Goal: Task Accomplishment & Management: Manage account settings

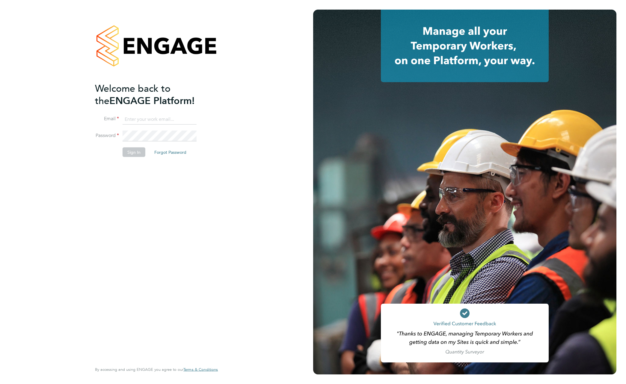
type input "support@engagelabs.io"
click at [137, 152] on button "Sign In" at bounding box center [134, 152] width 23 height 10
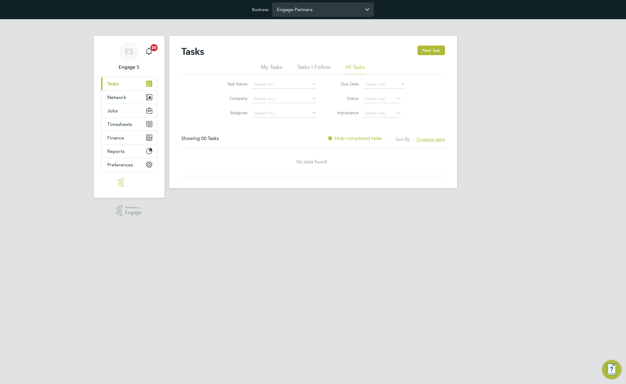
click at [345, 11] on input "Engage Partners" at bounding box center [323, 9] width 102 height 14
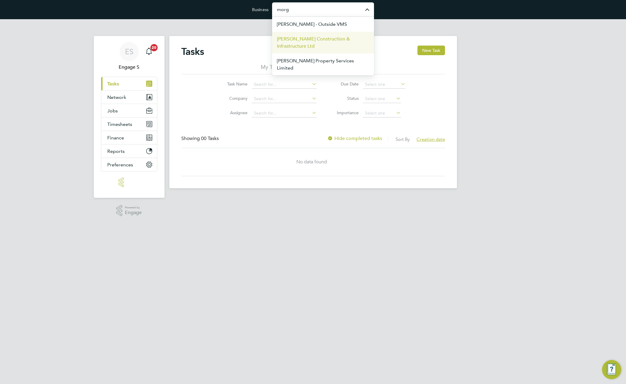
click at [322, 43] on span "[PERSON_NAME] Construction & Infrastructure Ltd" at bounding box center [323, 42] width 92 height 14
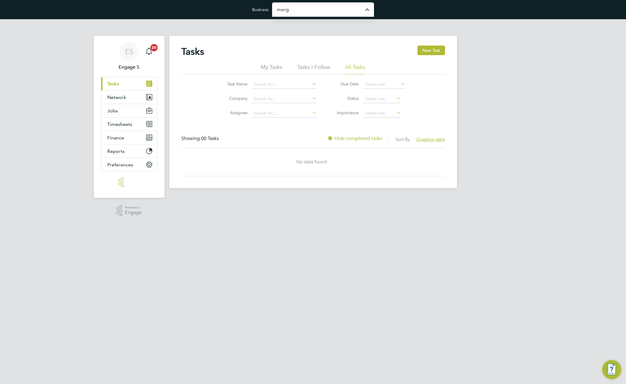
type input "[PERSON_NAME] Construction & Infrastructure Ltd"
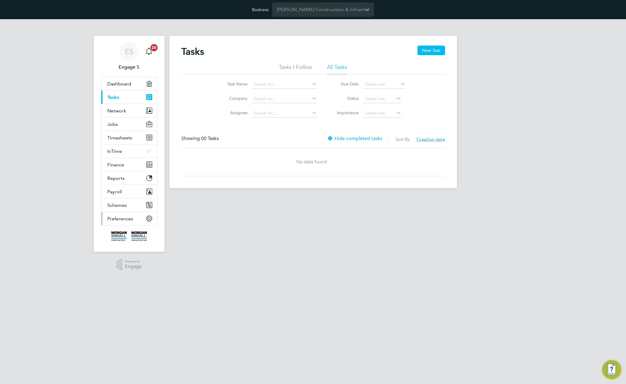
click at [122, 219] on span "Preferences" at bounding box center [120, 219] width 26 height 6
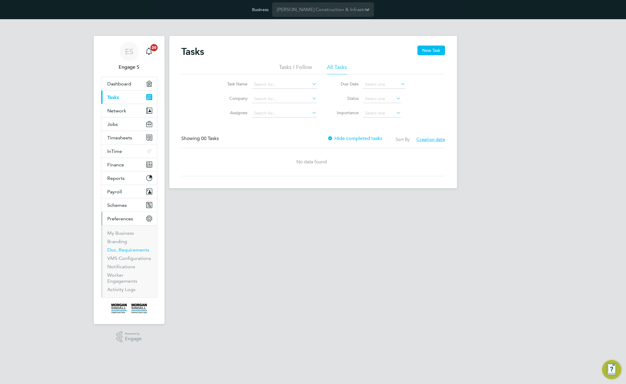
click at [119, 252] on link "Doc. Requirements" at bounding box center [128, 250] width 42 height 6
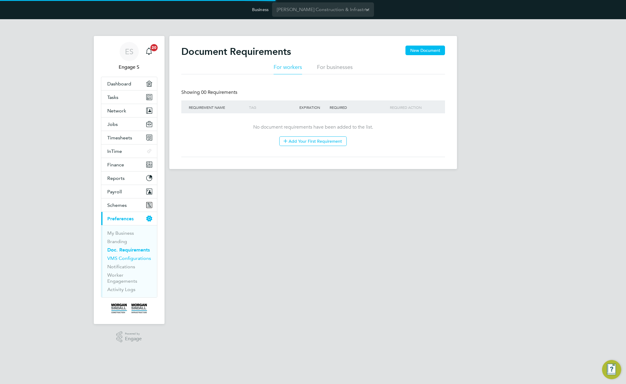
click at [121, 259] on link "VMS Configurations" at bounding box center [129, 258] width 44 height 6
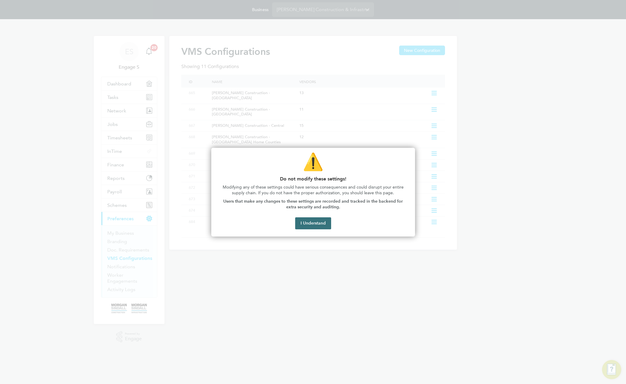
click at [320, 223] on button "I Understand" at bounding box center [313, 223] width 36 height 12
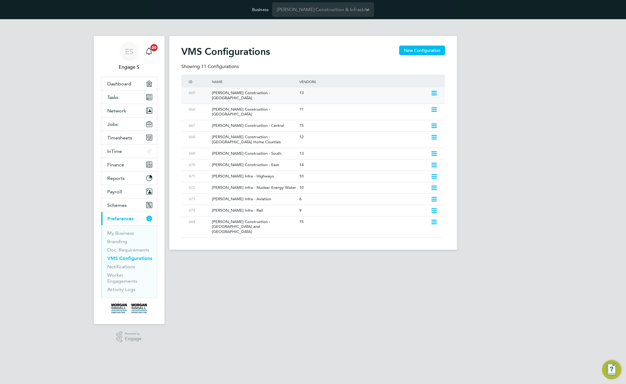
click at [434, 93] on icon at bounding box center [434, 93] width 7 height 5
click at [407, 105] on li "Edit VMS Configuration" at bounding box center [408, 106] width 58 height 8
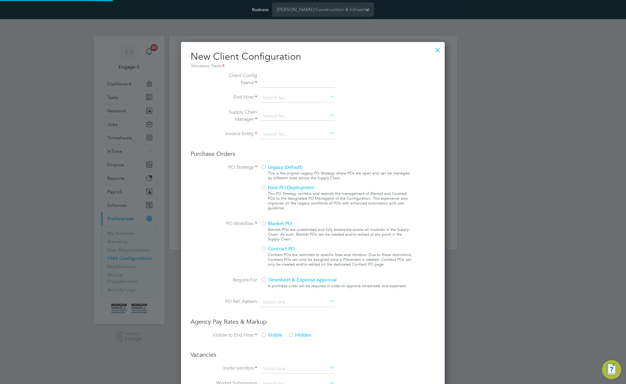
type input "[PERSON_NAME] Construction - [GEOGRAPHIC_DATA]"
type input "[PERSON_NAME] Construction & Infrastructure Ltd"
type input "Custom"
type input "By Vendor Group"
type input "No Limits"
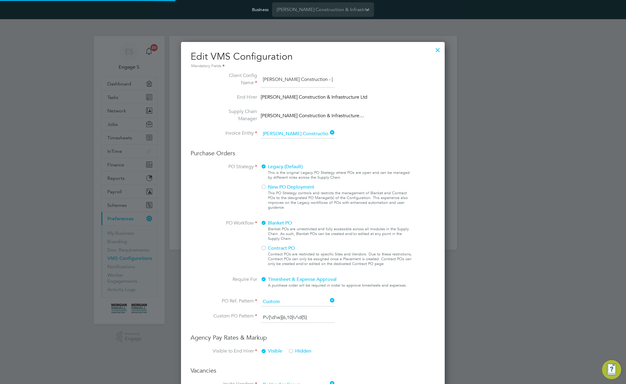
scroll to position [22, 202]
type input "Labour Desk"
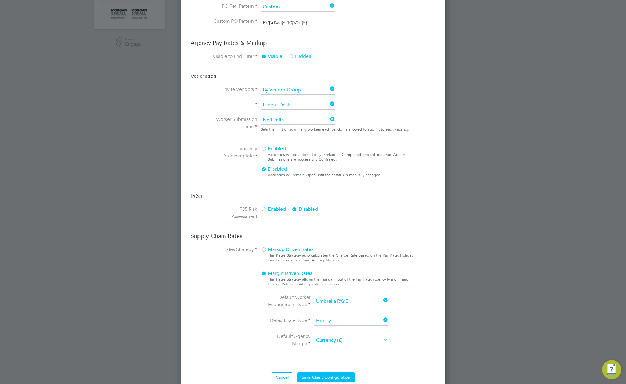
scroll to position [305, 0]
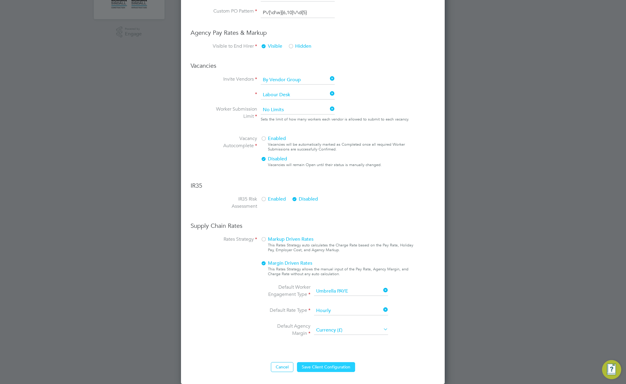
click at [329, 369] on button "Save Client Configuration" at bounding box center [326, 367] width 58 height 10
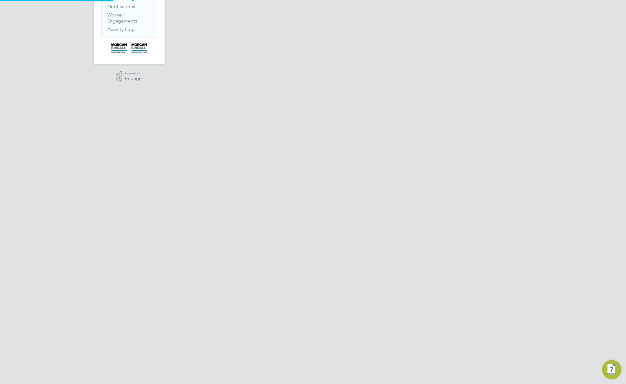
scroll to position [0, 0]
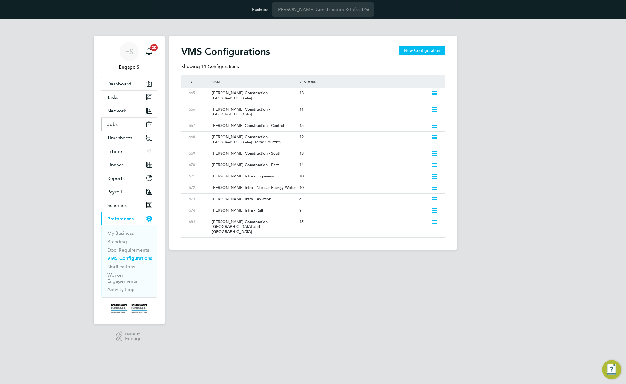
click at [113, 123] on span "Jobs" at bounding box center [112, 124] width 10 height 6
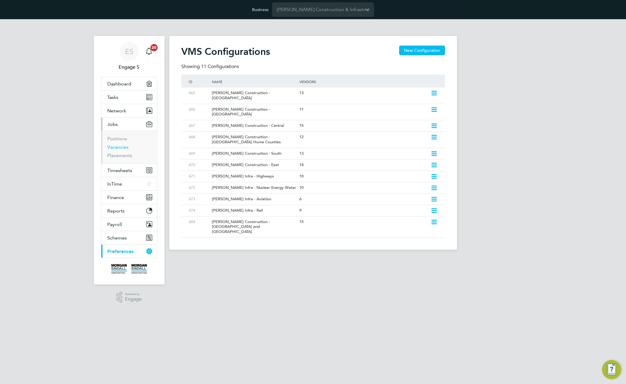
click at [122, 146] on link "Vacancies" at bounding box center [117, 147] width 21 height 6
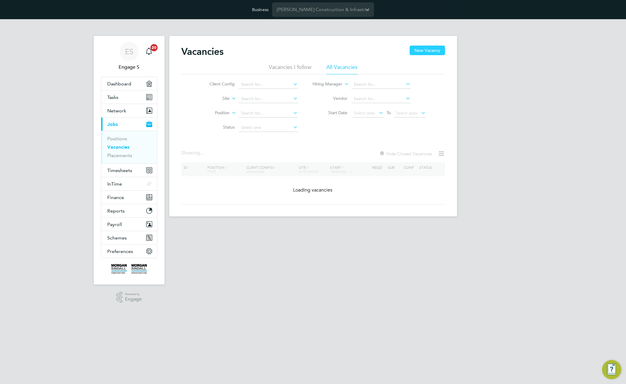
click at [432, 50] on button "New Vacancy" at bounding box center [427, 51] width 35 height 10
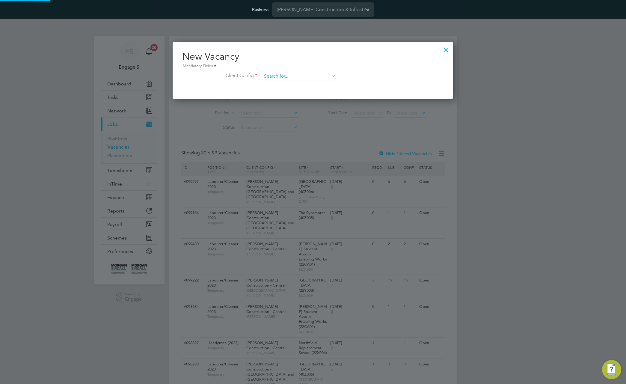
scroll to position [57, 281]
click at [300, 83] on li "Client Config" at bounding box center [312, 79] width 261 height 15
click at [303, 76] on input at bounding box center [299, 76] width 74 height 9
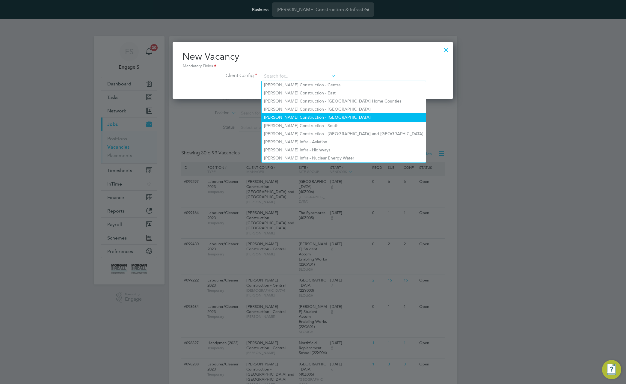
click at [307, 116] on li "[PERSON_NAME] Construction - [GEOGRAPHIC_DATA]" at bounding box center [344, 117] width 164 height 8
type input "[PERSON_NAME] Construction - [GEOGRAPHIC_DATA]"
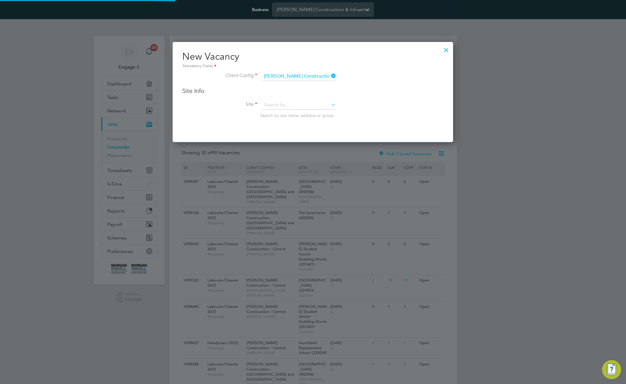
scroll to position [100, 281]
click at [299, 109] on input at bounding box center [299, 105] width 74 height 9
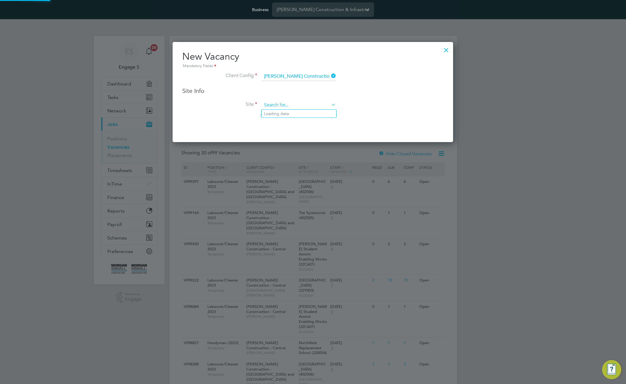
click at [311, 107] on input at bounding box center [299, 105] width 74 height 9
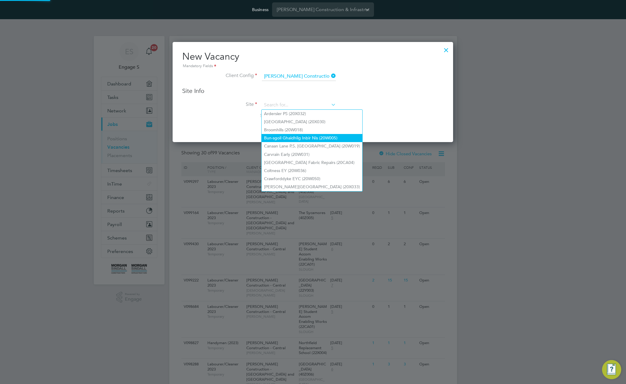
click at [303, 139] on li "Bun-sgoil Ghaidhlig Inbir Nis (20W005)" at bounding box center [312, 138] width 101 height 8
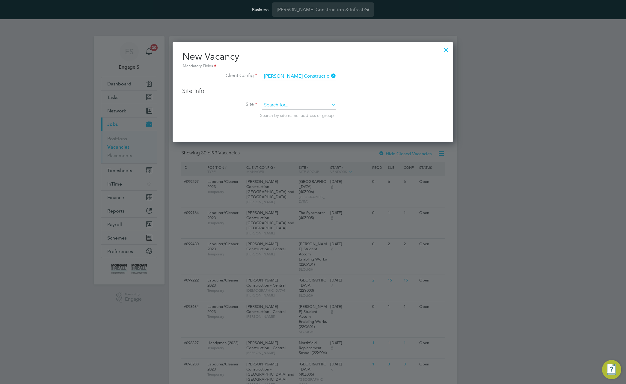
type input "Bun-sgoil Ghaidhlig Inbir Nis (20W005)"
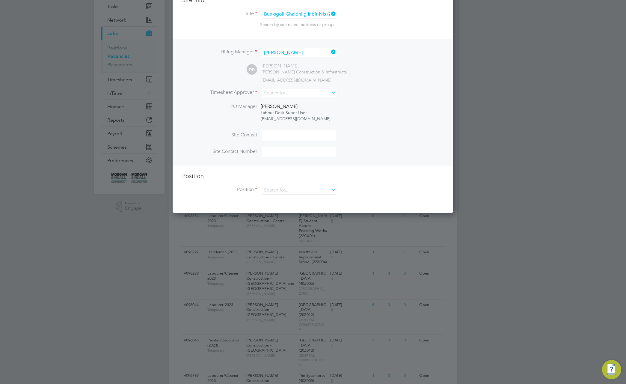
scroll to position [104, 0]
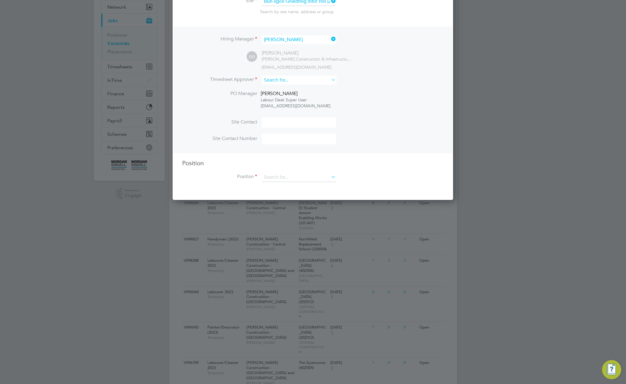
click at [315, 79] on input at bounding box center [299, 80] width 74 height 9
click at [312, 95] on li "[PERSON_NAME]" at bounding box center [299, 97] width 75 height 8
type input "[PERSON_NAME]"
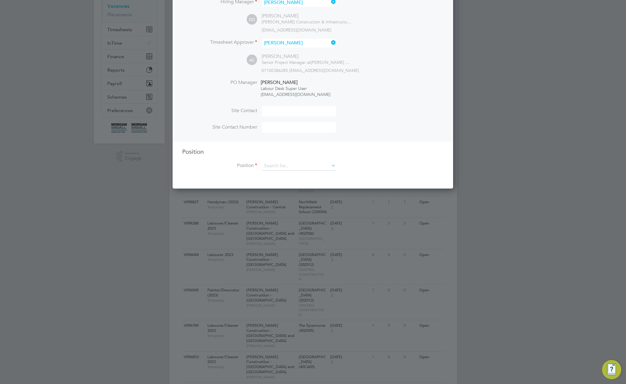
scroll to position [142, 0]
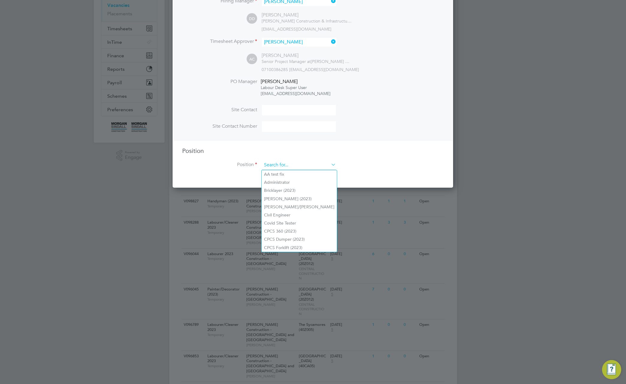
click at [312, 169] on input at bounding box center [299, 165] width 74 height 9
click at [303, 227] on li "CPCS 360 (2023)" at bounding box center [299, 231] width 75 height 8
type input "CPCS 360 (2023)"
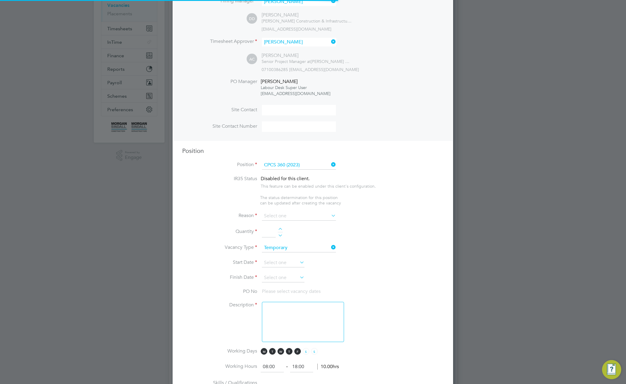
scroll to position [874, 281]
type textarea "Full understanding of all aspects & responsibilities of driving specific size e…"
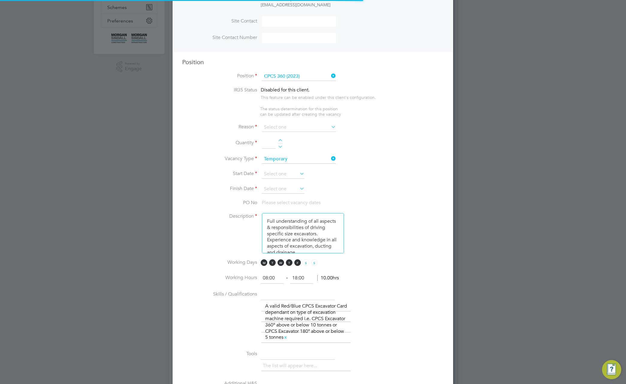
scroll to position [1087, 281]
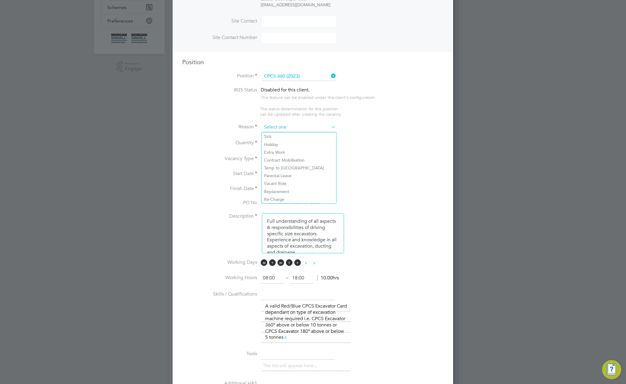
click at [301, 128] on input at bounding box center [299, 127] width 74 height 9
click at [287, 142] on li "Holiday" at bounding box center [299, 145] width 75 height 8
type input "Holiday"
click at [282, 141] on div at bounding box center [280, 141] width 5 height 4
click at [279, 171] on ng-container "IR35 Status Disabled for this client. This feature can be enabled under this cl…" at bounding box center [312, 287] width 261 height 400
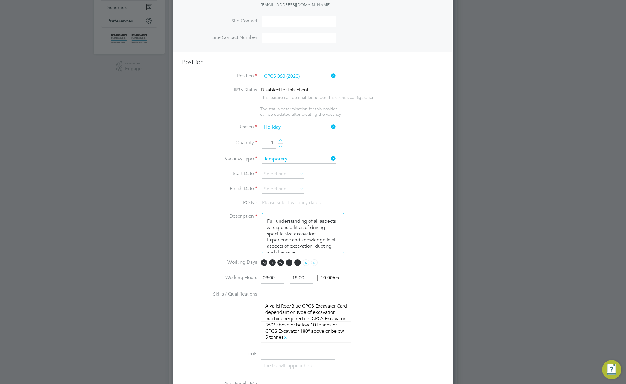
click at [283, 140] on li "Quantity 1" at bounding box center [312, 146] width 261 height 17
click at [280, 140] on div at bounding box center [280, 141] width 5 height 4
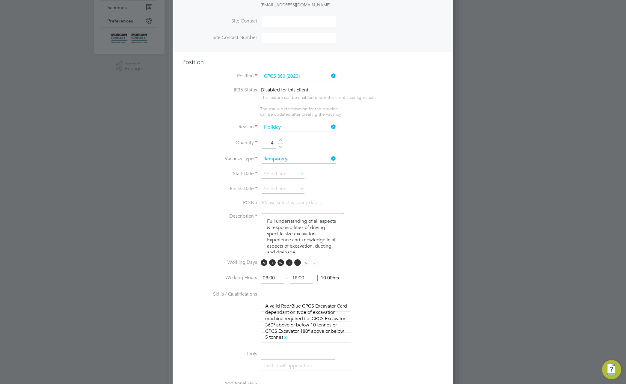
type input "5"
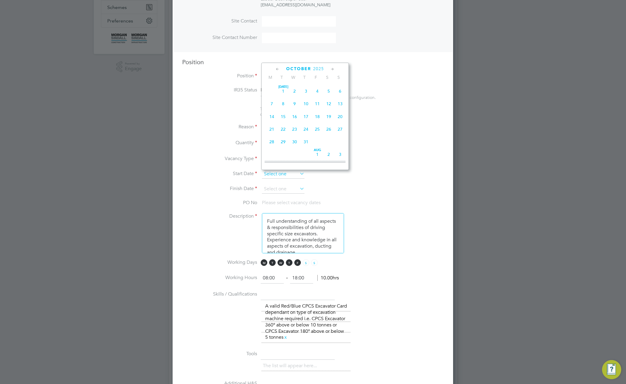
click at [279, 172] on input at bounding box center [283, 174] width 43 height 9
click at [270, 90] on span "29" at bounding box center [271, 86] width 11 height 11
type input "[DATE]"
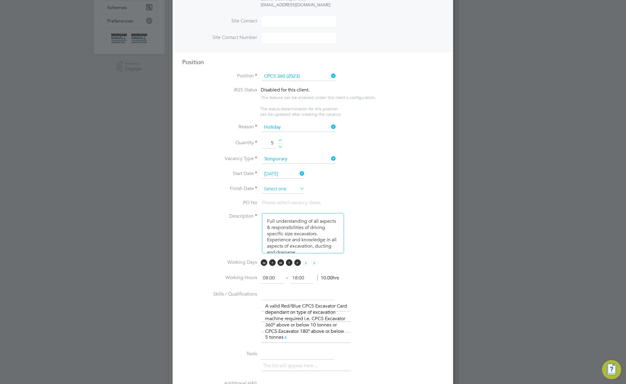
click at [287, 188] on input at bounding box center [283, 189] width 43 height 9
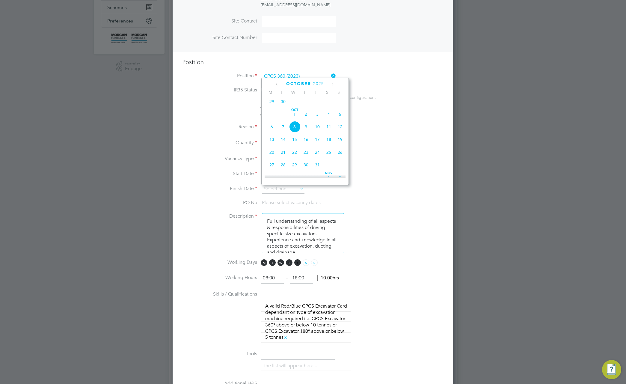
click at [318, 168] on span "31" at bounding box center [317, 164] width 11 height 11
type input "[DATE]"
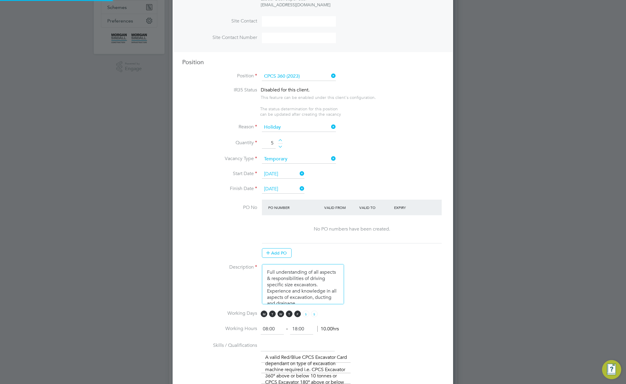
click at [384, 193] on li "Finish Date 31 Oct 2025" at bounding box center [312, 192] width 261 height 15
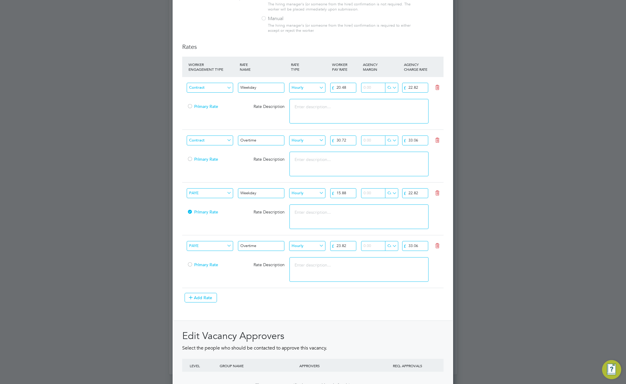
scroll to position [733, 0]
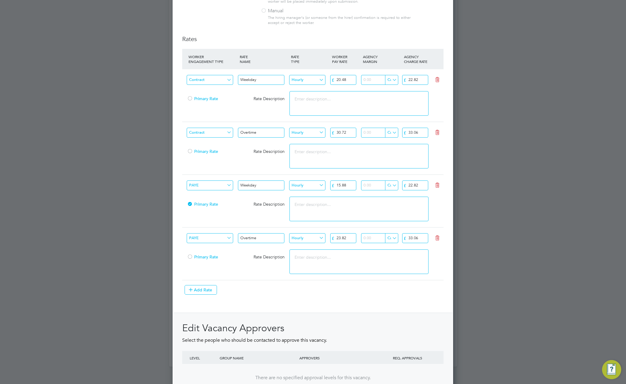
click at [375, 133] on input "number" at bounding box center [379, 133] width 36 height 10
click at [393, 132] on input "Currency (£)" at bounding box center [391, 133] width 13 height 10
click at [390, 147] on li "%" at bounding box center [402, 150] width 34 height 8
type input "%"
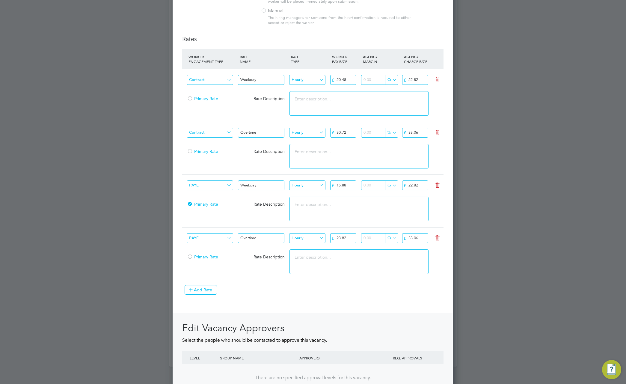
click at [367, 132] on input "number" at bounding box center [379, 133] width 36 height 10
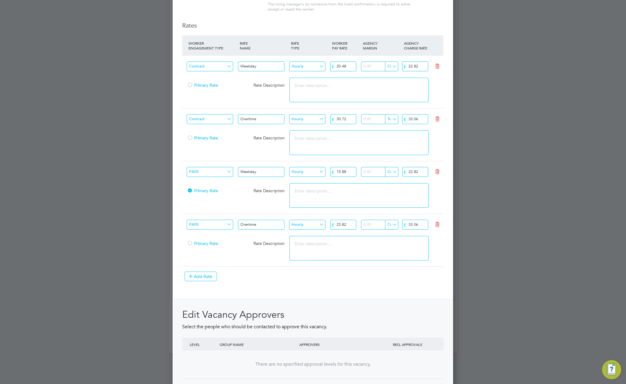
scroll to position [750, 0]
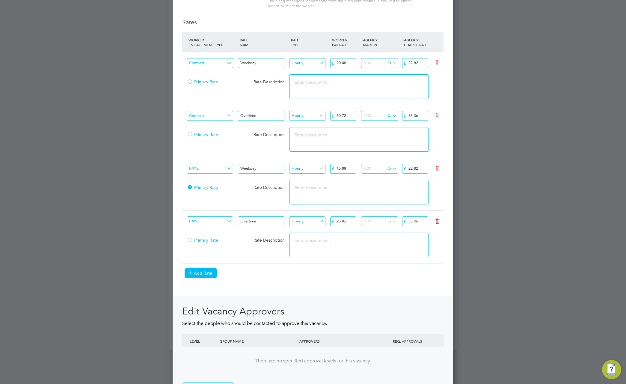
click at [202, 273] on button "Add Rate" at bounding box center [201, 273] width 32 height 10
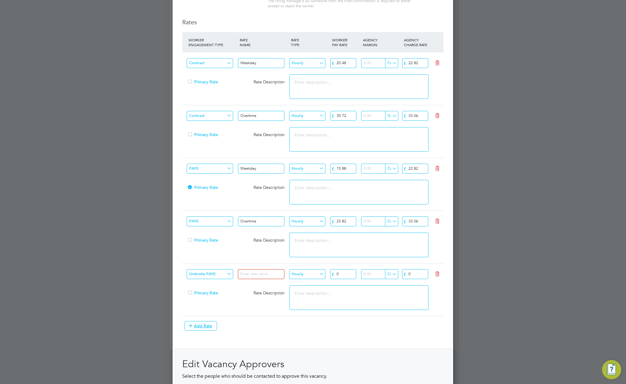
click at [211, 276] on input "Umbrella PAYE" at bounding box center [210, 274] width 46 height 10
drag, startPoint x: 208, startPoint y: 290, endPoint x: 214, endPoint y: 291, distance: 6.0
click at [208, 290] on li "Limited Company" at bounding box center [215, 291] width 57 height 8
click at [212, 276] on input "Limited Company" at bounding box center [210, 274] width 46 height 10
click at [211, 306] on li "Umbrella PAYE" at bounding box center [215, 307] width 57 height 8
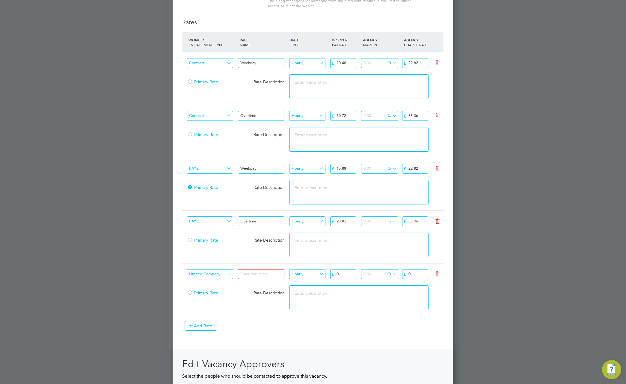
type input "Umbrella PAYE"
click at [264, 273] on input at bounding box center [261, 274] width 46 height 10
type input "tesr"
click at [297, 274] on input "Hourly" at bounding box center [307, 274] width 36 height 10
click at [299, 282] on li "Daily" at bounding box center [307, 283] width 37 height 8
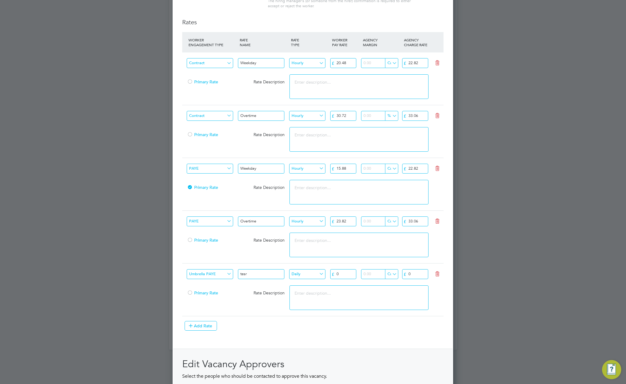
click at [337, 272] on input "0" at bounding box center [343, 274] width 26 height 10
click at [308, 272] on input "Daily" at bounding box center [307, 274] width 36 height 10
click at [301, 290] on li "Hourly" at bounding box center [307, 291] width 37 height 8
type input "Hourly"
click at [339, 274] on input "0" at bounding box center [343, 274] width 26 height 10
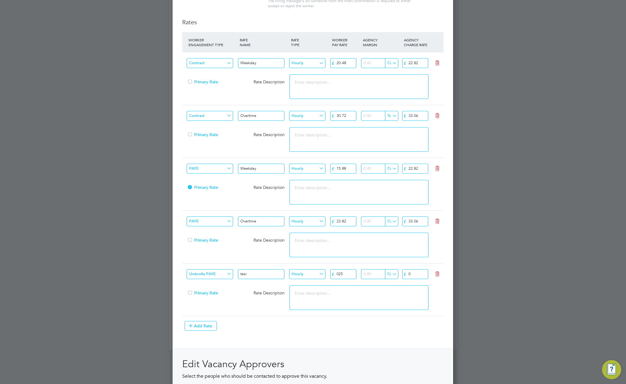
type input "025"
click at [399, 291] on textarea at bounding box center [359, 297] width 139 height 25
click at [416, 273] on input "0" at bounding box center [415, 274] width 26 height 10
type input "025"
click at [404, 308] on textarea "To enrich screen reader interactions, please activate Accessibility in Grammarl…" at bounding box center [359, 297] width 139 height 25
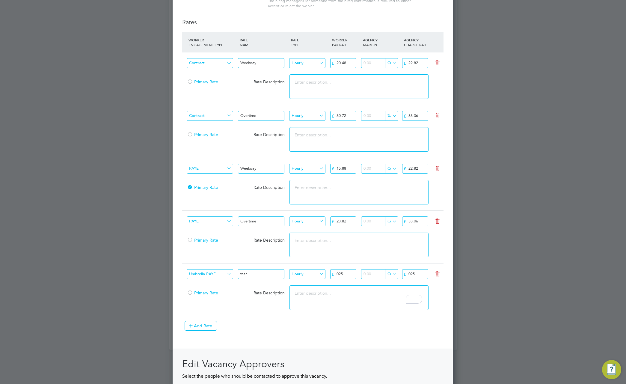
click at [392, 275] on input "Currency (£)" at bounding box center [391, 274] width 13 height 10
click at [369, 275] on input "number" at bounding box center [379, 274] width 36 height 10
click at [374, 276] on input "number" at bounding box center [379, 274] width 36 height 10
type input "55"
click at [365, 297] on textarea "To enrich screen reader interactions, please activate Accessibility in Grammarl…" at bounding box center [359, 297] width 139 height 25
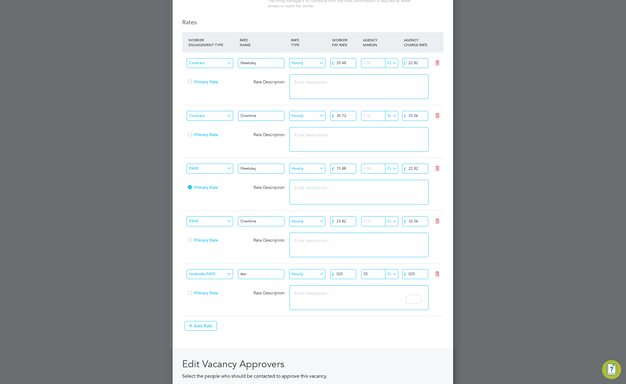
drag, startPoint x: 190, startPoint y: 291, endPoint x: 190, endPoint y: 294, distance: 3.4
click at [190, 292] on div at bounding box center [190, 293] width 6 height 4
click at [245, 276] on input "tesr" at bounding box center [261, 274] width 46 height 10
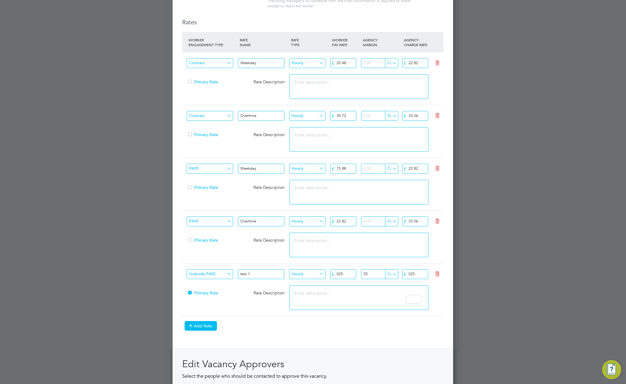
type input "test 1"
click at [209, 327] on button "Add Rate" at bounding box center [201, 326] width 32 height 10
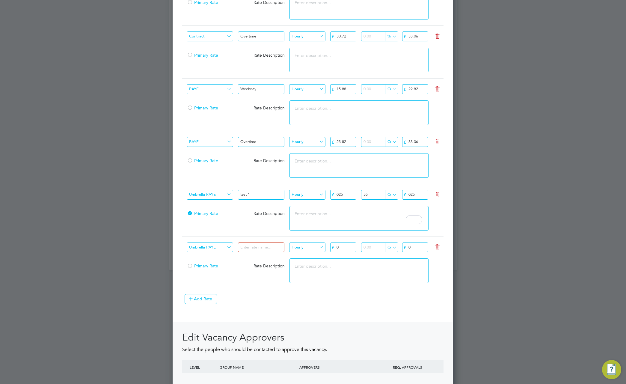
scroll to position [838, 0]
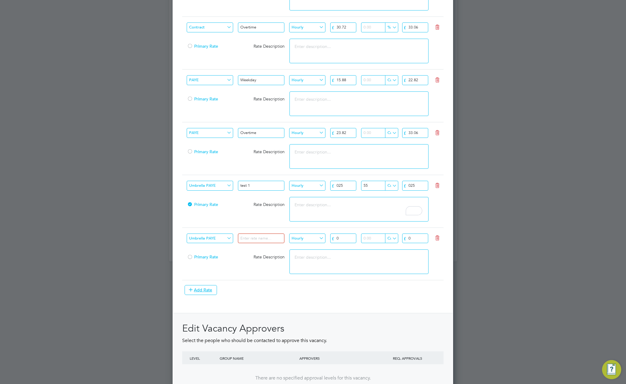
click at [214, 242] on input "Umbrella PAYE" at bounding box center [210, 239] width 46 height 10
click at [216, 255] on li "Limited Company" at bounding box center [215, 256] width 57 height 8
type input "Limited Company"
click at [254, 240] on input at bounding box center [261, 239] width 46 height 10
type input "test 2"
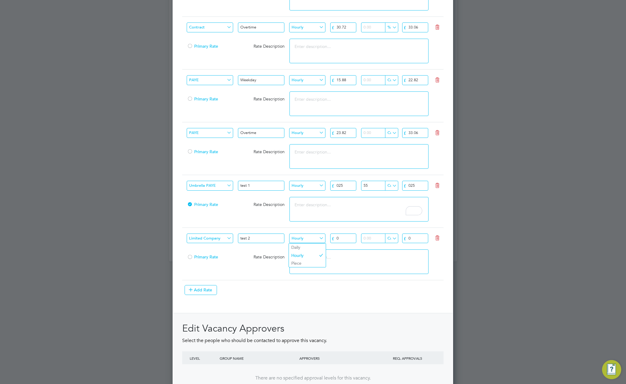
click at [313, 240] on input "Hourly" at bounding box center [307, 239] width 36 height 10
click at [312, 262] on li "Piece" at bounding box center [307, 263] width 37 height 8
type input "Piece"
click at [344, 237] on input "0" at bounding box center [343, 239] width 26 height 10
type input "02"
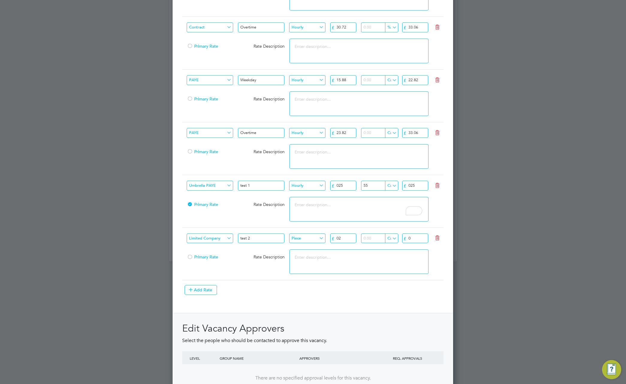
click at [380, 239] on input "number" at bounding box center [379, 239] width 36 height 10
click at [393, 238] on input "Currency (£)" at bounding box center [391, 239] width 13 height 10
click at [363, 250] on textarea at bounding box center [359, 261] width 139 height 25
click at [390, 238] on input "Currency (£)" at bounding box center [391, 239] width 13 height 10
click at [365, 240] on input "number" at bounding box center [379, 239] width 36 height 10
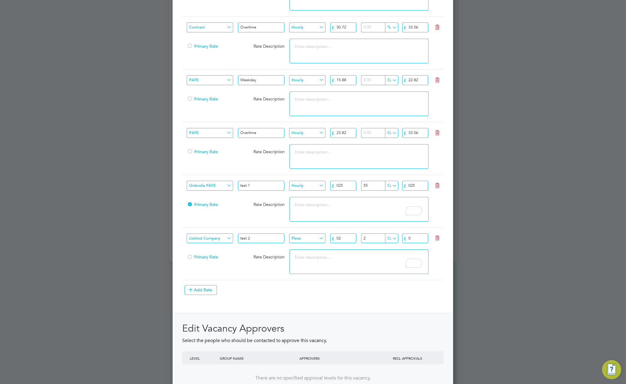
type input "2"
drag, startPoint x: 411, startPoint y: 245, endPoint x: 408, endPoint y: 249, distance: 5.5
click at [411, 246] on div "£ 0" at bounding box center [418, 240] width 31 height 15
drag, startPoint x: 415, startPoint y: 240, endPoint x: 412, endPoint y: 243, distance: 4.3
click at [415, 240] on input "0" at bounding box center [415, 239] width 26 height 10
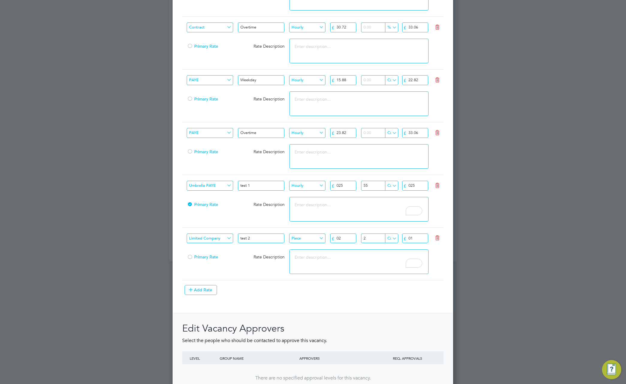
type input "01"
click at [366, 266] on textarea "To enrich screen reader interactions, please activate Accessibility in Grammarl…" at bounding box center [359, 261] width 139 height 25
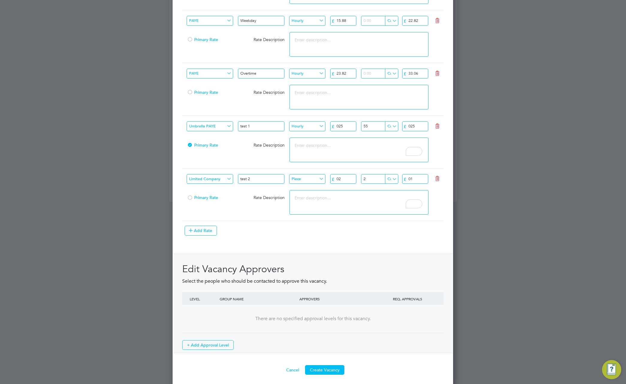
scroll to position [901, 0]
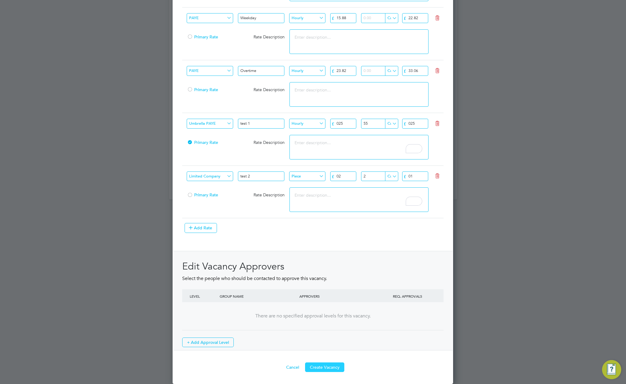
drag, startPoint x: 329, startPoint y: 367, endPoint x: 327, endPoint y: 369, distance: 3.4
click at [328, 368] on button "Create Vacancy" at bounding box center [324, 368] width 39 height 10
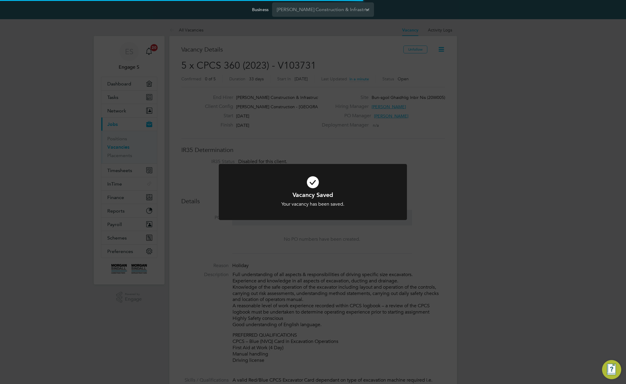
scroll to position [3, 3]
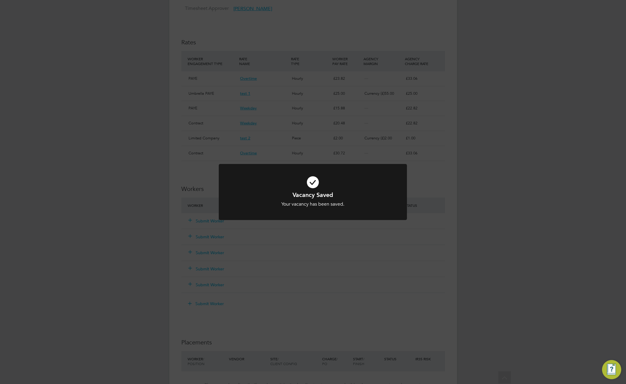
click at [482, 126] on div "Vacancy Saved Your vacancy has been saved. Cancel Okay" at bounding box center [313, 192] width 626 height 384
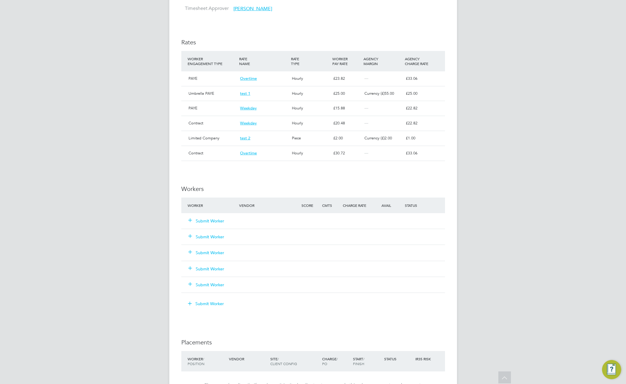
click at [482, 126] on div "Vacancy Saved Your vacancy has been saved. Cancel Okay" at bounding box center [313, 192] width 626 height 384
click at [482, 126] on div "ES Engage S Notifications 20 Applications: Dashboard Tasks Network Team Members…" at bounding box center [313, 65] width 626 height 1013
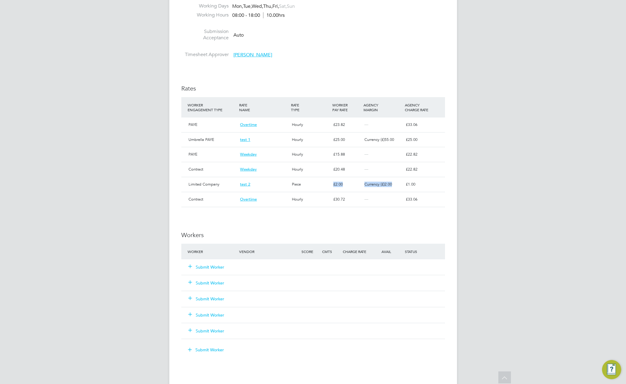
drag, startPoint x: 396, startPoint y: 184, endPoint x: 339, endPoint y: 181, distance: 56.5
click at [339, 181] on div "Limited Company test 2 Piece £ 2.00 Currency (£) 2.00 £ 1.00" at bounding box center [313, 184] width 264 height 15
click at [466, 142] on div "ES Engage S Notifications 20 Applications: Dashboard Tasks Network Team Members…" at bounding box center [313, 111] width 626 height 1013
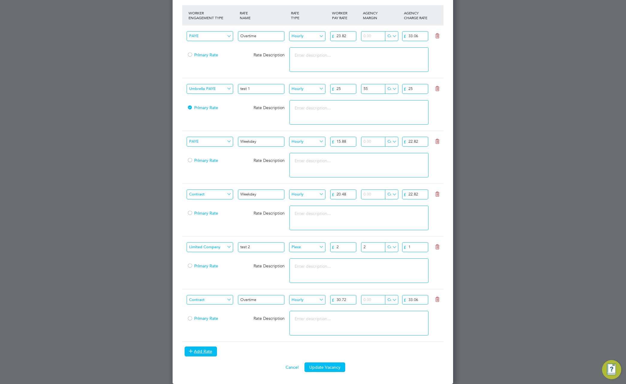
click at [210, 350] on button "Add Rate" at bounding box center [201, 352] width 32 height 10
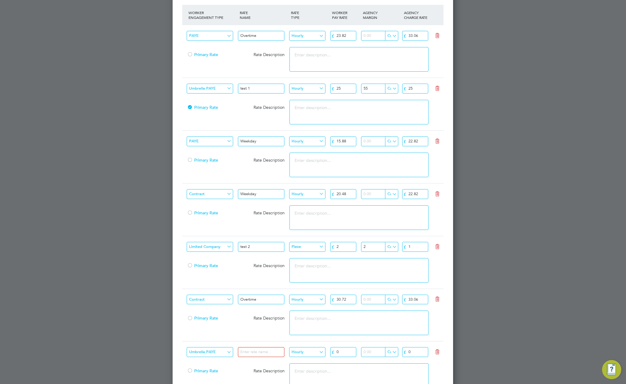
click at [213, 348] on input "Umbrella PAYE" at bounding box center [210, 352] width 46 height 10
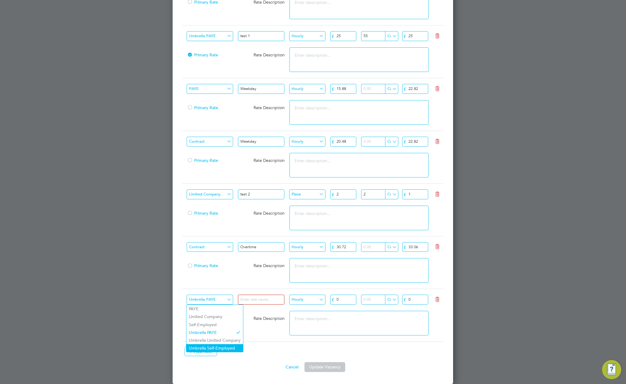
click at [225, 348] on li "Umbrella Self-Employed" at bounding box center [215, 348] width 57 height 8
type input "Umbrella Self-Employed"
click at [261, 295] on input at bounding box center [261, 300] width 46 height 10
click at [261, 300] on input at bounding box center [261, 300] width 46 height 10
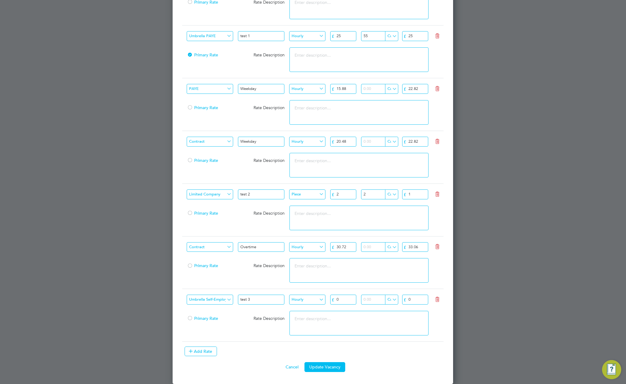
type input "test 3"
click at [392, 299] on input "Currency (£)" at bounding box center [391, 300] width 13 height 10
click at [391, 315] on li "%" at bounding box center [402, 317] width 34 height 8
type input "%"
click at [420, 299] on input "0" at bounding box center [415, 300] width 26 height 10
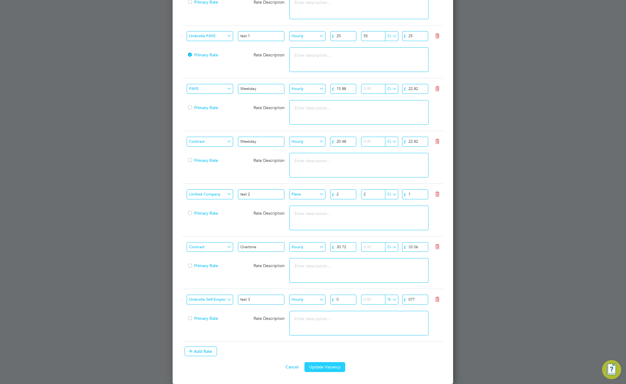
type input "077"
click at [333, 367] on button "Update Vacancy" at bounding box center [325, 367] width 41 height 10
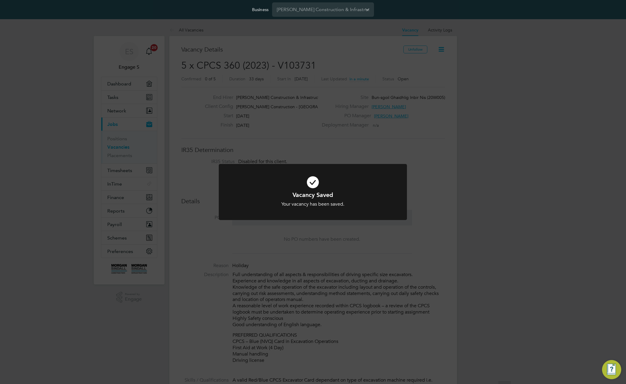
drag, startPoint x: 506, startPoint y: 202, endPoint x: 524, endPoint y: 181, distance: 27.7
click at [521, 183] on div "Vacancy Saved Your vacancy has been saved. Cancel Okay" at bounding box center [313, 192] width 626 height 384
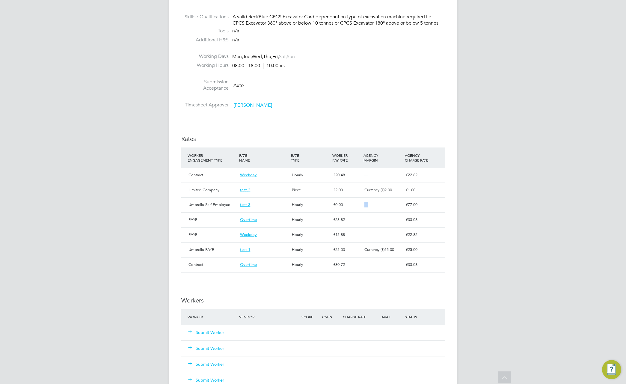
drag, startPoint x: 396, startPoint y: 206, endPoint x: 357, endPoint y: 207, distance: 38.7
click at [357, 207] on div "Umbrella Self-Employed test 3 Hourly £ 0.00 — £ 77.00" at bounding box center [313, 204] width 264 height 15
drag, startPoint x: 366, startPoint y: 205, endPoint x: 374, endPoint y: 203, distance: 7.7
click at [370, 203] on div "—" at bounding box center [382, 205] width 41 height 10
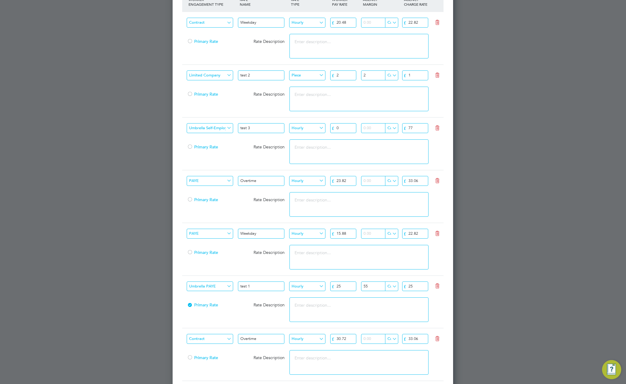
click at [369, 128] on input "number" at bounding box center [379, 128] width 36 height 10
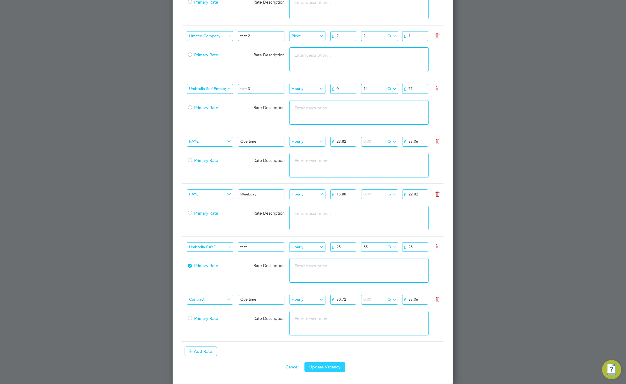
type input "14"
click at [326, 365] on button "Update Vacancy" at bounding box center [325, 367] width 41 height 10
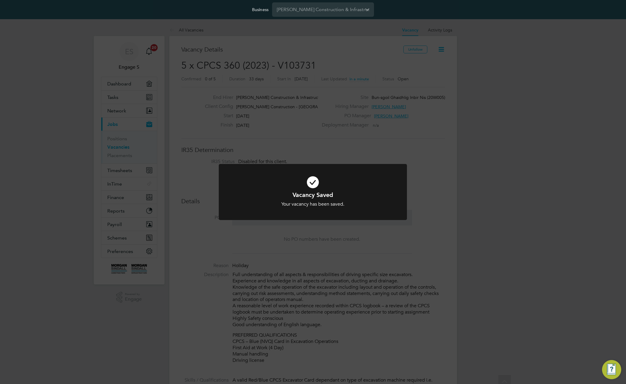
click at [482, 230] on div "Vacancy Saved Your vacancy has been saved. Cancel Okay" at bounding box center [313, 192] width 626 height 384
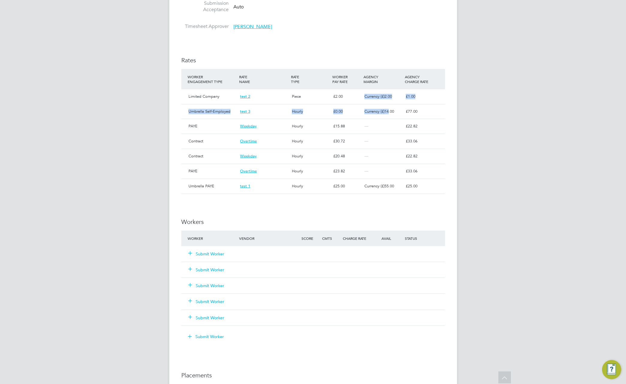
drag, startPoint x: 370, startPoint y: 93, endPoint x: 390, endPoint y: 113, distance: 28.2
click at [390, 113] on div "WORKER ENGAGEMENT TYPE RATE NAME RATE TYPE WORKER PAY RATE AGENCY MARGIN AGENCY…" at bounding box center [313, 131] width 264 height 125
click at [390, 113] on span "14.00" at bounding box center [390, 111] width 10 height 5
drag, startPoint x: 390, startPoint y: 113, endPoint x: 388, endPoint y: 130, distance: 16.9
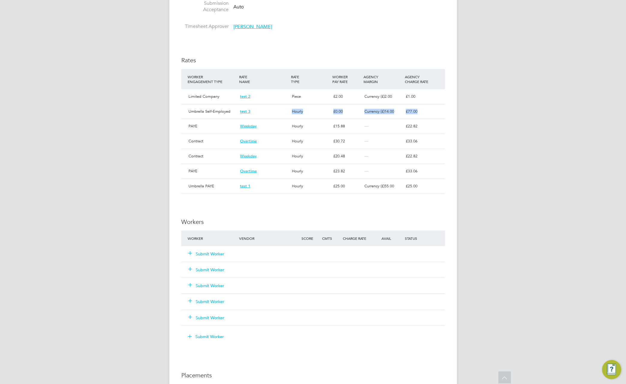
click at [390, 115] on div "Currency (£) 14.00" at bounding box center [382, 112] width 41 height 10
click at [387, 154] on div "—" at bounding box center [382, 156] width 41 height 10
drag, startPoint x: 392, startPoint y: 113, endPoint x: 365, endPoint y: 112, distance: 27.0
click at [365, 112] on span "Currency (£) 14.00" at bounding box center [380, 111] width 30 height 5
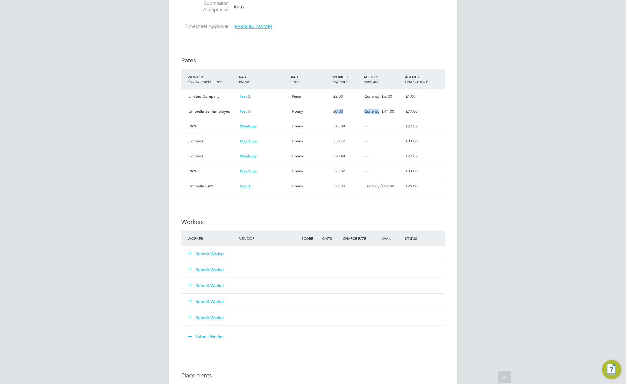
click at [365, 112] on span "Currency (£) 14.00" at bounding box center [380, 111] width 30 height 5
click at [380, 111] on span "Currency (£) 14.00" at bounding box center [380, 111] width 30 height 5
click at [343, 186] on span "25.00" at bounding box center [341, 186] width 10 height 5
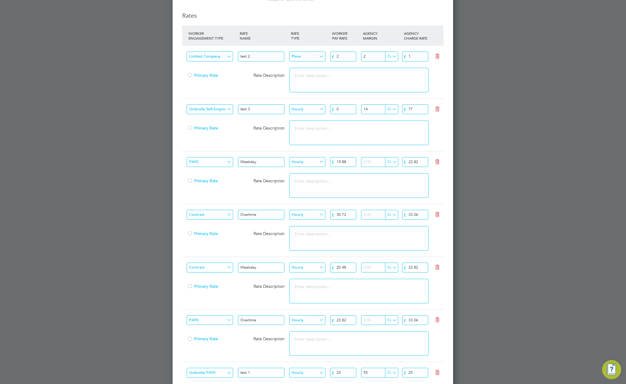
click at [395, 110] on input "Currency (£)" at bounding box center [391, 109] width 13 height 10
click at [393, 124] on li "%" at bounding box center [402, 126] width 34 height 8
type input "%"
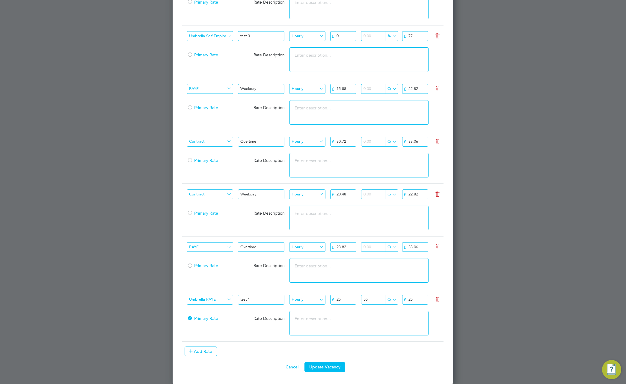
click at [372, 35] on input "number" at bounding box center [379, 36] width 36 height 10
type input "14"
click at [324, 365] on button "Update Vacancy" at bounding box center [325, 367] width 41 height 10
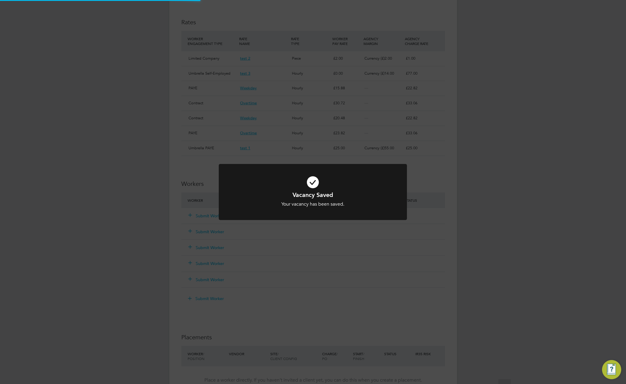
scroll to position [442, 0]
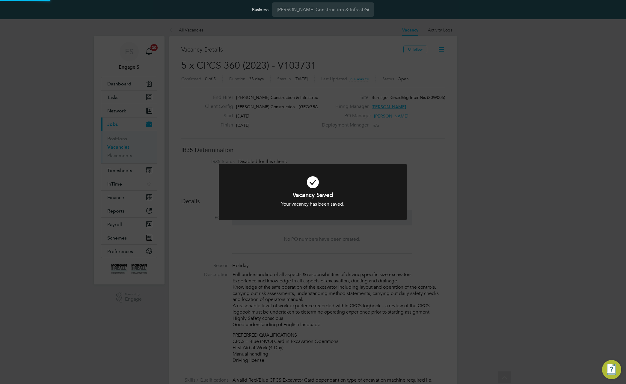
click at [502, 180] on div "Vacancy Saved Your vacancy has been saved. Cancel Okay" at bounding box center [313, 192] width 626 height 384
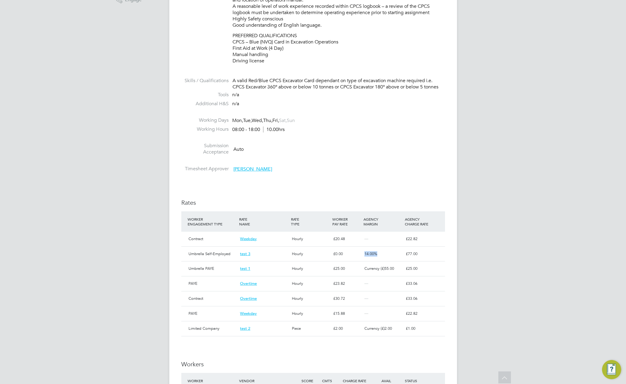
drag, startPoint x: 363, startPoint y: 253, endPoint x: 387, endPoint y: 255, distance: 24.1
click at [387, 255] on div "14.00 %" at bounding box center [382, 254] width 41 height 10
drag, startPoint x: 383, startPoint y: 263, endPoint x: 365, endPoint y: 254, distance: 19.4
click at [365, 254] on span "14.00" at bounding box center [370, 253] width 10 height 5
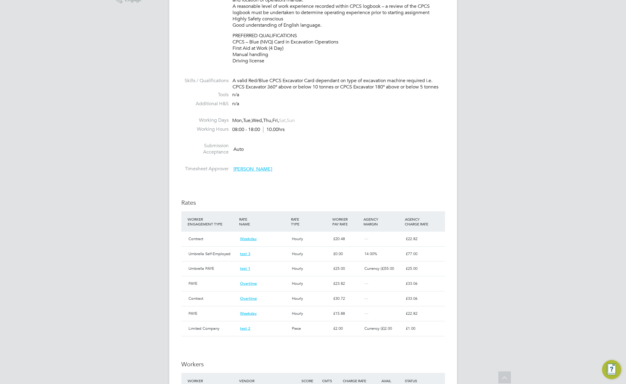
click at [378, 274] on div "Umbrella PAYE test 1 Hourly £ 25.00 Currency (£) 55.00 £ 25.00" at bounding box center [313, 268] width 264 height 15
drag, startPoint x: 368, startPoint y: 253, endPoint x: 355, endPoint y: 252, distance: 13.2
click at [355, 252] on div "Umbrella Self-Employed test 3 Hourly £ 0.00 14.00 % £ 77.00" at bounding box center [313, 253] width 264 height 15
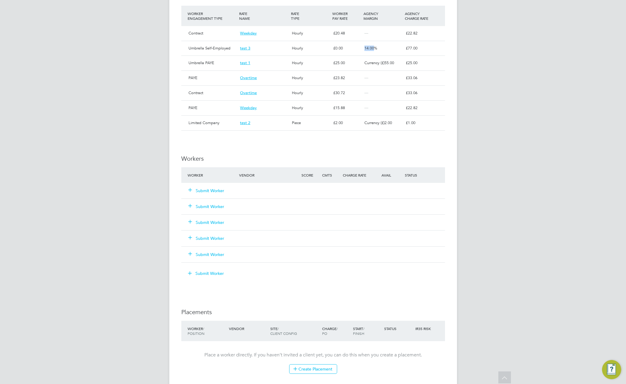
scroll to position [542, 0]
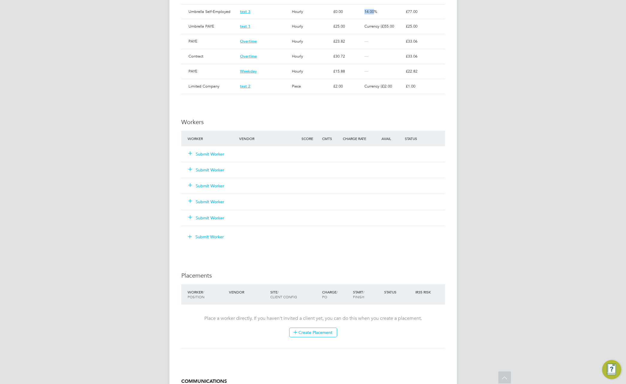
click at [211, 154] on button "Submit Worker" at bounding box center [207, 154] width 36 height 6
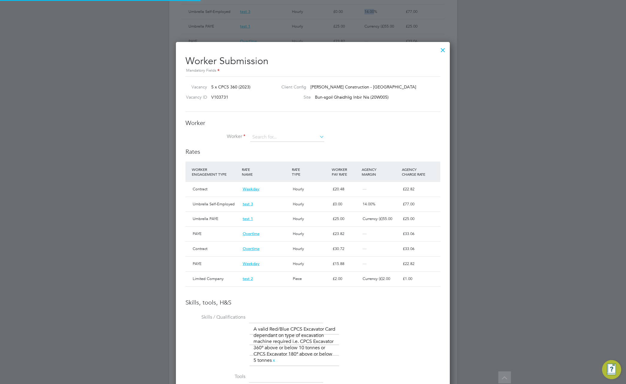
scroll to position [10, 50]
click at [274, 137] on input at bounding box center [287, 137] width 74 height 9
click at [278, 160] on li "Tes faldet T" at bounding box center [287, 162] width 75 height 8
type input "Tesfaldet T"
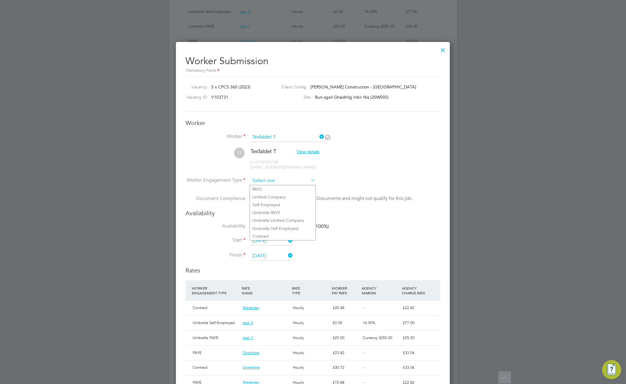
click at [276, 182] on input at bounding box center [282, 180] width 65 height 9
click at [282, 217] on li "Umbrella Limited Company" at bounding box center [283, 221] width 66 height 8
type input "Umbrella Limited Company"
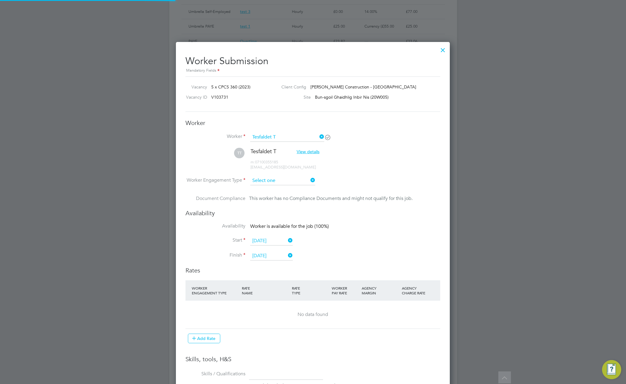
click at [291, 181] on input at bounding box center [282, 180] width 65 height 9
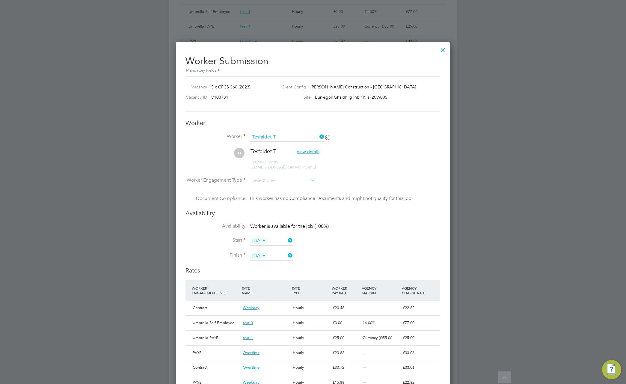
click at [282, 202] on li "Self-Employed" at bounding box center [283, 205] width 66 height 8
type input "Self-Employed"
click at [286, 227] on li "Umbrella Self-Employed" at bounding box center [283, 229] width 66 height 8
type input "Umbrella Self-Employed"
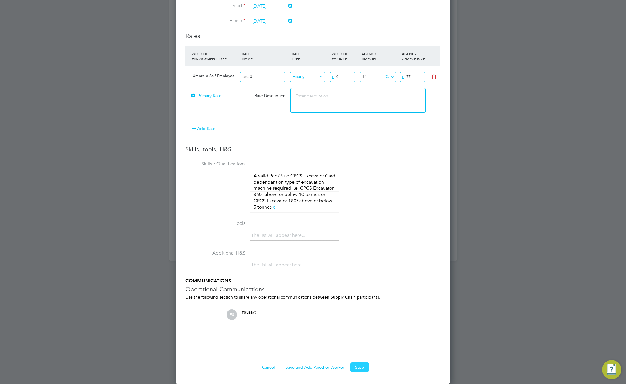
click at [361, 365] on button "Save" at bounding box center [360, 368] width 19 height 10
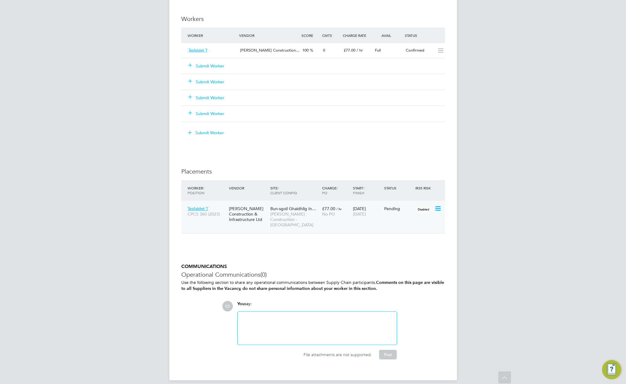
click at [440, 208] on icon at bounding box center [438, 208] width 6 height 7
click at [388, 247] on li "Start" at bounding box center [410, 246] width 61 height 8
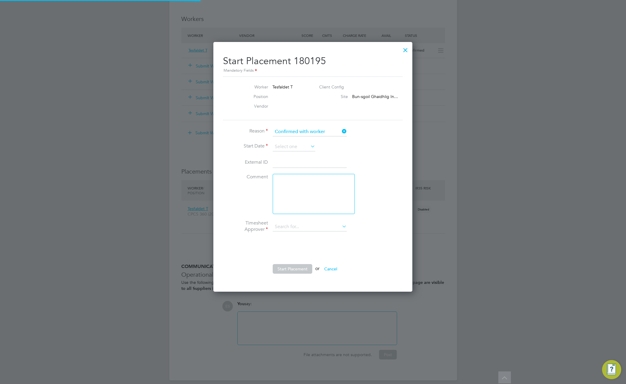
type input "[PERSON_NAME]"
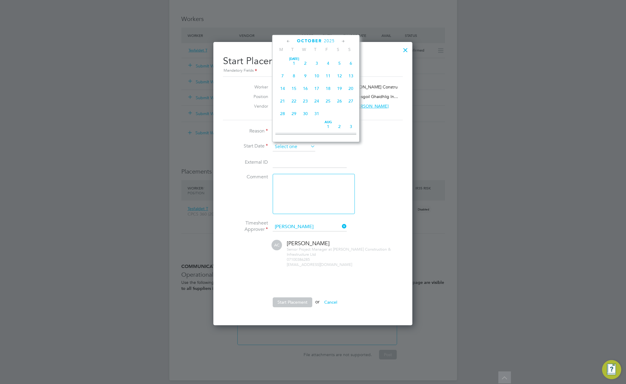
click at [303, 146] on input at bounding box center [294, 146] width 43 height 9
click at [300, 91] on span "20" at bounding box center [305, 85] width 11 height 11
type input "[DATE]"
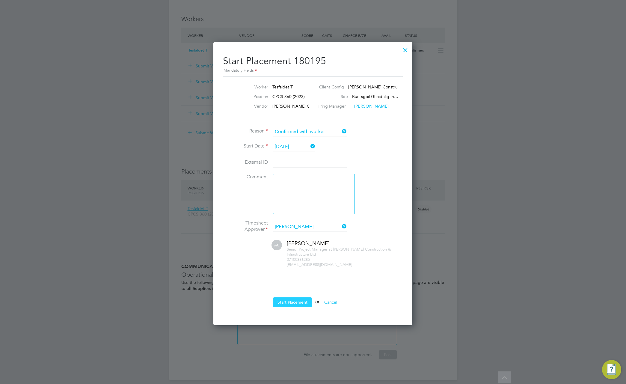
click at [296, 303] on button "Start Placement" at bounding box center [293, 302] width 40 height 10
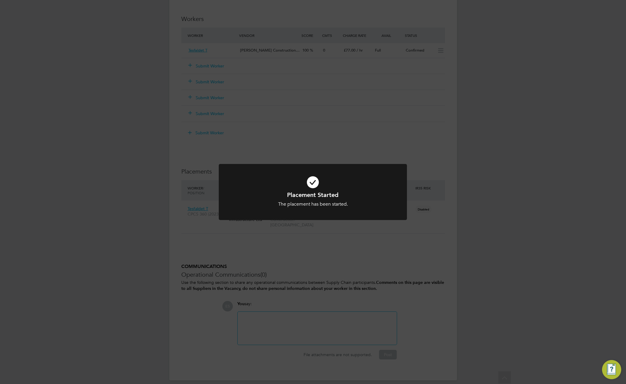
click at [403, 240] on div "Placement Started The placement has been started. Cancel Okay" at bounding box center [313, 192] width 626 height 384
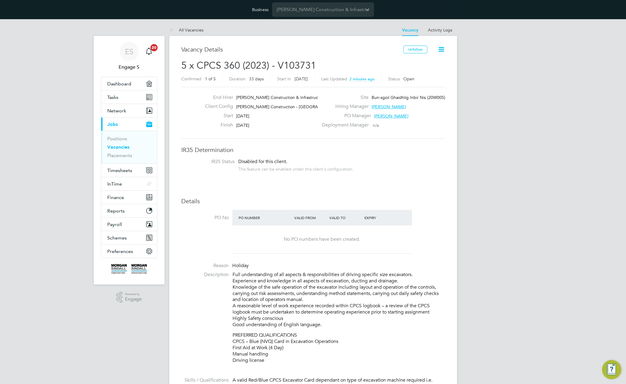
click at [442, 47] on icon at bounding box center [441, 49] width 7 height 7
click at [353, 62] on h2 "5 x CPCS 360 (2023) - V103731 Confirmed 1 of 5 Duration 33 days Start In 9 days…" at bounding box center [313, 71] width 264 height 25
click at [338, 11] on input "[PERSON_NAME] Construction & Infrastructure Ltd" at bounding box center [323, 9] width 102 height 14
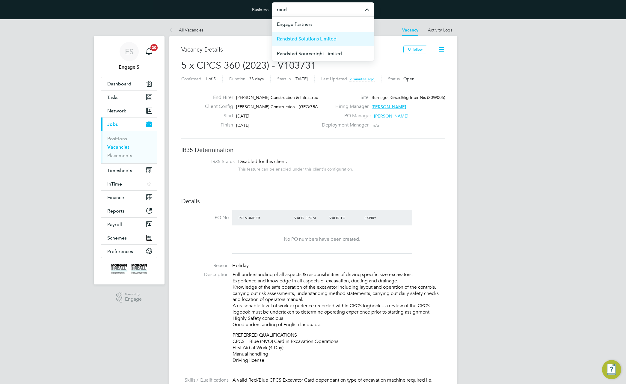
click at [328, 38] on span "Randstad Solutions Limited" at bounding box center [307, 38] width 60 height 7
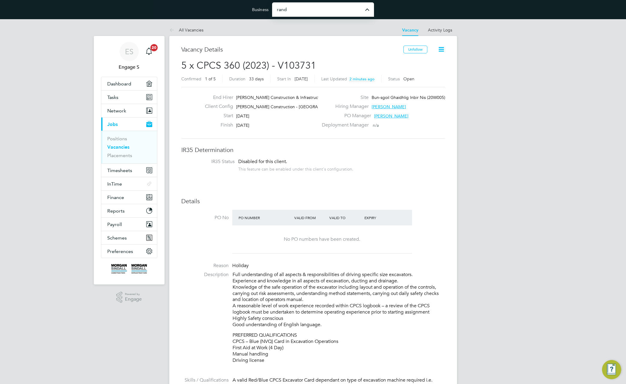
type input "Randstad Solutions Limited"
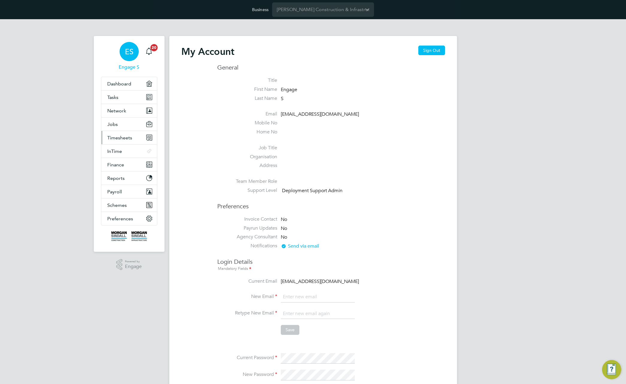
type input "support@engagelabs.io"
click at [129, 141] on button "Timesheets" at bounding box center [129, 137] width 56 height 13
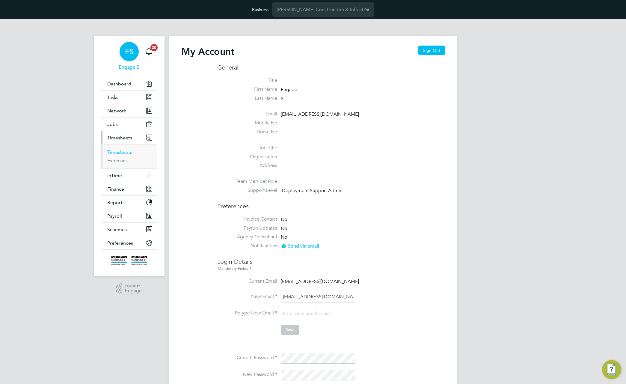
click at [120, 151] on link "Timesheets" at bounding box center [119, 152] width 25 height 6
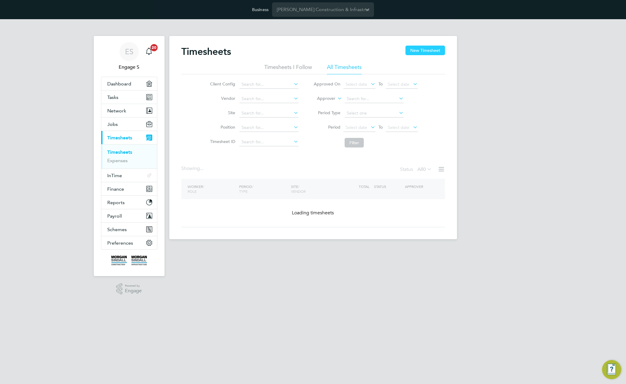
click at [437, 53] on button "New Timesheet" at bounding box center [426, 51] width 40 height 10
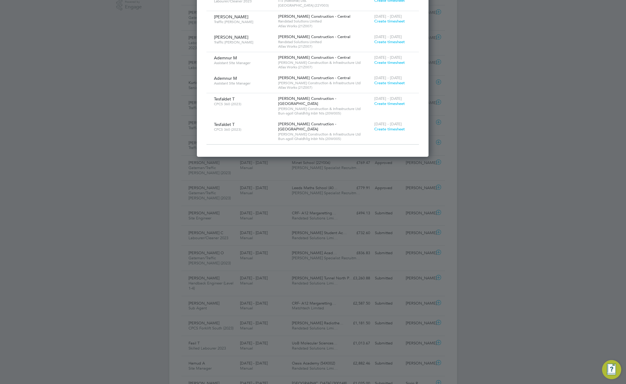
click at [393, 101] on span "Create timesheet" at bounding box center [390, 103] width 31 height 5
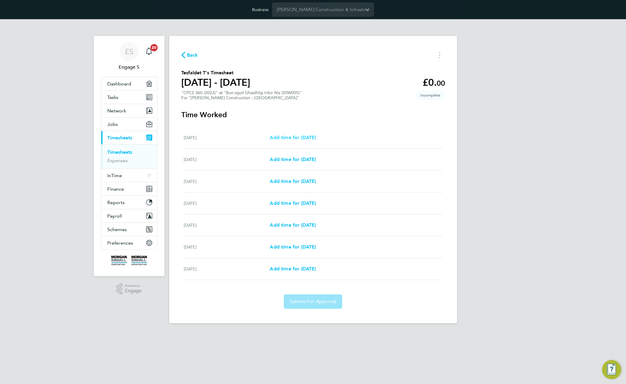
click at [316, 138] on span "Add time for Sat 20 Sep" at bounding box center [293, 138] width 46 height 6
select select "30"
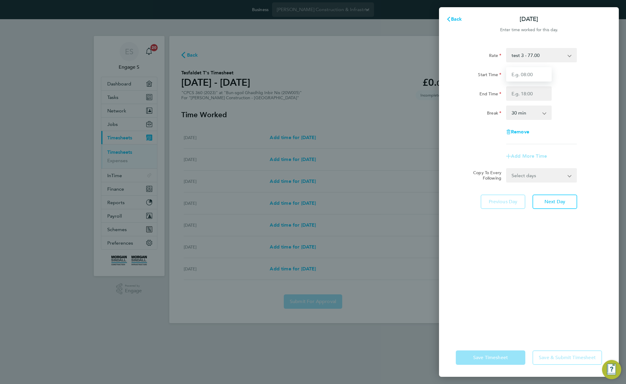
click at [526, 76] on input "Start Time" at bounding box center [529, 74] width 46 height 14
type input "11:00"
click at [525, 95] on input "2" at bounding box center [529, 93] width 46 height 14
type input "22:00"
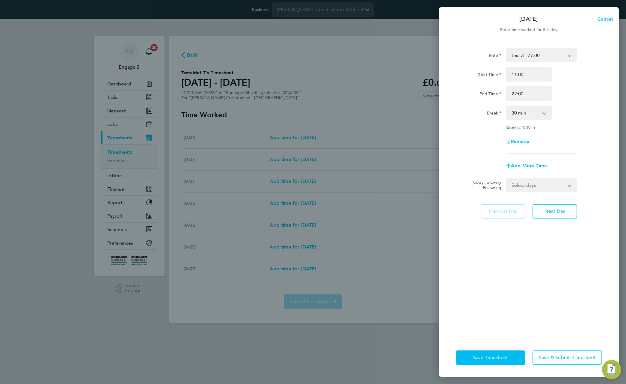
click at [557, 107] on div "Break 0 min 15 min 30 min 45 min 60 min 75 min 90 min" at bounding box center [529, 113] width 151 height 14
click at [571, 358] on span "Save & Submit Timesheet" at bounding box center [567, 358] width 57 height 6
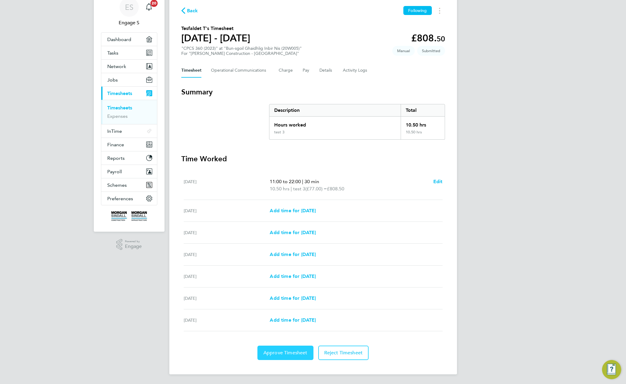
click at [293, 357] on button "Approve Timesheet" at bounding box center [286, 353] width 56 height 14
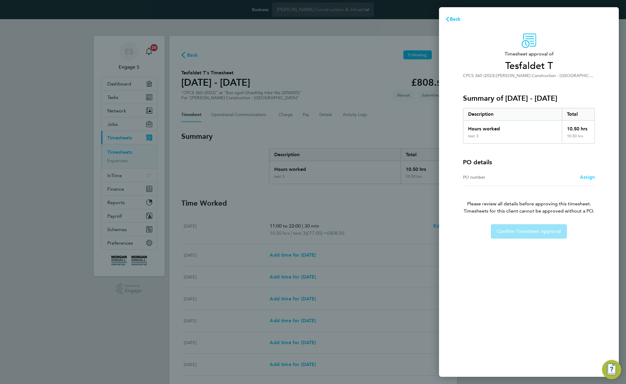
click at [588, 179] on span "Assign" at bounding box center [587, 177] width 15 height 6
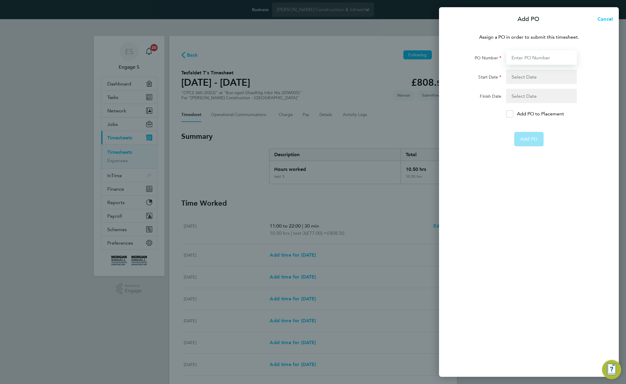
click at [538, 57] on input "PO Number" at bounding box center [541, 57] width 71 height 14
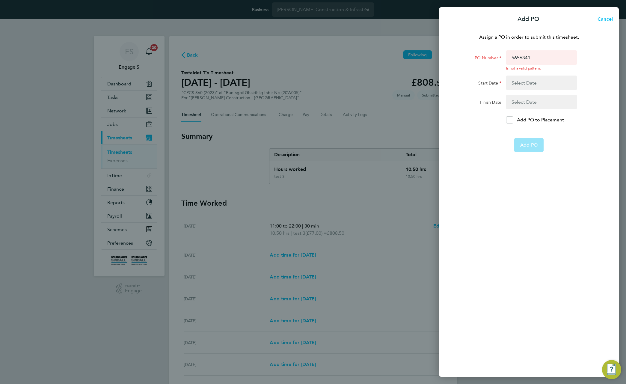
click at [533, 76] on button "button" at bounding box center [541, 83] width 71 height 14
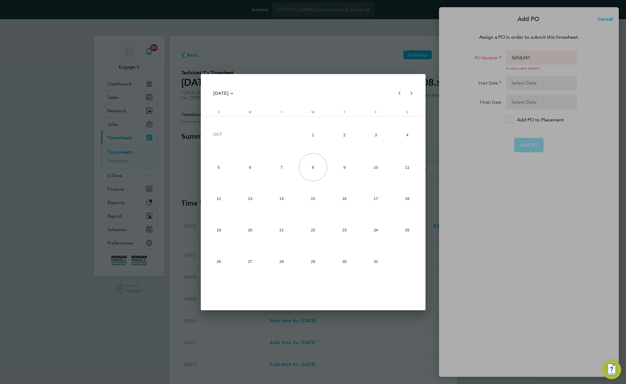
click at [537, 53] on div at bounding box center [313, 192] width 626 height 384
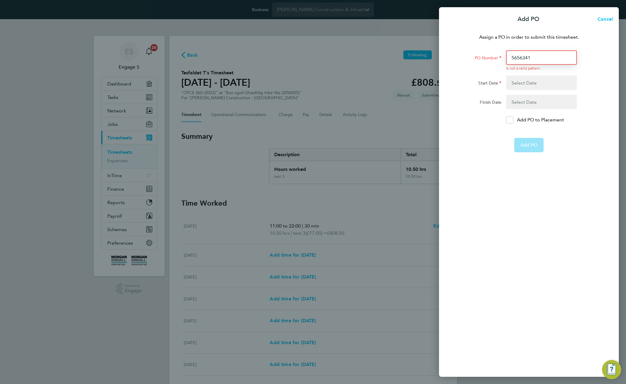
drag, startPoint x: 537, startPoint y: 53, endPoint x: 536, endPoint y: 58, distance: 5.0
click at [536, 56] on input "5656341" at bounding box center [541, 57] width 71 height 14
click at [535, 58] on input "5656341" at bounding box center [541, 57] width 71 height 14
type input "test000988"
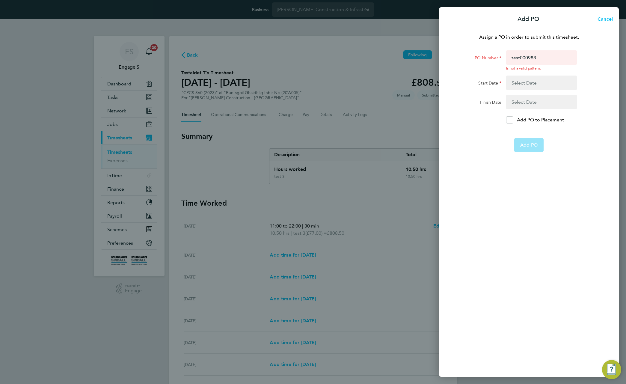
click at [537, 80] on button "button" at bounding box center [541, 83] width 71 height 14
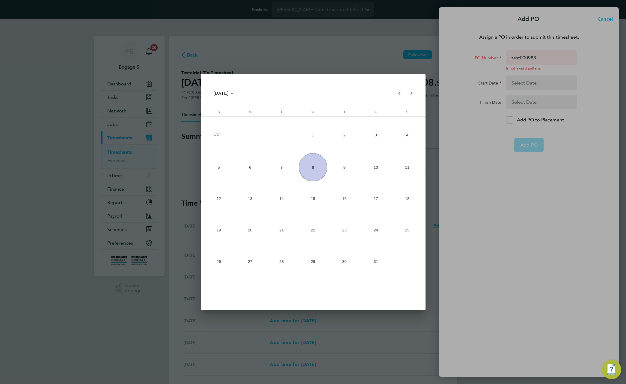
click at [307, 169] on span "8" at bounding box center [313, 167] width 28 height 28
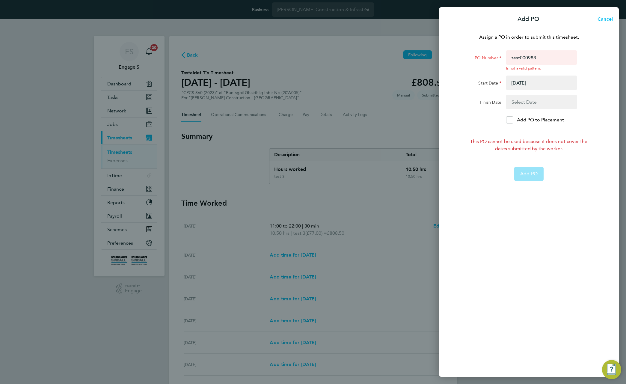
click at [532, 175] on app-form-button "Add PO" at bounding box center [529, 174] width 29 height 14
click at [521, 82] on button "button" at bounding box center [541, 83] width 71 height 14
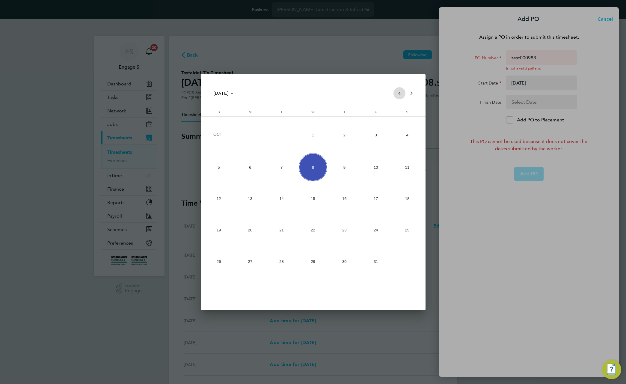
click at [399, 91] on span "Previous month" at bounding box center [400, 93] width 12 height 12
click at [275, 166] on span "1" at bounding box center [281, 166] width 28 height 28
type input "01 Jul 25"
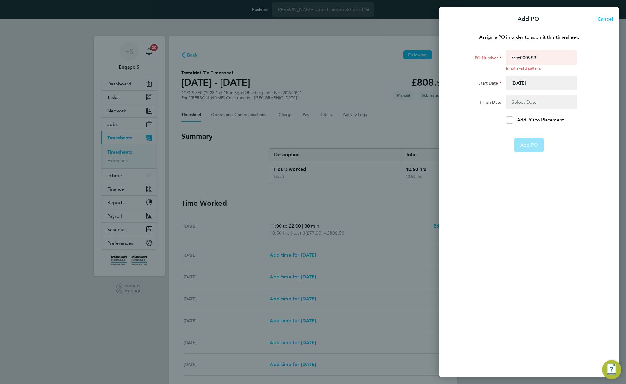
click at [526, 144] on app-form-button "Add PO" at bounding box center [529, 145] width 29 height 14
click at [540, 58] on input "test000988" at bounding box center [541, 57] width 71 height 14
click at [609, 15] on button "Cancel" at bounding box center [603, 19] width 31 height 12
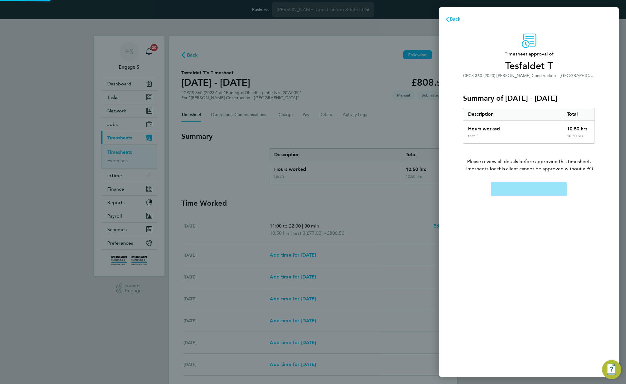
click at [608, 18] on div "Back" at bounding box center [529, 19] width 180 height 14
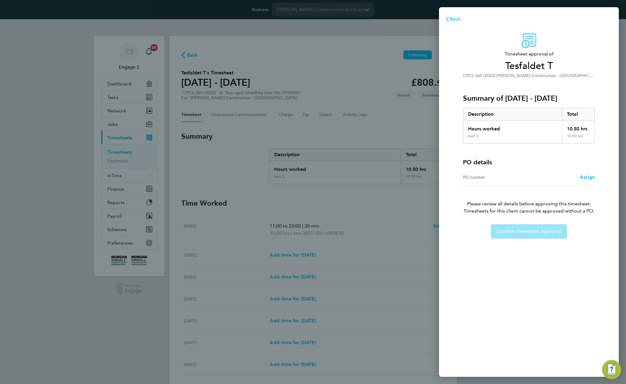
click at [454, 20] on span "Back" at bounding box center [455, 19] width 11 height 6
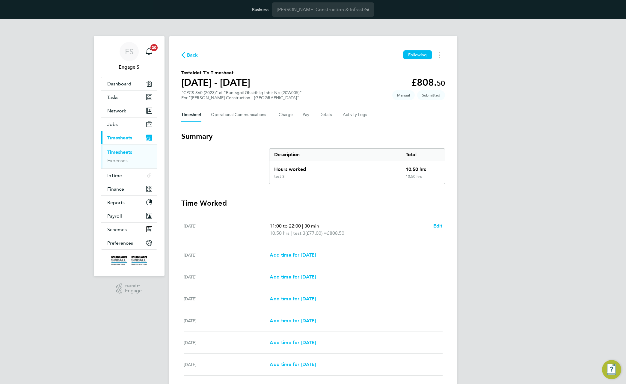
click at [317, 234] on span "(£77.00) =" at bounding box center [317, 233] width 22 height 6
click at [317, 233] on span "(£77.00) =" at bounding box center [317, 233] width 22 height 6
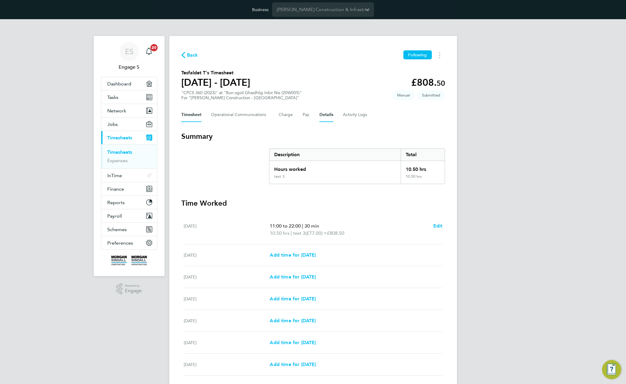
click at [323, 115] on button "Details" at bounding box center [327, 115] width 14 height 14
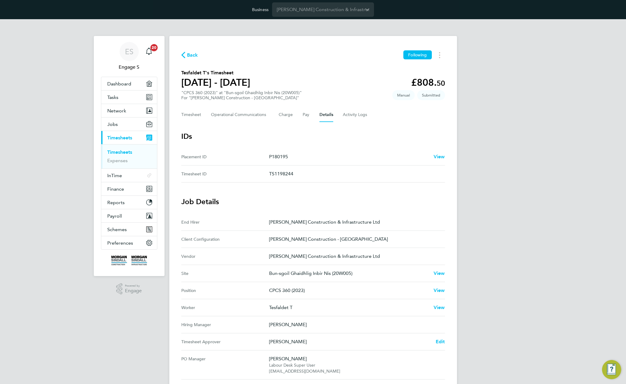
click at [333, 241] on p "[PERSON_NAME] Construction - [GEOGRAPHIC_DATA]" at bounding box center [354, 239] width 171 height 7
click at [312, 70] on section "Tesfaldet T's Timesheet 20 - 26 Sept 2025 £808. 50 "CPCS 360 (2023)" at "Bun-sg…" at bounding box center [313, 84] width 264 height 31
drag, startPoint x: 261, startPoint y: 84, endPoint x: 175, endPoint y: 70, distance: 87.0
click at [175, 70] on div "Back Following Tesfaldet T's Timesheet 20 - 26 Sept 2025 £808. 50 "CPCS 360 (20…" at bounding box center [313, 281] width 288 height 491
click at [343, 200] on h3 "Job Details" at bounding box center [313, 202] width 264 height 10
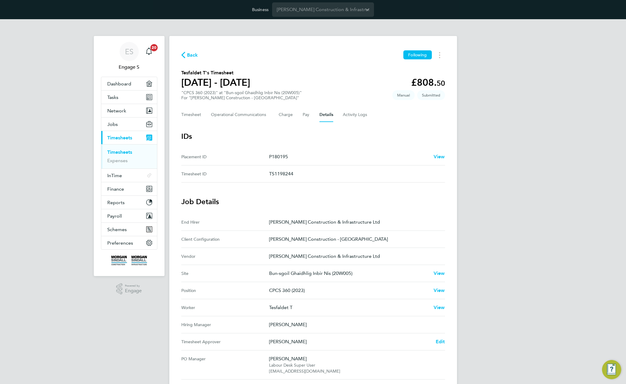
drag, startPoint x: 316, startPoint y: 182, endPoint x: 171, endPoint y: 131, distance: 153.4
click at [171, 131] on div "Back Following Tesfaldet T's Timesheet 20 - 26 Sept 2025 £808. 50 "CPCS 360 (20…" at bounding box center [313, 281] width 288 height 491
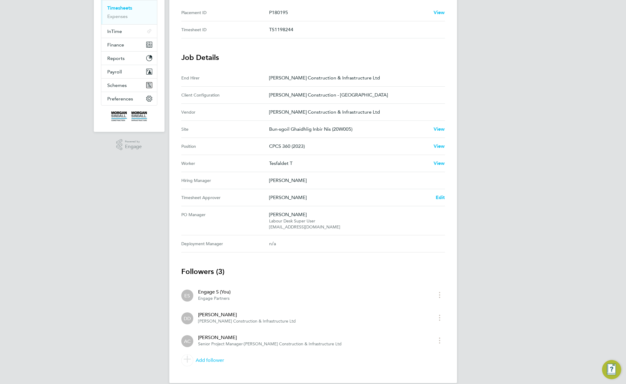
scroll to position [153, 0]
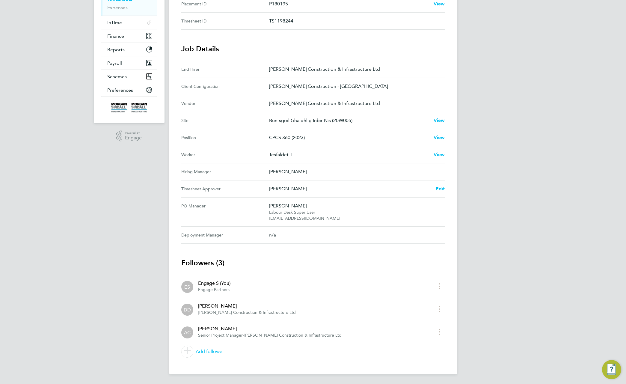
click at [326, 242] on Manager "Deployment Manager n/a" at bounding box center [313, 235] width 264 height 17
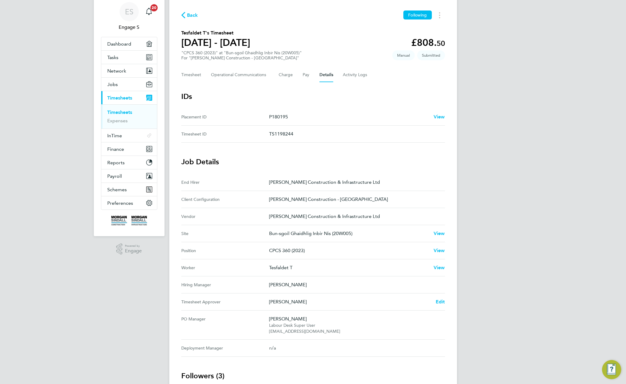
scroll to position [0, 0]
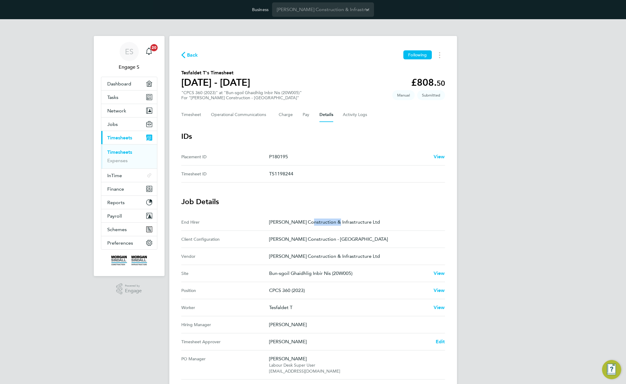
drag, startPoint x: 339, startPoint y: 212, endPoint x: 317, endPoint y: 222, distance: 23.6
click at [317, 222] on p "[PERSON_NAME] Construction & Infrastructure Ltd" at bounding box center [354, 222] width 171 height 7
click at [190, 114] on button "Timesheet" at bounding box center [191, 115] width 20 height 14
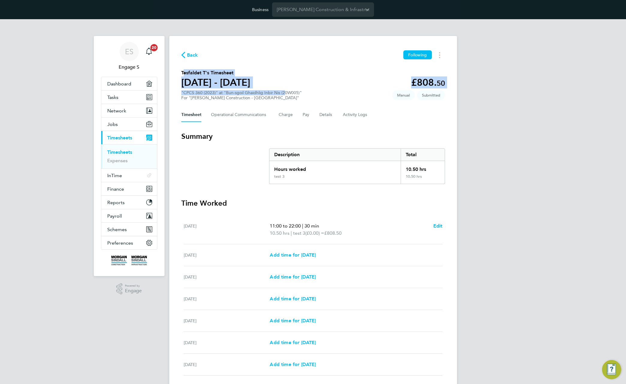
drag, startPoint x: 279, startPoint y: 96, endPoint x: 181, endPoint y: 69, distance: 101.4
click at [181, 69] on div "Back Following Tesfaldet T's Timesheet 20 - 26 Sept 2025 £808. 50 "CPCS 360 (20…" at bounding box center [313, 227] width 288 height 383
click at [260, 67] on div "Back Following Tesfaldet T's Timesheet 20 - 26 Sept 2025 £808. 50 "CPCS 360 (20…" at bounding box center [313, 227] width 288 height 383
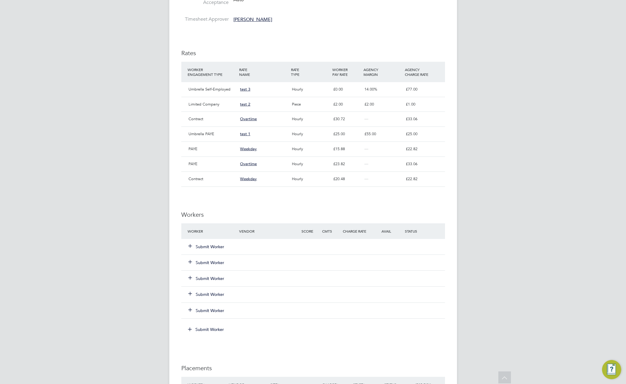
scroll to position [570, 0]
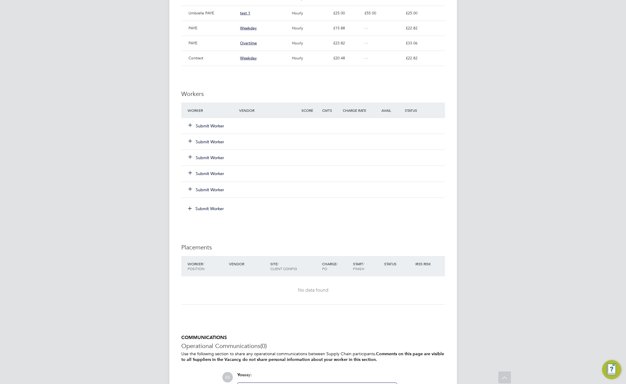
click at [203, 172] on button "Submit Worker" at bounding box center [207, 174] width 36 height 6
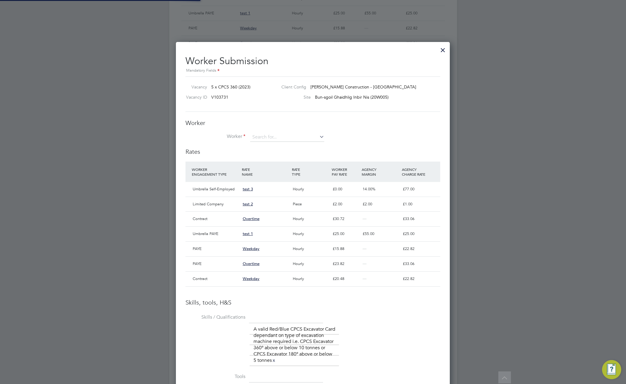
scroll to position [10, 50]
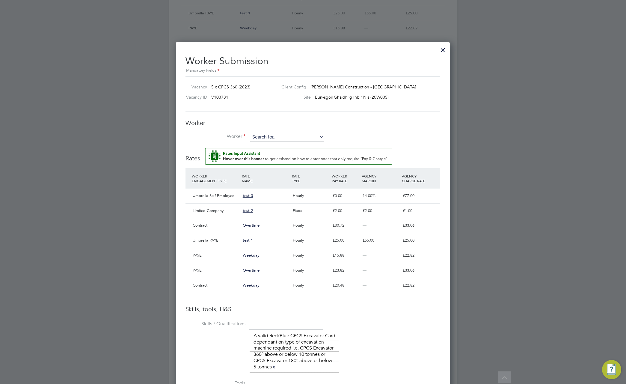
click at [294, 136] on input at bounding box center [287, 137] width 74 height 9
click at [284, 163] on li "Gary O N ( Ran dstad123)" at bounding box center [290, 162] width 81 height 8
type input "Gary O N (Randstad123)"
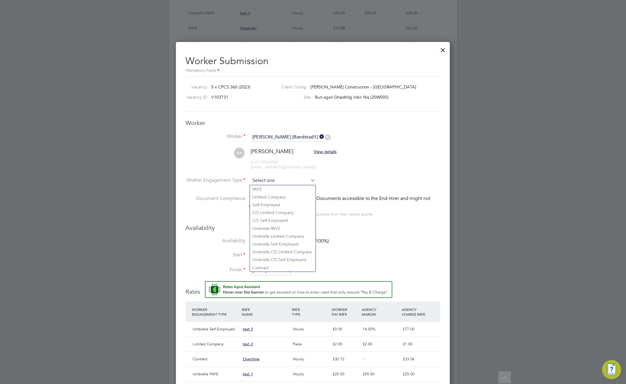
click at [275, 181] on input at bounding box center [282, 180] width 65 height 9
click at [281, 180] on input at bounding box center [282, 180] width 65 height 9
click at [273, 177] on input at bounding box center [282, 180] width 65 height 9
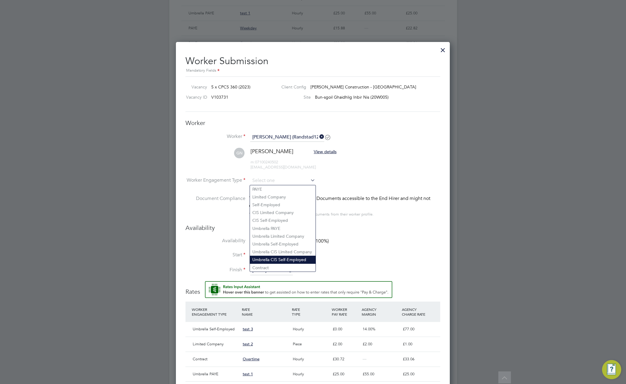
click at [273, 258] on li "Umbrella CIS Self-Employed" at bounding box center [283, 260] width 66 height 8
type input "Umbrella CIS Self-Employed"
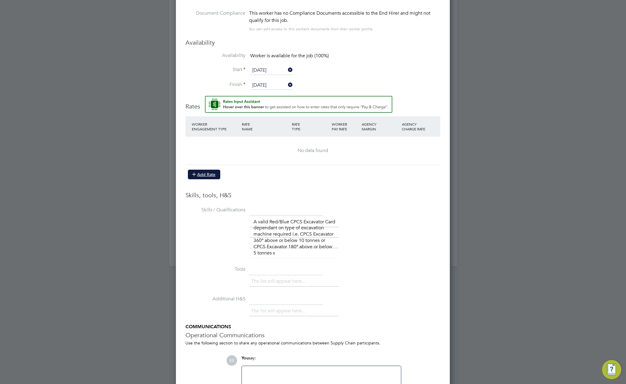
click at [212, 173] on button "Add Rate" at bounding box center [204, 175] width 32 height 10
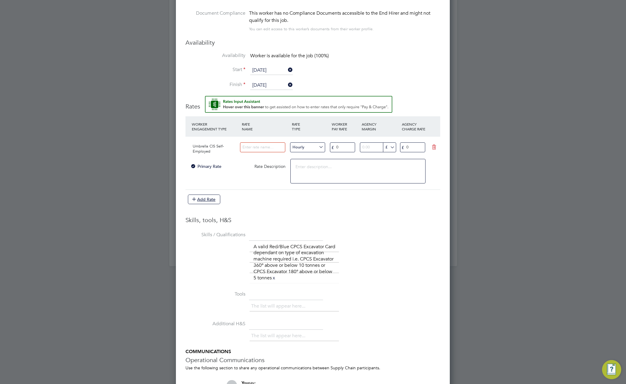
click at [261, 147] on input at bounding box center [262, 147] width 45 height 10
type input "test rand"
click at [339, 148] on input "0" at bounding box center [342, 147] width 25 height 10
type input "0150"
click at [356, 208] on li "WORKER ENGAGEMENT TYPE RATE NAME RATE TYPE WORKER PAY RATE AGENCY MARGIN AGENCY…" at bounding box center [313, 163] width 255 height 94
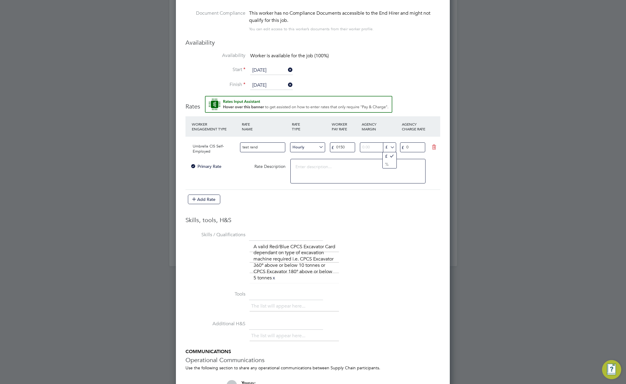
click at [390, 149] on input "£" at bounding box center [389, 147] width 13 height 10
click at [386, 162] on li "%" at bounding box center [390, 164] width 14 height 8
type input "%"
click at [371, 145] on input "number" at bounding box center [377, 147] width 35 height 10
type input "99"
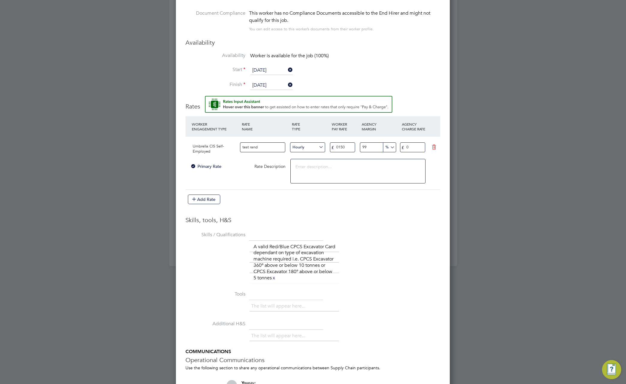
drag, startPoint x: 412, startPoint y: 146, endPoint x: 411, endPoint y: 154, distance: 8.2
click at [413, 147] on input "0" at bounding box center [412, 147] width 25 height 10
click at [407, 149] on input "0" at bounding box center [412, 147] width 25 height 10
click at [398, 229] on div "Skills, tools, H&S Skills / Qualifications The list will appear here... A valid…" at bounding box center [313, 320] width 255 height 208
click at [409, 144] on input "10" at bounding box center [412, 147] width 25 height 10
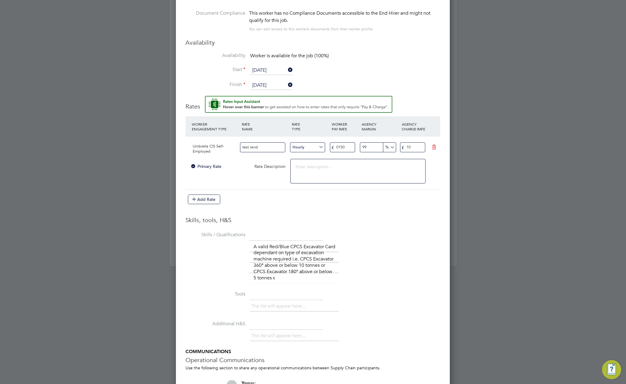
click at [409, 144] on input "10" at bounding box center [412, 147] width 25 height 10
type input "2"
click at [355, 181] on textarea at bounding box center [358, 171] width 135 height 25
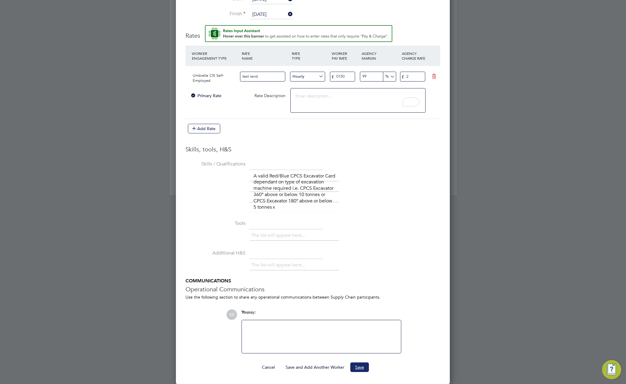
click at [357, 367] on button "Save" at bounding box center [360, 368] width 19 height 10
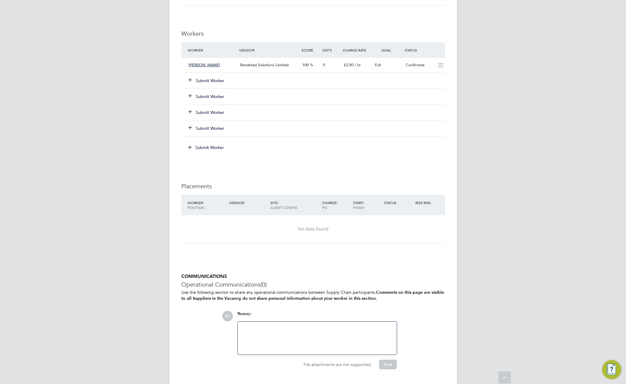
click at [219, 80] on button "Submit Worker" at bounding box center [207, 81] width 36 height 6
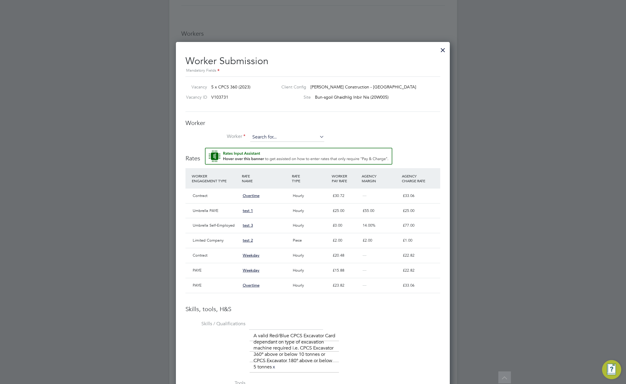
click at [264, 136] on input at bounding box center [287, 137] width 74 height 9
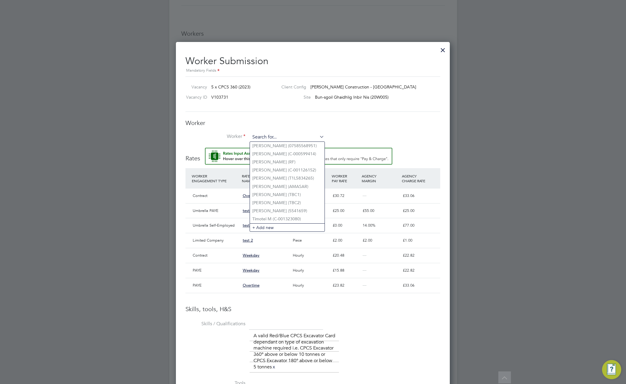
click at [282, 139] on input at bounding box center [287, 137] width 74 height 9
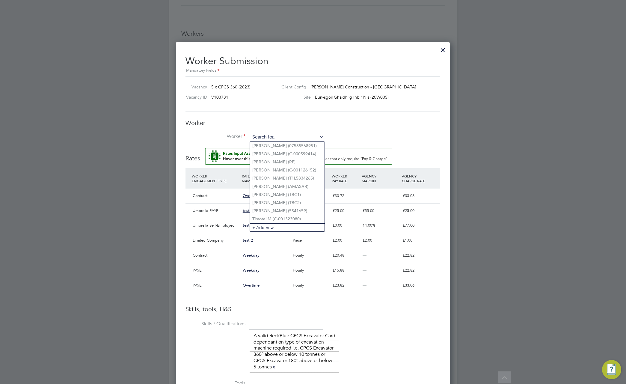
click at [289, 138] on input at bounding box center [287, 137] width 74 height 9
type input "Andre P (T1L5834265)"
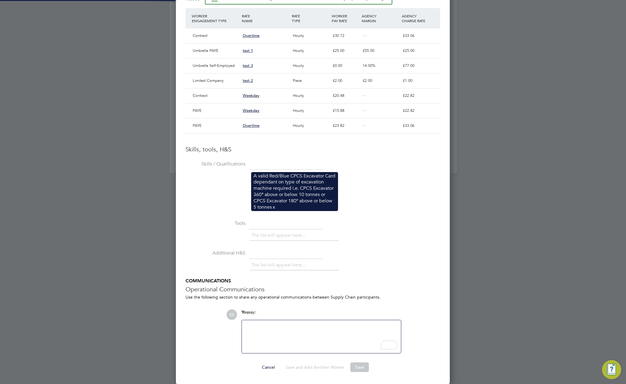
scroll to position [579, 274]
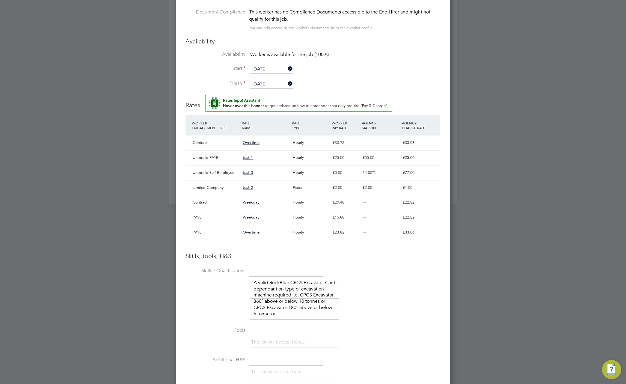
click at [379, 68] on li "Start 29 Sep 2025" at bounding box center [313, 72] width 255 height 15
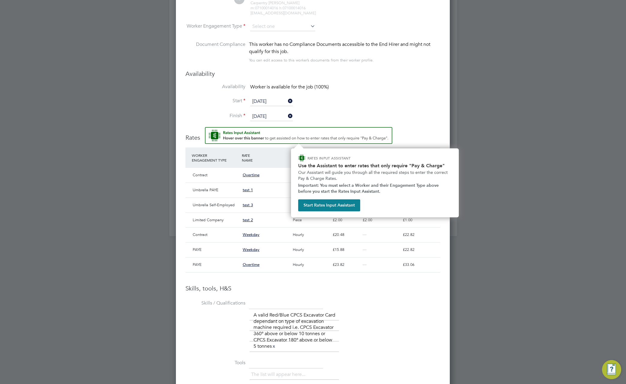
scroll to position [710, 0]
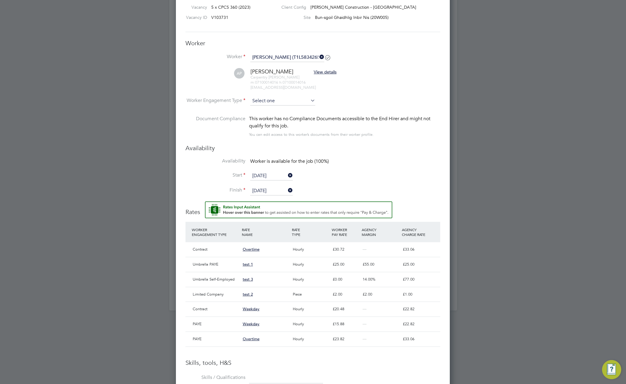
click at [305, 101] on input at bounding box center [282, 101] width 65 height 9
click at [289, 179] on li "Umbrella CIS Self-Employed" at bounding box center [283, 180] width 66 height 8
type input "Umbrella CIS Self-Employed"
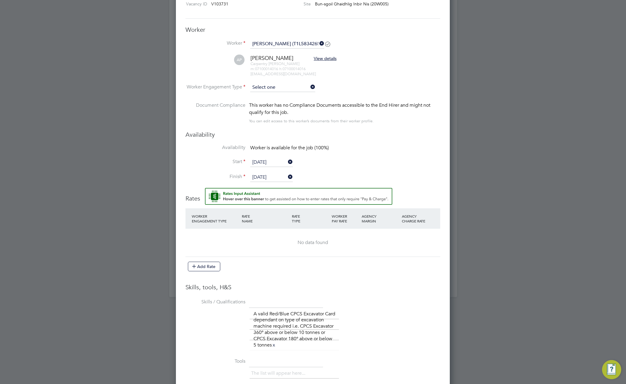
scroll to position [636, 274]
click at [294, 89] on input at bounding box center [282, 87] width 65 height 9
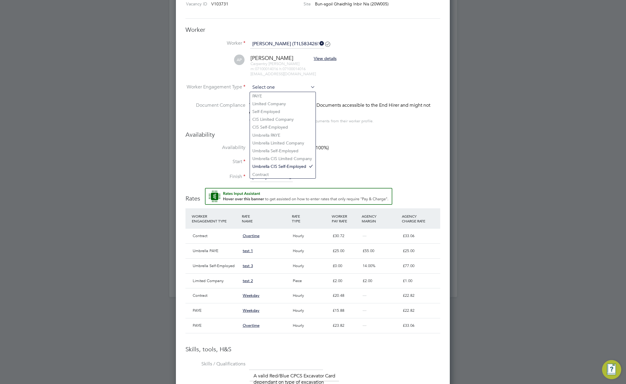
scroll to position [10, 50]
click at [283, 174] on li "Contract" at bounding box center [283, 175] width 66 height 8
type input "Contract"
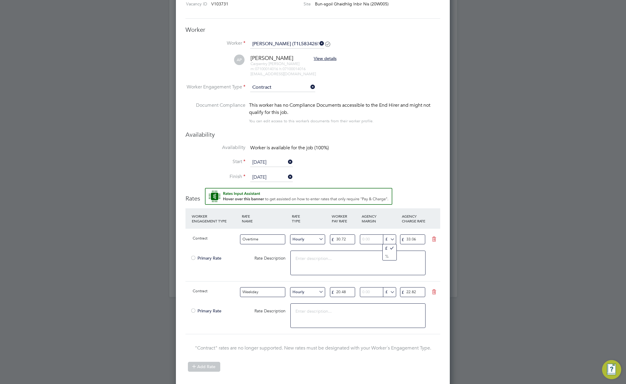
click at [393, 241] on input "£" at bounding box center [389, 239] width 13 height 10
click at [367, 259] on textarea "To enrich screen reader interactions, please activate Accessibility in Grammarl…" at bounding box center [358, 263] width 135 height 25
click at [367, 240] on input "number" at bounding box center [377, 239] width 35 height 10
type input "25"
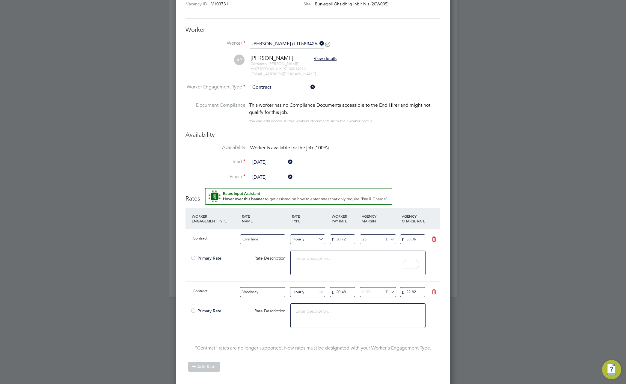
click at [368, 253] on textarea "To enrich screen reader interactions, please activate Accessibility in Grammarl…" at bounding box center [358, 263] width 135 height 25
click at [391, 238] on input "£" at bounding box center [389, 239] width 13 height 10
click at [385, 256] on li "%" at bounding box center [390, 256] width 14 height 8
type input "%"
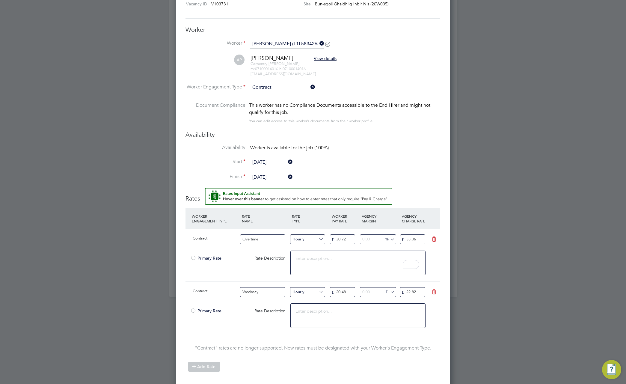
click at [371, 240] on input "number" at bounding box center [377, 239] width 35 height 10
click at [364, 257] on textarea "To enrich screen reader interactions, please activate Accessibility in Grammarl…" at bounding box center [358, 263] width 135 height 25
click at [373, 239] on input "number" at bounding box center [377, 239] width 35 height 10
click at [193, 310] on div at bounding box center [193, 311] width 6 height 4
click at [371, 294] on input "number" at bounding box center [377, 292] width 35 height 10
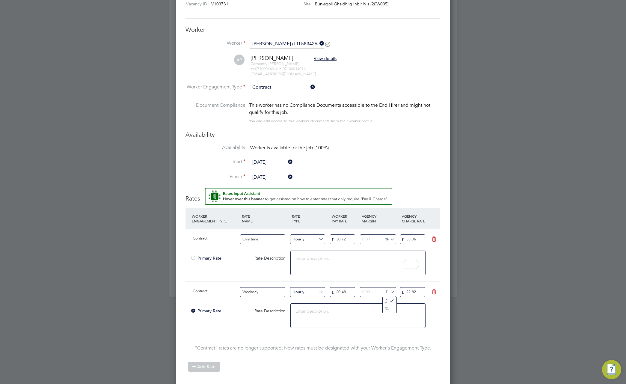
click at [391, 294] on input "£" at bounding box center [389, 292] width 13 height 10
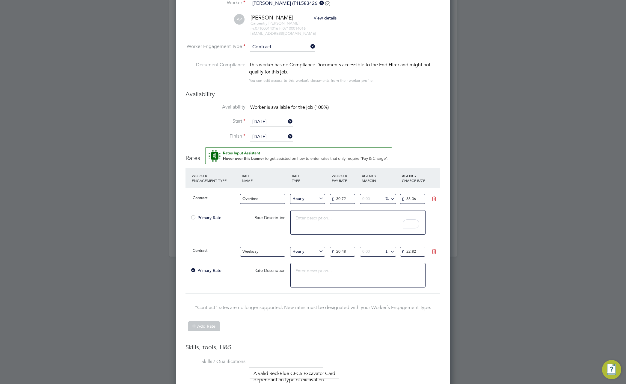
scroll to position [760, 0]
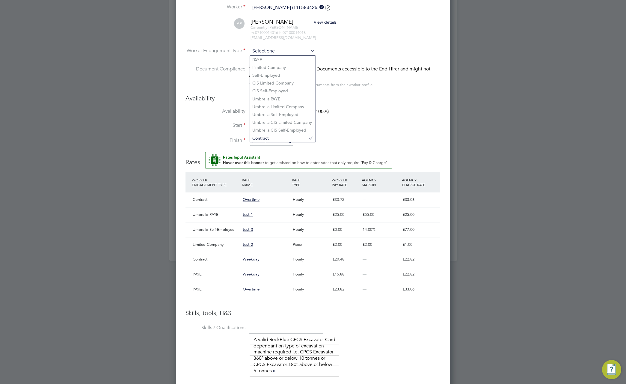
click at [279, 52] on input at bounding box center [282, 51] width 65 height 9
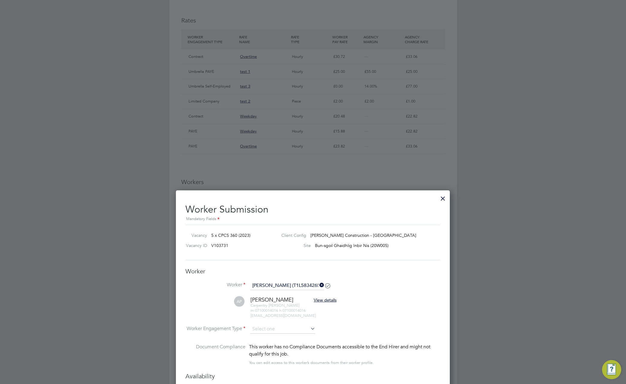
scroll to position [613, 0]
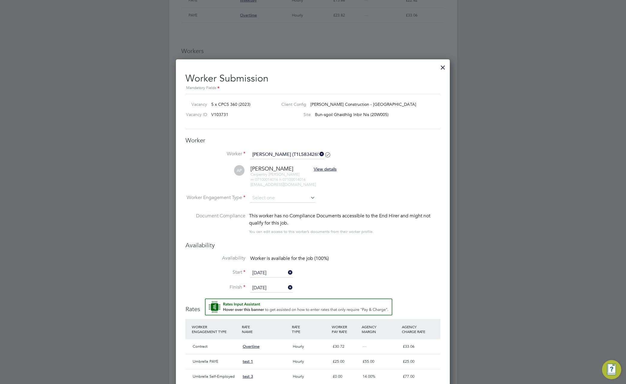
click at [443, 65] on div at bounding box center [443, 66] width 11 height 11
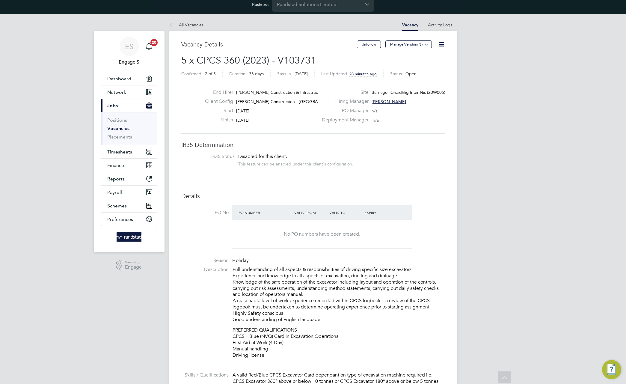
scroll to position [0, 0]
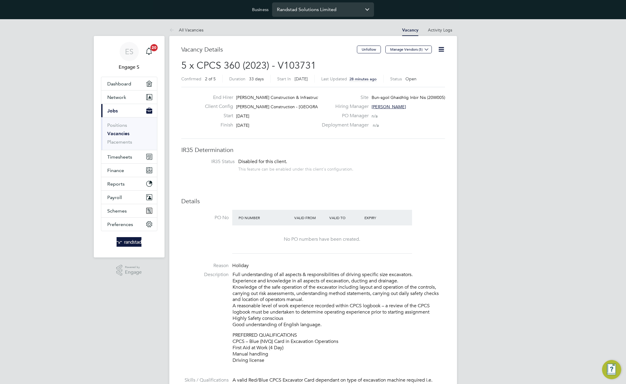
click at [323, 8] on input "Randstad Solutions Limited" at bounding box center [323, 9] width 102 height 14
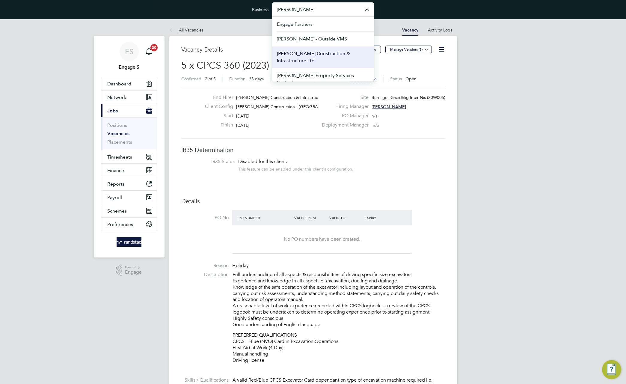
click at [318, 56] on span "[PERSON_NAME] Construction & Infrastructure Ltd" at bounding box center [323, 57] width 92 height 14
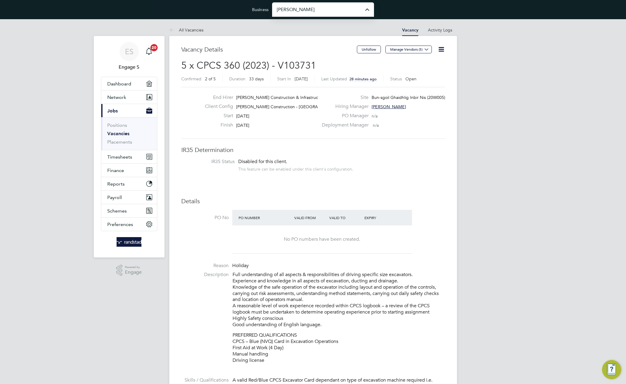
type input "[PERSON_NAME] Construction & Infrastructure Ltd"
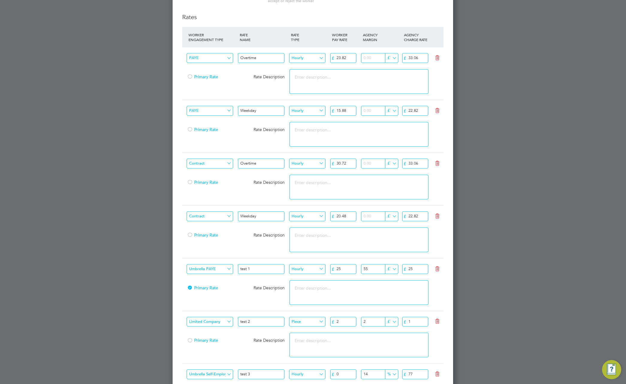
click at [376, 165] on input "number" at bounding box center [379, 164] width 36 height 10
click at [373, 164] on input "number" at bounding box center [379, 164] width 36 height 10
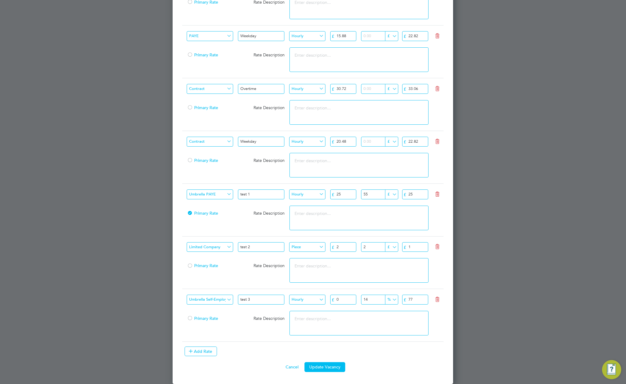
click at [344, 142] on input "20.48" at bounding box center [343, 142] width 26 height 10
click at [371, 142] on input "number" at bounding box center [379, 142] width 36 height 10
click at [415, 140] on input "22.82" at bounding box center [415, 142] width 26 height 10
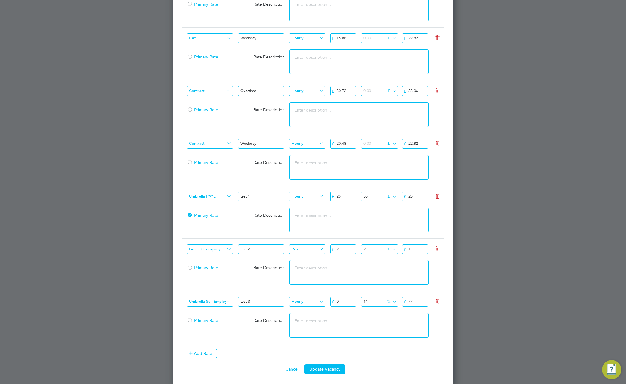
click at [338, 146] on input "20.48" at bounding box center [343, 144] width 26 height 10
type input "11"
click at [372, 169] on textarea at bounding box center [359, 167] width 139 height 25
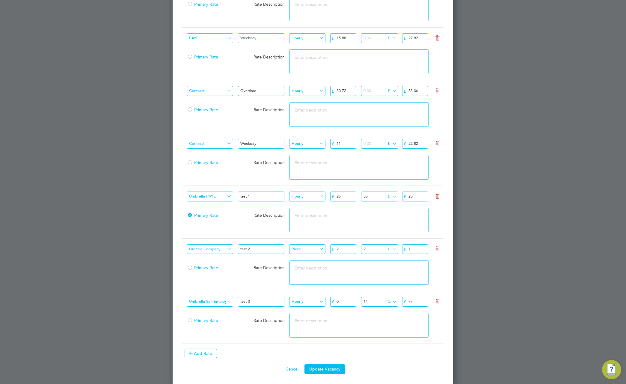
click at [416, 145] on input "22.82" at bounding box center [415, 144] width 26 height 10
click at [412, 145] on input "22.82" at bounding box center [415, 144] width 26 height 10
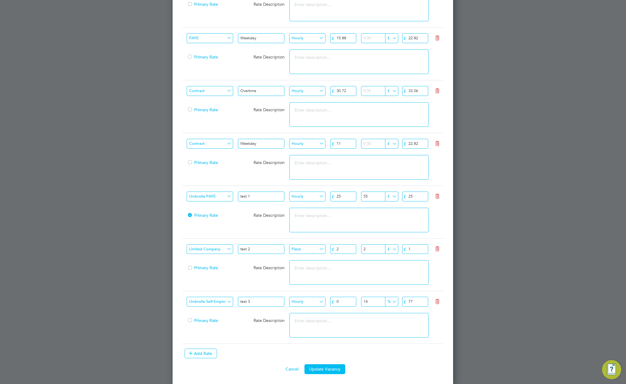
click at [412, 145] on input "22.82" at bounding box center [415, 144] width 26 height 10
type input "1"
click at [387, 172] on textarea at bounding box center [359, 167] width 139 height 25
type textarea "1"
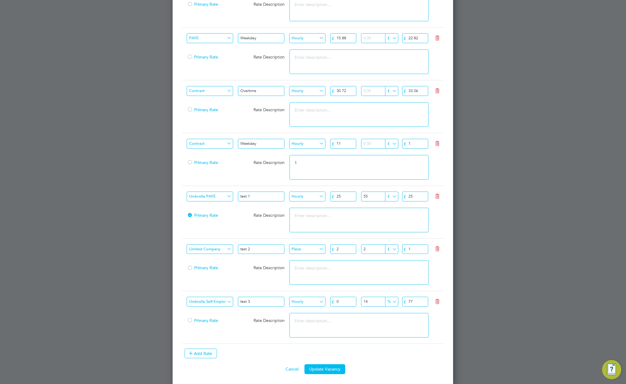
click at [387, 172] on textarea "1" at bounding box center [359, 167] width 139 height 25
click at [292, 372] on button "Cancel" at bounding box center [292, 367] width 22 height 10
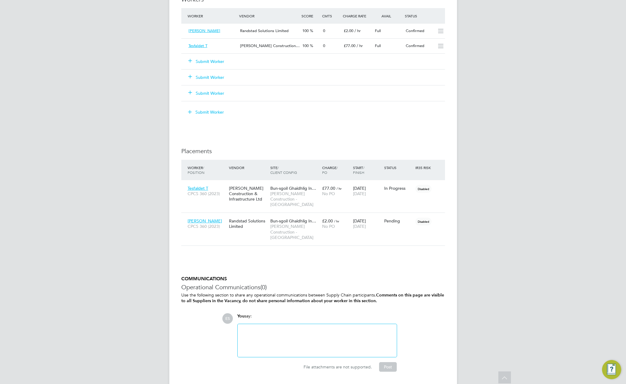
scroll to position [665, 0]
click at [249, 225] on div "Randstad Solutions Limited" at bounding box center [248, 223] width 41 height 17
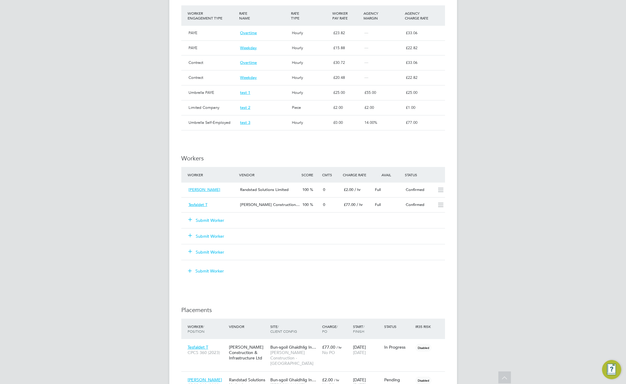
scroll to position [426, 0]
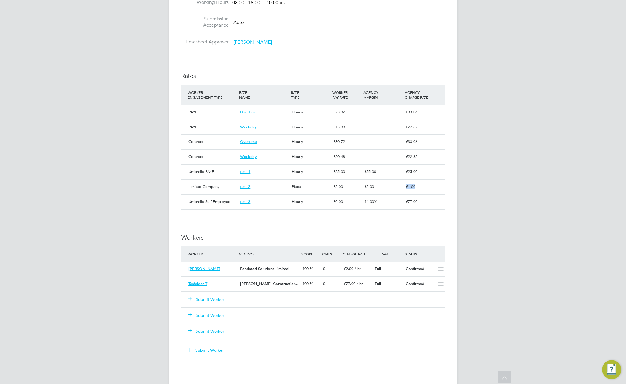
drag, startPoint x: 408, startPoint y: 187, endPoint x: 404, endPoint y: 185, distance: 5.5
click at [404, 185] on div "£ 1.00" at bounding box center [424, 187] width 41 height 10
drag, startPoint x: 375, startPoint y: 186, endPoint x: 349, endPoint y: 185, distance: 26.1
click at [349, 185] on div "Limited Company test 2 Piece £ 2.00 £ 2.00 £ 1.00" at bounding box center [313, 186] width 264 height 15
drag, startPoint x: 332, startPoint y: 184, endPoint x: 321, endPoint y: 184, distance: 11.1
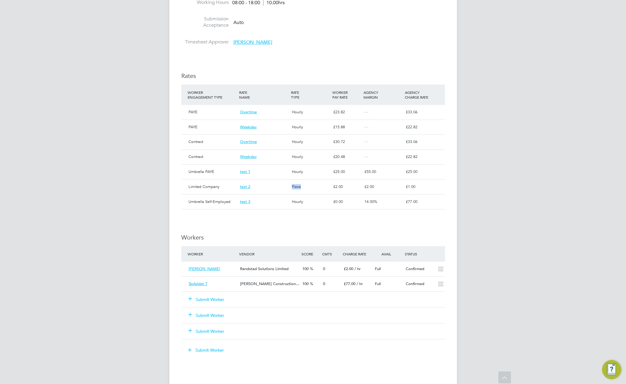
click at [321, 184] on div "Limited Company test 2 Piece £ 2.00 £ 2.00 £ 1.00" at bounding box center [313, 186] width 264 height 15
drag, startPoint x: 335, startPoint y: 184, endPoint x: 340, endPoint y: 185, distance: 5.1
click at [340, 185] on span "£ 2.00" at bounding box center [338, 186] width 10 height 5
drag, startPoint x: 321, startPoint y: 188, endPoint x: 431, endPoint y: 178, distance: 110.0
click at [409, 179] on div "Limited Company test 2 Piece £ 2.00 £ 2.00 £ 1.00" at bounding box center [313, 186] width 264 height 15
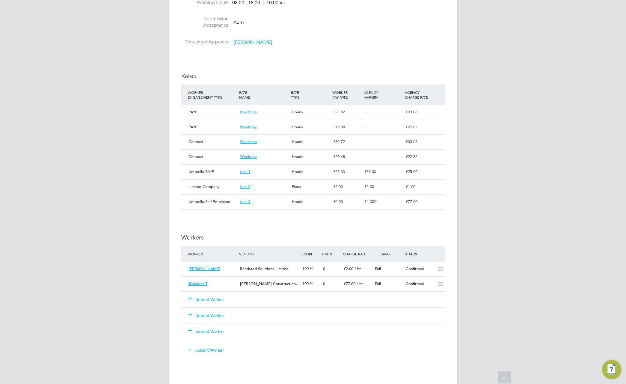
click at [419, 172] on div "Umbrella PAYE test 1 Hourly £ 25.00 £ 55.00 £ 25.00" at bounding box center [313, 171] width 264 height 15
drag, startPoint x: 418, startPoint y: 172, endPoint x: 341, endPoint y: 165, distance: 77.6
click at [341, 165] on div "Umbrella PAYE test 1 Hourly £ 25.00 £ 55.00 £ 25.00" at bounding box center [313, 171] width 264 height 15
click at [386, 155] on div "—" at bounding box center [382, 157] width 41 height 10
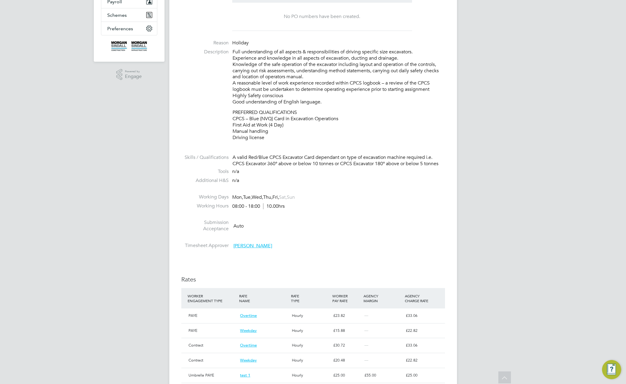
scroll to position [174, 0]
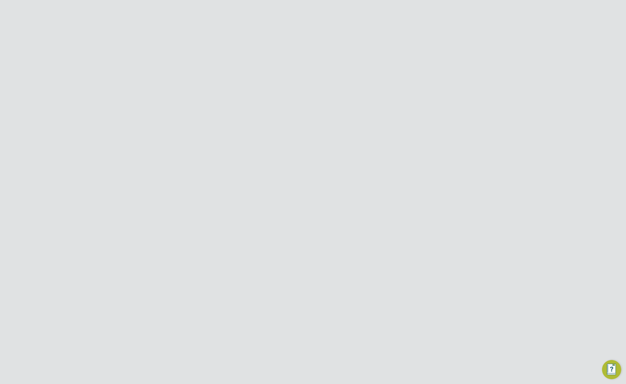
click at [119, 252] on span "Preferences" at bounding box center [120, 252] width 26 height 6
click at [119, 259] on link "VMS Configurations" at bounding box center [129, 258] width 44 height 6
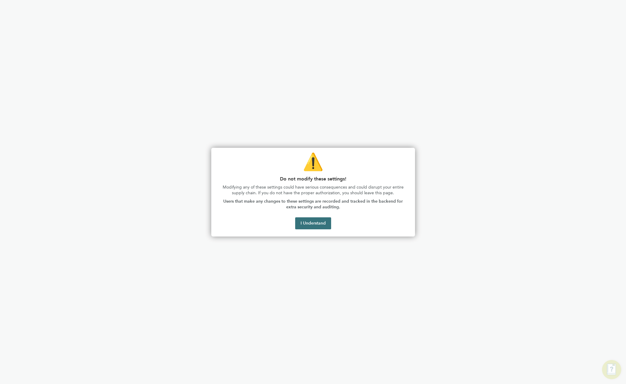
click at [298, 226] on button "I Understand" at bounding box center [313, 223] width 36 height 12
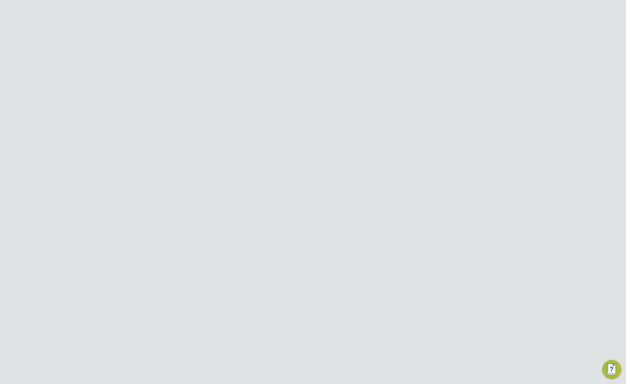
click at [436, 93] on icon at bounding box center [434, 93] width 7 height 5
click at [405, 106] on li "Edit VMS Configuration" at bounding box center [408, 106] width 58 height 8
type input "[PERSON_NAME] Construction - [GEOGRAPHIC_DATA]"
type input "[PERSON_NAME] Construction & Infrastructure Ltd"
type input "Custom"
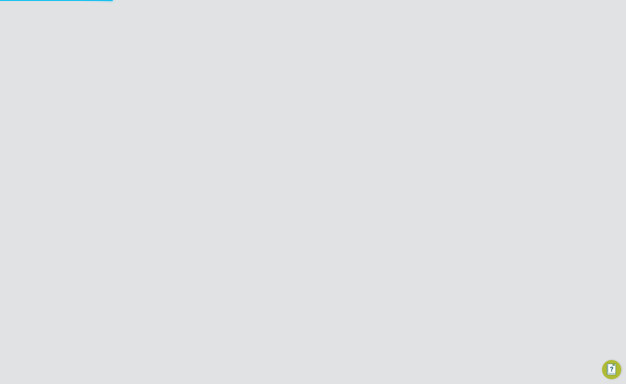
type input "By Vendor Group"
type input "No Limits"
type input "Labour Desk"
click at [270, 240] on span "Markup Driven Rates" at bounding box center [287, 239] width 53 height 6
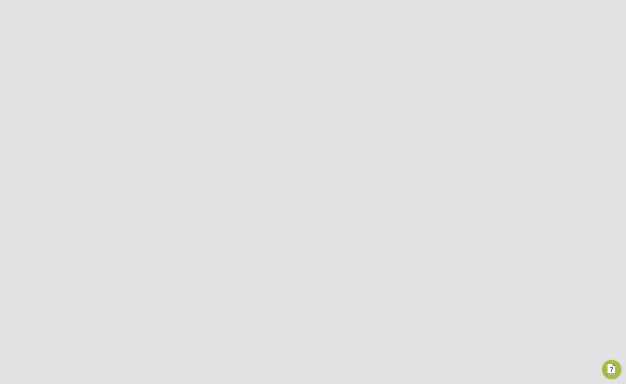
click at [349, 318] on input at bounding box center [351, 316] width 74 height 9
click at [349, 332] on li "PAYE & Contract (Legacy)" at bounding box center [351, 333] width 75 height 8
type input "PAYE & Contract (Legacy)"
click at [351, 317] on input at bounding box center [351, 316] width 74 height 9
click at [350, 327] on li "All Engagement Types" at bounding box center [351, 325] width 75 height 8
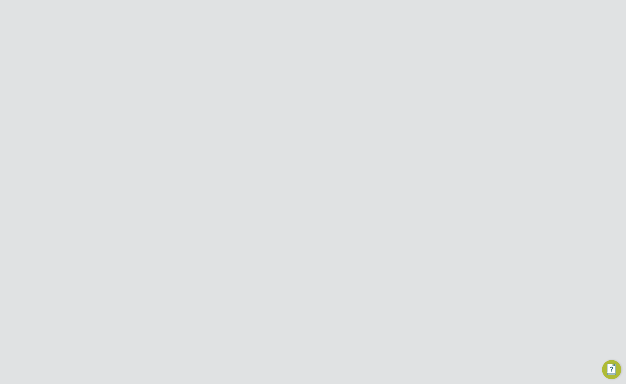
type input "All Engagement Types"
click at [358, 231] on input at bounding box center [351, 231] width 74 height 9
click at [356, 272] on li "Umbrella Limited Company" at bounding box center [351, 271] width 75 height 8
type input "Umbrella Limited Company"
click at [365, 253] on input at bounding box center [351, 250] width 74 height 9
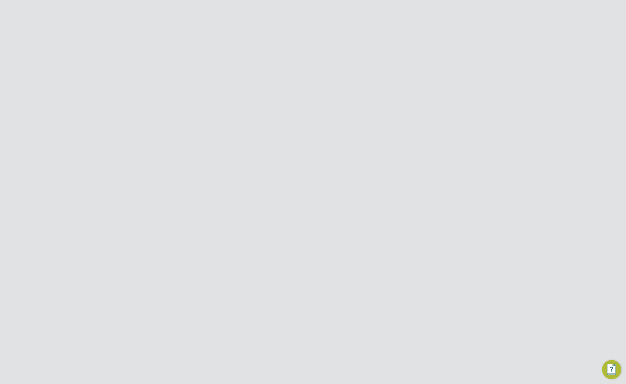
click at [357, 264] on li "Daily" at bounding box center [351, 268] width 75 height 8
type input "Daily"
click at [337, 251] on input at bounding box center [351, 250] width 74 height 9
click at [333, 260] on li "Hourly" at bounding box center [351, 260] width 75 height 8
type input "Hourly"
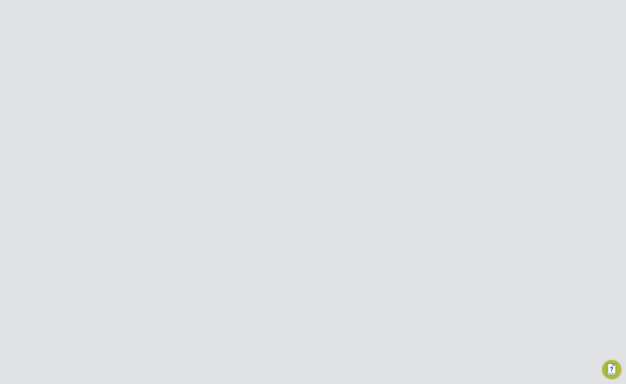
click at [325, 270] on input at bounding box center [325, 270] width 23 height 11
type input "2"
click at [320, 294] on input at bounding box center [325, 293] width 23 height 11
click at [318, 293] on input "22" at bounding box center [325, 293] width 23 height 11
type input "222"
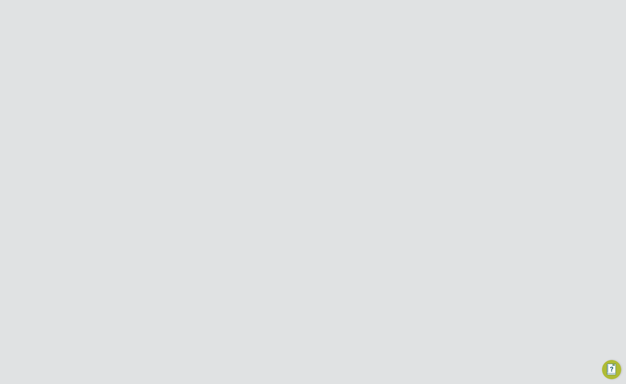
click at [326, 318] on input at bounding box center [325, 316] width 23 height 11
type input "2"
click at [323, 293] on input "222" at bounding box center [325, 293] width 23 height 11
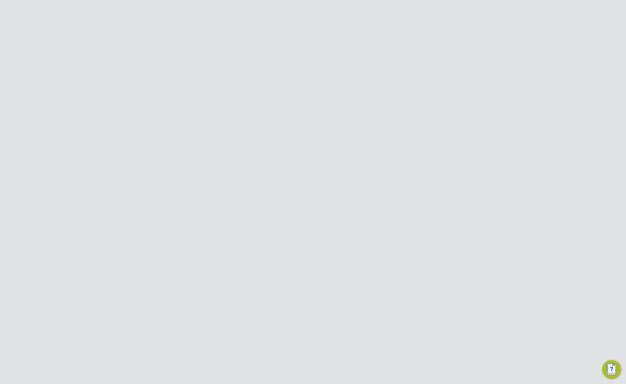
type input "10"
click at [339, 368] on button "Save Client Configuration" at bounding box center [326, 367] width 58 height 10
click at [330, 223] on button "Update Rate Configuration" at bounding box center [326, 219] width 61 height 10
click at [453, 140] on div "Rate Configuration Updated The Rate Configuration of this VMS Configuration has…" at bounding box center [313, 192] width 626 height 384
click at [433, 91] on icon at bounding box center [434, 93] width 7 height 5
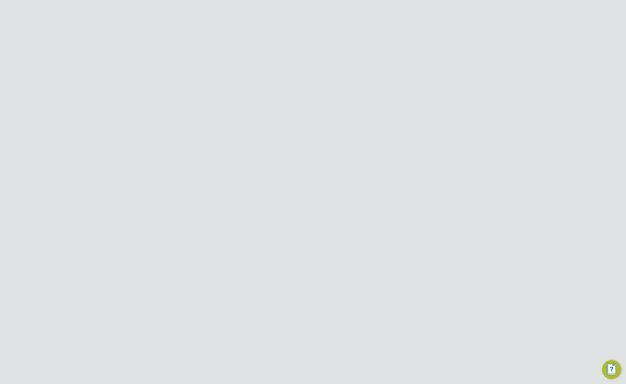
drag, startPoint x: 593, startPoint y: 287, endPoint x: 590, endPoint y: 283, distance: 3.9
click at [590, 259] on html "Business [PERSON_NAME] Construction & Infrastructure Ltd ES Engage S Notificati…" at bounding box center [313, 129] width 626 height 259
click at [435, 92] on icon at bounding box center [434, 93] width 7 height 5
click at [408, 106] on li "Edit VMS Configuration" at bounding box center [408, 106] width 58 height 8
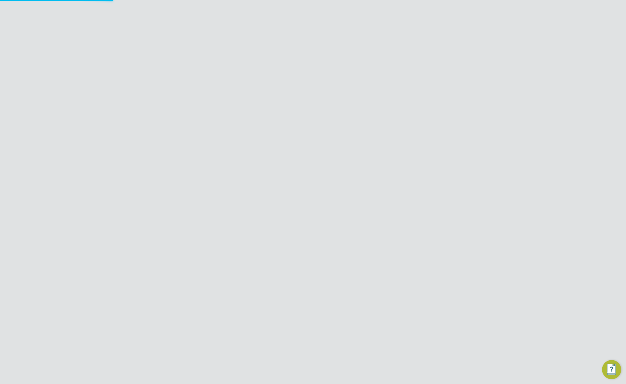
type input "[PERSON_NAME] Construction - [GEOGRAPHIC_DATA]"
type input "[PERSON_NAME] Construction & Infrastructure Ltd"
type input "Custom"
type input "By Vendor Group"
type input "No Limits"
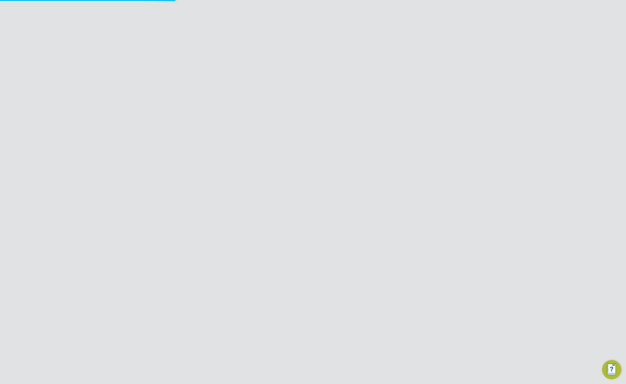
scroll to position [701, 264]
type input "Labour Desk"
drag, startPoint x: 319, startPoint y: 314, endPoint x: 312, endPoint y: 312, distance: 6.8
click at [312, 312] on li "Default Agency Markup 2 %" at bounding box center [329, 316] width 127 height 16
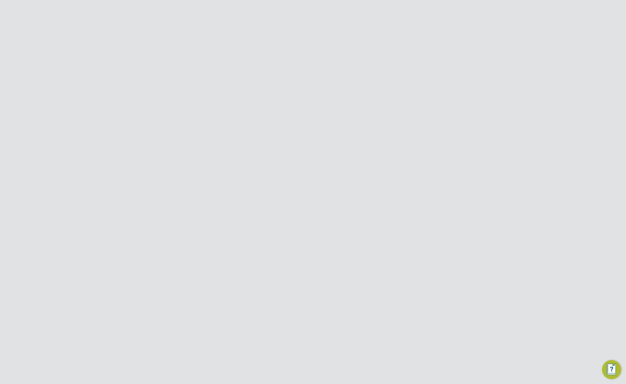
click at [321, 292] on input "10" at bounding box center [325, 293] width 23 height 11
click at [321, 269] on input "2" at bounding box center [325, 270] width 23 height 11
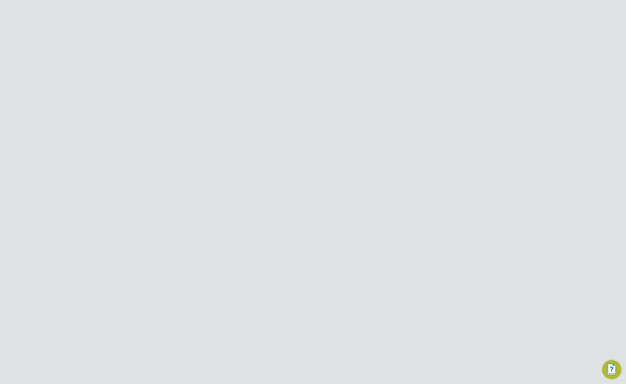
click at [321, 269] on input "2" at bounding box center [325, 270] width 23 height 11
click at [323, 315] on input "2" at bounding box center [325, 316] width 23 height 11
type input "0"
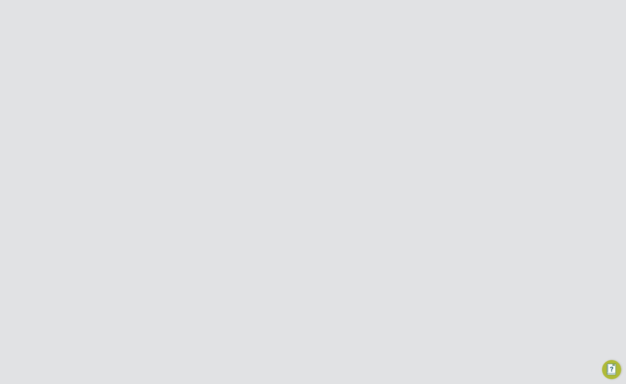
click at [329, 365] on button "Save Client Configuration" at bounding box center [326, 367] width 58 height 10
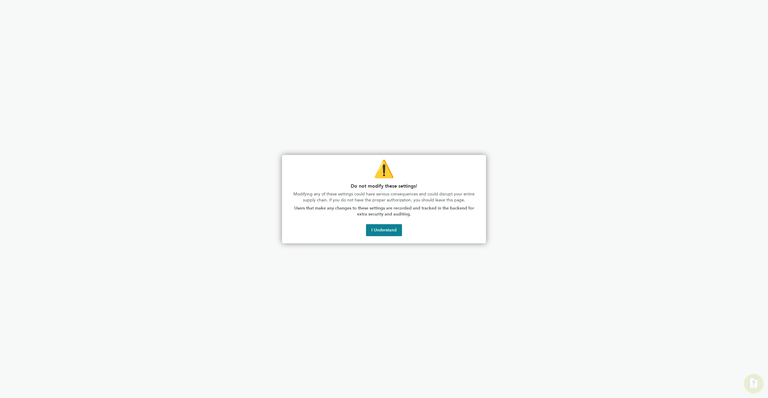
scroll to position [133, 166]
click at [383, 236] on button "I Understand" at bounding box center [384, 230] width 36 height 12
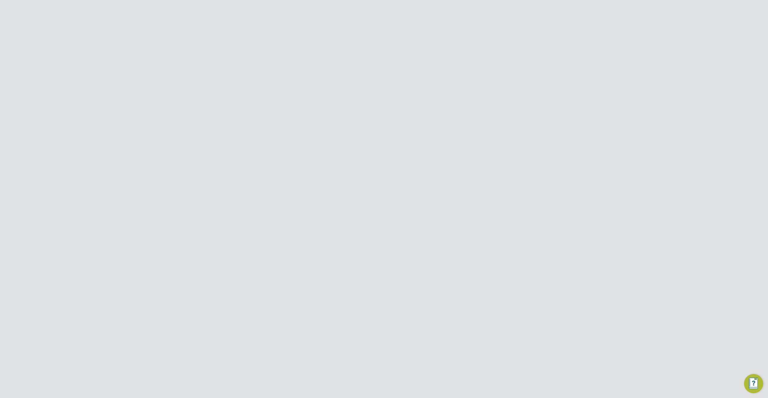
click at [418, 154] on button "Switch back" at bounding box center [416, 153] width 32 height 10
click at [391, 64] on div "Showing 11 Configurations" at bounding box center [384, 69] width 264 height 11
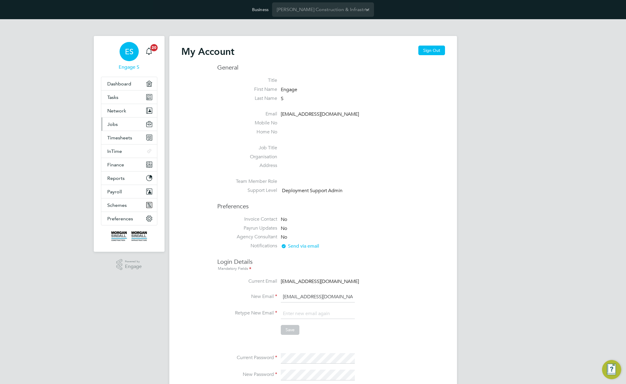
click at [119, 126] on button "Jobs" at bounding box center [129, 124] width 56 height 13
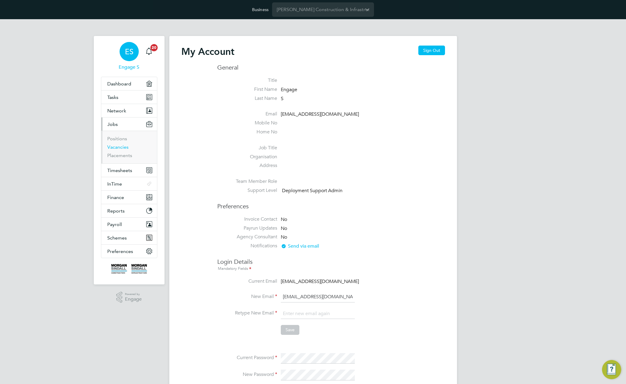
click at [117, 147] on link "Vacancies" at bounding box center [117, 147] width 21 height 6
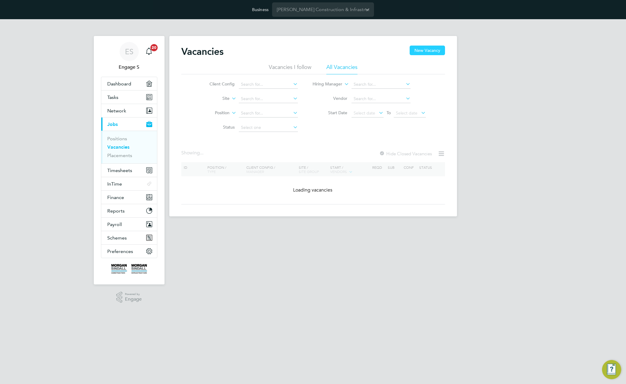
click at [431, 50] on button "New Vacancy" at bounding box center [427, 51] width 35 height 10
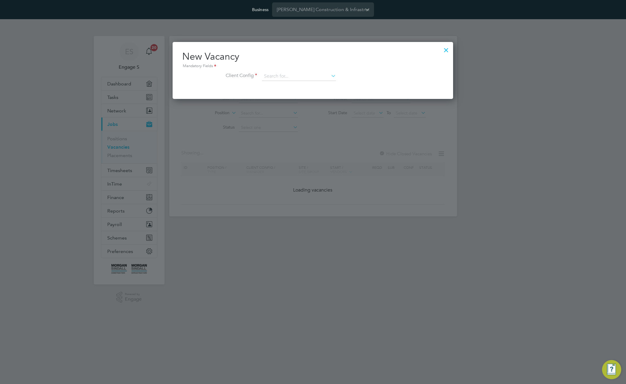
scroll to position [57, 281]
click at [320, 74] on input at bounding box center [299, 76] width 74 height 9
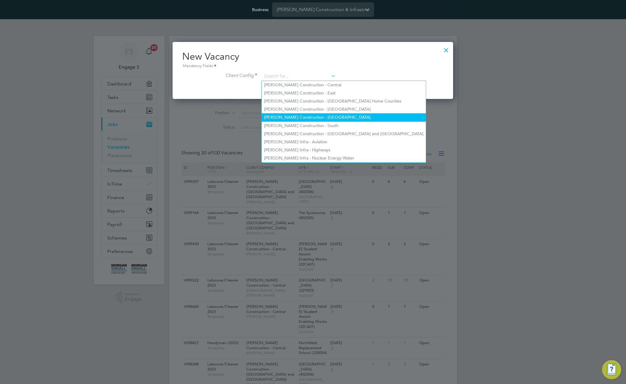
click at [325, 116] on li "[PERSON_NAME] Construction - [GEOGRAPHIC_DATA]" at bounding box center [344, 117] width 164 height 8
type input "[PERSON_NAME] Construction - [GEOGRAPHIC_DATA]"
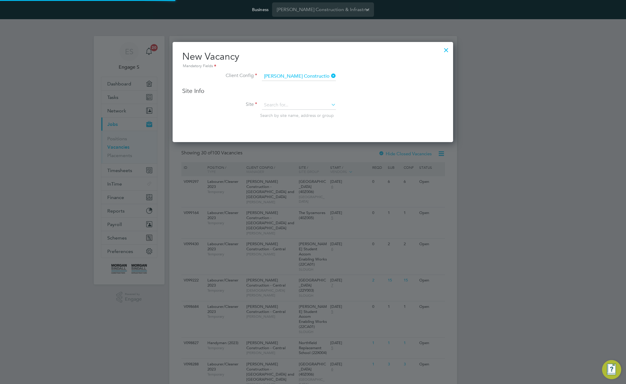
scroll to position [100, 281]
click at [321, 104] on input at bounding box center [299, 105] width 74 height 9
click at [315, 169] on li "Coltness EY (20W036)" at bounding box center [312, 171] width 101 height 8
type input "Coltness EY (20W036)"
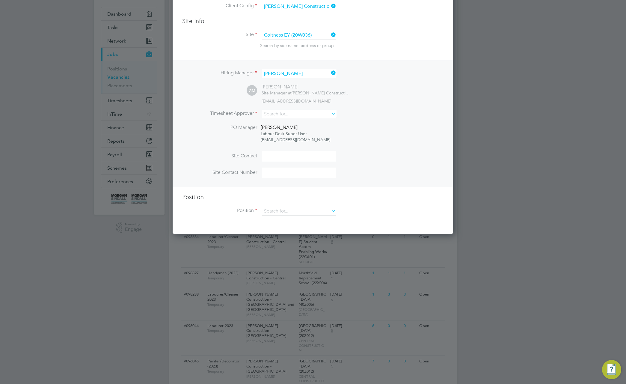
scroll to position [80, 0]
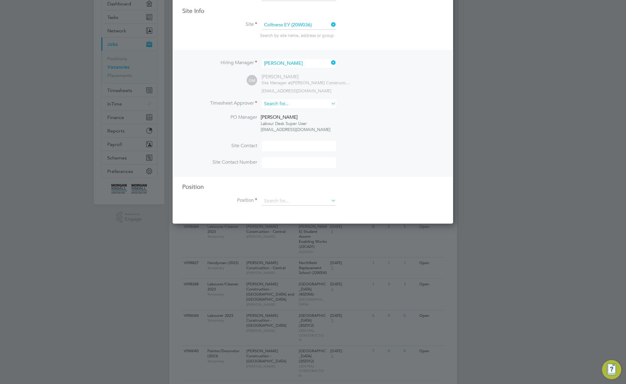
click at [326, 105] on input at bounding box center [299, 104] width 74 height 9
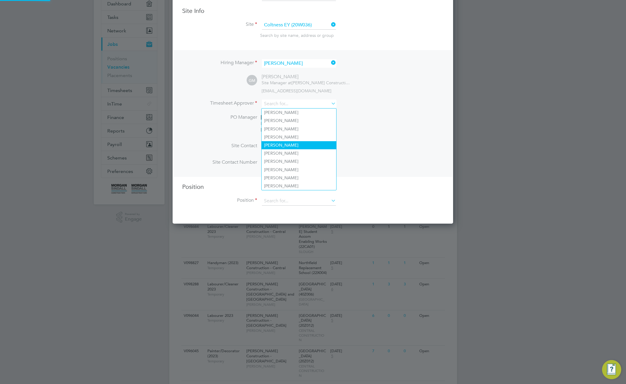
click at [318, 141] on li "[PERSON_NAME]" at bounding box center [299, 145] width 75 height 8
type input "[PERSON_NAME]"
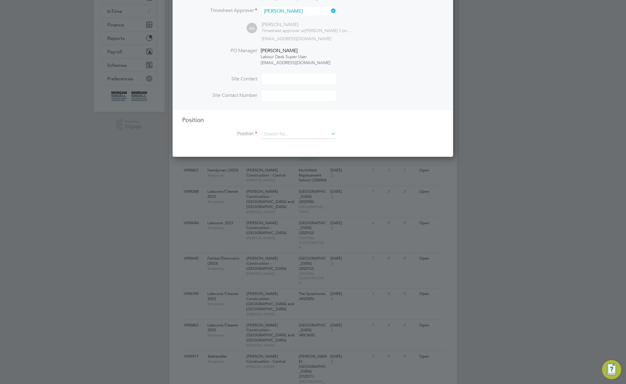
scroll to position [178, 0]
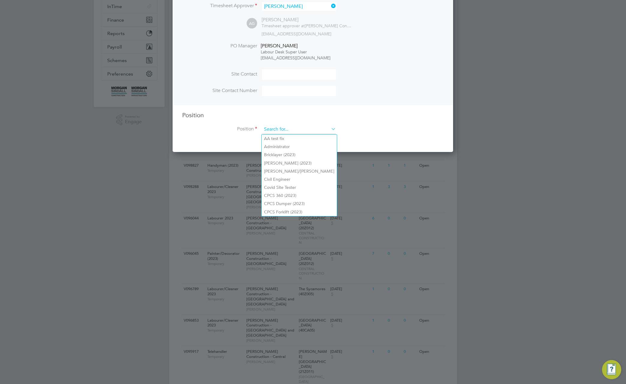
click at [320, 126] on input at bounding box center [299, 129] width 74 height 9
click at [300, 184] on li "Covid Site Tester" at bounding box center [299, 188] width 75 height 8
type input "Covid Site Tester"
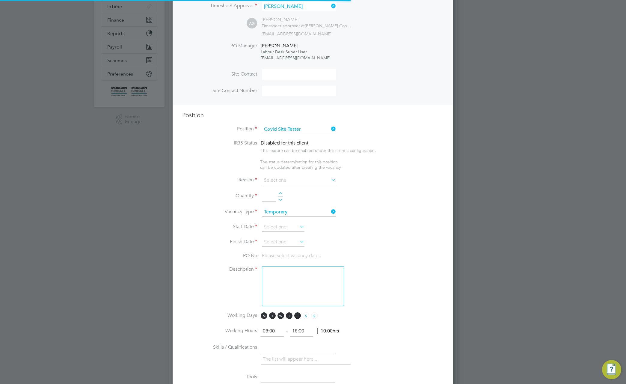
scroll to position [875, 281]
type textarea "TBC"
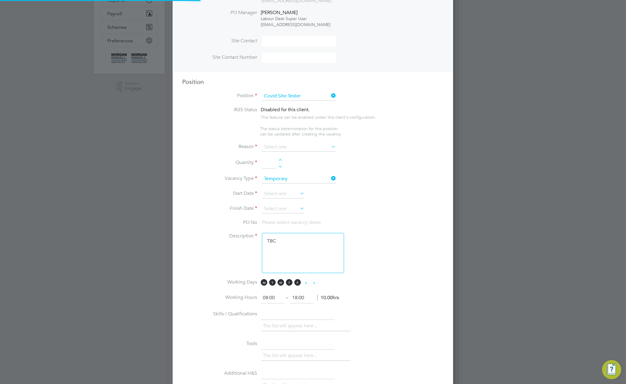
scroll to position [238, 0]
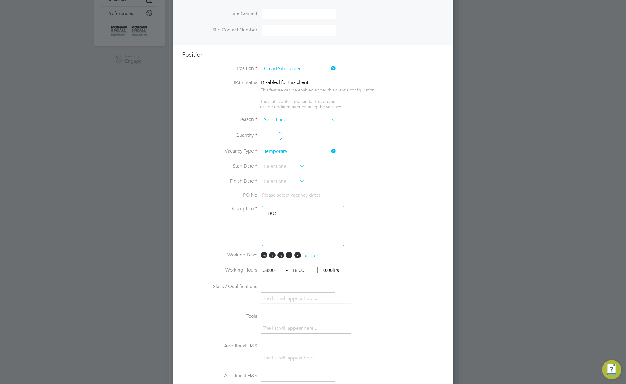
click at [324, 116] on input at bounding box center [299, 119] width 74 height 9
click at [312, 140] on div "Vacancies New Vacancy Vacancies I follow All Vacancies Client Config Site Posit…" at bounding box center [313, 330] width 288 height 1064
click at [282, 121] on input at bounding box center [299, 119] width 74 height 9
click at [285, 144] on li "Extra Work" at bounding box center [299, 145] width 75 height 8
type input "Extra Work"
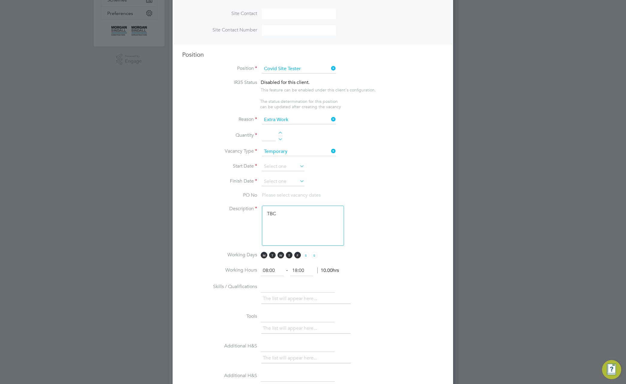
click at [278, 135] on div at bounding box center [280, 134] width 5 height 4
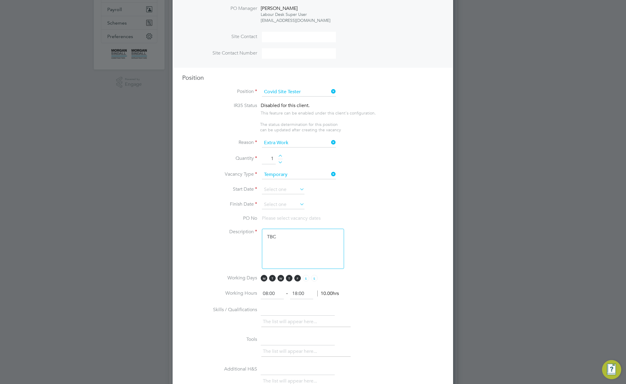
scroll to position [214, 0]
drag, startPoint x: 272, startPoint y: 158, endPoint x: 273, endPoint y: 161, distance: 3.2
click at [272, 158] on input "51" at bounding box center [269, 159] width 14 height 11
type input "5"
click at [284, 189] on input at bounding box center [283, 190] width 43 height 9
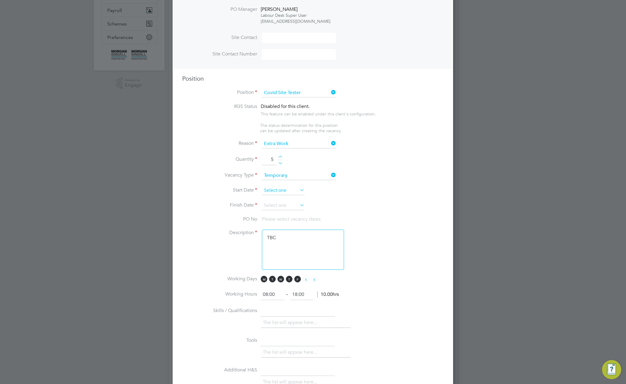
scroll to position [182, 0]
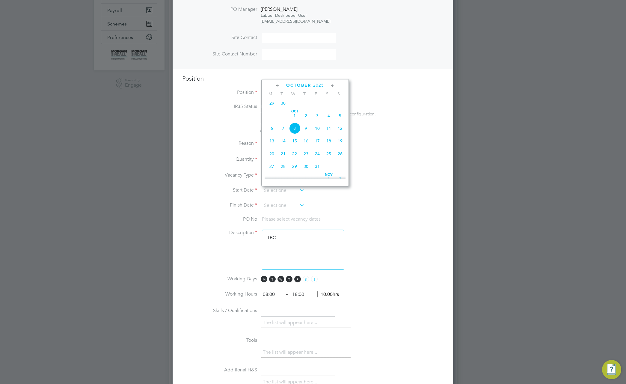
click at [270, 108] on span "29" at bounding box center [271, 102] width 11 height 11
type input "[DATE]"
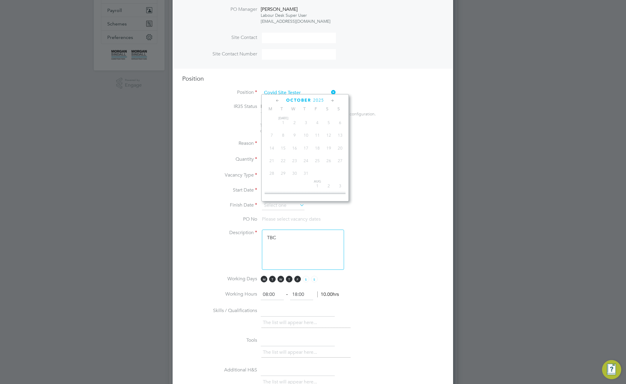
drag, startPoint x: 290, startPoint y: 206, endPoint x: 304, endPoint y: 204, distance: 14.3
click at [292, 206] on input at bounding box center [283, 205] width 43 height 9
click at [317, 187] on span "31" at bounding box center [317, 181] width 11 height 11
type input "31 Oct 2025"
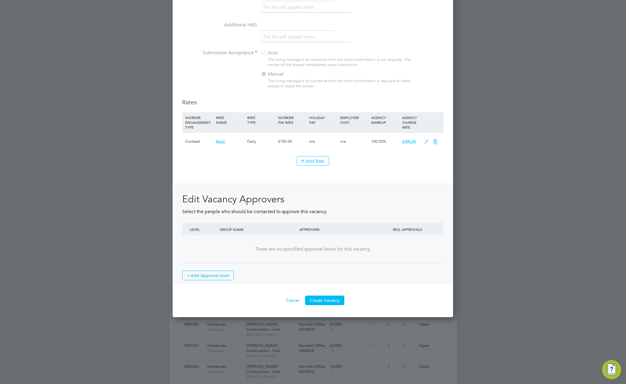
scroll to position [642, 0]
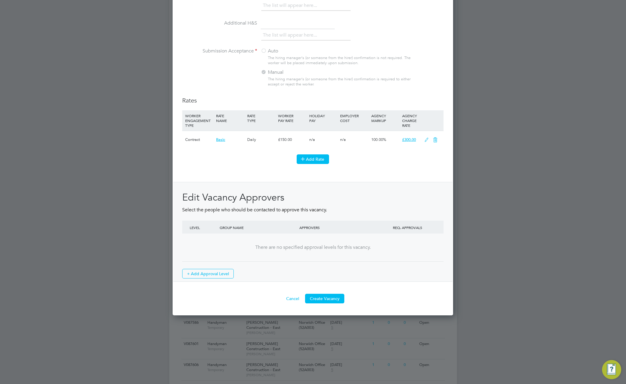
click at [317, 159] on button "Add Rate" at bounding box center [313, 159] width 32 height 10
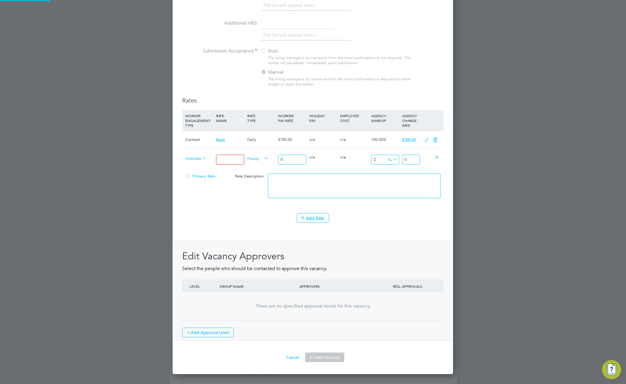
scroll to position [975, 281]
click at [200, 160] on span "Umbrella Limited Company" at bounding box center [196, 158] width 22 height 7
click at [201, 172] on li "Limited Company" at bounding box center [212, 172] width 59 height 7
click at [229, 159] on input at bounding box center [230, 160] width 28 height 10
click at [230, 159] on input "75" at bounding box center [230, 160] width 28 height 10
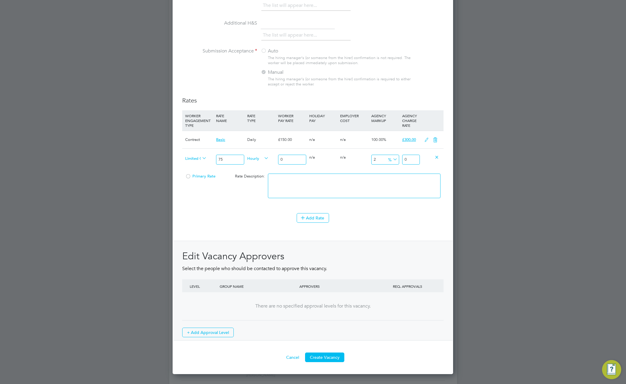
click at [230, 159] on input "75" at bounding box center [230, 160] width 28 height 10
type input "test 1"
click at [301, 157] on input "0" at bounding box center [292, 160] width 28 height 10
type input "02"
type input "2.04"
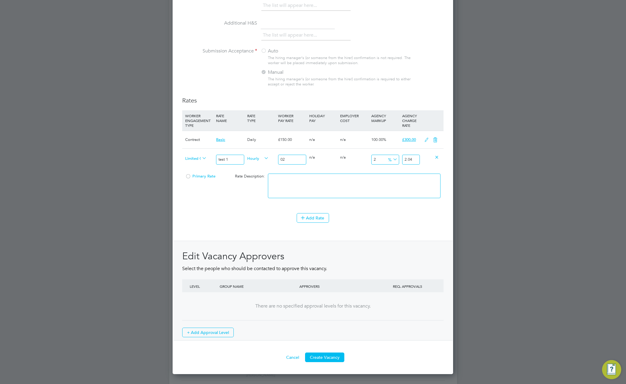
type input "022"
type input "22.44"
type input "022"
click at [357, 175] on textarea at bounding box center [354, 186] width 173 height 25
click at [316, 220] on button "Add Rate" at bounding box center [313, 218] width 32 height 10
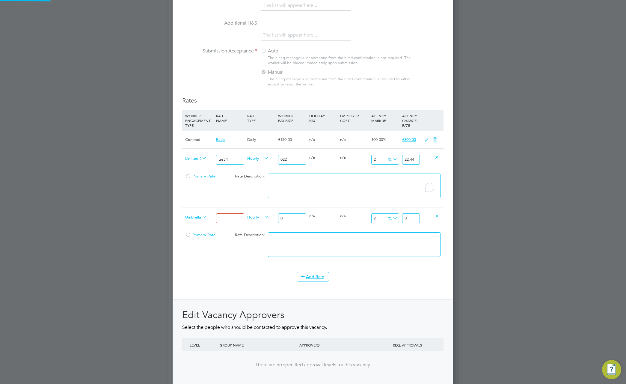
scroll to position [1033, 281]
click at [196, 215] on span "Umbrella Limited Company" at bounding box center [196, 217] width 22 height 7
click at [216, 206] on div "Primary Rate Rate Description:" at bounding box center [312, 189] width 261 height 37
click at [231, 216] on input at bounding box center [230, 219] width 28 height 10
click at [231, 217] on input at bounding box center [230, 219] width 28 height 10
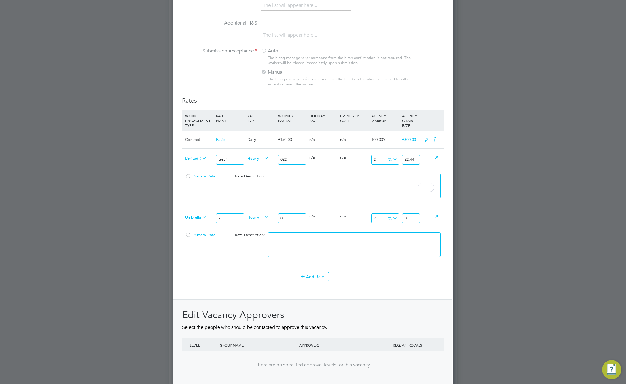
click at [288, 219] on input "0" at bounding box center [292, 219] width 28 height 10
click at [227, 219] on input "7" at bounding box center [230, 219] width 28 height 10
type input "test"
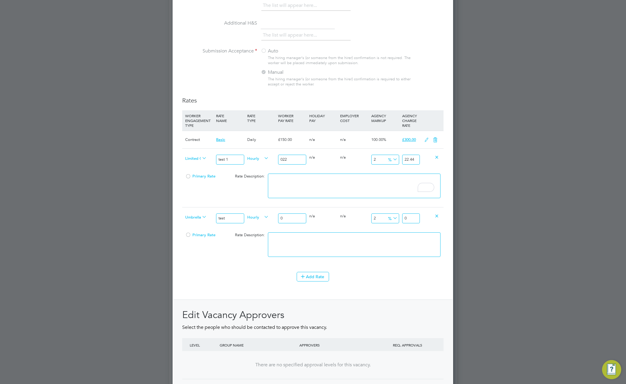
click at [288, 218] on input "0" at bounding box center [292, 219] width 28 height 10
type input "06"
type input "0.12"
type input "6.12"
type input "06"
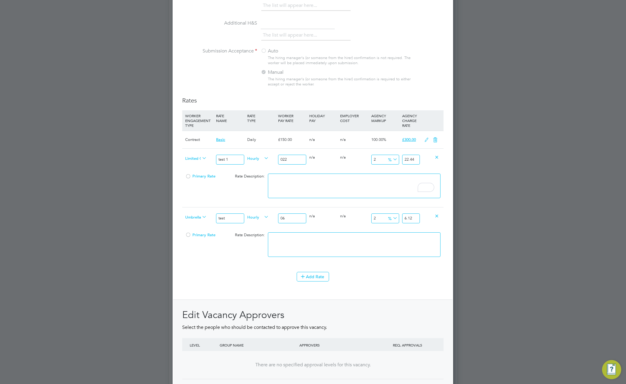
click at [378, 221] on input "2" at bounding box center [386, 219] width 28 height 10
click at [392, 218] on icon at bounding box center [392, 218] width 0 height 8
click at [390, 233] on li "£" at bounding box center [393, 233] width 14 height 8
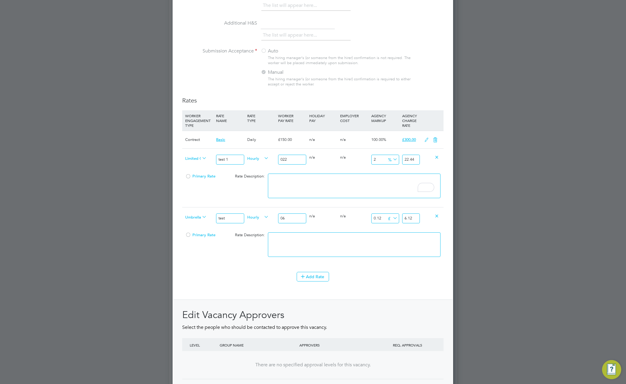
scroll to position [3, 3]
click at [376, 218] on input "0.12" at bounding box center [386, 219] width 28 height 10
type input "0"
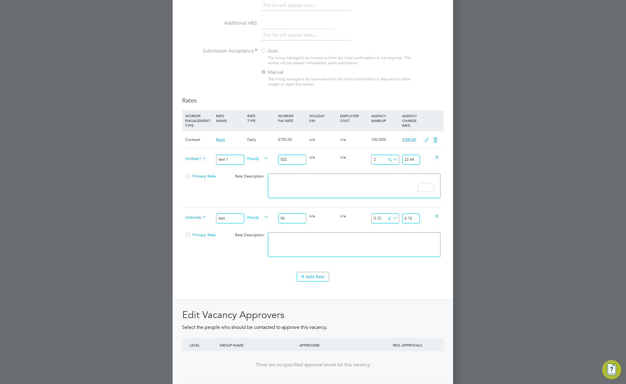
type input "6"
type input "0"
drag, startPoint x: 361, startPoint y: 232, endPoint x: 356, endPoint y: 234, distance: 5.6
click at [361, 233] on div at bounding box center [355, 247] width 176 height 37
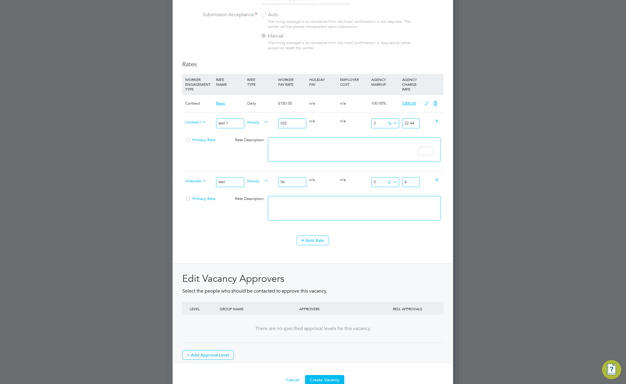
scroll to position [691, 0]
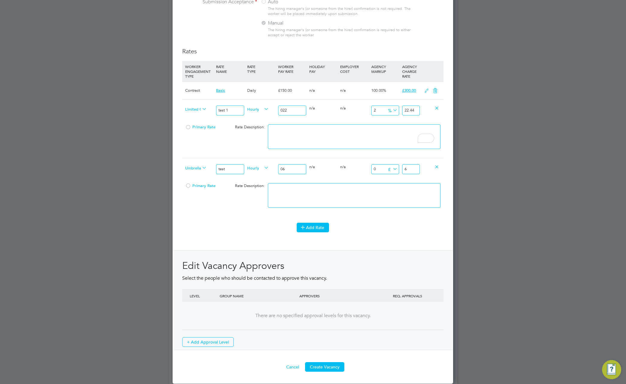
click at [321, 232] on button "Add Rate" at bounding box center [313, 228] width 32 height 10
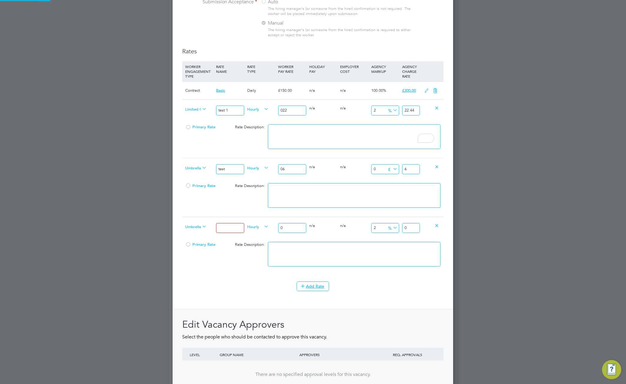
scroll to position [1092, 281]
click at [192, 227] on span "Umbrella Limited Company" at bounding box center [196, 226] width 22 height 7
click at [195, 251] on li "Self-Employed" at bounding box center [212, 248] width 59 height 7
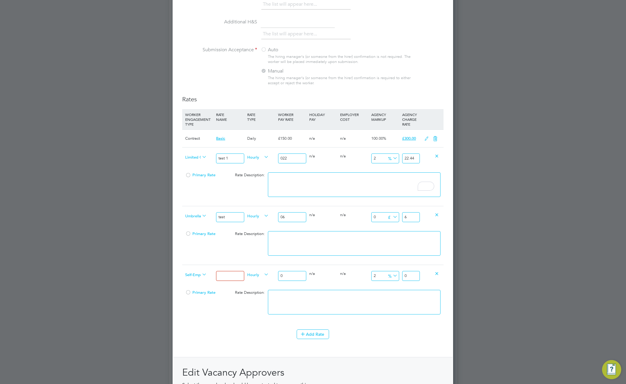
scroll to position [669, 0]
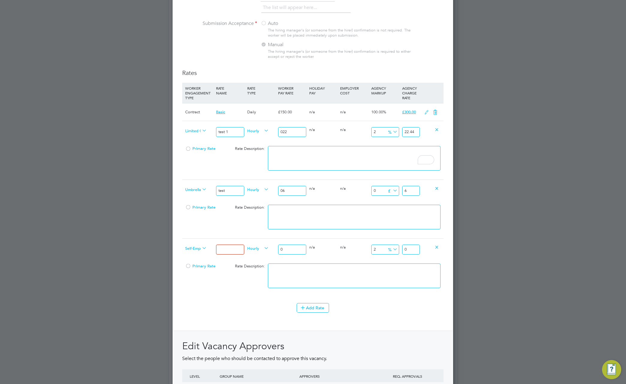
click at [372, 250] on input "2" at bounding box center [386, 250] width 28 height 10
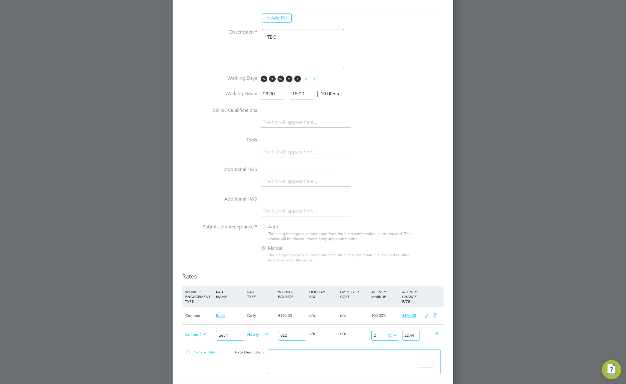
scroll to position [476, 0]
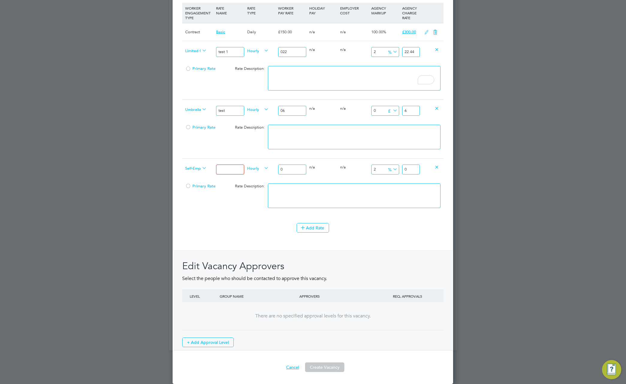
click at [295, 366] on button "Cancel" at bounding box center [293, 368] width 22 height 10
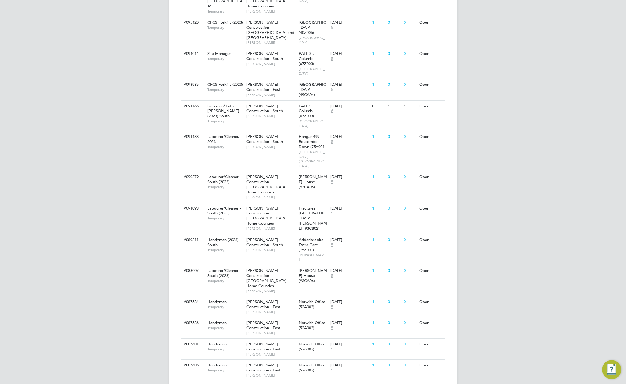
scroll to position [0, 0]
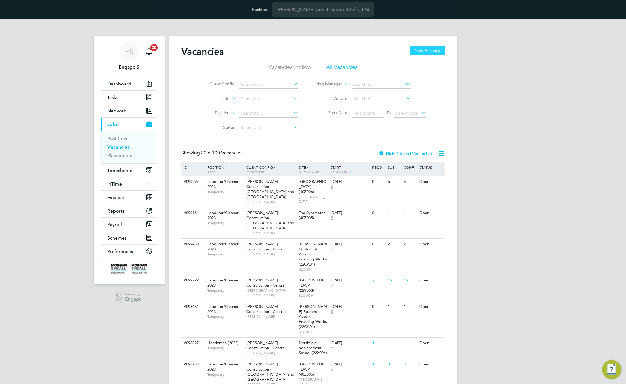
click at [427, 52] on button "New Vacancy" at bounding box center [427, 51] width 35 height 10
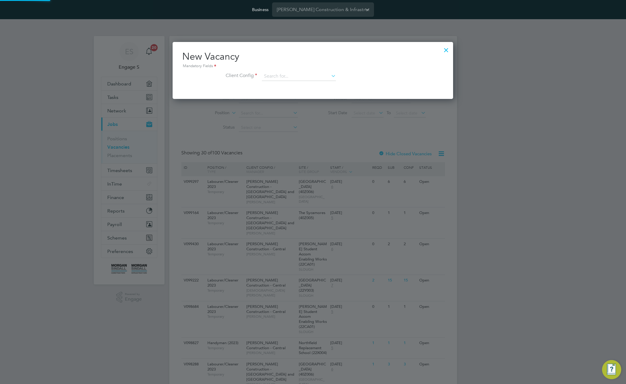
scroll to position [57, 281]
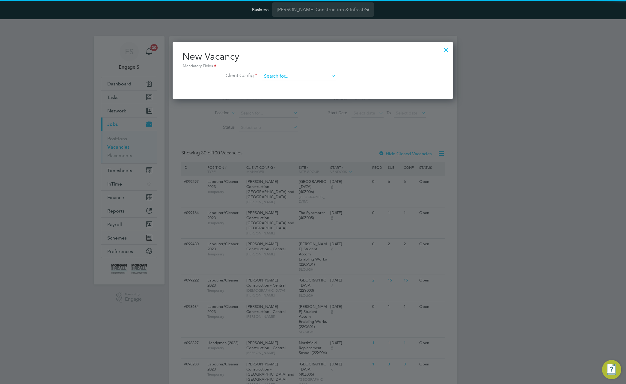
click at [310, 79] on input at bounding box center [299, 76] width 74 height 9
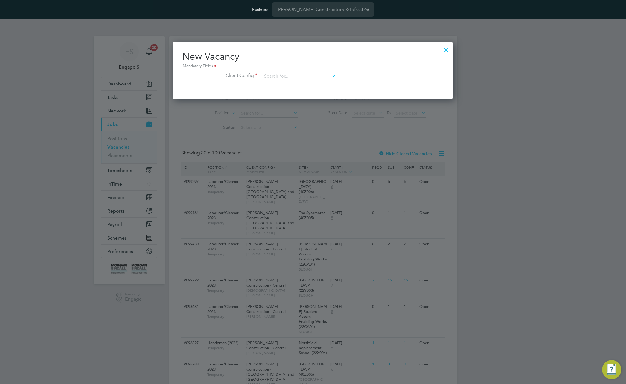
click at [312, 114] on li "[PERSON_NAME] Construction - [GEOGRAPHIC_DATA]" at bounding box center [344, 117] width 164 height 8
type input "[PERSON_NAME] Construction - [GEOGRAPHIC_DATA]"
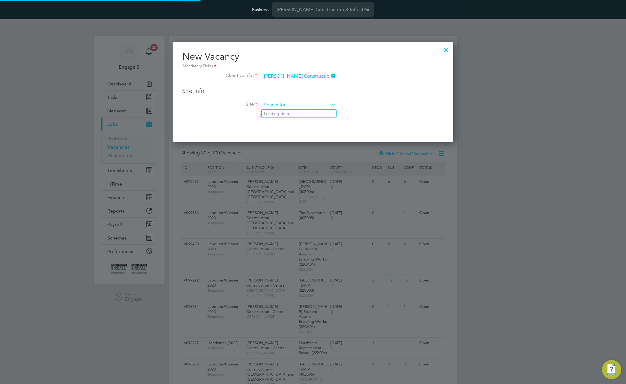
click at [310, 107] on input at bounding box center [299, 105] width 74 height 9
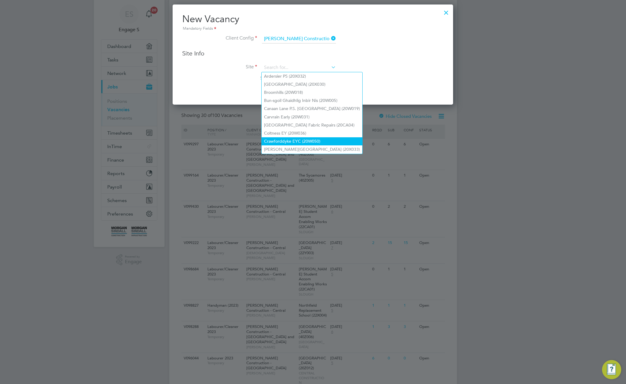
scroll to position [38, 0]
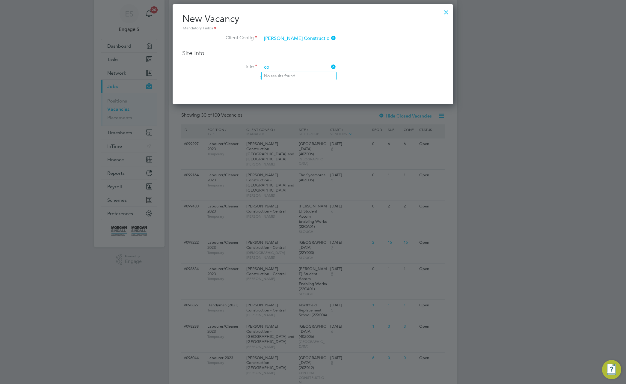
type input "c"
click at [293, 113] on li "Carvrain Early (20W031)" at bounding box center [312, 117] width 101 height 8
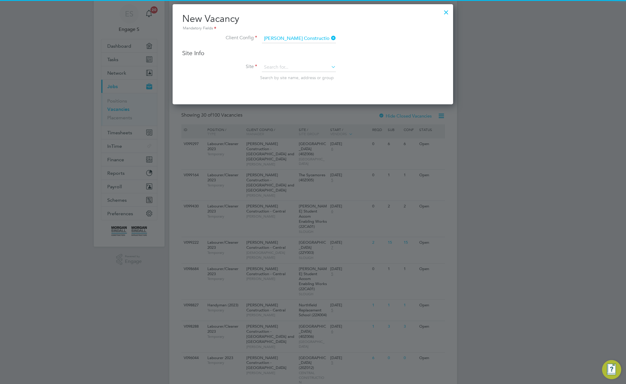
type input "Carvrain Early (20W031)"
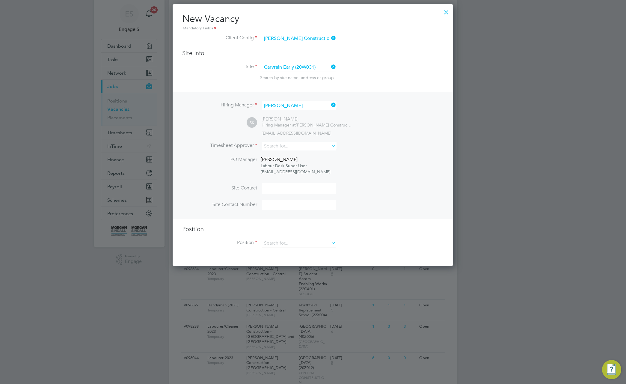
scroll to position [262, 281]
click at [293, 145] on input at bounding box center [299, 146] width 74 height 9
click at [290, 157] on li "Adam L" at bounding box center [299, 155] width 75 height 8
type input "Adam L"
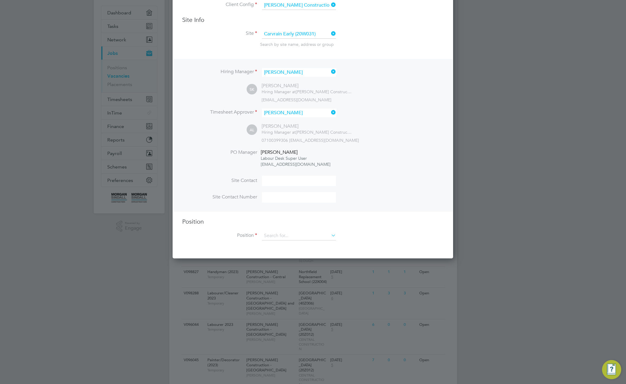
scroll to position [73, 0]
click at [302, 231] on input at bounding box center [299, 234] width 74 height 9
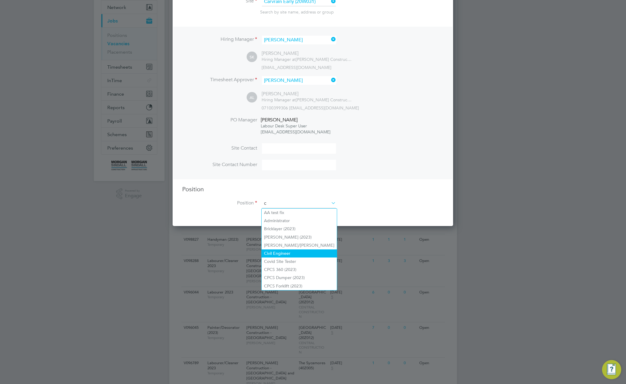
scroll to position [875, 281]
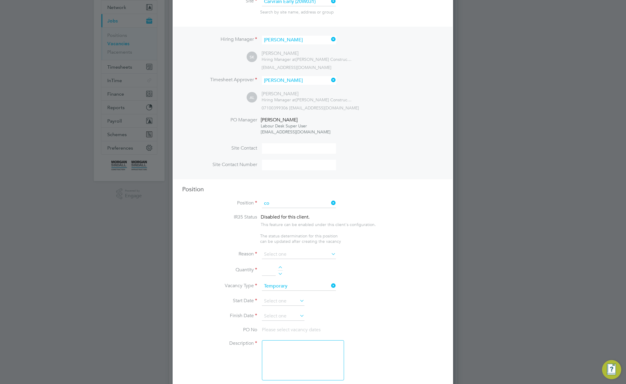
click at [292, 213] on li "Co vid Site Tester" at bounding box center [299, 213] width 75 height 8
type input "Covid Site Tester"
type textarea "TBC"
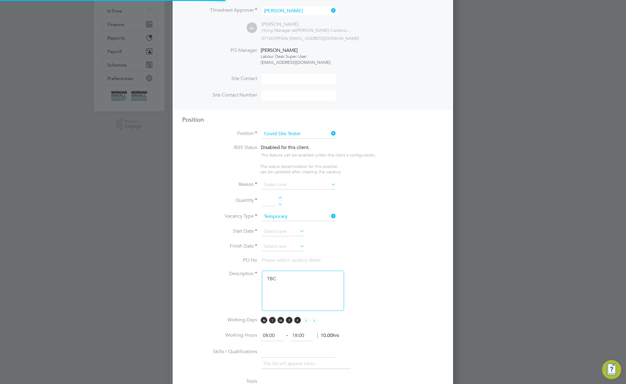
scroll to position [190, 0]
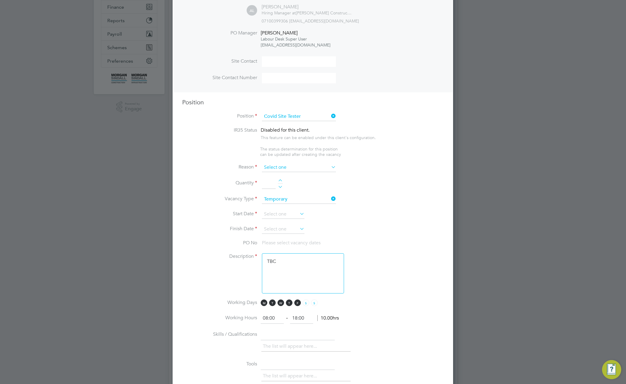
click at [300, 169] on input at bounding box center [299, 167] width 74 height 9
click at [285, 193] on li "Extra Work" at bounding box center [299, 193] width 75 height 8
type input "Extra Work"
click at [282, 183] on div at bounding box center [280, 181] width 5 height 4
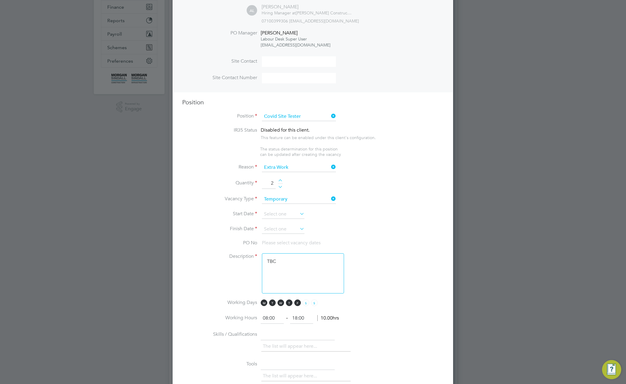
click at [282, 183] on div at bounding box center [280, 181] width 5 height 4
type input "5"
click at [283, 207] on li "Vacancy Type Temporary" at bounding box center [312, 202] width 261 height 15
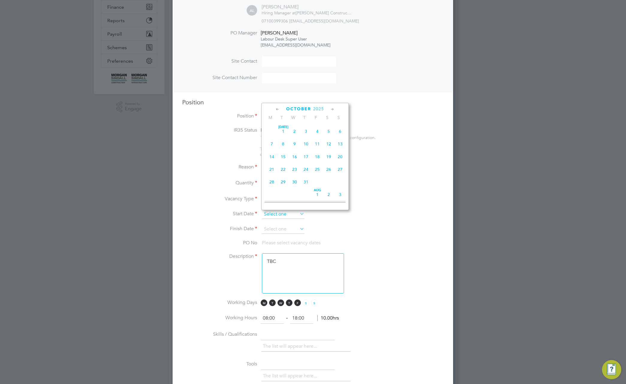
click at [282, 214] on input at bounding box center [283, 214] width 43 height 9
click at [271, 131] on span "29" at bounding box center [271, 126] width 11 height 11
type input "29 Sep 2025"
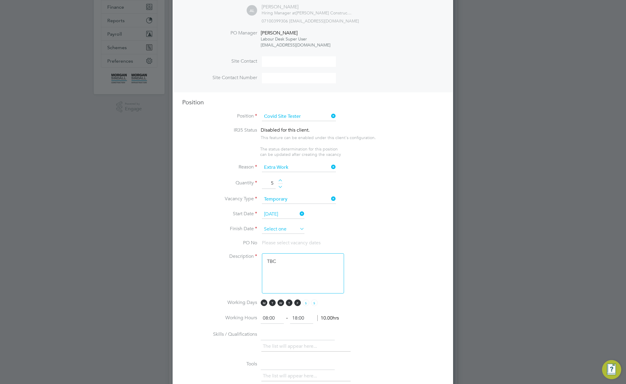
drag, startPoint x: 288, startPoint y: 231, endPoint x: 291, endPoint y: 232, distance: 3.0
click at [289, 231] on input at bounding box center [283, 229] width 43 height 9
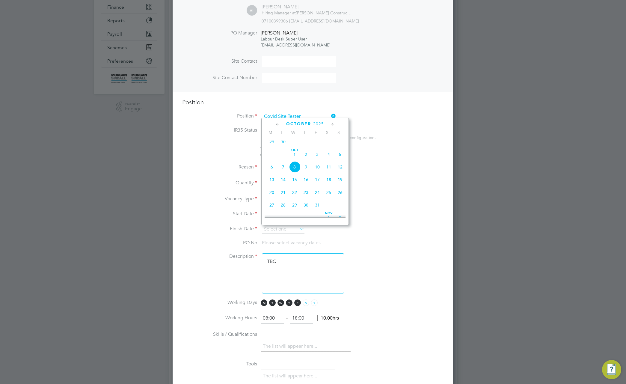
click at [318, 210] on span "31" at bounding box center [317, 204] width 11 height 11
type input "31 Oct 2025"
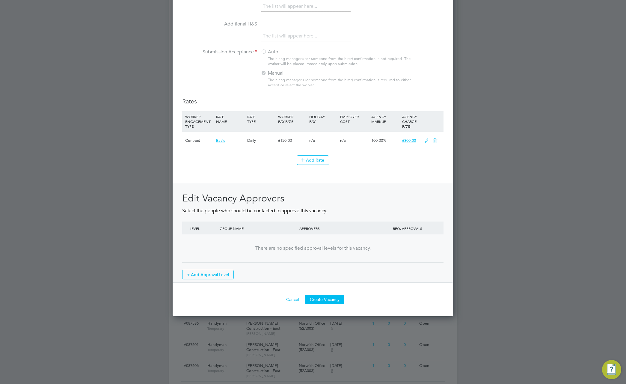
scroll to position [642, 0]
click at [312, 159] on button "Add Rate" at bounding box center [313, 159] width 32 height 10
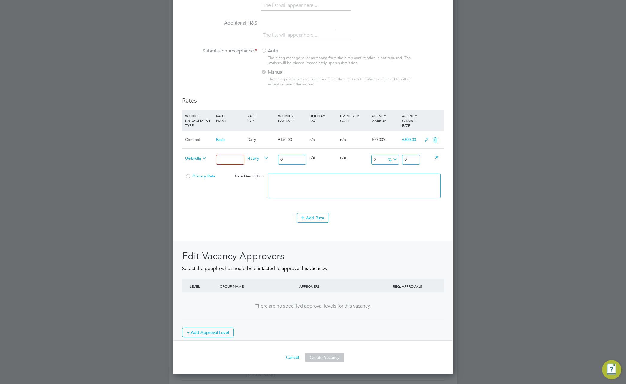
click at [220, 161] on input at bounding box center [230, 160] width 28 height 10
type input "test 1"
click at [290, 158] on input "0" at bounding box center [292, 160] width 28 height 10
type input "01"
type input "1"
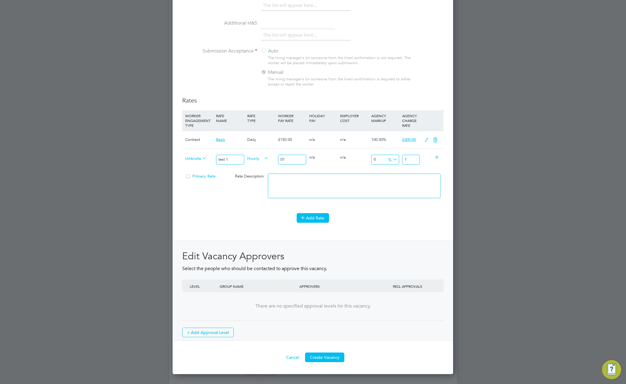
type input "01"
click at [310, 219] on button "Add Rate" at bounding box center [313, 218] width 32 height 10
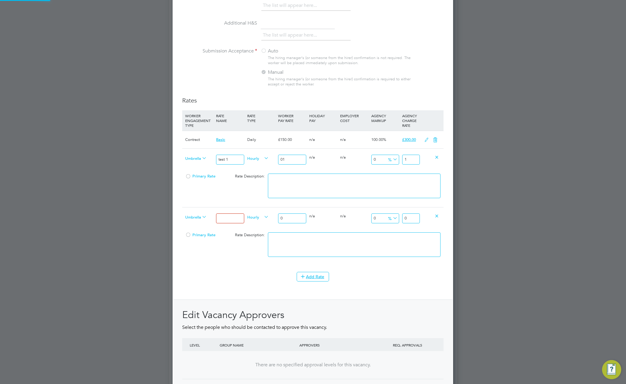
scroll to position [0, 0]
click at [199, 218] on span "Umbrella Limited Company" at bounding box center [196, 217] width 22 height 7
click at [200, 240] on li "Self-Employed" at bounding box center [212, 238] width 59 height 7
click at [231, 218] on input at bounding box center [230, 219] width 28 height 10
type input "test 2"
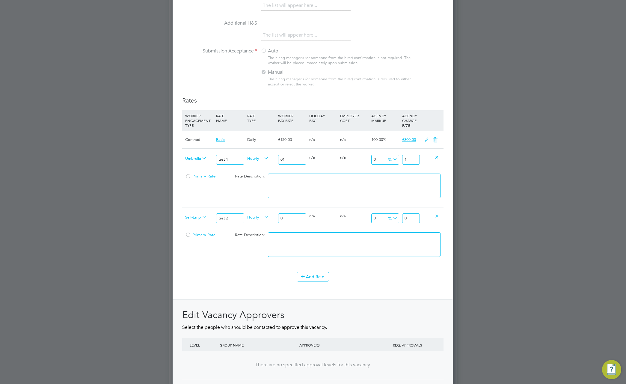
click at [293, 222] on input "0" at bounding box center [292, 219] width 28 height 10
type input "02"
type input "2"
type input "02"
click at [313, 276] on button "Add Rate" at bounding box center [313, 277] width 32 height 10
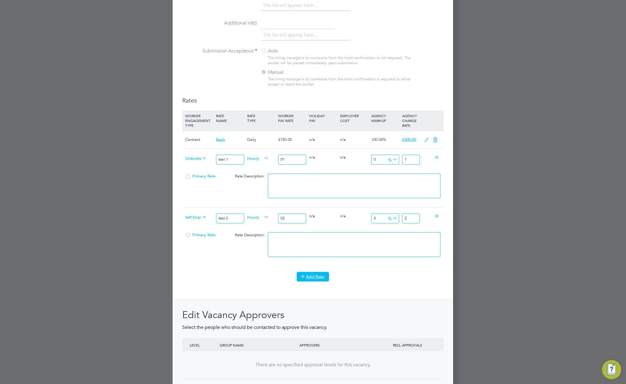
scroll to position [1092, 281]
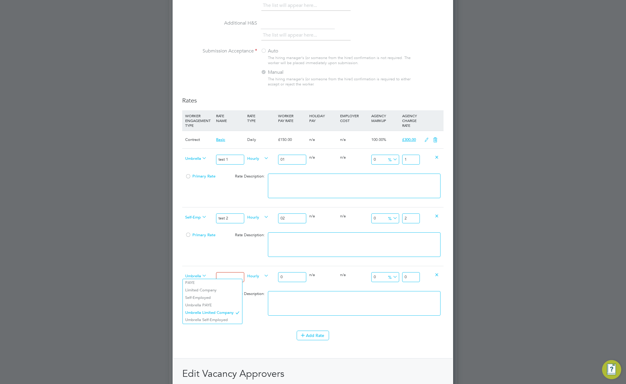
click at [193, 278] on span "Umbrella Limited Company" at bounding box center [196, 275] width 22 height 7
click at [380, 220] on input "0" at bounding box center [386, 219] width 28 height 10
type input "02"
type input "2.04"
type input "025"
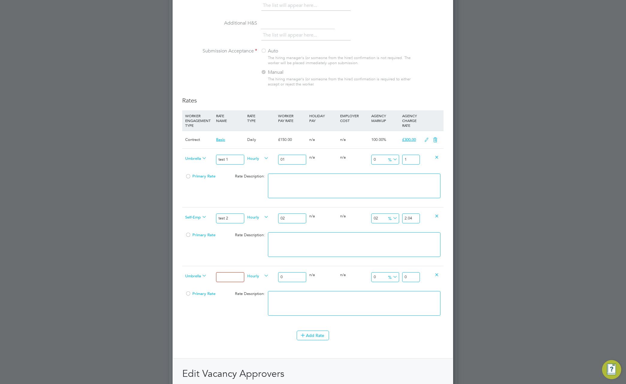
type input "2.5"
type input "025"
click at [234, 280] on input at bounding box center [230, 277] width 28 height 10
type input "test 3"
click at [284, 276] on input "0" at bounding box center [292, 277] width 28 height 10
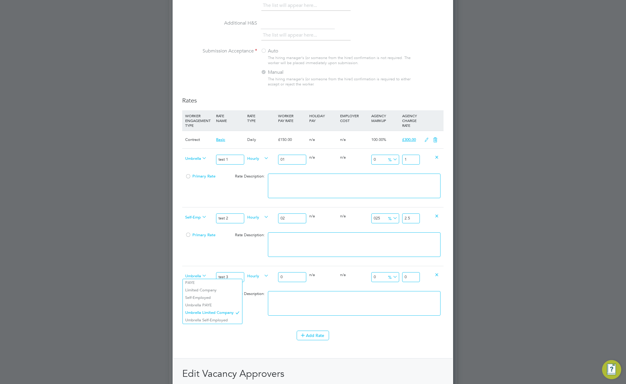
click at [194, 278] on span "Umbrella Limited Company" at bounding box center [196, 275] width 22 height 7
click at [201, 161] on icon at bounding box center [201, 158] width 0 height 8
click at [201, 272] on icon at bounding box center [201, 276] width 0 height 8
click at [201, 276] on icon at bounding box center [201, 276] width 0 height 8
click at [216, 322] on li "Umbrella Self-Employed" at bounding box center [212, 320] width 59 height 7
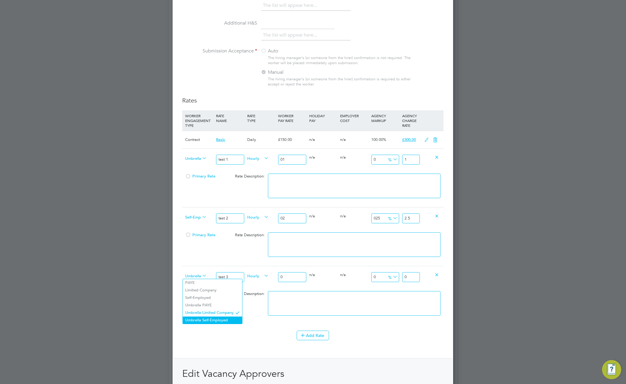
click at [229, 320] on li "Umbrella Self-Employed" at bounding box center [212, 320] width 59 height 7
click at [232, 317] on li "Umbrella Self-Employed" at bounding box center [212, 320] width 59 height 7
click at [225, 318] on li "Umbrella Self-Employed" at bounding box center [212, 320] width 59 height 7
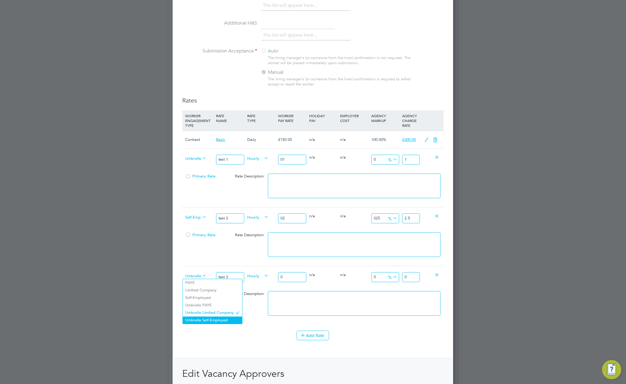
click at [225, 318] on li "Umbrella Self-Employed" at bounding box center [212, 320] width 59 height 7
click at [255, 327] on li "WORKER ENGAGEMENT TYPE RATE NAME RATE TYPE WORKER PAY RATE HOLIDAY PAY EMPLOYER…" at bounding box center [312, 220] width 261 height 220
click at [195, 275] on span "Umbrella Self-Employed" at bounding box center [196, 275] width 22 height 7
click at [210, 318] on li "Umbrella Self-Employed" at bounding box center [209, 320] width 53 height 7
click at [261, 276] on span "Hourly" at bounding box center [258, 275] width 22 height 7
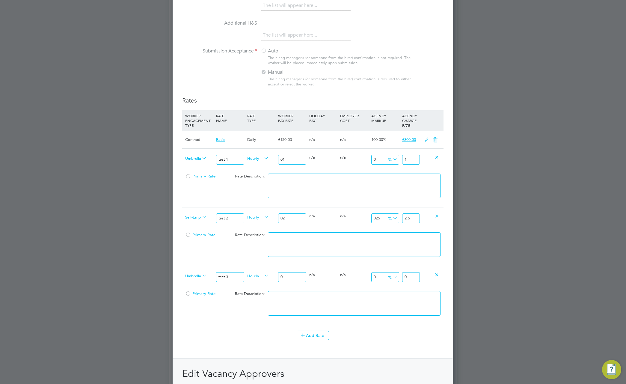
drag, startPoint x: 260, startPoint y: 291, endPoint x: 273, endPoint y: 288, distance: 13.6
click at [261, 291] on li "DAILY" at bounding box center [258, 290] width 26 height 7
click at [294, 276] on input "0" at bounding box center [292, 277] width 28 height 10
type input "03"
type input "3"
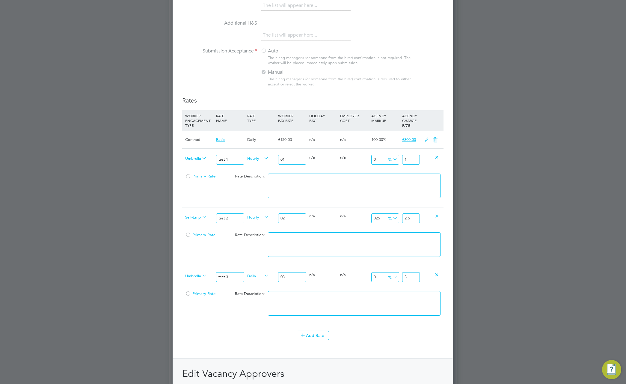
type input "03"
drag, startPoint x: 375, startPoint y: 276, endPoint x: 371, endPoint y: 279, distance: 5.1
click at [374, 276] on input "0" at bounding box center [386, 277] width 28 height 10
type input "30"
type input "3.9"
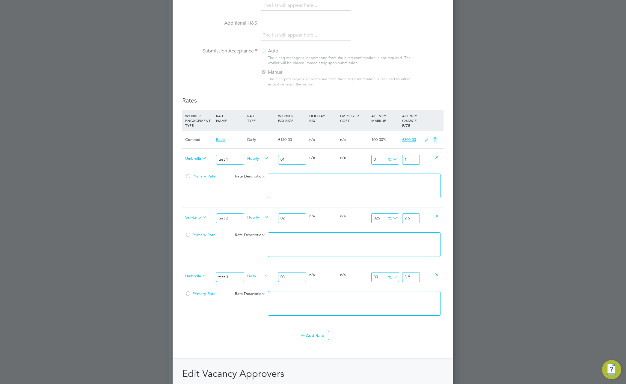
type input "330"
type input "12.9"
type input "3330"
type input "102.9"
type input "3330"
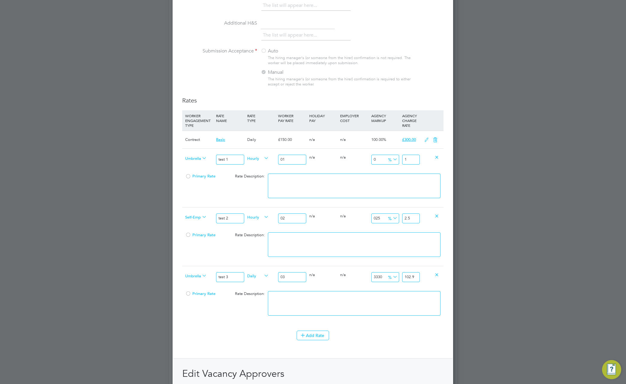
click at [392, 276] on icon at bounding box center [392, 277] width 0 height 8
click at [390, 291] on li "£" at bounding box center [393, 292] width 14 height 8
click at [379, 276] on input "99.9" at bounding box center [386, 277] width 28 height 10
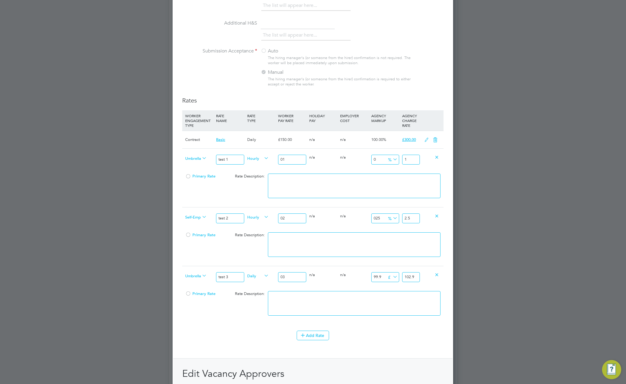
click at [379, 276] on input "99.9" at bounding box center [386, 277] width 28 height 10
type input "3"
type input "6"
type input "33"
type input "36"
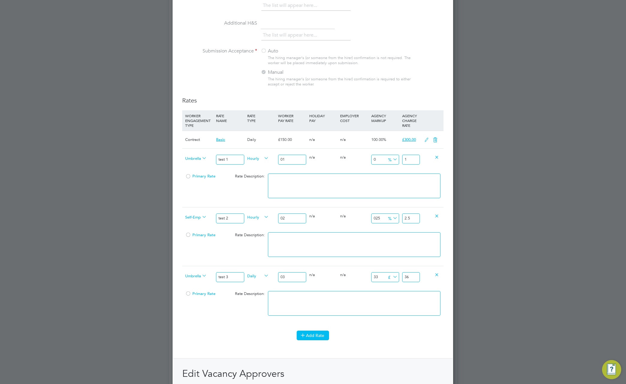
type input "33"
click at [312, 339] on button "Add Rate" at bounding box center [313, 336] width 32 height 10
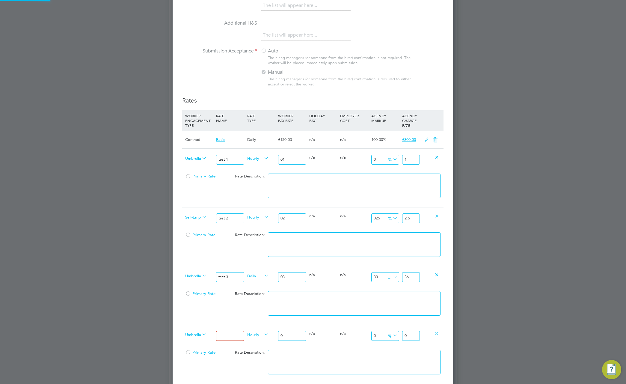
scroll to position [1151, 281]
click at [198, 334] on span "Umbrella Limited Company" at bounding box center [196, 334] width 22 height 7
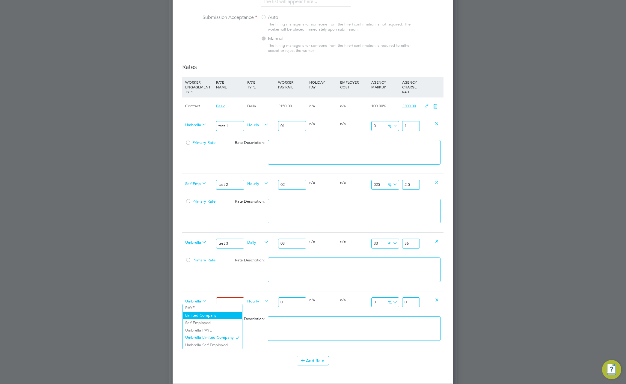
scroll to position [678, 0]
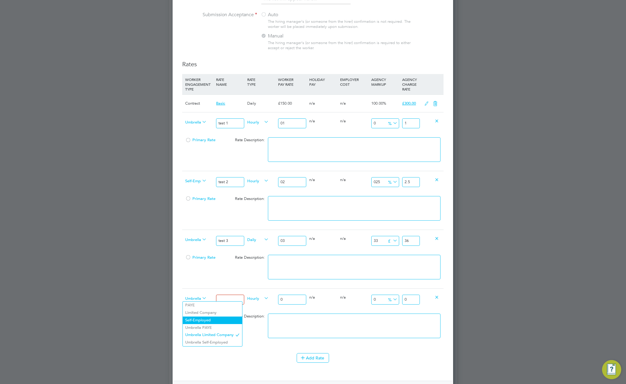
click at [201, 319] on li "Self-Employed" at bounding box center [212, 320] width 59 height 7
click at [224, 296] on input at bounding box center [230, 300] width 28 height 10
type input "test 4"
click at [289, 301] on input "0" at bounding box center [292, 300] width 28 height 10
type input "04"
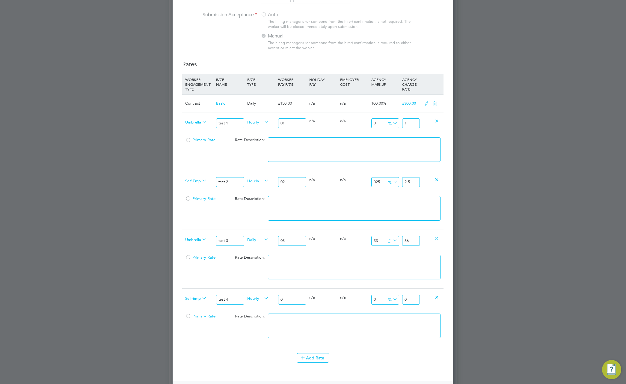
type input "4"
type input "04"
drag, startPoint x: 335, startPoint y: 305, endPoint x: 343, endPoint y: 306, distance: 8.7
click at [336, 306] on div "0 n/a" at bounding box center [323, 297] width 31 height 17
click at [411, 300] on input "4" at bounding box center [411, 300] width 18 height 10
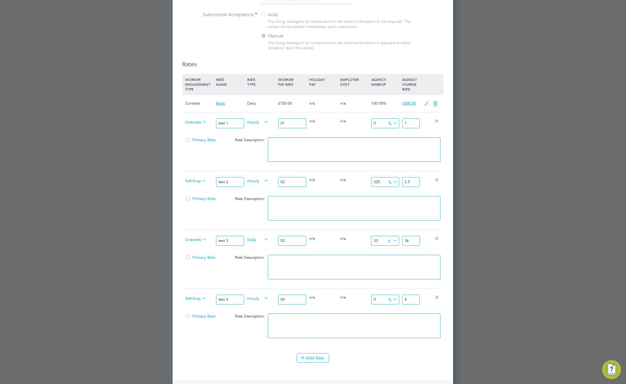
click at [411, 300] on input "4" at bounding box center [411, 300] width 18 height 10
click at [407, 239] on input "36" at bounding box center [411, 241] width 18 height 10
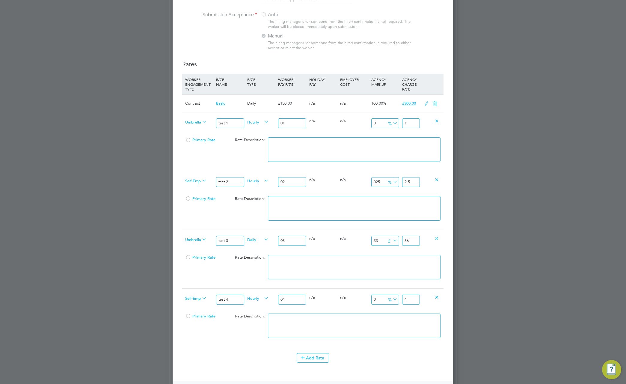
type input "-1"
type input "2"
type input "19"
type input "22"
type input "219"
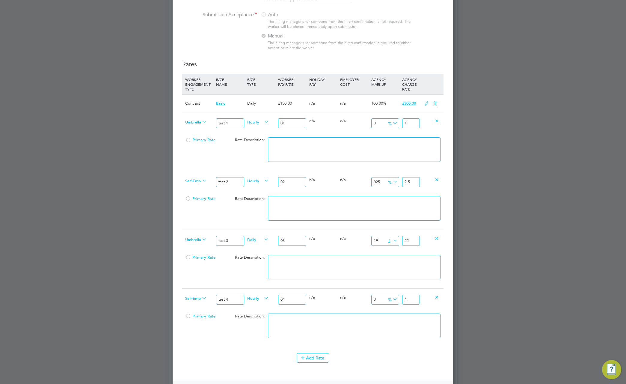
type input "222"
type input "2219"
type input "2222"
type input "22219"
type input "22222"
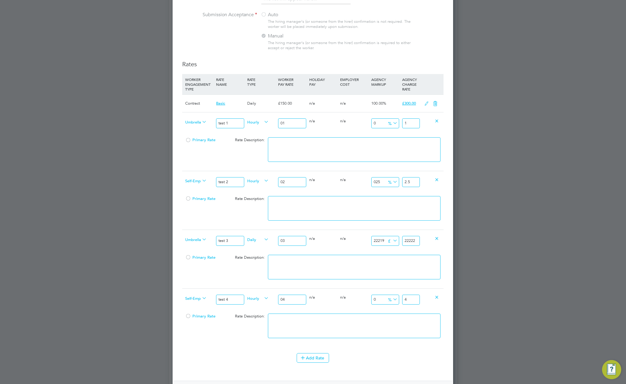
type input "222219"
type input "222222"
type input "2222219"
type input "2222222"
type input "22222219"
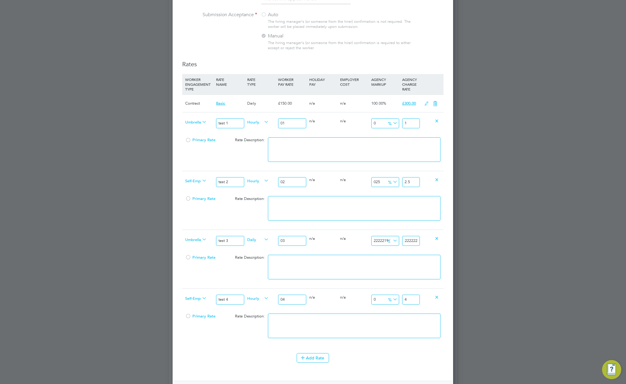
type input "22222222"
type input "222222219"
type input "222222222"
type input "22222219"
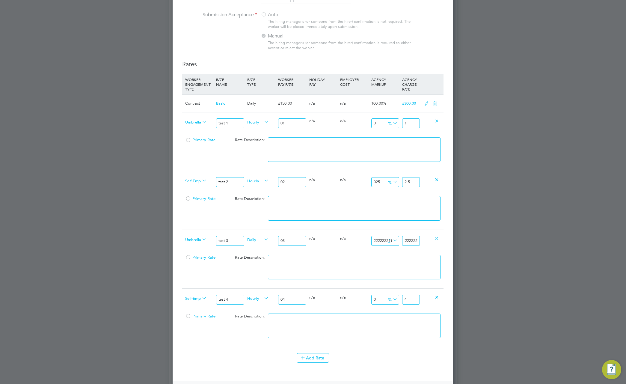
type input "22222222"
type input "2222219"
type input "2222222"
type input "222219"
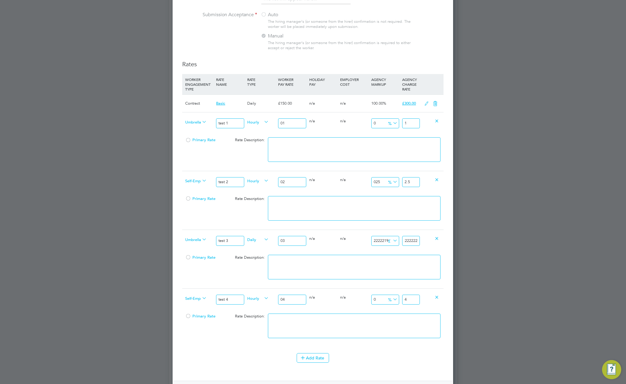
type input "222222"
type input "22219"
type input "22222"
type input "2219"
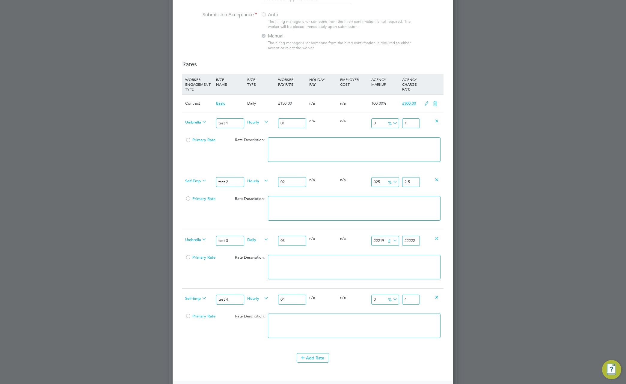
type input "2222"
type input "219"
type input "222"
type input "19"
type input "22"
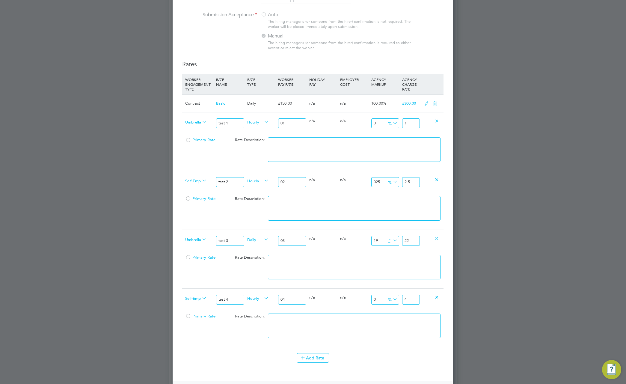
type input "-1"
type input "2"
click at [312, 359] on button "Add Rate" at bounding box center [313, 358] width 32 height 10
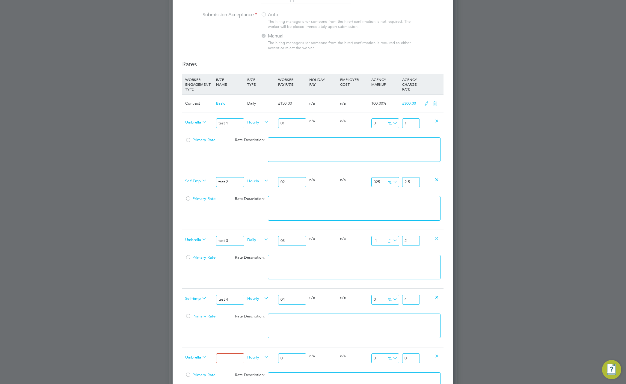
click at [225, 359] on input at bounding box center [230, 359] width 28 height 10
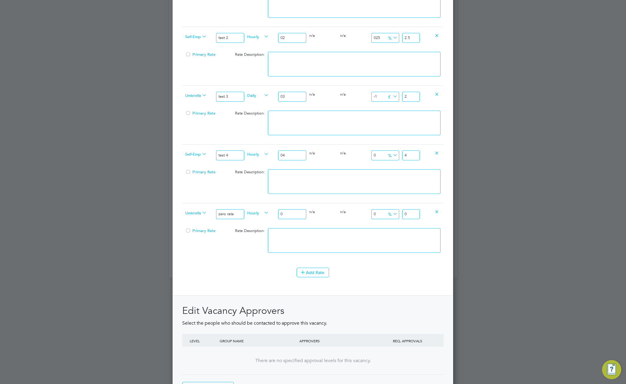
scroll to position [850, 0]
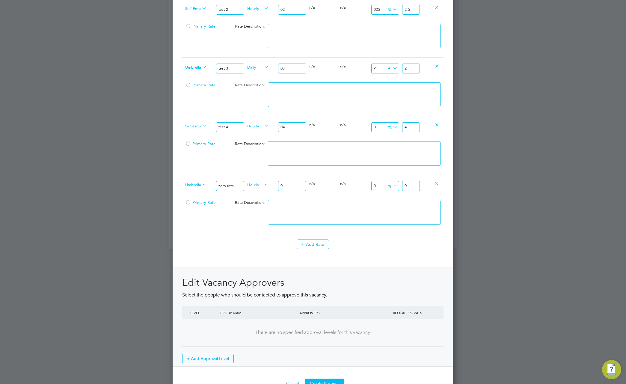
type input "zero rate"
click at [296, 186] on input "0" at bounding box center [292, 186] width 28 height 10
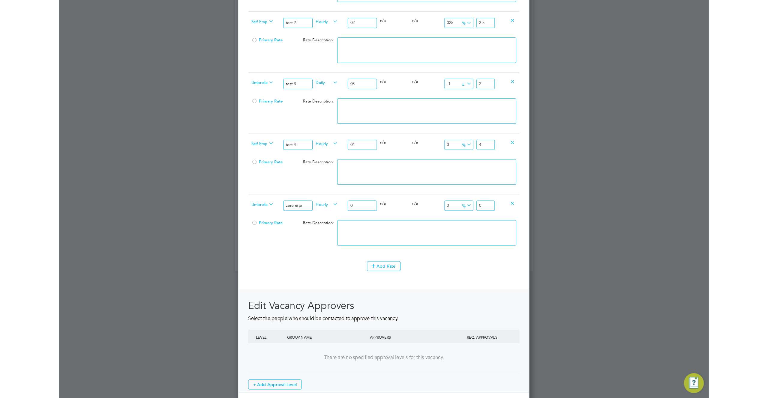
scroll to position [690, 0]
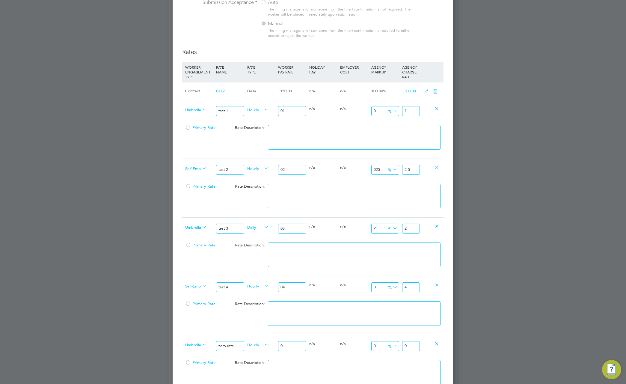
click at [412, 227] on input "2" at bounding box center [411, 229] width 18 height 10
click at [412, 230] on input "2" at bounding box center [411, 229] width 18 height 10
click at [409, 232] on input "2" at bounding box center [411, 229] width 18 height 10
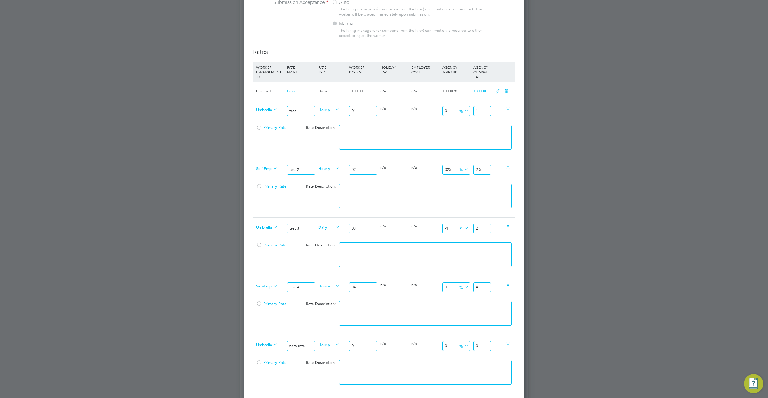
click at [451, 228] on input "-1" at bounding box center [456, 229] width 28 height 10
click at [463, 227] on icon at bounding box center [463, 228] width 0 height 8
click at [460, 244] on li "£" at bounding box center [463, 244] width 13 height 8
click at [463, 229] on icon at bounding box center [463, 228] width 0 height 8
click at [462, 235] on li "%" at bounding box center [463, 236] width 13 height 8
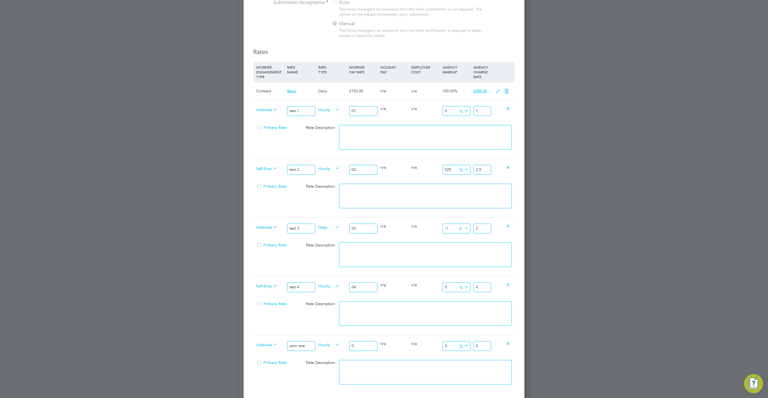
scroll to position [3, 3]
click at [480, 228] on input "2" at bounding box center [482, 229] width 18 height 10
click at [481, 229] on input "2" at bounding box center [482, 229] width 18 height 10
click at [478, 228] on input "2" at bounding box center [482, 229] width 18 height 10
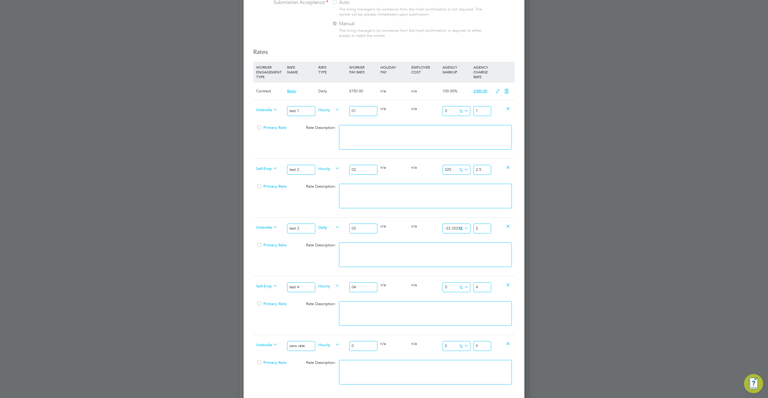
type input "800"
type input "27"
type input "9133.333333333334"
type input "277"
type input "800"
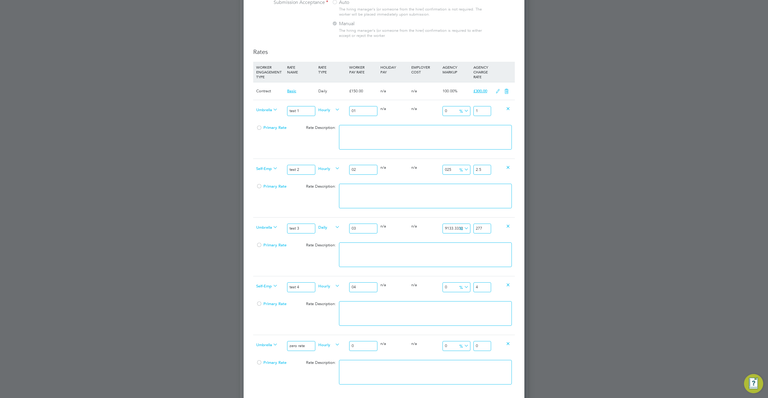
type input "27"
type input "-33.333333333333336"
type input "2"
type input "-100"
type input "0"
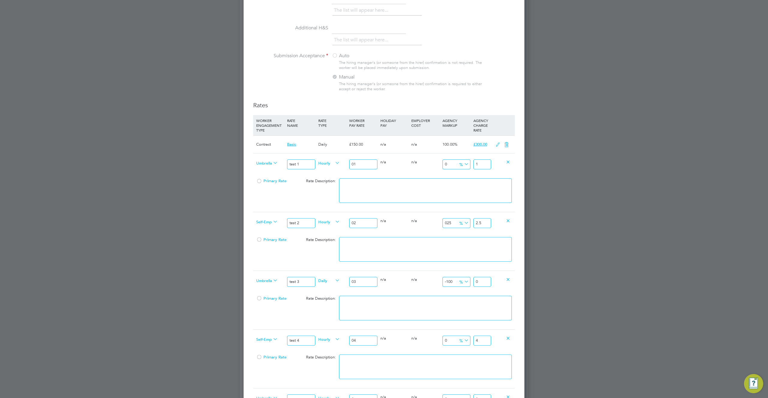
scroll to position [635, 0]
click at [446, 123] on div "AGENCY MARKUP" at bounding box center [456, 125] width 31 height 16
click at [445, 124] on div "AGENCY MARKUP" at bounding box center [456, 125] width 31 height 16
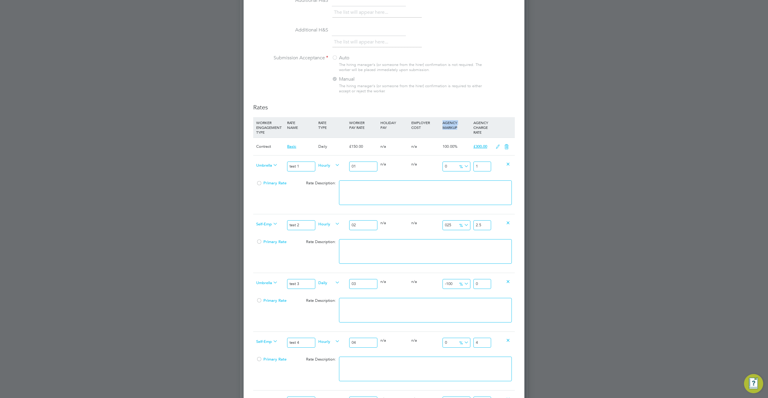
drag, startPoint x: 442, startPoint y: 122, endPoint x: 456, endPoint y: 132, distance: 17.2
click at [456, 132] on div "AGENCY MARKUP" at bounding box center [456, 125] width 31 height 16
copy div "AGENCY MARKUP"
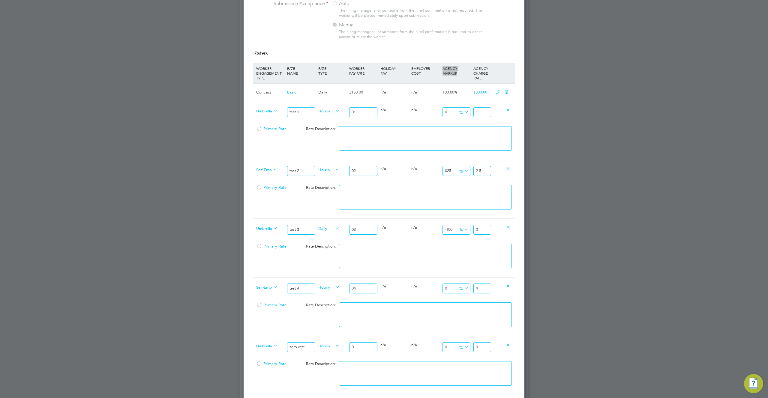
scroll to position [853, 0]
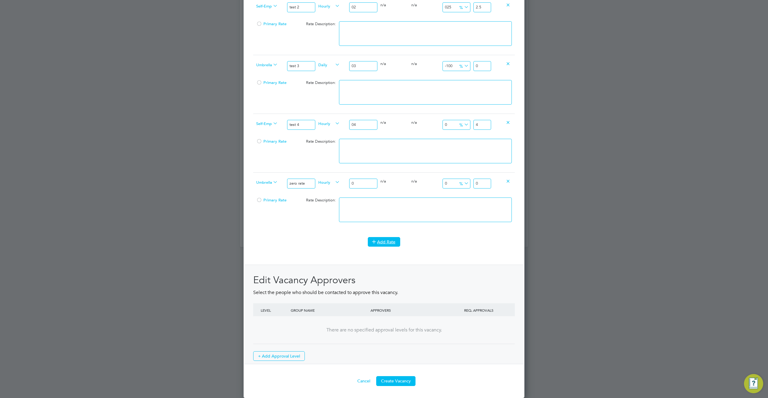
click at [386, 243] on button "Add Rate" at bounding box center [384, 242] width 32 height 10
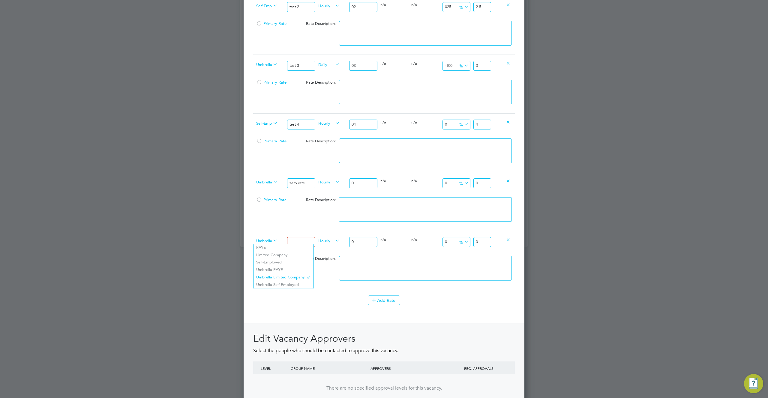
click at [264, 240] on span "Umbrella Limited Company" at bounding box center [267, 240] width 22 height 7
click at [330, 254] on div "Rate Description:" at bounding box center [316, 258] width 41 height 11
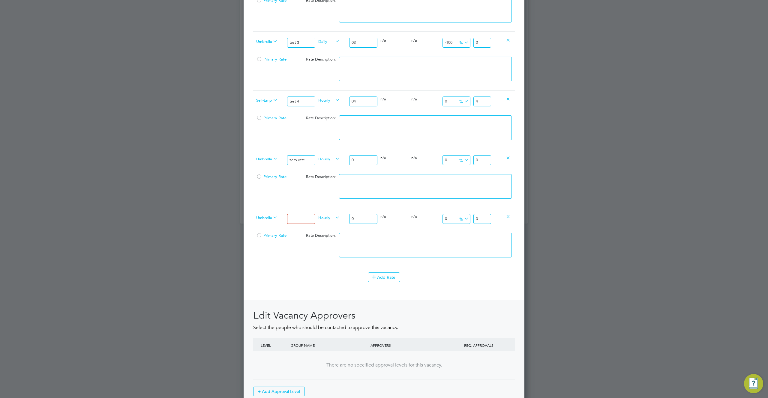
scroll to position [912, 0]
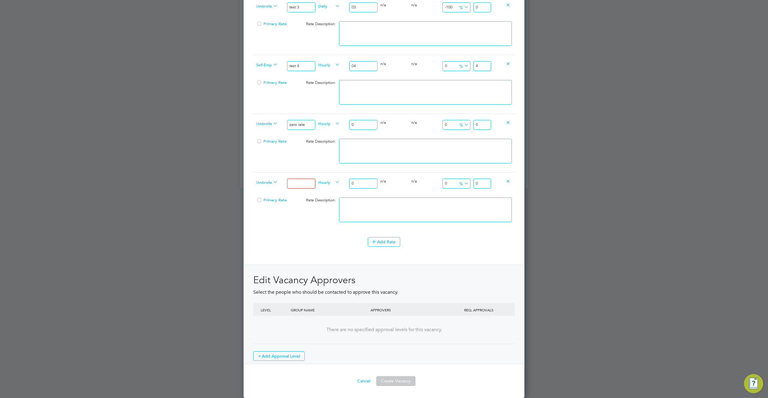
click at [392, 383] on button "Create Vacancy" at bounding box center [395, 381] width 39 height 10
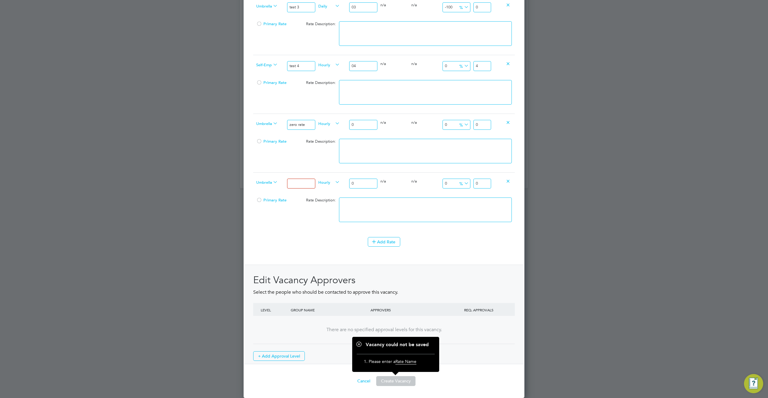
click at [509, 181] on icon at bounding box center [508, 181] width 4 height 4
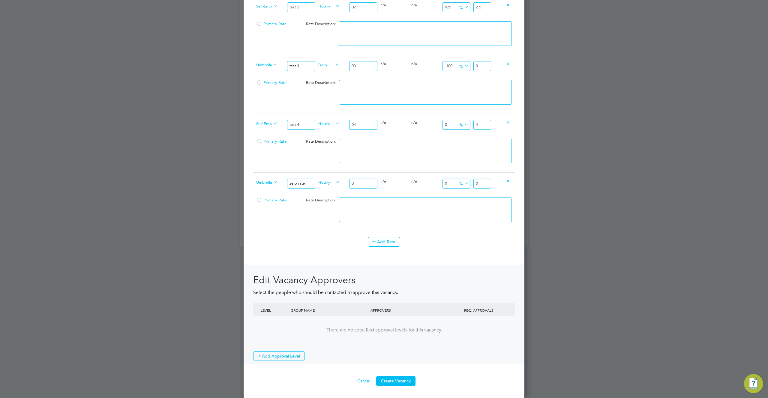
scroll to position [853, 0]
click at [395, 381] on button "Create Vacancy" at bounding box center [395, 381] width 39 height 10
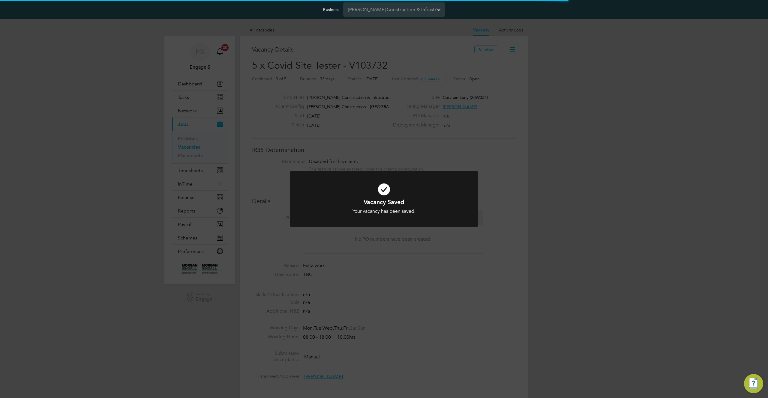
scroll to position [18, 42]
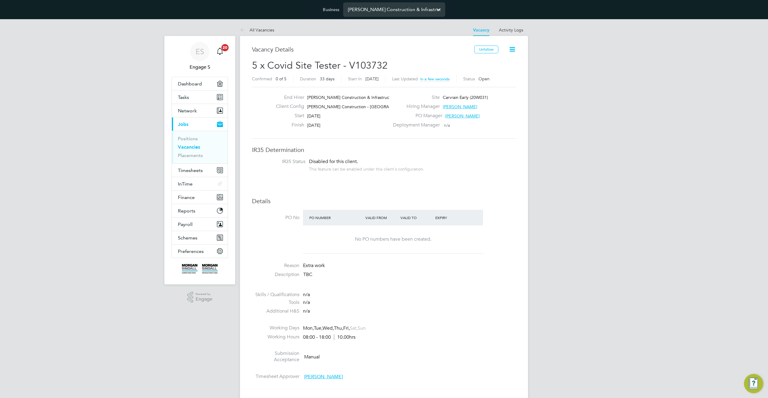
click at [403, 10] on input "[PERSON_NAME] Construction & Infrastructure Ltd" at bounding box center [394, 9] width 102 height 14
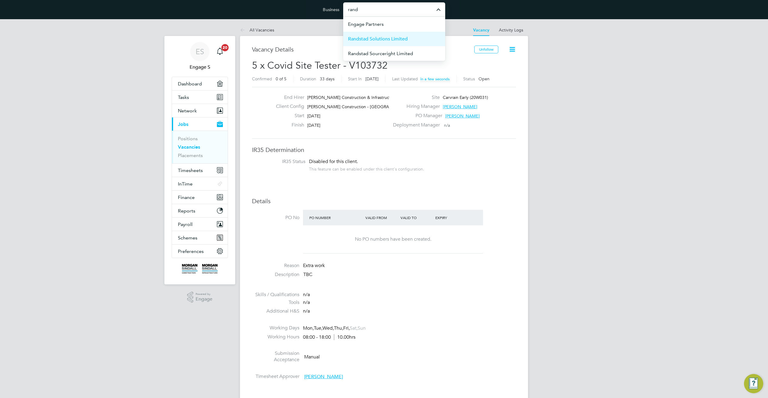
click at [401, 41] on span "Randstad Solutions Limited" at bounding box center [378, 38] width 60 height 7
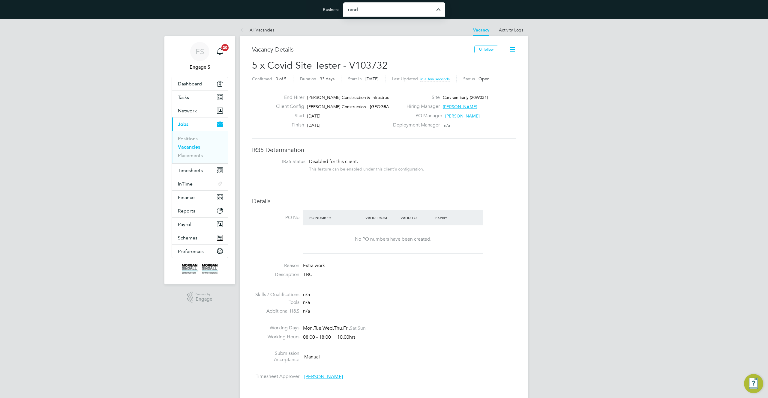
type input "Randstad Solutions Limited"
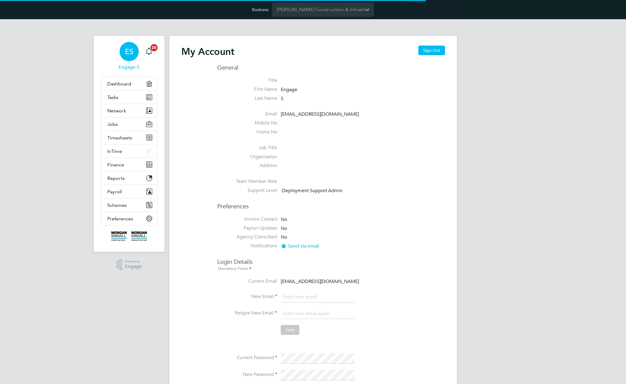
type input "[EMAIL_ADDRESS][DOMAIN_NAME]"
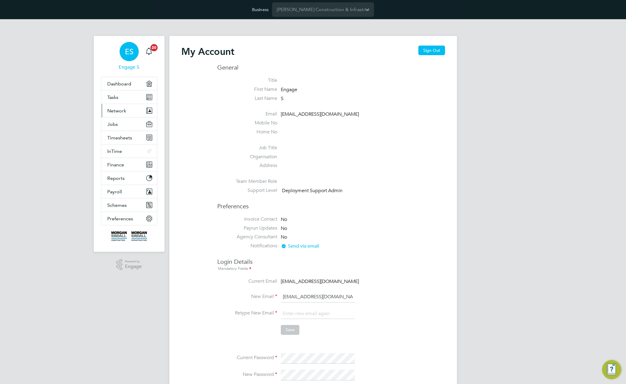
click at [119, 112] on span "Network" at bounding box center [116, 111] width 19 height 6
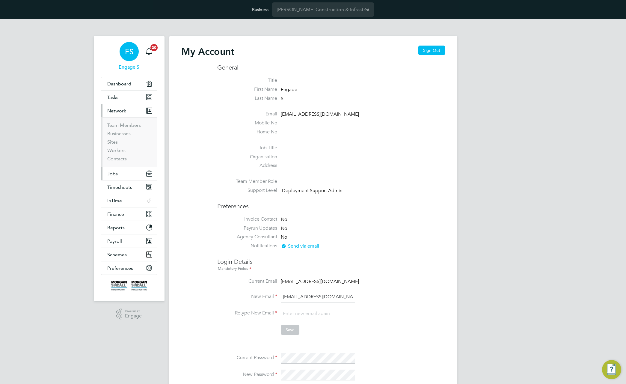
click at [120, 172] on button "Jobs" at bounding box center [129, 173] width 56 height 13
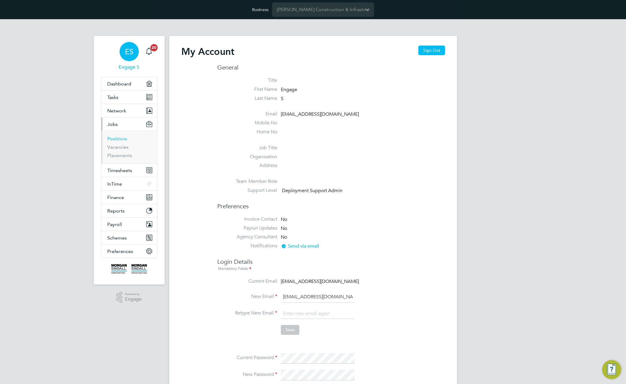
click at [116, 137] on link "Positions" at bounding box center [117, 139] width 20 height 6
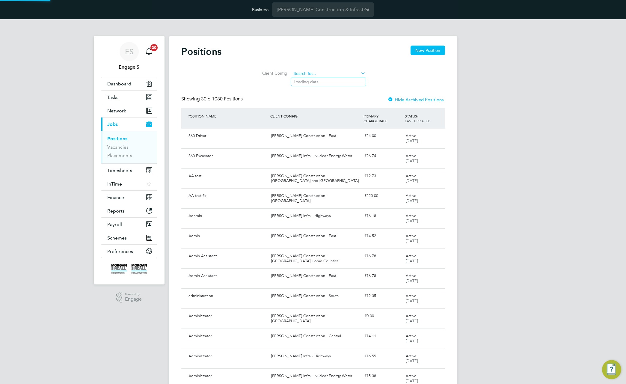
click at [317, 73] on input at bounding box center [329, 74] width 74 height 8
click at [340, 123] on li "[PERSON_NAME] Construction - [GEOGRAPHIC_DATA]" at bounding box center [373, 122] width 164 height 8
type input "[PERSON_NAME] Construction - [GEOGRAPHIC_DATA]"
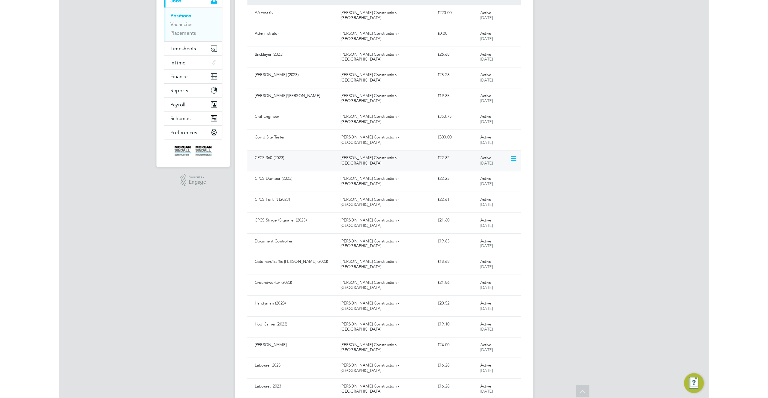
scroll to position [123, 0]
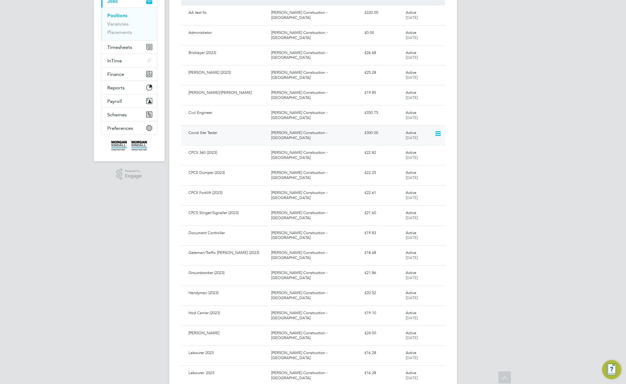
click at [305, 132] on div "[PERSON_NAME] Construction - [GEOGRAPHIC_DATA]" at bounding box center [315, 135] width 93 height 15
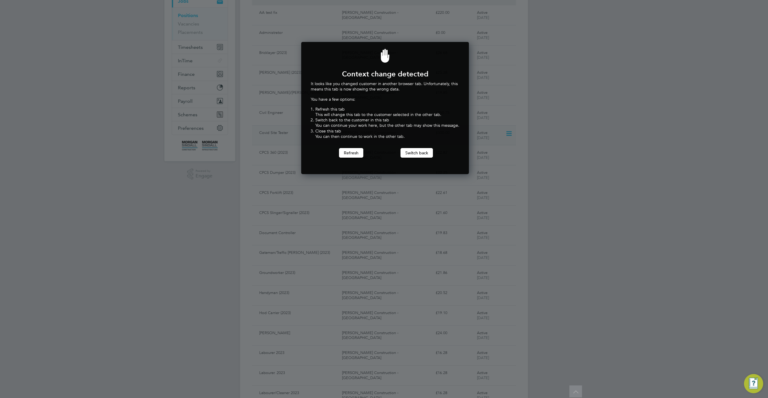
scroll to position [133, 166]
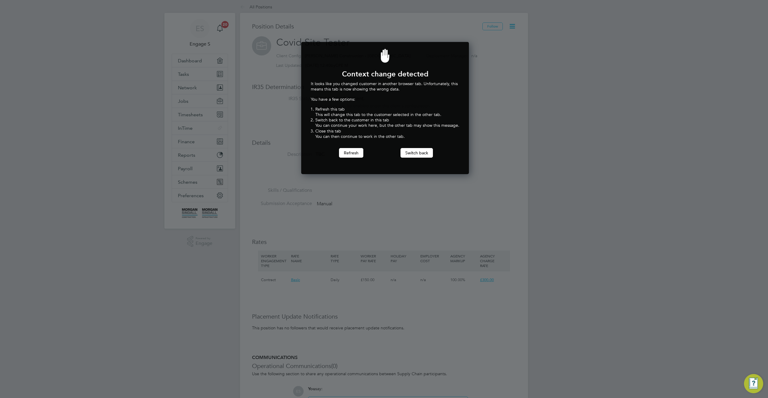
scroll to position [133, 166]
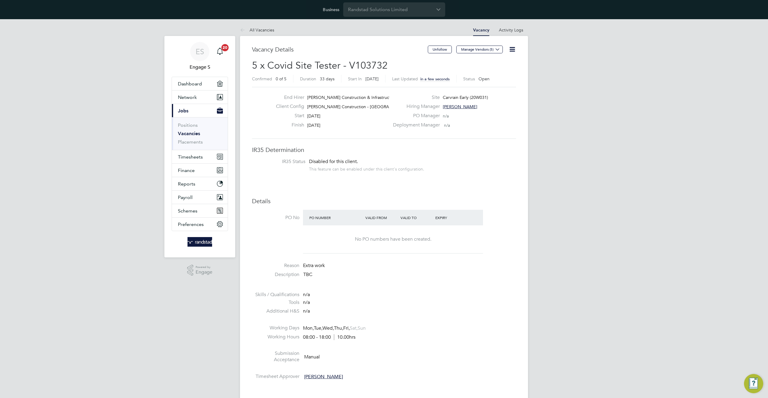
click at [510, 50] on icon at bounding box center [511, 49] width 7 height 7
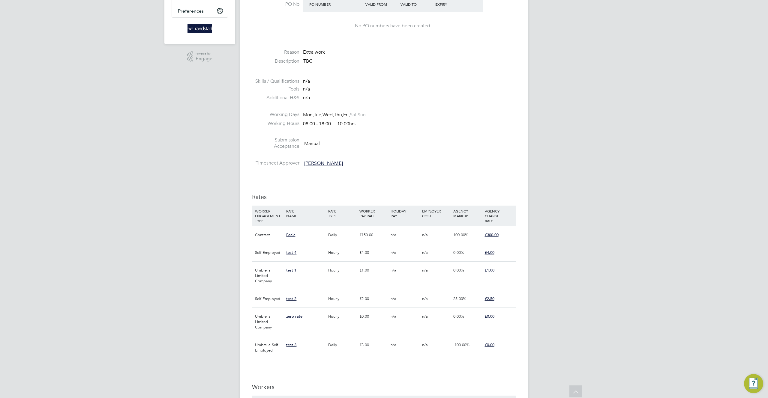
scroll to position [347, 0]
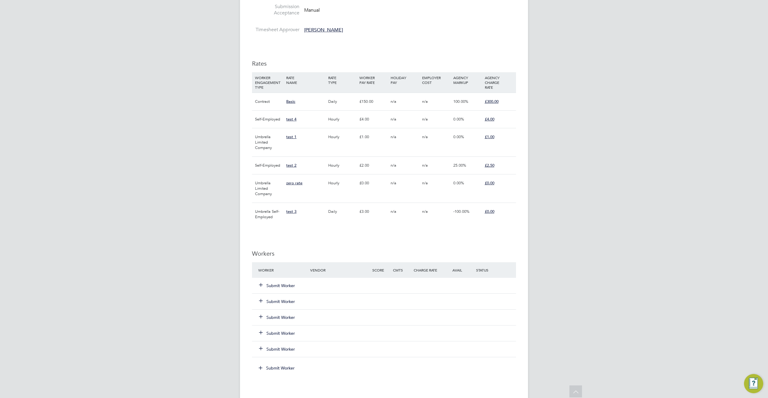
click at [284, 286] on button "Submit Worker" at bounding box center [277, 286] width 36 height 6
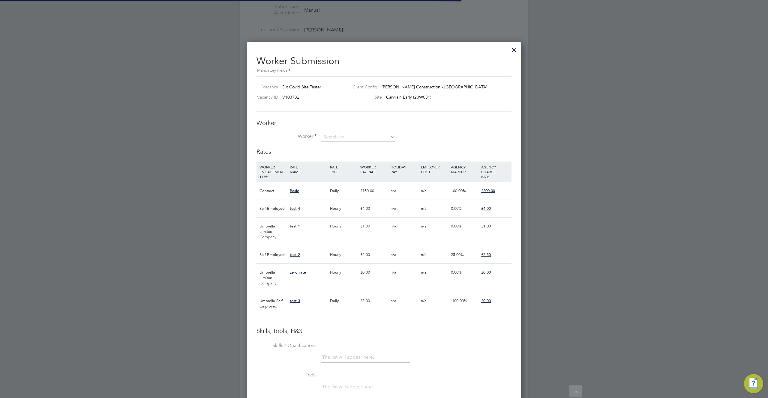
scroll to position [18, 41]
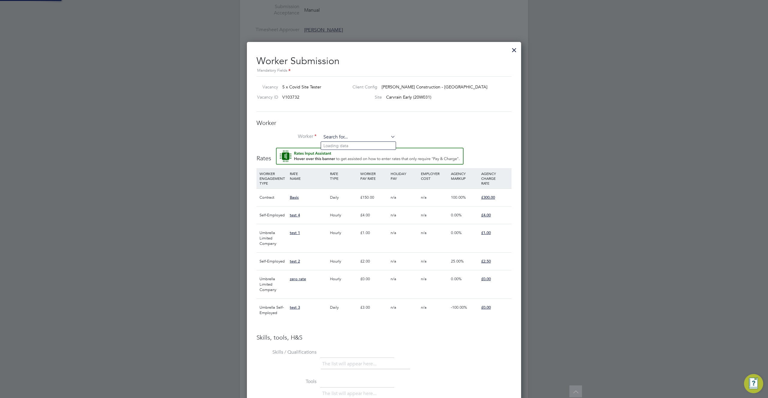
click at [363, 136] on input at bounding box center [358, 137] width 74 height 9
click at [362, 180] on li "Andre P (T1L5834265)" at bounding box center [358, 178] width 75 height 8
type input "Andre P (T1L5834265)"
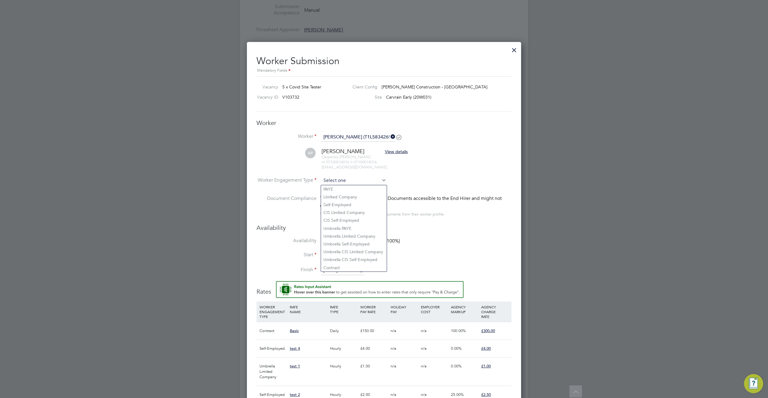
click at [365, 185] on div "All Vacancies Vacancy Activity Logs Vacancy Activity Logs All Vacancies Vacancy…" at bounding box center [384, 144] width 288 height 934
click at [340, 264] on li "Contract" at bounding box center [354, 268] width 66 height 8
type input "Contract"
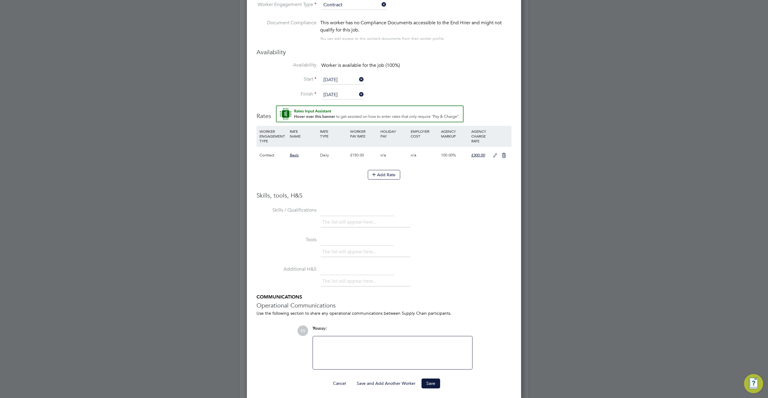
click at [494, 156] on icon at bounding box center [494, 155] width 7 height 5
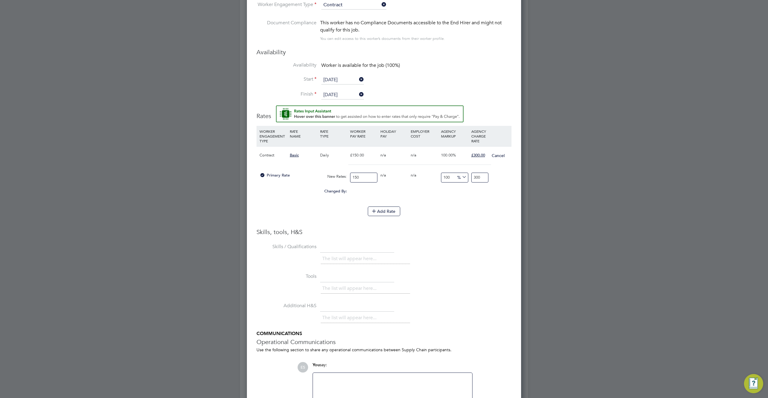
click at [480, 176] on input "300" at bounding box center [479, 178] width 17 height 10
type input "-98.66666666666667"
type input "2"
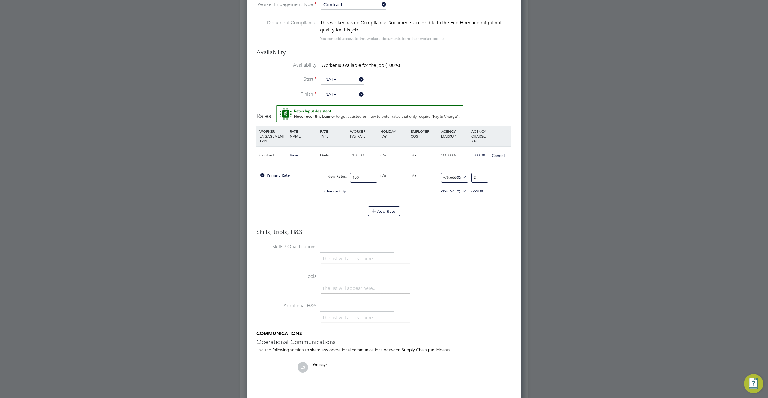
type input "-86.66666666666667"
type input "20"
type input "33.333333333333336"
type input "200"
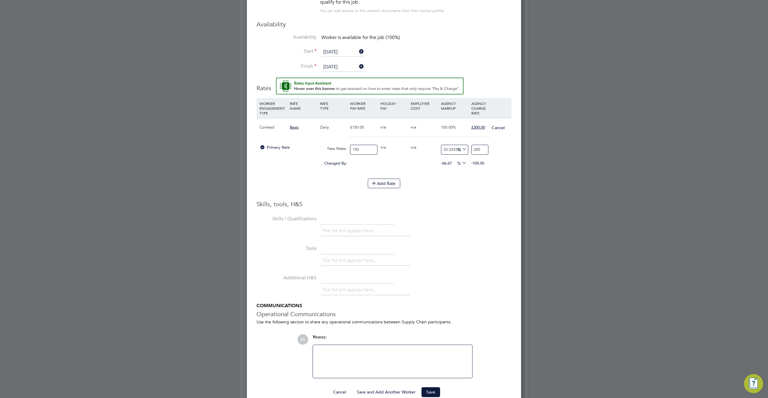
scroll to position [569, 0]
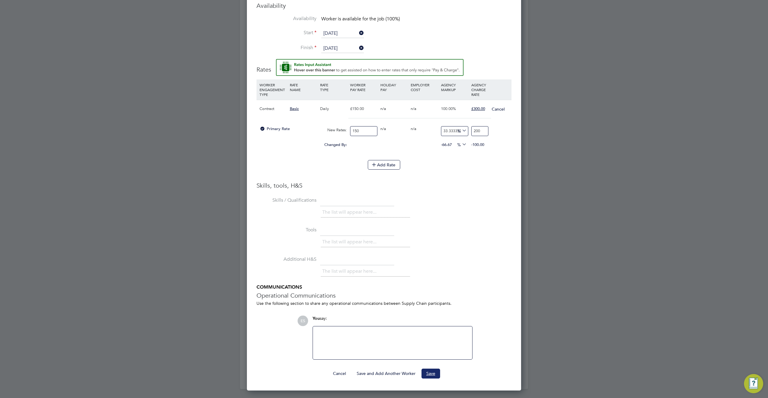
click at [432, 373] on button "Save" at bounding box center [430, 374] width 19 height 10
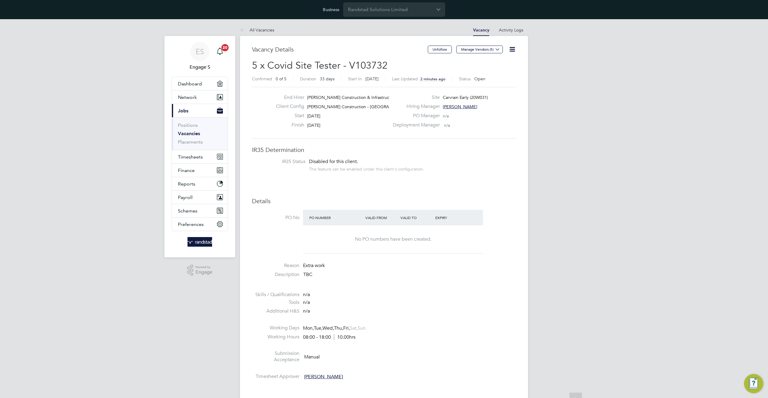
scroll to position [18, 42]
click at [429, 321] on li at bounding box center [384, 321] width 264 height 8
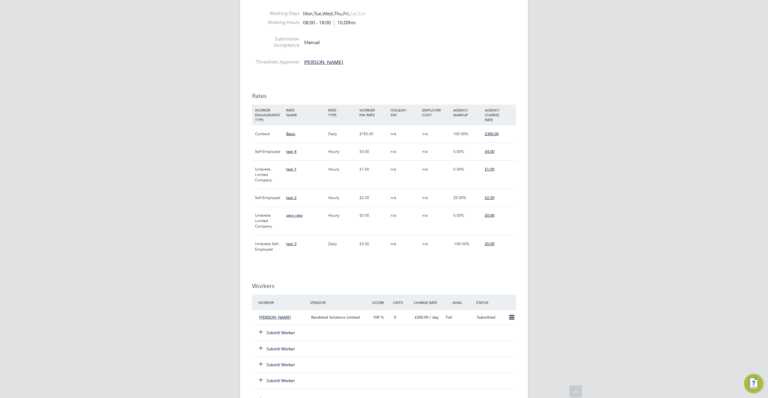
scroll to position [318, 0]
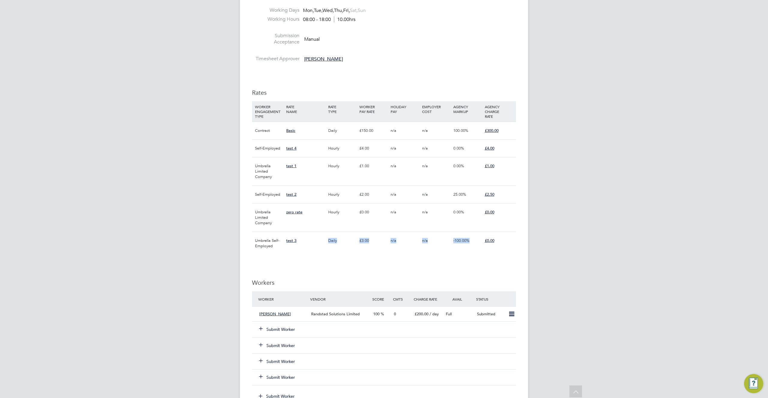
drag, startPoint x: 478, startPoint y: 241, endPoint x: 324, endPoint y: 266, distance: 155.9
click at [272, 258] on div "IR35 Determination IR35 Status Disabled for this client. This feature can be en…" at bounding box center [384, 227] width 264 height 799
click at [345, 270] on div "IR35 Determination IR35 Status Disabled for this client. This feature can be en…" at bounding box center [384, 227] width 264 height 799
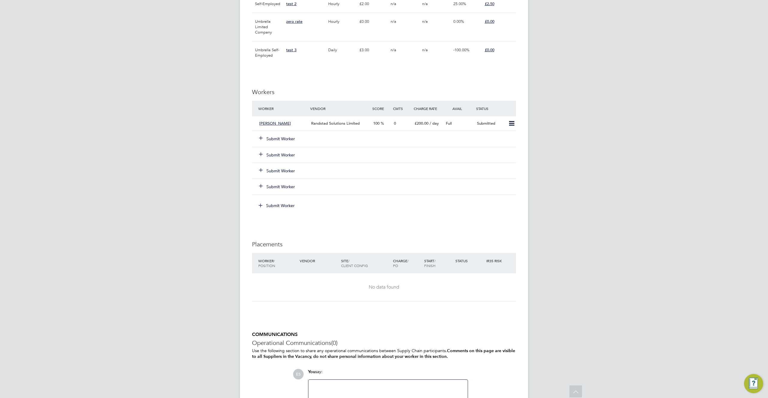
scroll to position [568, 0]
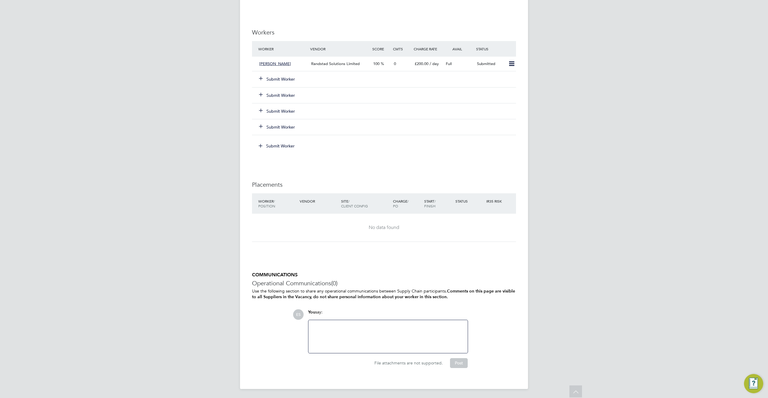
click at [287, 111] on button "Submit Worker" at bounding box center [277, 111] width 36 height 6
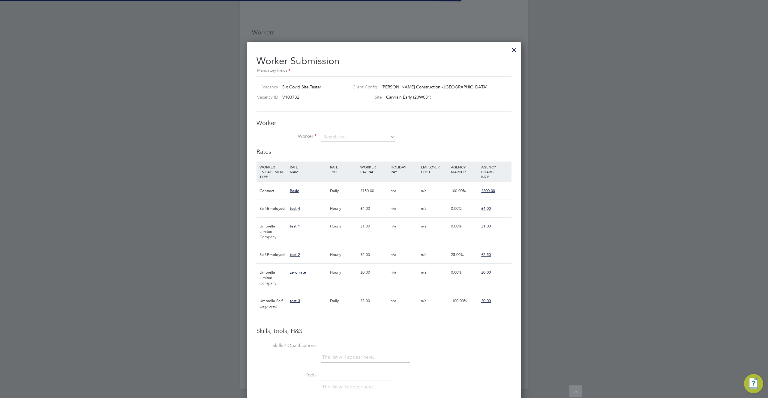
scroll to position [3, 3]
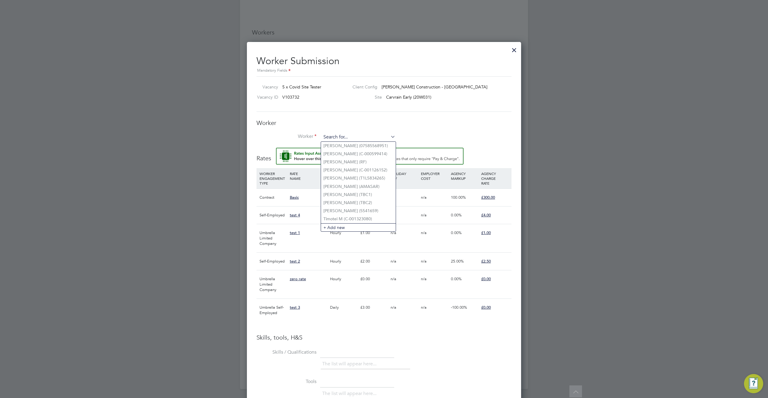
click at [338, 136] on input at bounding box center [358, 137] width 74 height 9
click at [372, 218] on li "Timotei M (C-001323080)" at bounding box center [358, 219] width 75 height 8
type input "Timotei M (C-001323080)"
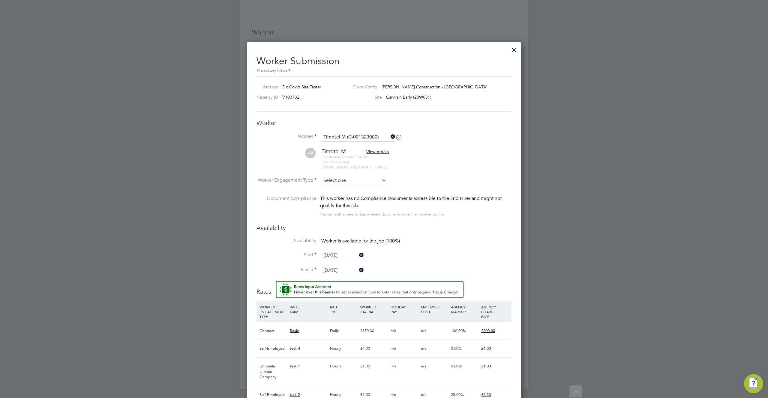
click at [357, 181] on input at bounding box center [353, 180] width 65 height 9
click at [368, 257] on li "Umbrella CIS Self-Employed" at bounding box center [354, 260] width 66 height 8
type input "Umbrella CIS Self-Employed"
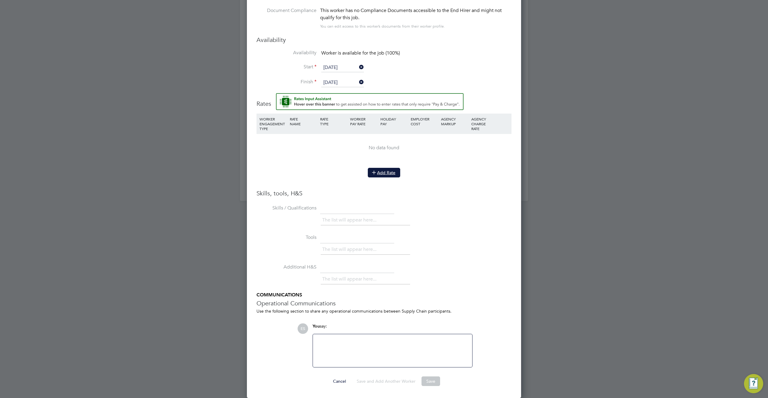
click at [382, 169] on button "Add Rate" at bounding box center [384, 173] width 32 height 10
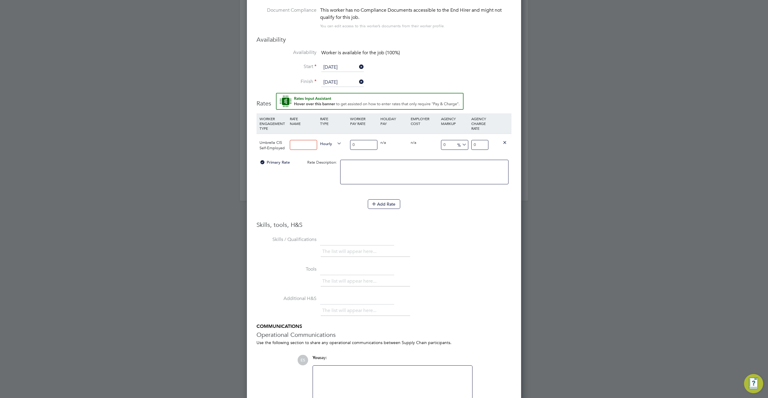
click at [303, 144] on input at bounding box center [303, 145] width 27 height 10
type input "test 5.5"
click at [363, 143] on input "0" at bounding box center [363, 145] width 27 height 10
type input "05"
type input "5"
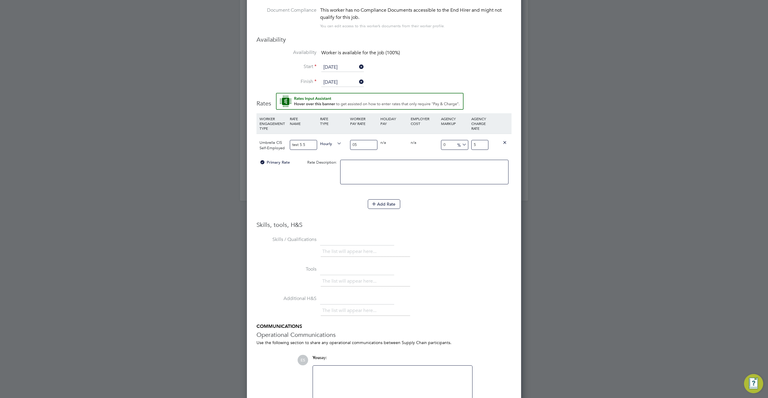
type input "05"
click at [488, 224] on h3 "Skills, tools, H&S" at bounding box center [383, 225] width 255 height 8
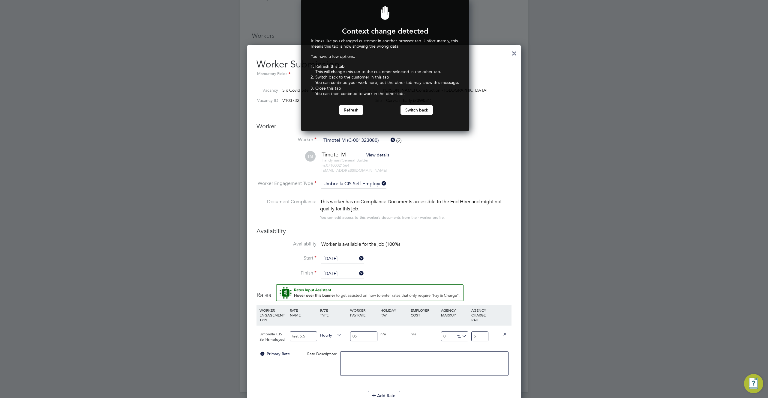
scroll to position [590, 0]
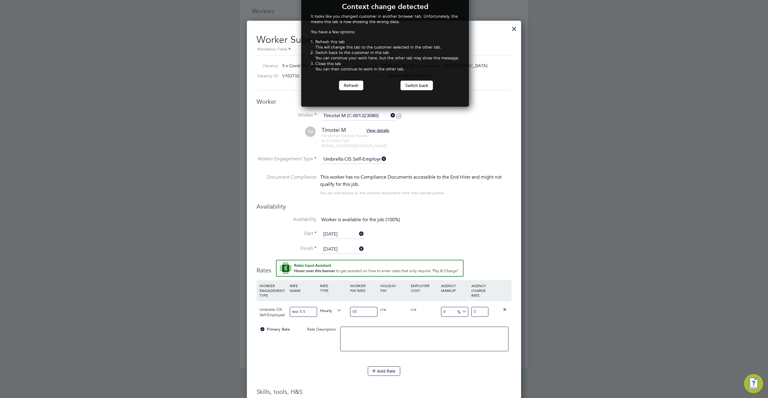
click at [389, 217] on span "Worker is available for the job (100%)" at bounding box center [360, 220] width 79 height 6
click at [414, 88] on button "Switch back" at bounding box center [416, 86] width 32 height 10
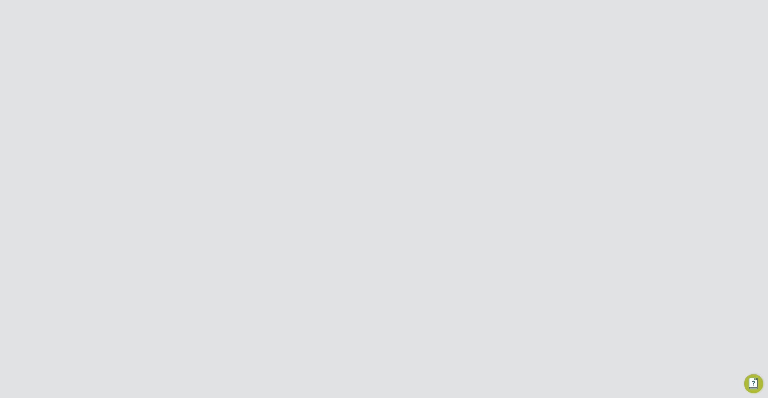
scroll to position [133, 166]
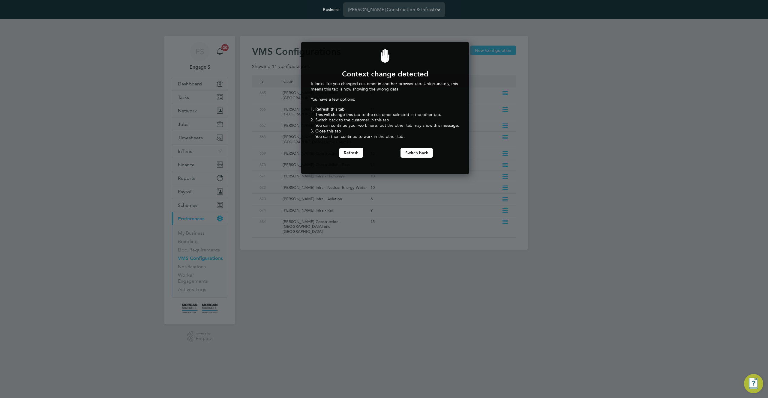
scroll to position [133, 166]
click at [407, 150] on button "Switch back" at bounding box center [416, 153] width 32 height 10
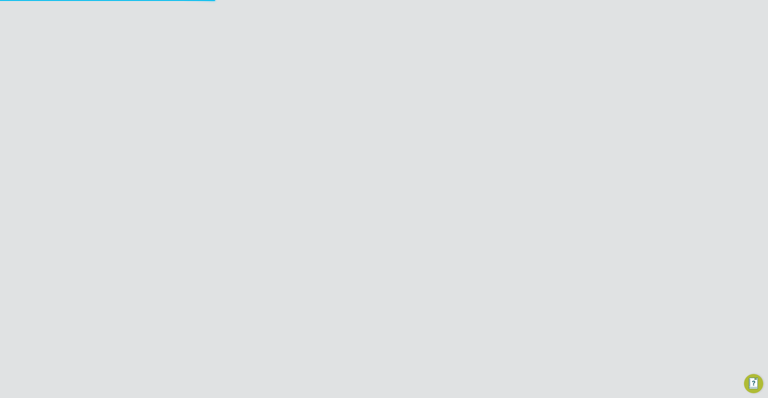
click at [506, 95] on icon at bounding box center [504, 93] width 7 height 5
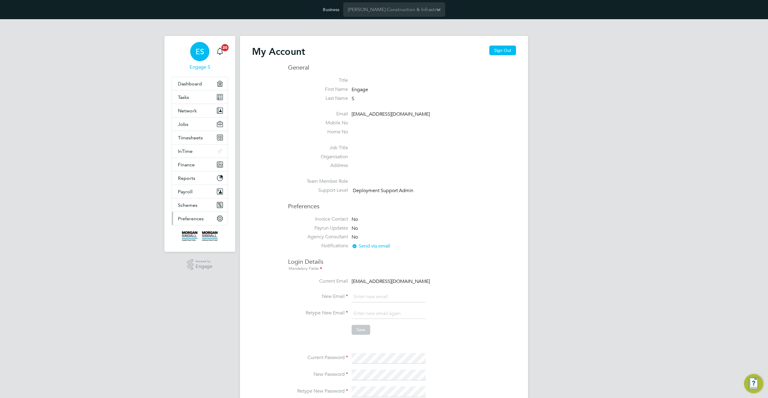
type input "[EMAIL_ADDRESS][DOMAIN_NAME]"
click at [197, 219] on span "Preferences" at bounding box center [191, 219] width 26 height 6
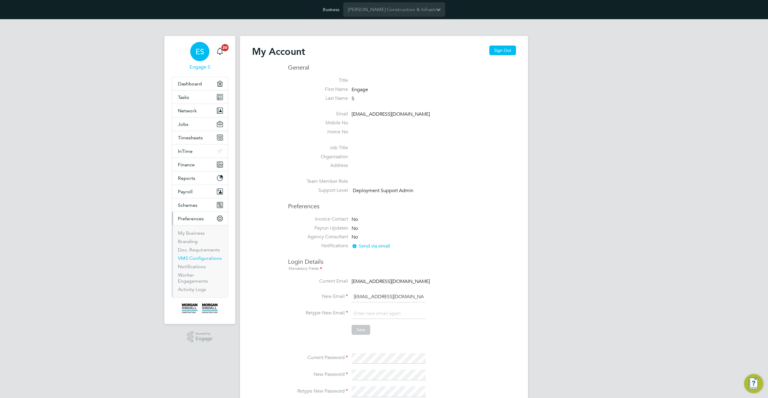
click at [195, 260] on link "VMS Configurations" at bounding box center [200, 258] width 44 height 6
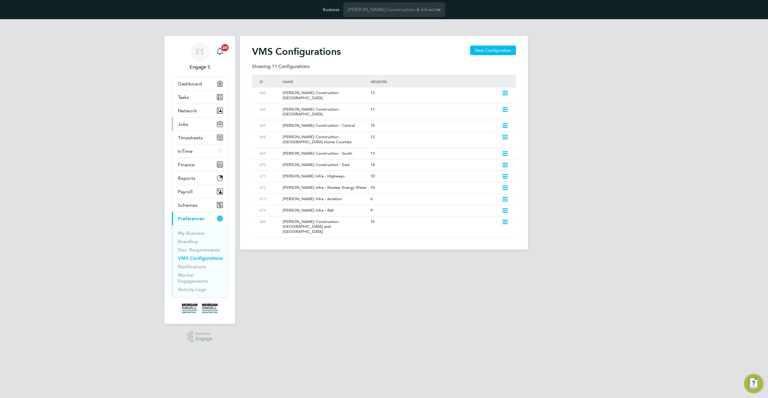
click at [189, 122] on button "Jobs" at bounding box center [200, 124] width 56 height 13
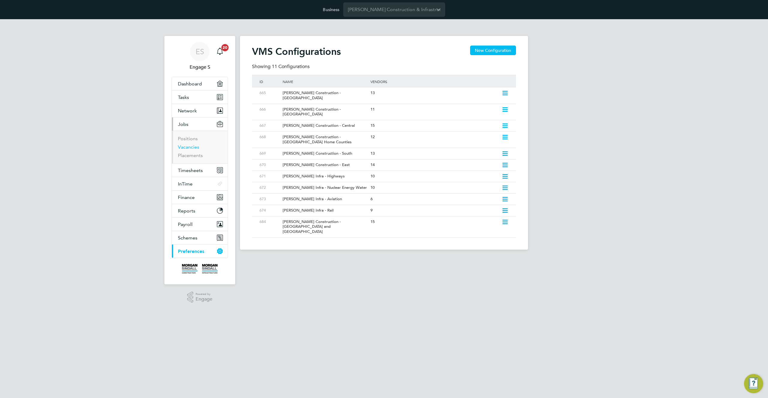
click at [193, 148] on link "Vacancies" at bounding box center [188, 147] width 21 height 6
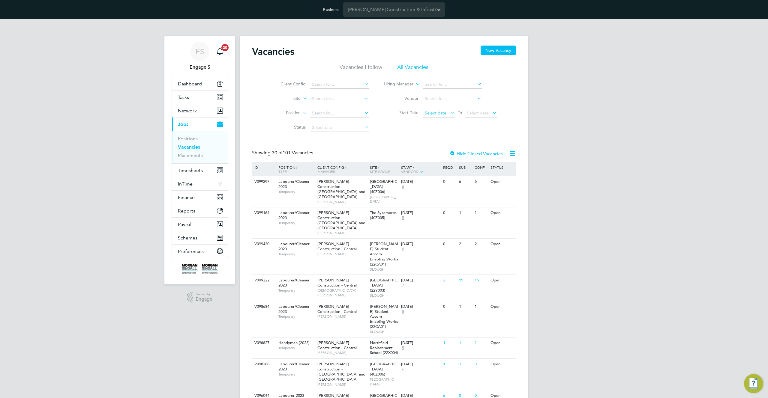
click at [435, 112] on span "Select date" at bounding box center [436, 112] width 22 height 5
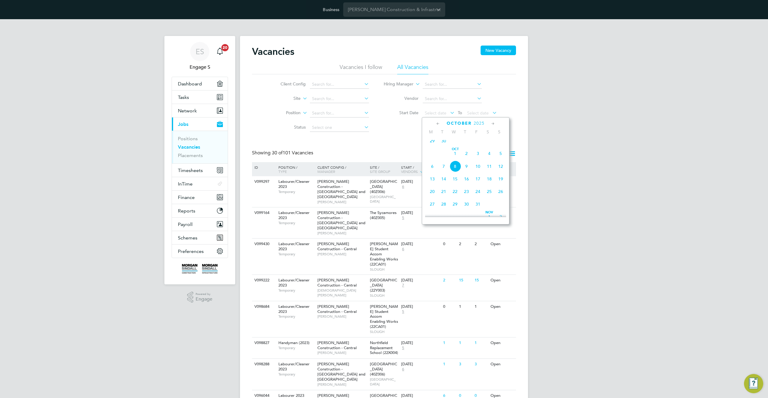
click at [433, 144] on span "29" at bounding box center [431, 140] width 11 height 11
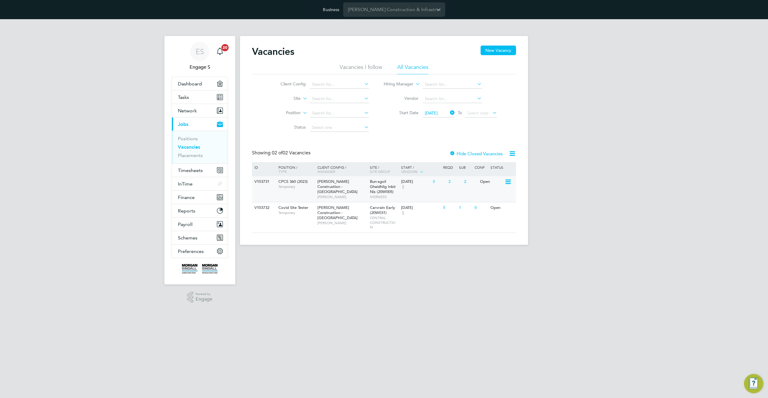
click at [369, 193] on div "Bun-sgoil Ghaidhlig Inbir Nis (20W005) IVERNESS" at bounding box center [383, 189] width 31 height 26
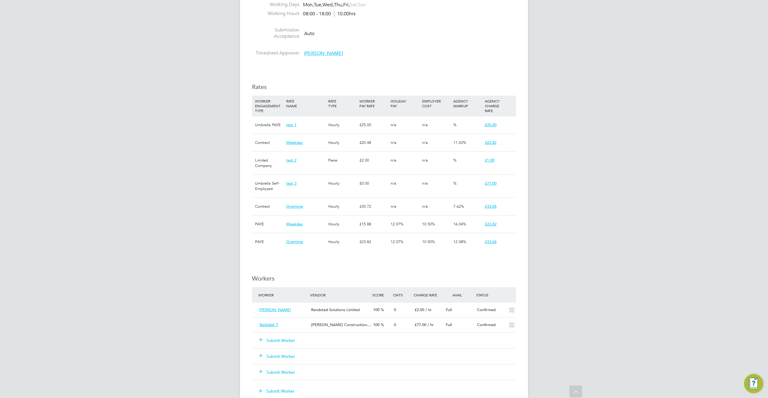
click at [292, 340] on button "Submit Worker" at bounding box center [277, 341] width 36 height 6
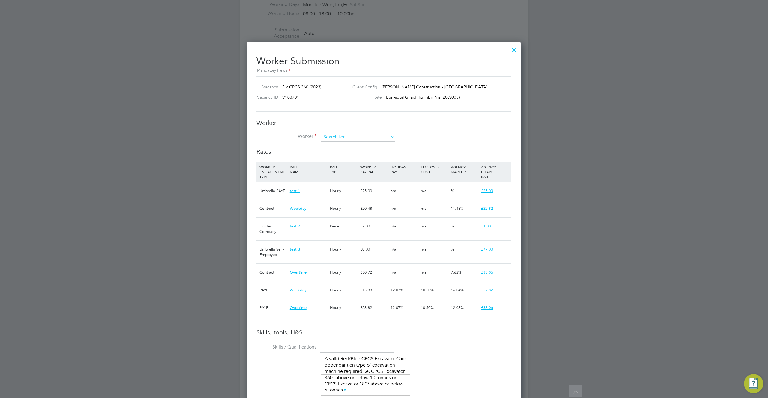
click at [378, 136] on input at bounding box center [358, 137] width 74 height 9
click at [371, 153] on li "[PERSON_NAME]" at bounding box center [358, 154] width 75 height 8
type input "[PERSON_NAME]"
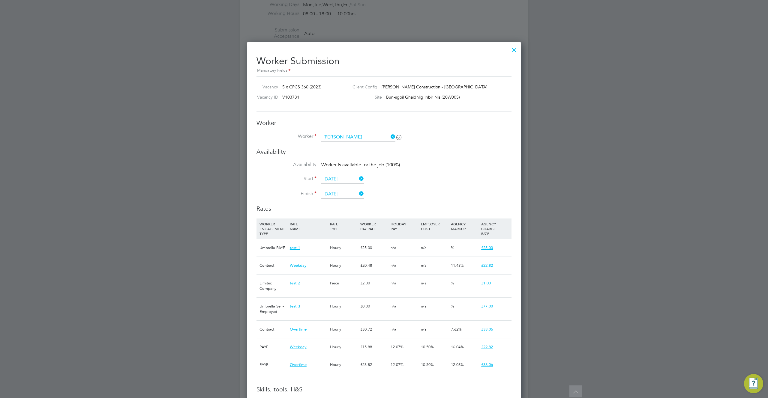
click at [355, 159] on div "Availability Availability Worker is available for the job (100%) Start [DATE] F…" at bounding box center [383, 176] width 255 height 57
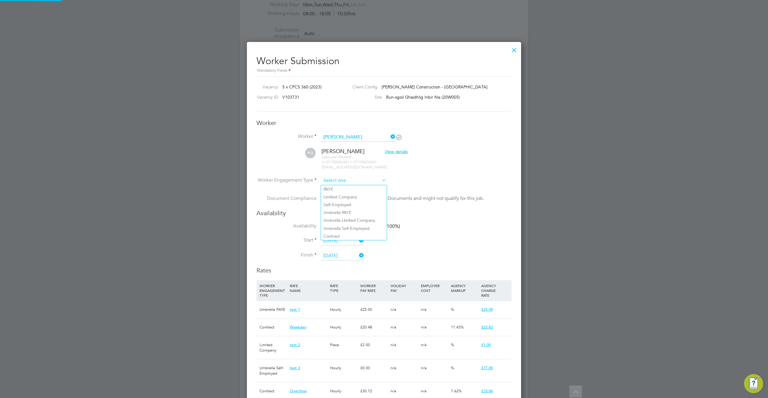
click at [357, 182] on input at bounding box center [353, 180] width 65 height 9
click at [356, 196] on li "Limited Company" at bounding box center [354, 197] width 66 height 8
type input "Limited Company"
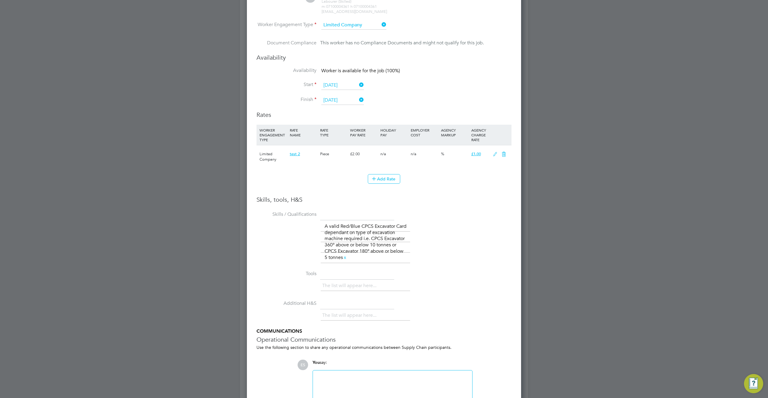
click at [496, 155] on icon at bounding box center [494, 154] width 7 height 5
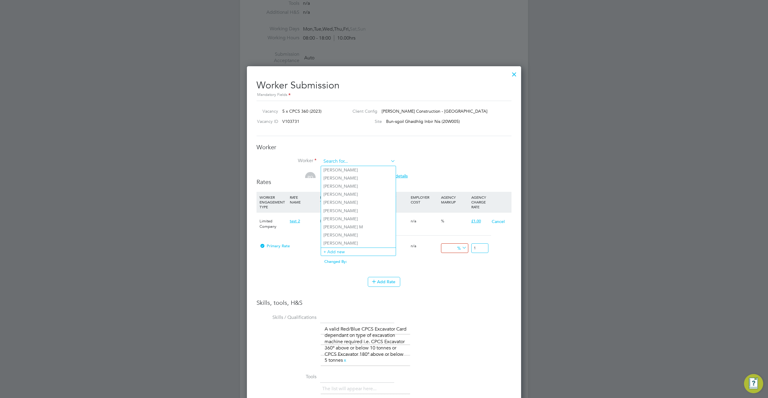
click at [355, 163] on input at bounding box center [358, 161] width 74 height 9
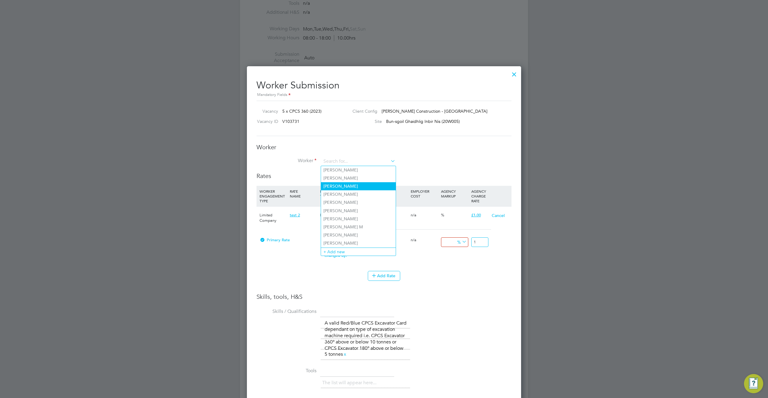
click at [349, 187] on li "[PERSON_NAME]" at bounding box center [358, 186] width 75 height 8
type input "[PERSON_NAME]"
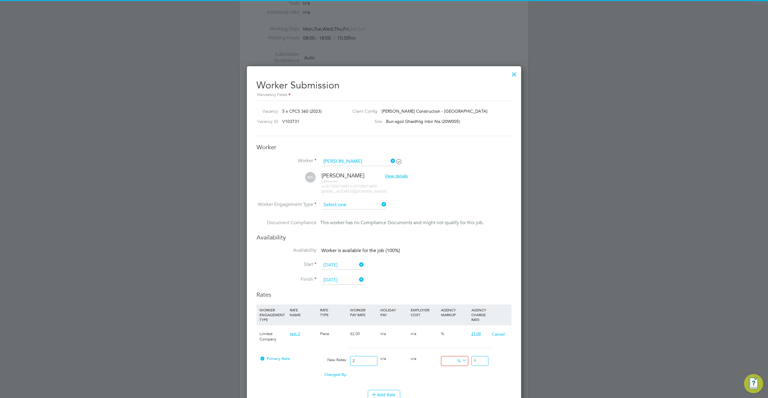
click at [350, 205] on input at bounding box center [353, 205] width 65 height 9
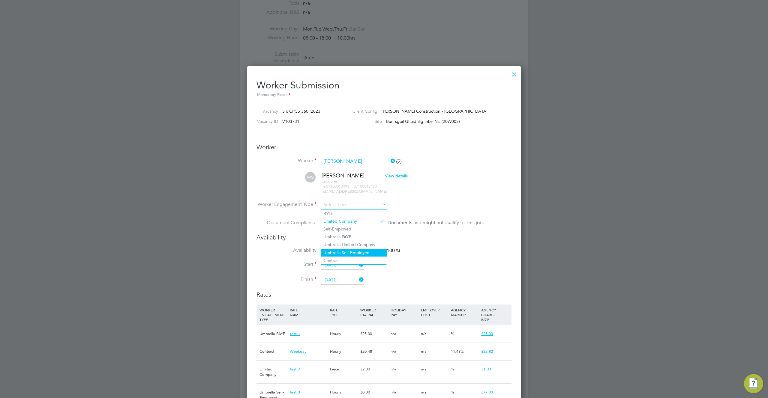
click at [346, 251] on li "Umbrella Self-Employed" at bounding box center [354, 253] width 66 height 8
type input "Umbrella Self-Employed"
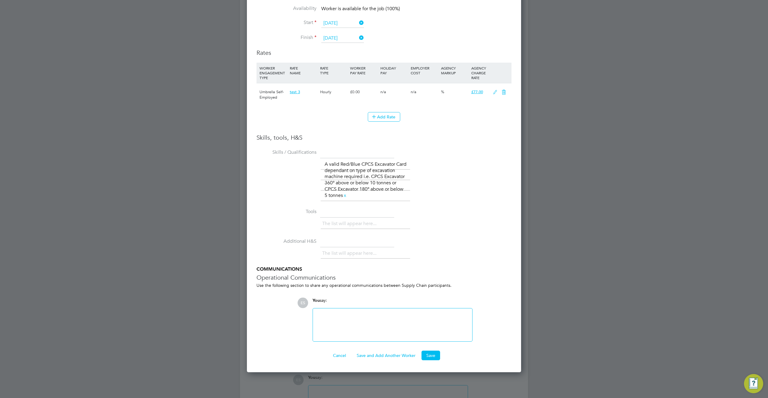
click at [418, 95] on div "n/a" at bounding box center [424, 91] width 30 height 17
click at [446, 91] on div "%" at bounding box center [454, 91] width 30 height 17
drag, startPoint x: 443, startPoint y: 91, endPoint x: 421, endPoint y: 92, distance: 21.3
click at [424, 91] on div "Umbrella Self-Employed test 3 Hourly £0.00 n/a n/a % £77.00" at bounding box center [383, 94] width 255 height 23
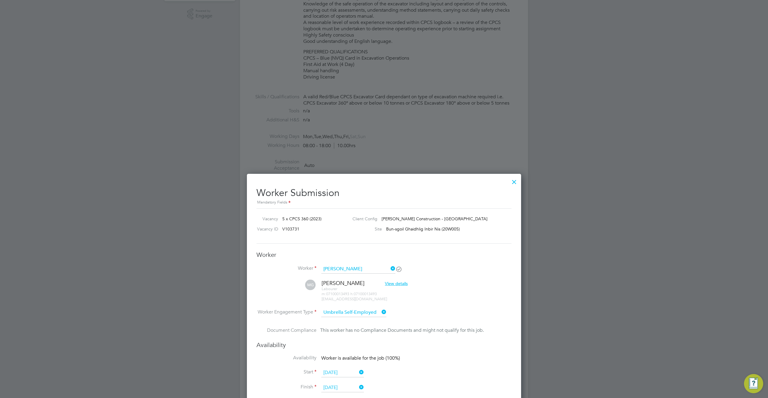
click at [512, 181] on div at bounding box center [514, 180] width 11 height 11
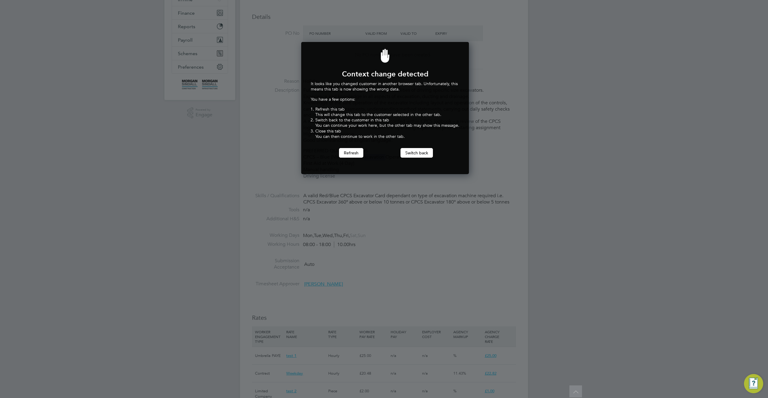
scroll to position [133, 166]
click at [408, 153] on button "Switch back" at bounding box center [416, 153] width 32 height 10
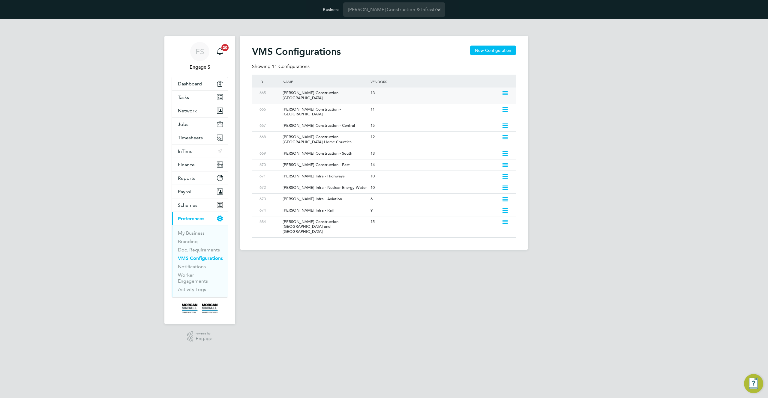
click at [504, 92] on icon at bounding box center [504, 93] width 7 height 5
click at [482, 106] on li "Edit VMS Configuration" at bounding box center [479, 106] width 58 height 8
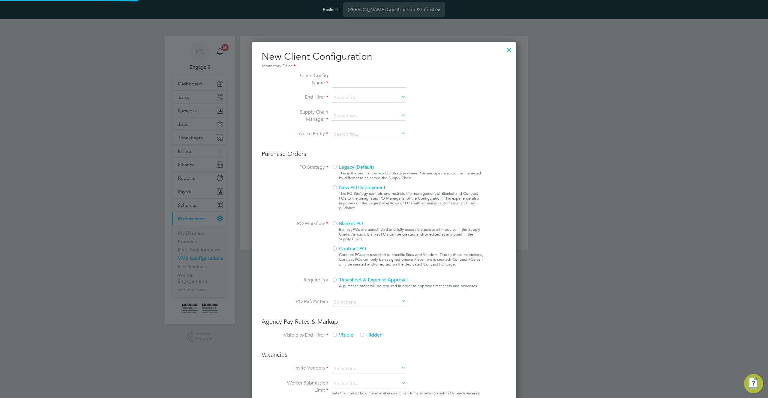
scroll to position [545, 264]
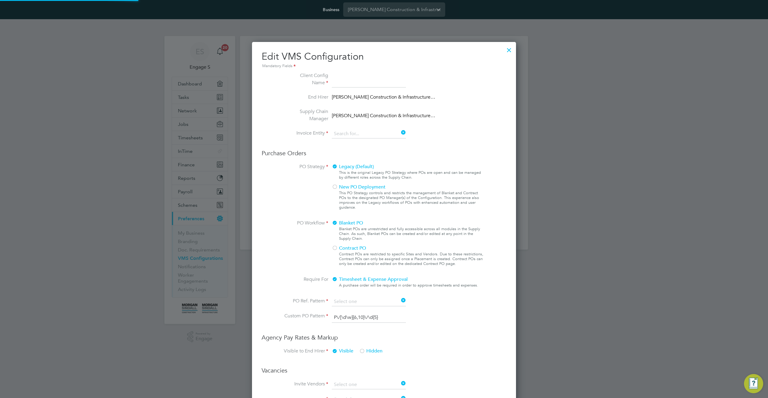
type input "[PERSON_NAME] Construction - [GEOGRAPHIC_DATA]"
type input "[PERSON_NAME] Construction & Infrastructure Ltd"
type input "Custom"
type input "By Vendor Group"
type input "No Limits"
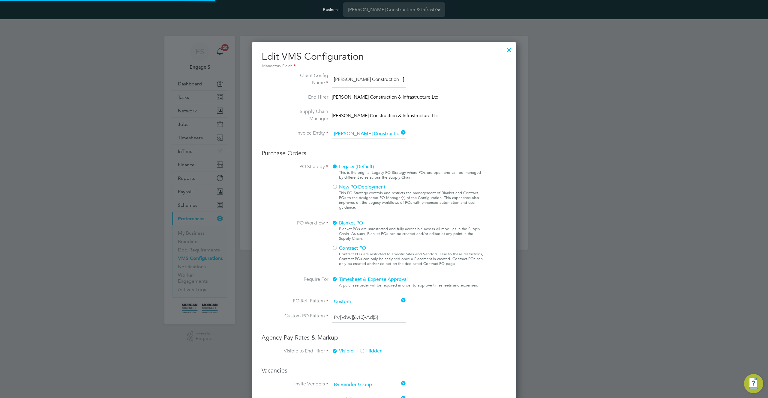
scroll to position [22, 202]
type input "Labour Desk"
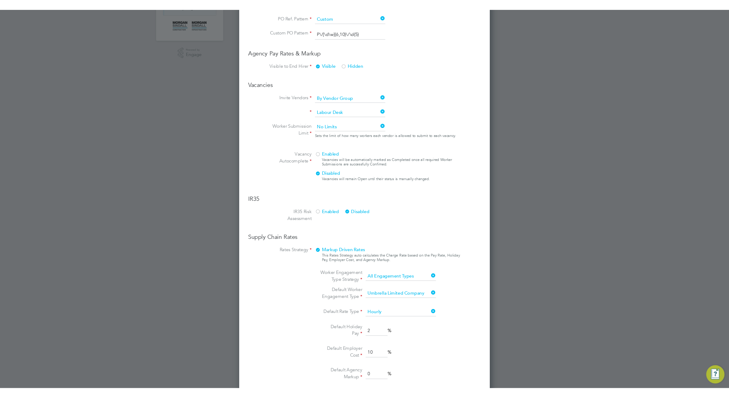
scroll to position [291, 0]
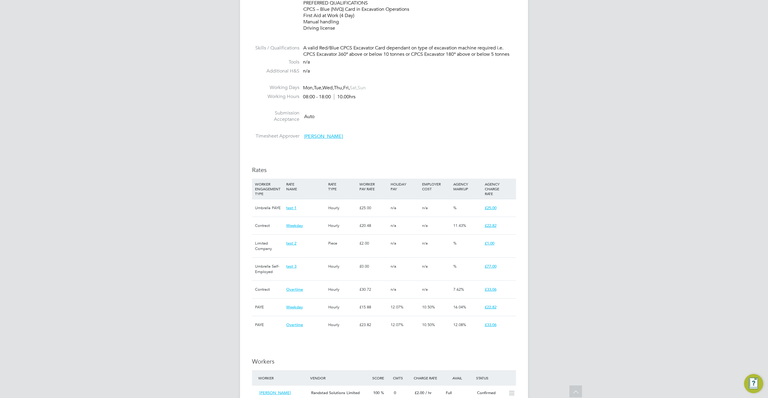
click at [402, 124] on li "Submission Acceptance Auto" at bounding box center [384, 117] width 264 height 15
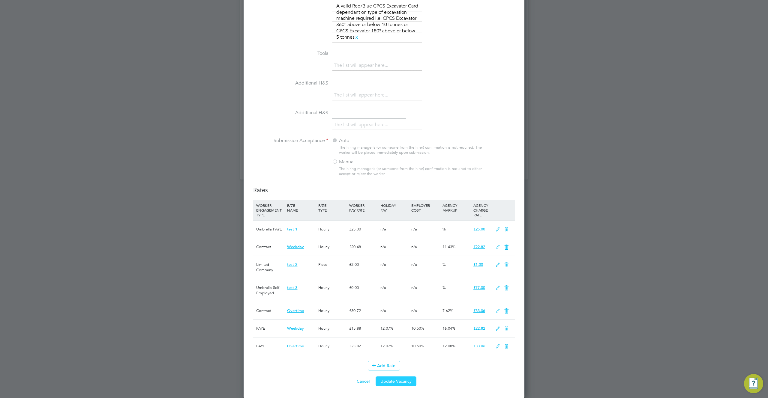
click at [404, 379] on button "Update Vacancy" at bounding box center [395, 382] width 41 height 10
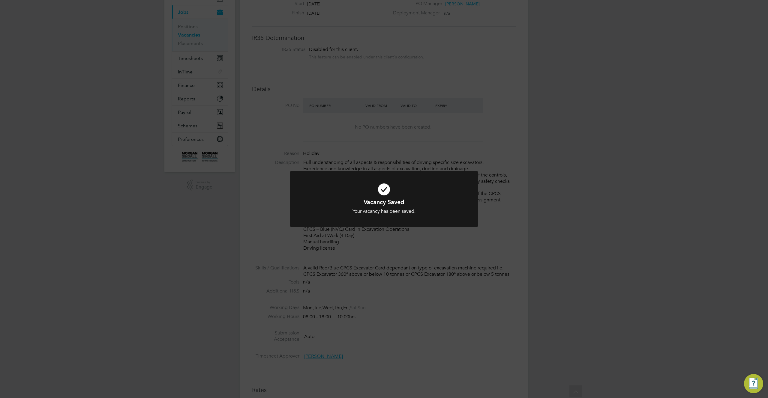
click at [386, 277] on div "Vacancy Saved Your vacancy has been saved. Cancel Okay" at bounding box center [384, 199] width 768 height 398
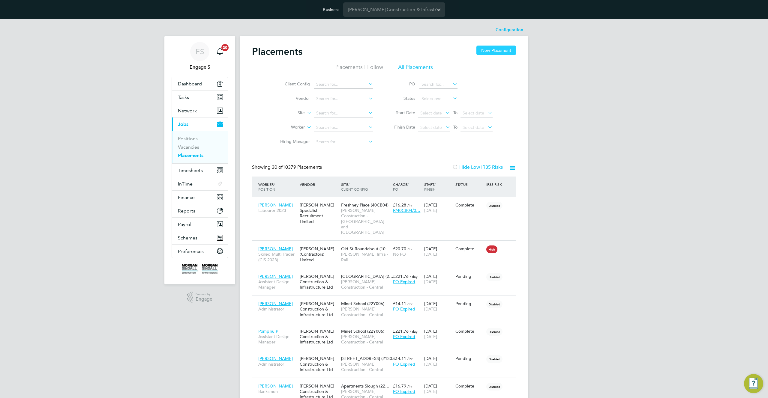
click at [491, 52] on button "New Placement" at bounding box center [496, 51] width 40 height 10
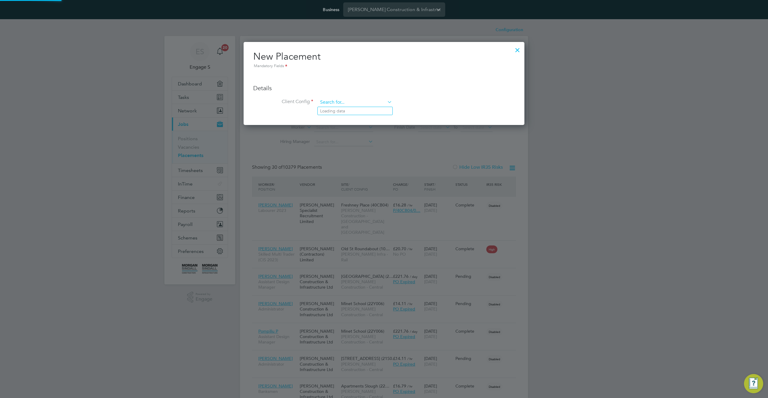
click at [361, 105] on input at bounding box center [355, 102] width 74 height 9
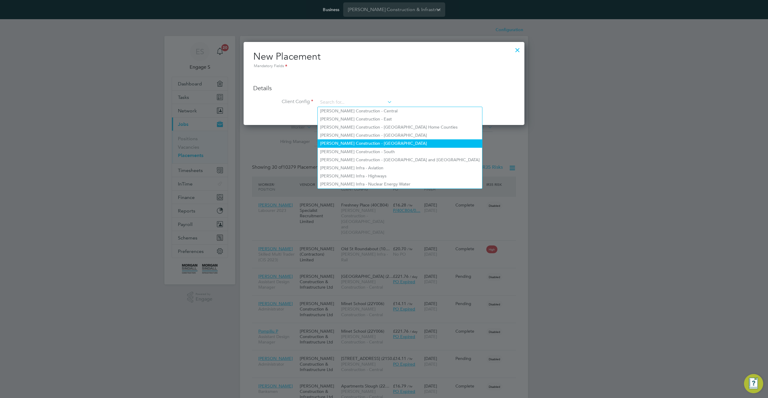
click at [367, 141] on li "[PERSON_NAME] Construction - [GEOGRAPHIC_DATA]" at bounding box center [400, 143] width 164 height 8
type input "[PERSON_NAME] Construction - [GEOGRAPHIC_DATA]"
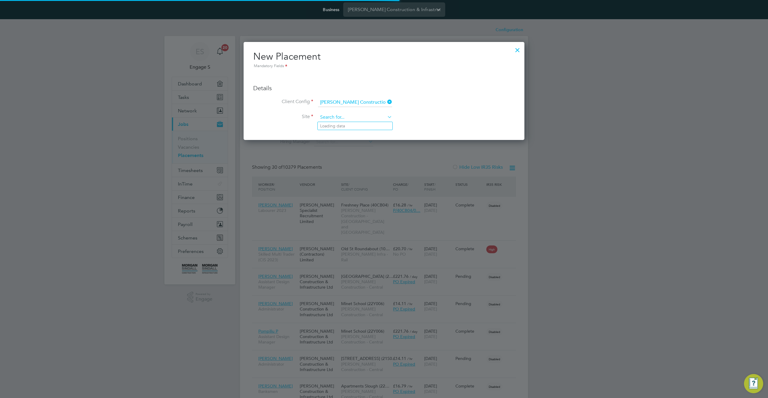
click at [359, 115] on input at bounding box center [355, 117] width 74 height 9
click at [351, 148] on li "Bun-sgoil Ghaidhlig Inbir Nis (20W005)" at bounding box center [368, 150] width 101 height 8
type input "Bun-sgoil Ghaidhlig Inbir Nis (20W005)"
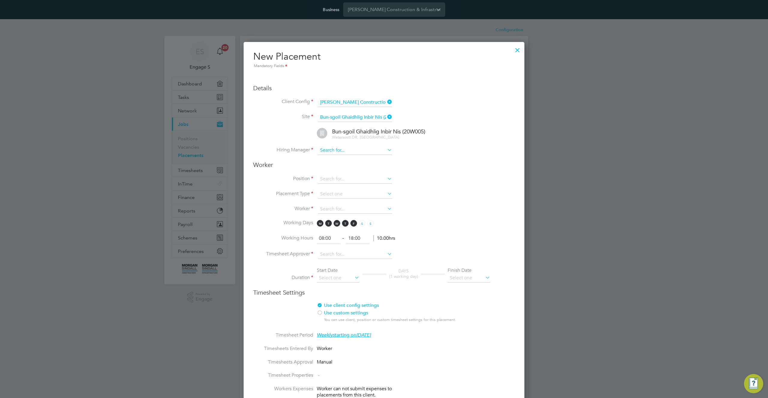
click at [354, 148] on input at bounding box center [355, 150] width 74 height 9
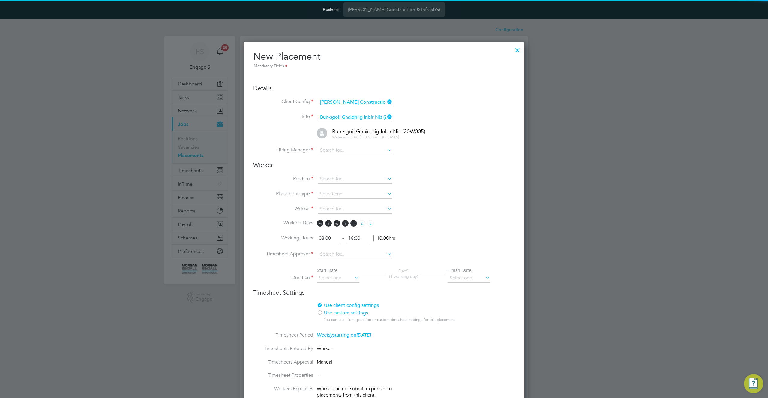
click at [343, 175] on li "Adam G" at bounding box center [355, 175] width 75 height 8
type input "Adam G"
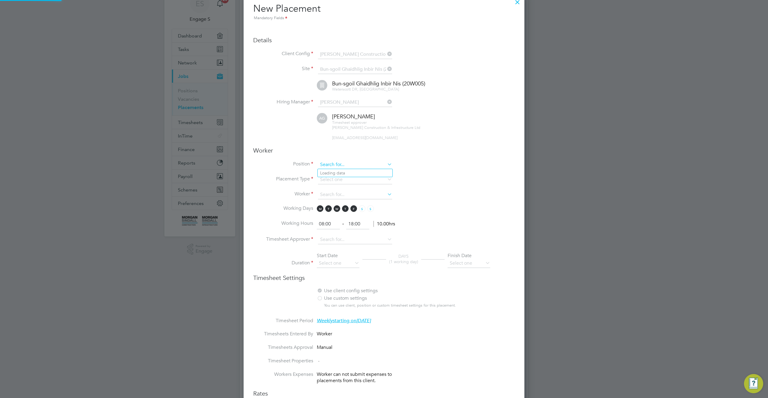
click at [361, 166] on input at bounding box center [355, 164] width 74 height 9
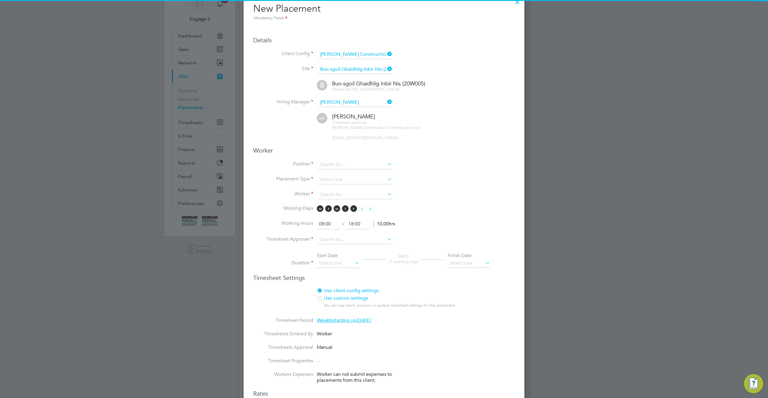
click at [353, 193] on li "CPCS 360 (2023)" at bounding box center [355, 197] width 75 height 8
type input "CPCS 360 (2023)"
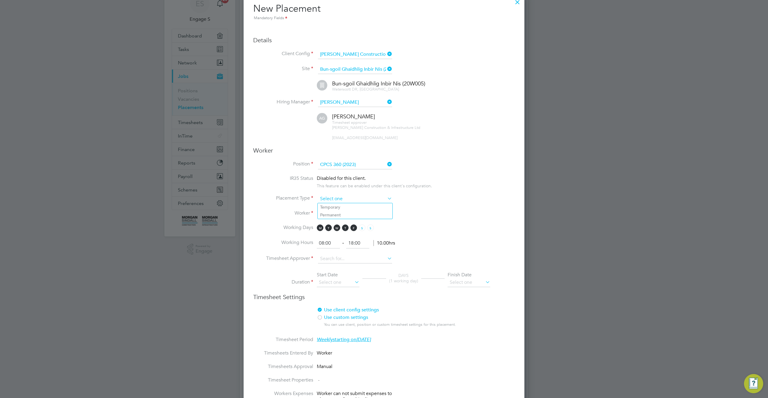
click at [350, 196] on input at bounding box center [355, 199] width 74 height 9
click at [344, 214] on li "Permanent" at bounding box center [355, 215] width 75 height 8
type input "Permanent"
click at [346, 211] on input at bounding box center [355, 214] width 74 height 9
click at [342, 261] on li "Michael G" at bounding box center [355, 263] width 75 height 8
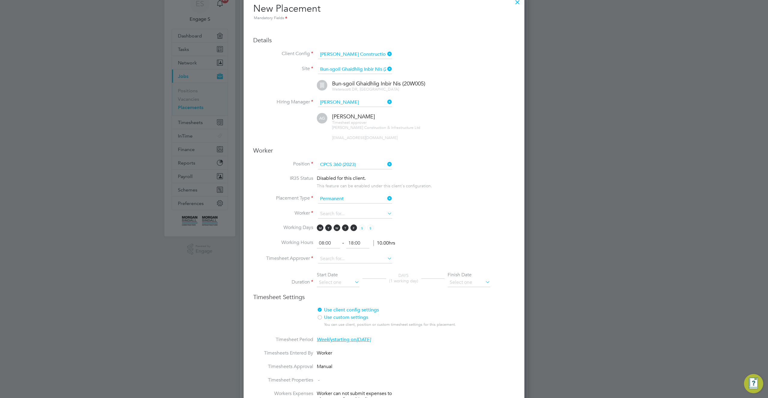
type input "Michael G"
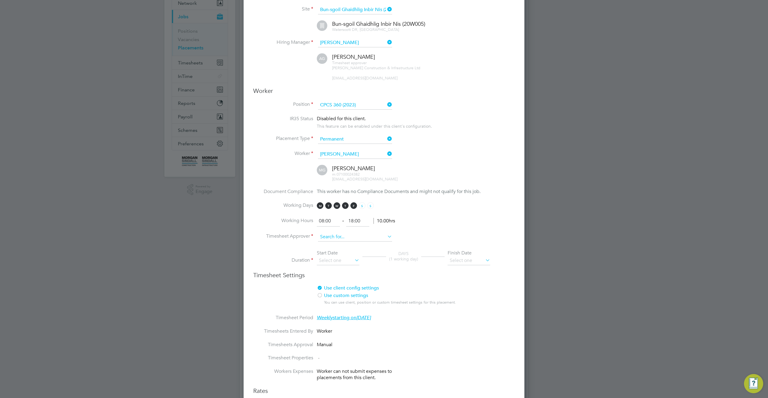
click at [353, 240] on input at bounding box center [355, 237] width 74 height 9
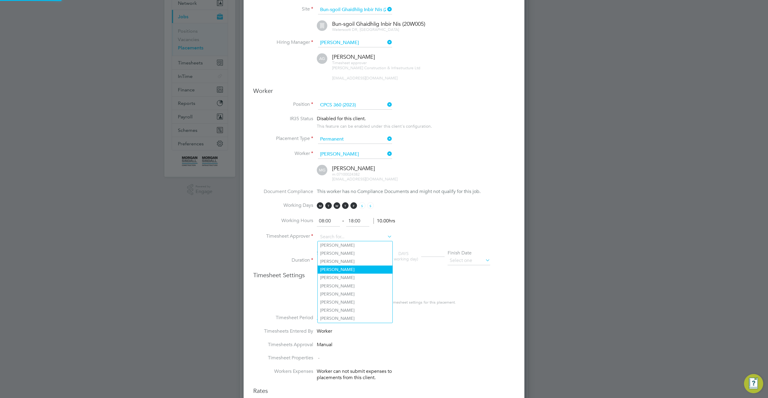
click at [342, 267] on li "Adrian B" at bounding box center [355, 270] width 75 height 8
type input "Adrian B"
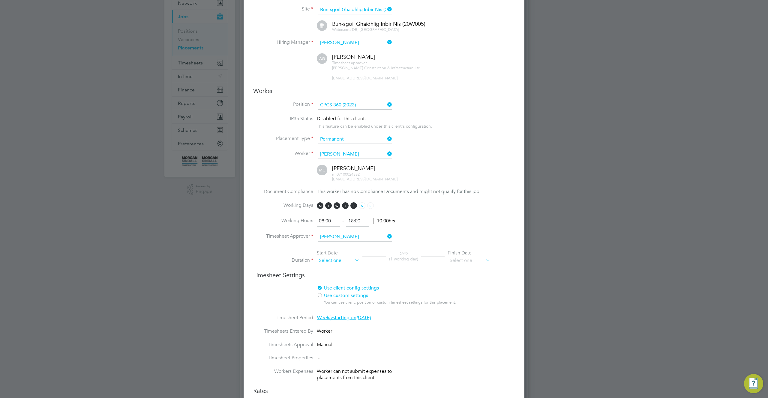
click at [347, 259] on input at bounding box center [338, 260] width 43 height 9
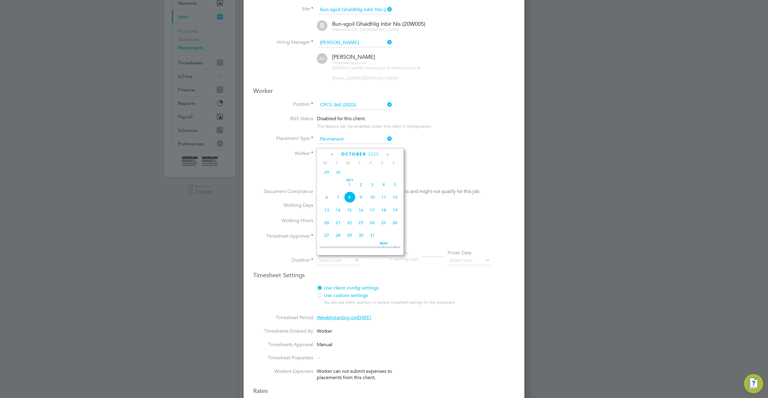
drag, startPoint x: 326, startPoint y: 174, endPoint x: 328, endPoint y: 178, distance: 4.0
click at [326, 174] on span "29" at bounding box center [326, 171] width 11 height 11
type input "[DATE]"
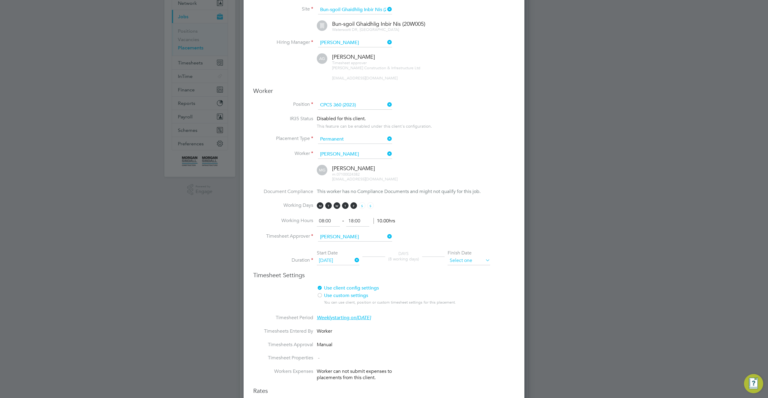
click at [466, 260] on input at bounding box center [468, 260] width 43 height 9
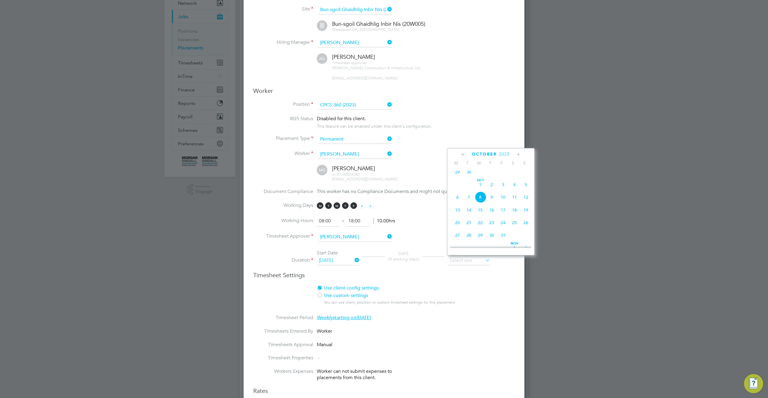
click at [502, 241] on span "31" at bounding box center [502, 235] width 11 height 11
type input "[DATE]"
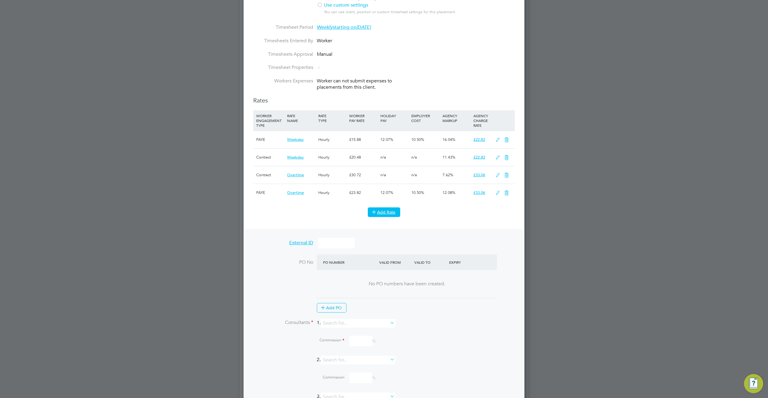
click at [389, 214] on button "Add Rate" at bounding box center [384, 213] width 32 height 10
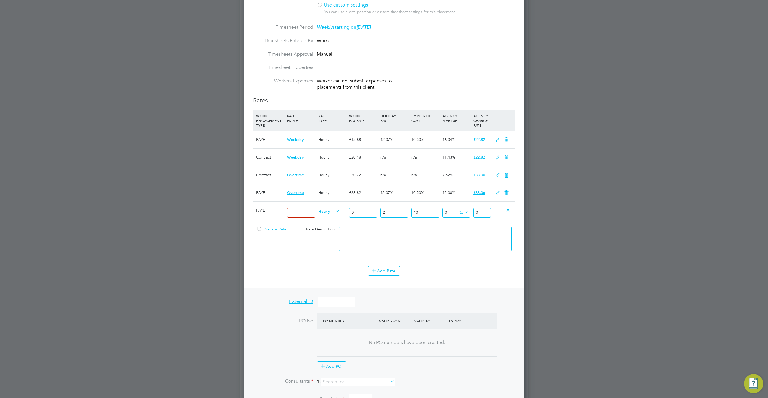
click at [297, 213] on input at bounding box center [301, 213] width 28 height 10
type input "5"
click at [506, 209] on icon at bounding box center [508, 210] width 4 height 4
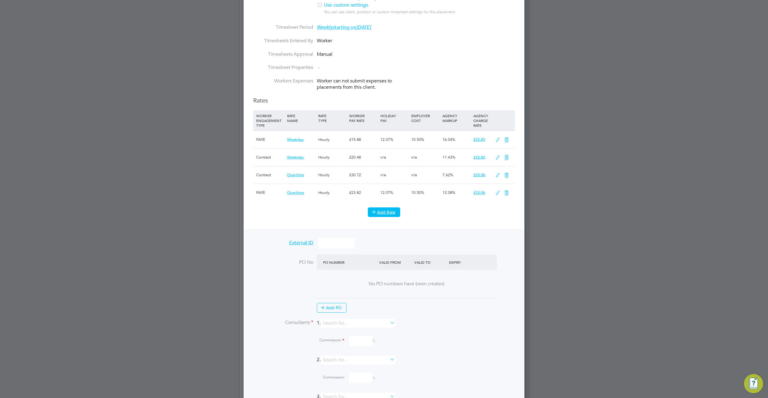
click at [388, 212] on button "Add Rate" at bounding box center [384, 213] width 32 height 10
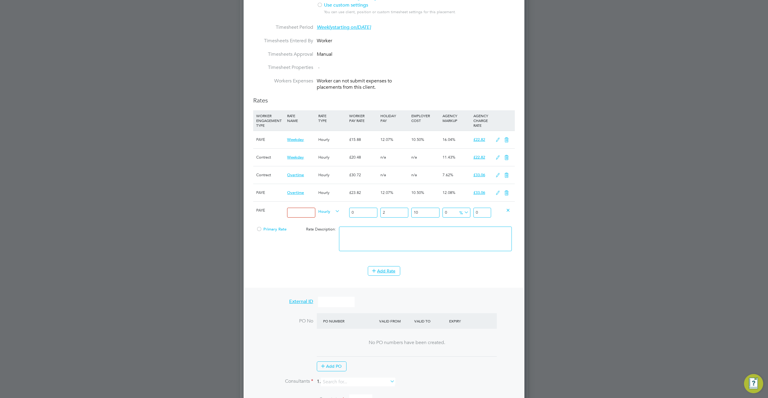
click at [258, 211] on span "PAYE" at bounding box center [260, 210] width 9 height 5
click at [272, 229] on span "Primary Rate" at bounding box center [271, 229] width 30 height 5
click at [379, 272] on button "Add Rate" at bounding box center [384, 271] width 32 height 10
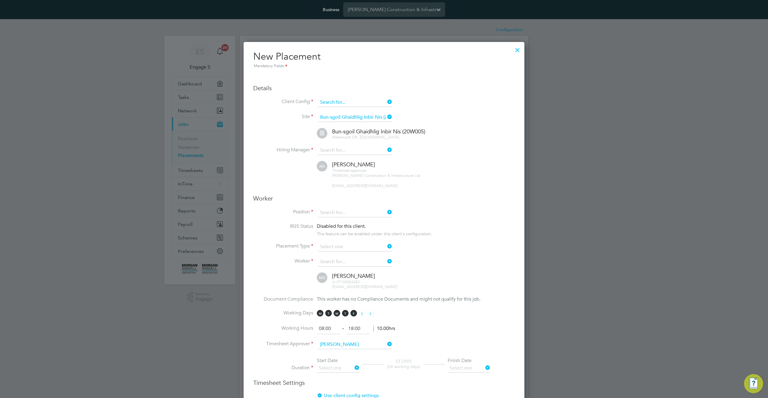
click at [357, 105] on input at bounding box center [355, 102] width 74 height 9
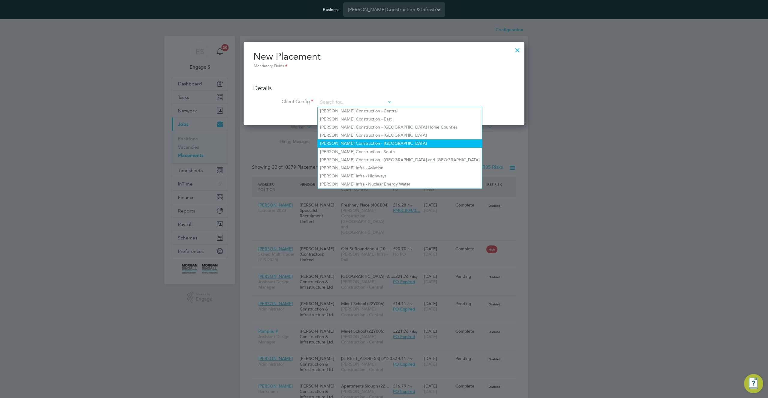
click at [361, 142] on li "[PERSON_NAME] Construction - [GEOGRAPHIC_DATA]" at bounding box center [400, 143] width 164 height 8
type input "[PERSON_NAME] Construction - [GEOGRAPHIC_DATA]"
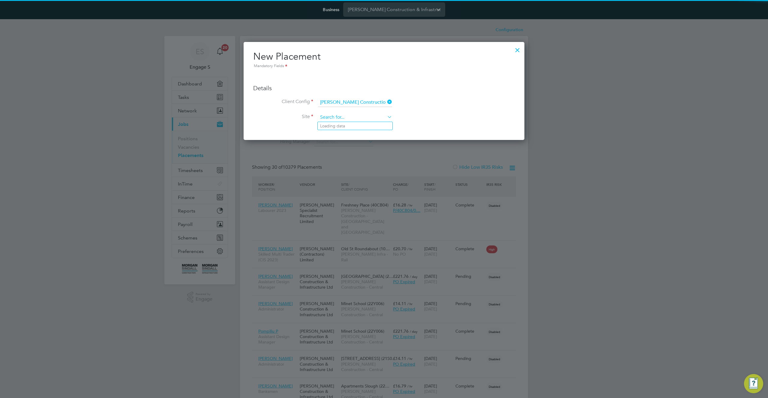
click at [357, 117] on input at bounding box center [355, 117] width 74 height 9
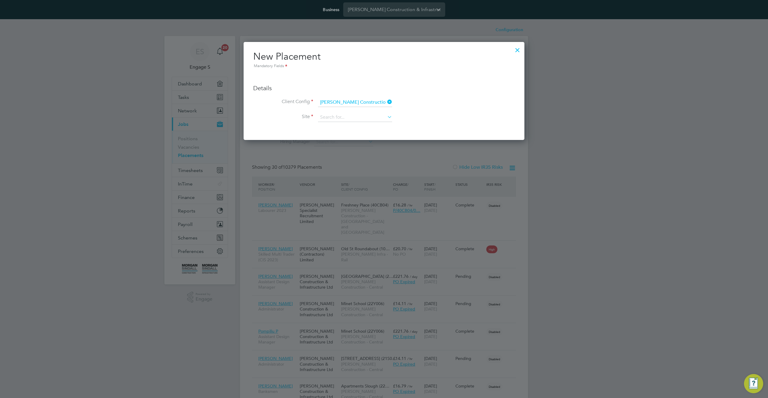
click at [356, 171] on li "Church Street Fabric Repairs (20CA04)" at bounding box center [368, 175] width 101 height 8
type input "Church Street Fabric Repairs (20CA04)"
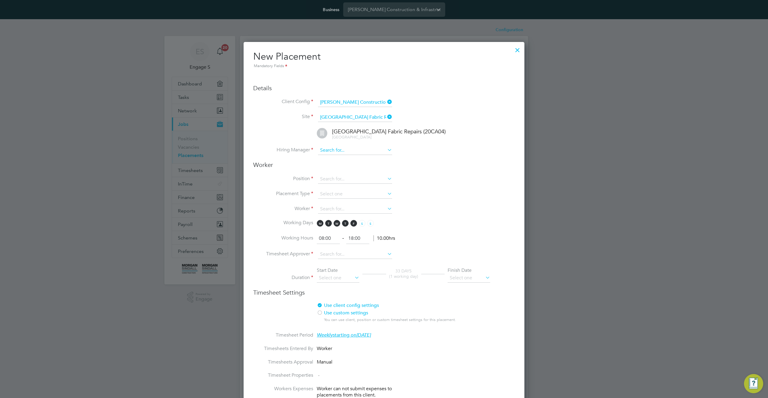
click at [368, 151] on input at bounding box center [355, 150] width 74 height 9
click at [348, 193] on li "Adam C" at bounding box center [355, 192] width 75 height 8
type input "Adam C"
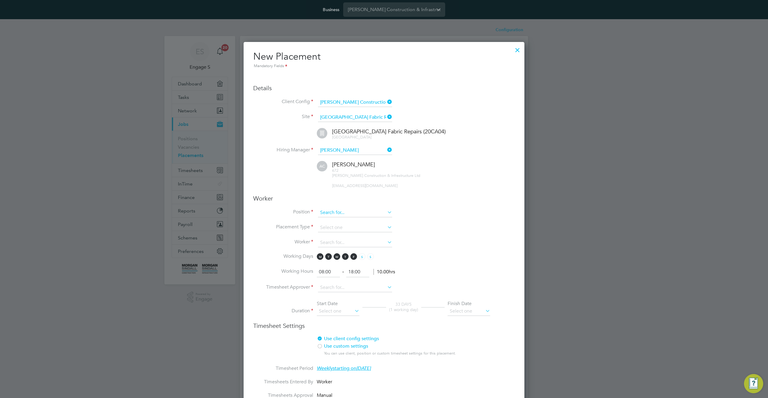
click at [352, 215] on input at bounding box center [355, 212] width 74 height 9
click at [347, 244] on li "CPCS 360 (2023)" at bounding box center [355, 245] width 75 height 8
type input "CPCS 360 (2023)"
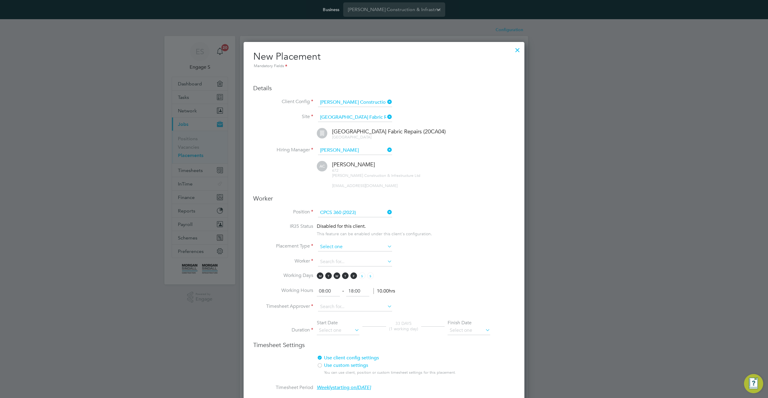
click at [379, 249] on input at bounding box center [355, 247] width 74 height 9
click at [368, 268] on li "Worker" at bounding box center [383, 265] width 261 height 15
click at [367, 253] on li "Placement Type" at bounding box center [383, 250] width 261 height 15
click at [354, 247] on input at bounding box center [355, 247] width 74 height 9
click at [344, 254] on li "Temporary" at bounding box center [355, 255] width 75 height 8
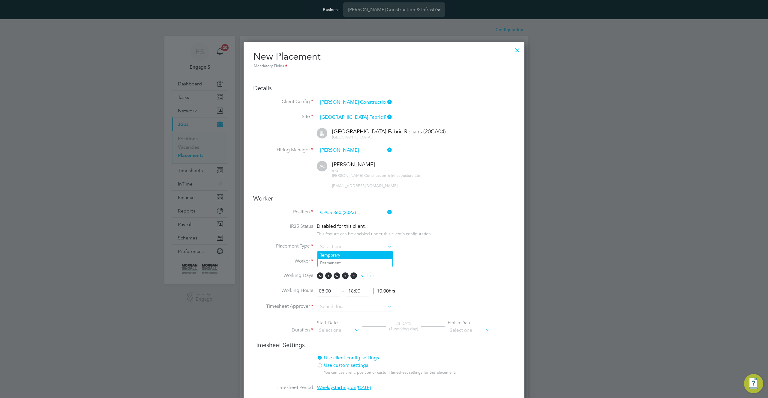
type input "Temporary"
click at [345, 262] on input at bounding box center [355, 262] width 74 height 9
click at [343, 289] on li "Michael G" at bounding box center [355, 286] width 75 height 8
type input "Michael G"
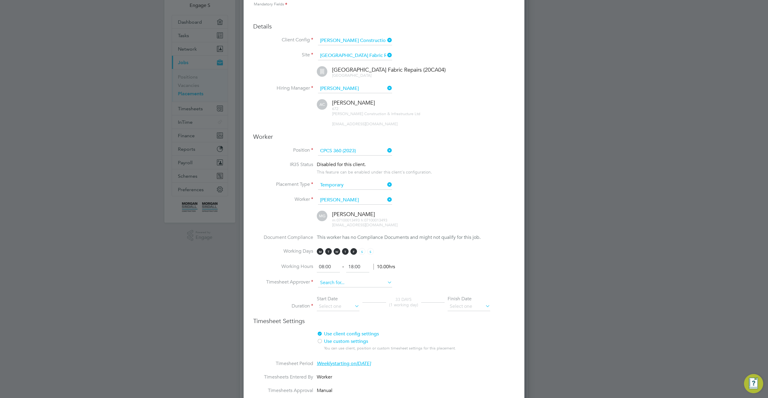
click at [349, 284] on input at bounding box center [355, 283] width 74 height 9
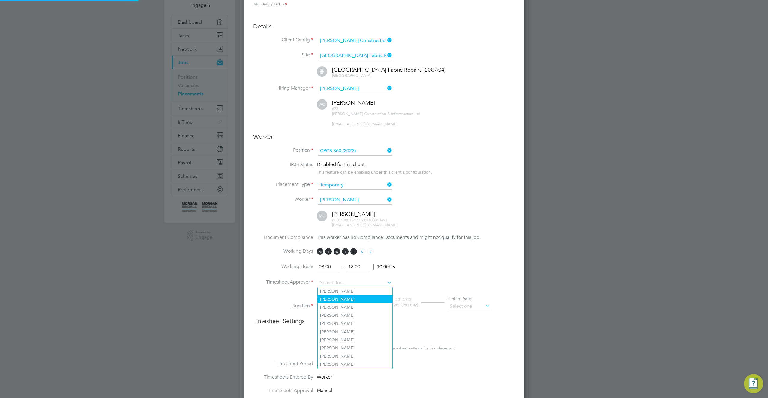
click at [343, 297] on li "Adam C" at bounding box center [355, 299] width 75 height 8
type input "Adam C"
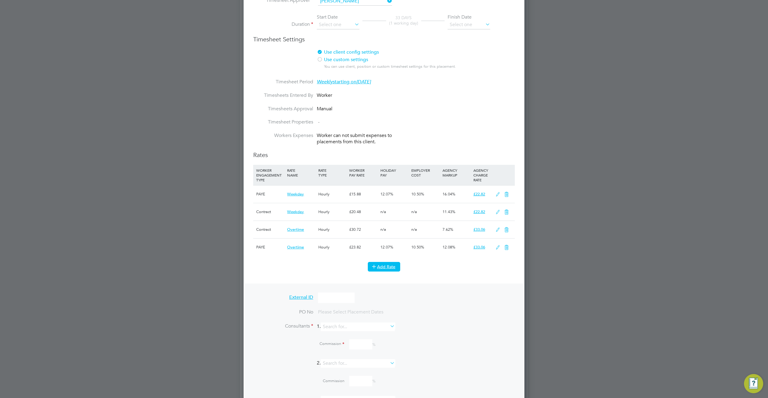
click at [381, 263] on button "Add Rate" at bounding box center [384, 267] width 32 height 10
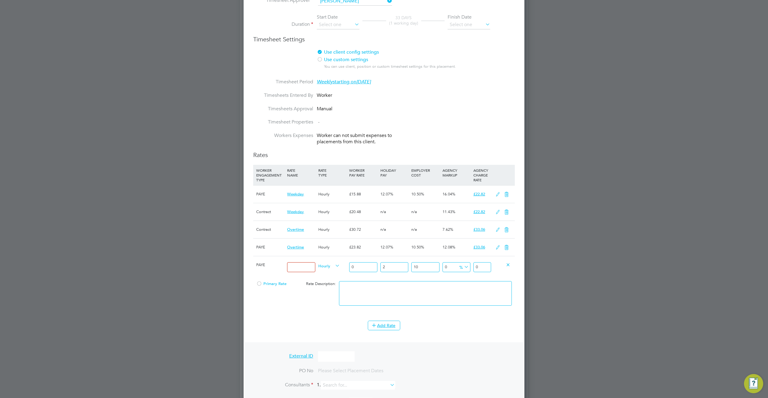
click at [258, 267] on div "PAYE" at bounding box center [270, 264] width 31 height 17
click at [260, 266] on span "PAYE" at bounding box center [260, 264] width 9 height 5
drag, startPoint x: 261, startPoint y: 265, endPoint x: 285, endPoint y: 267, distance: 23.8
click at [267, 265] on div "PAYE" at bounding box center [270, 264] width 31 height 17
click at [326, 264] on span "Hourly" at bounding box center [329, 265] width 22 height 7
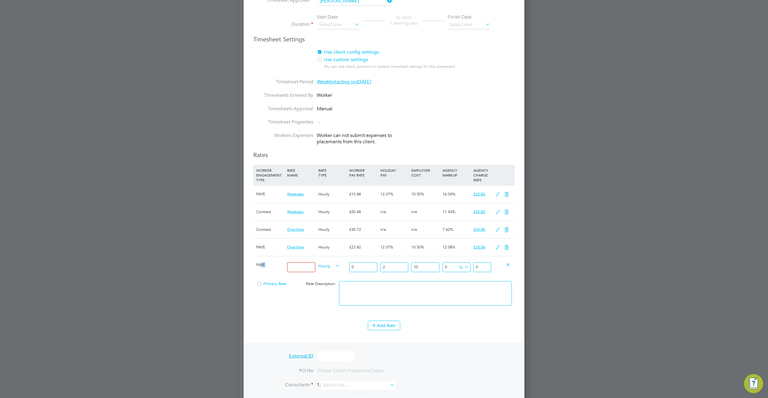
click at [326, 280] on div "Configuration Configuration Placements New Placement Placements I Follow All Pl…" at bounding box center [384, 289] width 288 height 1218
click at [261, 265] on span "PAYE" at bounding box center [260, 264] width 9 height 5
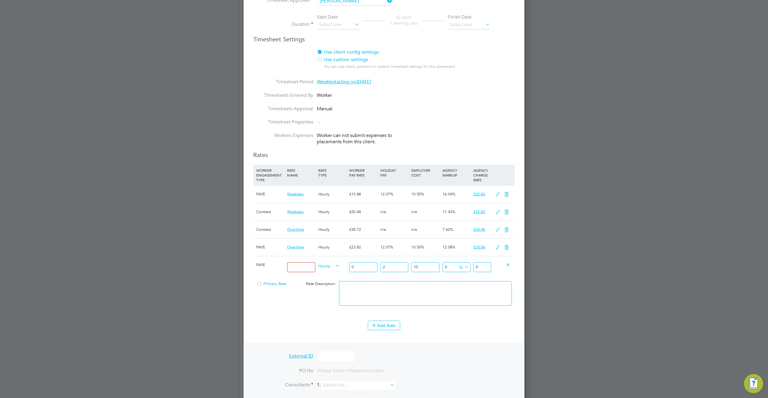
click at [352, 157] on h3 "Rates" at bounding box center [383, 155] width 261 height 8
click at [352, 148] on li "Workers Expenses Worker can not submit expenses to placements from this client." at bounding box center [383, 142] width 261 height 19
click at [353, 144] on span "Worker can not submit expenses to placements from this client." at bounding box center [354, 139] width 75 height 12
click at [352, 143] on span "Worker can not submit expenses to placements from this client." at bounding box center [354, 139] width 75 height 12
drag, startPoint x: 317, startPoint y: 134, endPoint x: 381, endPoint y: 158, distance: 68.3
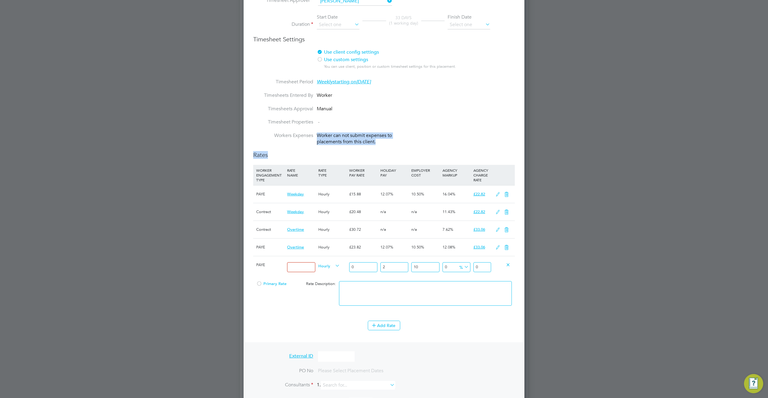
click at [381, 158] on ng-template "Worker Position CPCS 360 (2023) IR35 Status Disabled for this client. This feat…" at bounding box center [383, 173] width 261 height 644
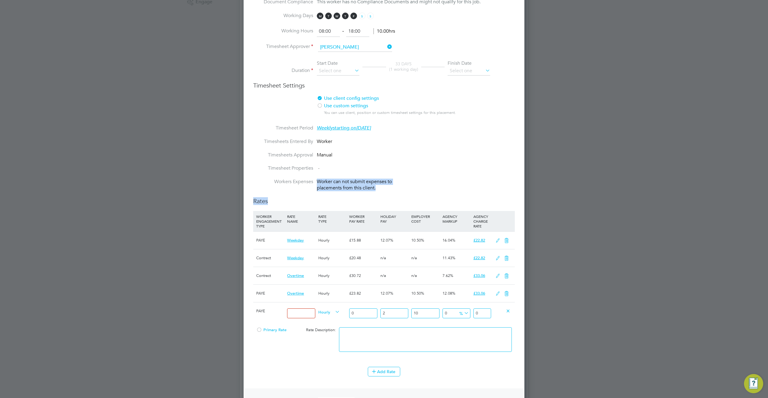
click at [509, 296] on icon at bounding box center [506, 293] width 7 height 5
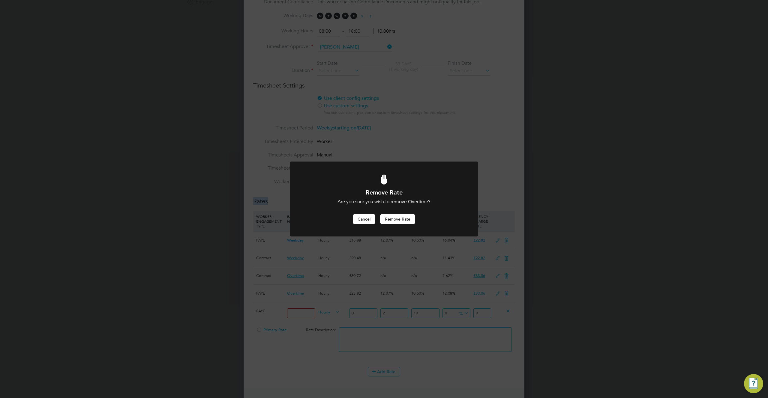
click at [363, 222] on button "Cancel" at bounding box center [364, 219] width 22 height 10
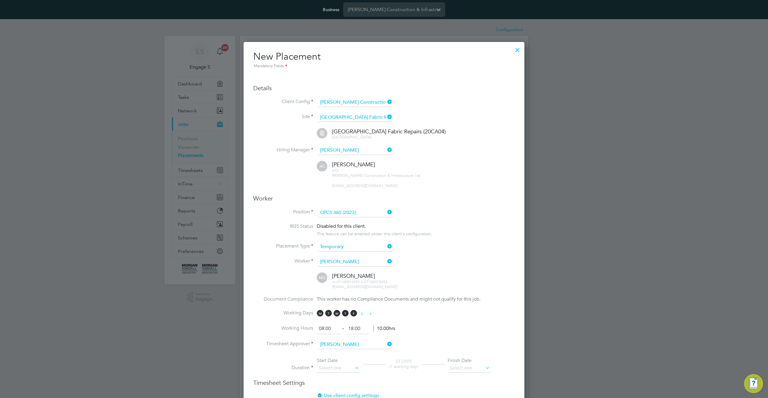
click at [516, 50] on div at bounding box center [517, 48] width 11 height 11
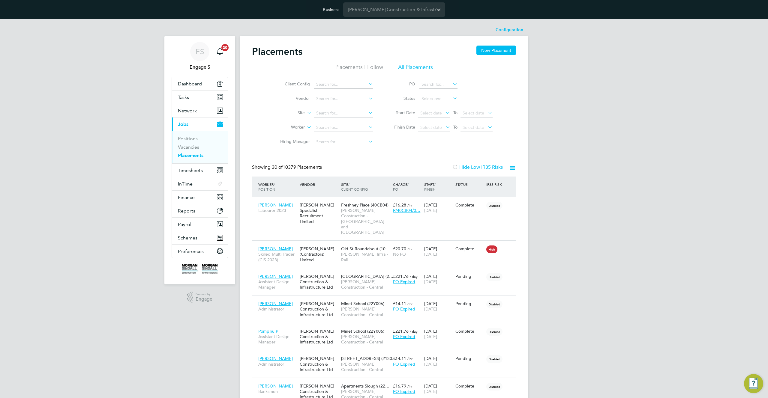
click at [418, 145] on div "Client Config Vendor Site Worker Hiring Manager PO Status Start Date Select dat…" at bounding box center [384, 111] width 264 height 75
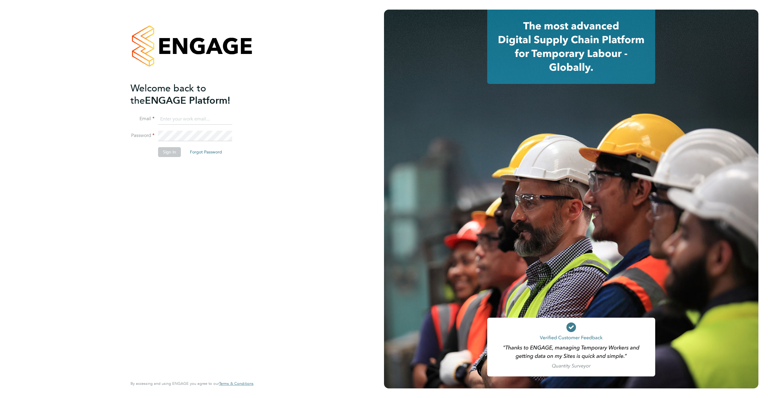
type input "support@engagelabs.io"
click at [167, 155] on button "Sign In" at bounding box center [169, 152] width 23 height 10
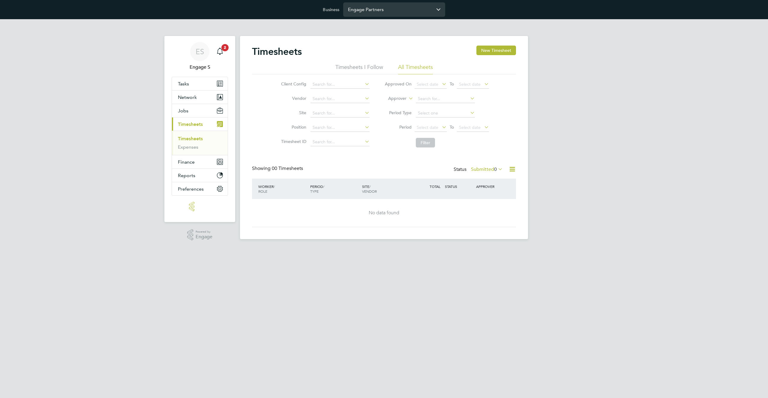
click at [393, 12] on input "Engage Partners" at bounding box center [394, 9] width 102 height 14
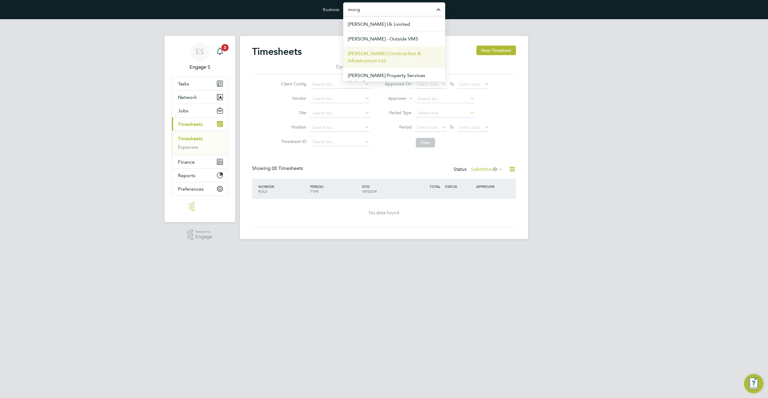
click at [376, 56] on span "[PERSON_NAME] Construction & Infrastructure Ltd" at bounding box center [394, 57] width 92 height 14
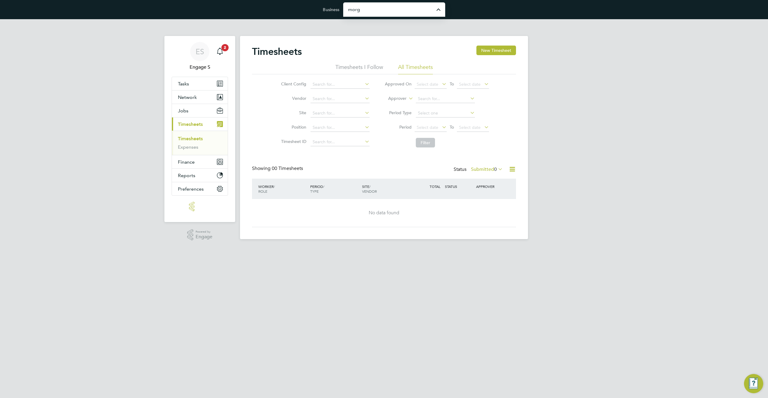
type input "[PERSON_NAME] Construction & Infrastructure Ltd"
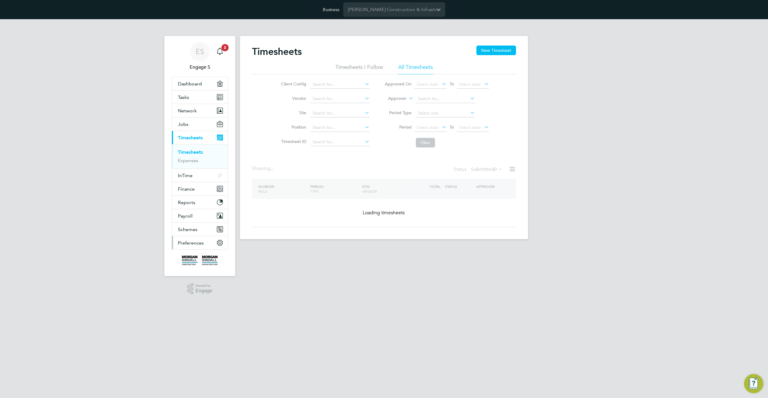
click at [193, 244] on span "Preferences" at bounding box center [191, 243] width 26 height 6
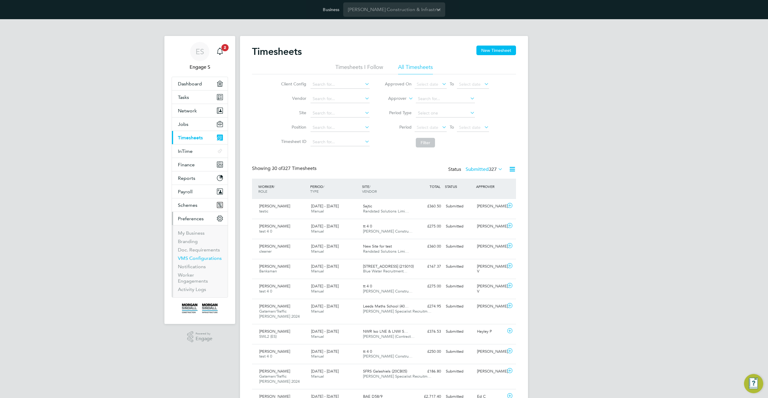
click at [191, 258] on link "VMS Configurations" at bounding box center [200, 258] width 44 height 6
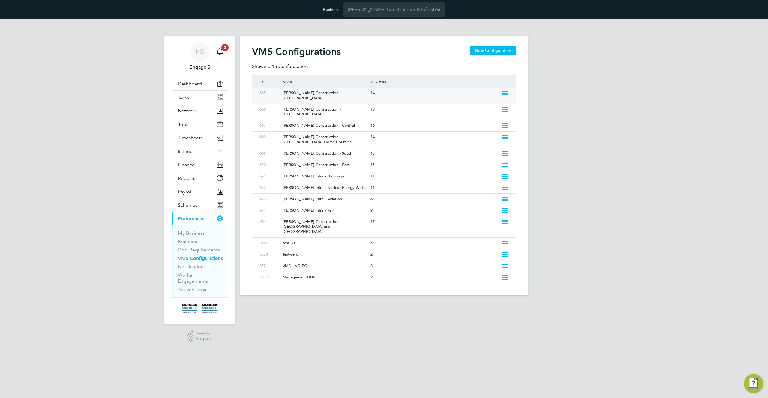
click at [503, 91] on icon at bounding box center [504, 93] width 7 height 5
click at [479, 104] on li "Edit VMS Configuration" at bounding box center [479, 106] width 58 height 8
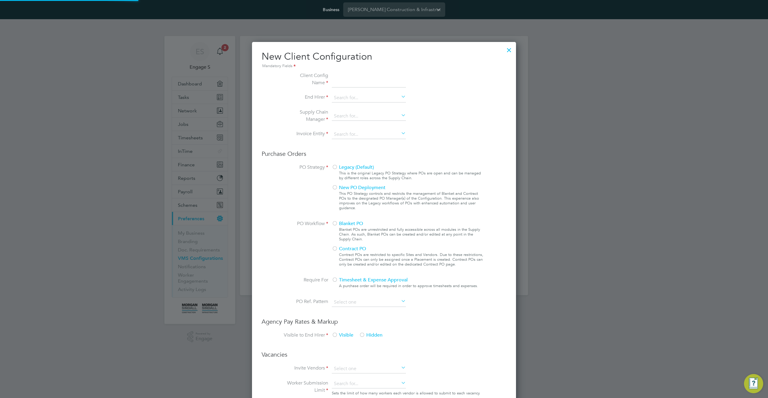
type input "[PERSON_NAME] Construction - [GEOGRAPHIC_DATA]"
type input "[PERSON_NAME] Construction & Infrastructure Ltd"
type input "Custom"
type input "By Vendor Group"
type input "No Limits"
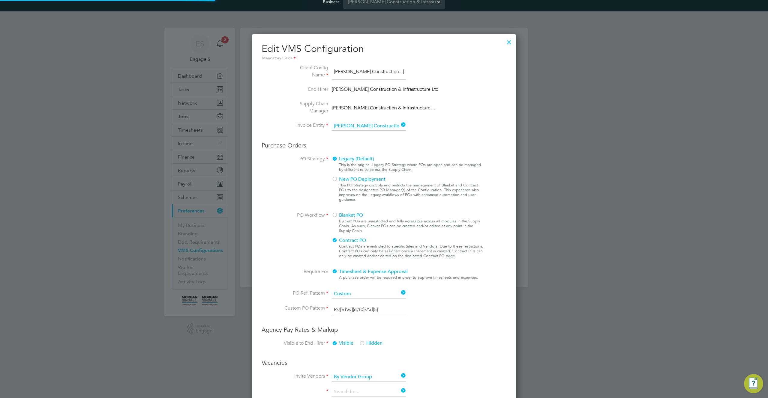
type input "Labour Desk"
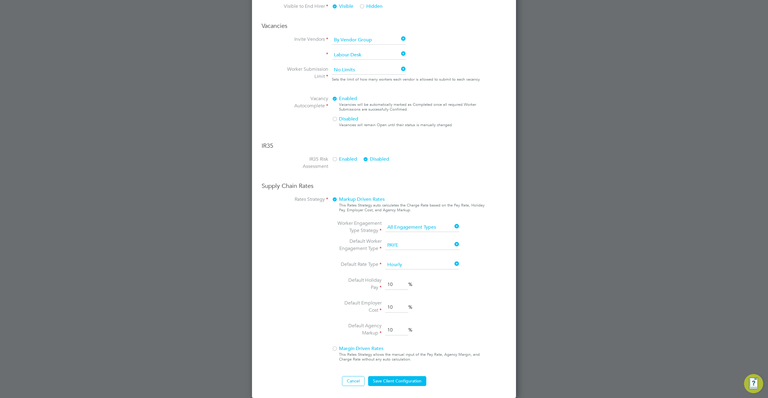
click at [395, 330] on input "10" at bounding box center [396, 330] width 23 height 11
type input "0"
click at [390, 304] on input "10" at bounding box center [396, 307] width 23 height 11
type input "1"
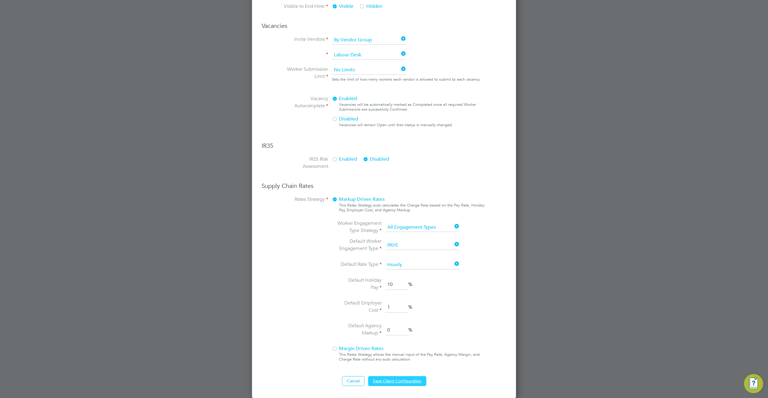
click at [400, 381] on button "Save Client Configuration" at bounding box center [397, 381] width 58 height 10
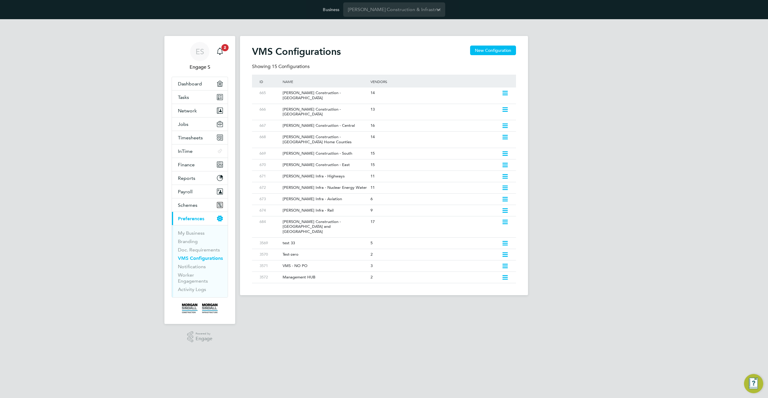
click at [415, 295] on app-footer at bounding box center [384, 300] width 288 height 10
click at [196, 113] on span "Network" at bounding box center [187, 111] width 19 height 6
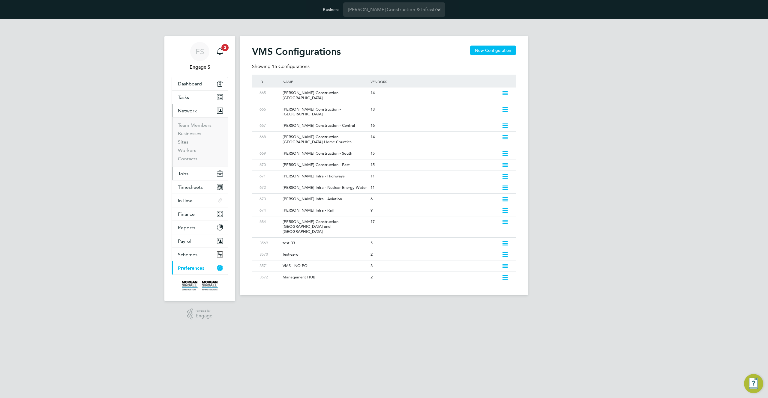
click at [190, 172] on button "Jobs" at bounding box center [200, 173] width 56 height 13
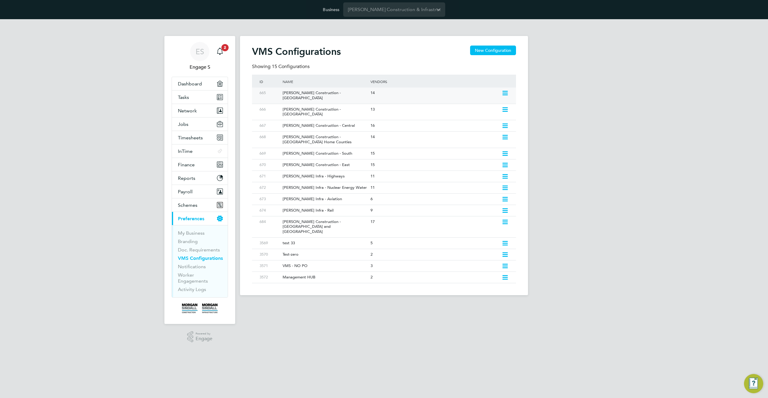
click at [502, 92] on icon at bounding box center [504, 93] width 7 height 5
click at [471, 108] on li "Edit VMS Configuration" at bounding box center [479, 106] width 58 height 8
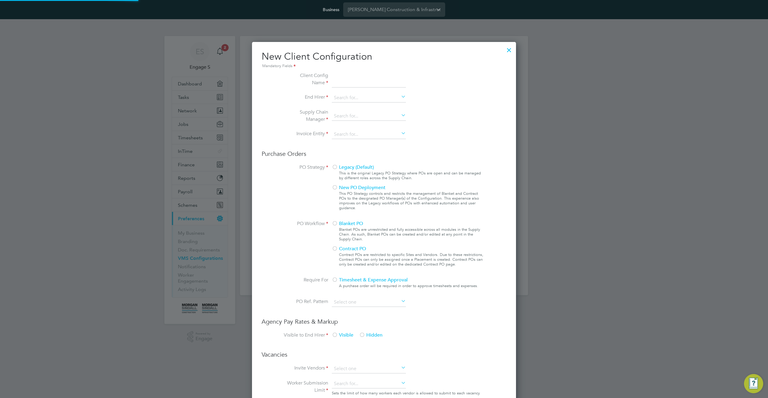
type input "[PERSON_NAME] Construction - [GEOGRAPHIC_DATA]"
type input "[PERSON_NAME] Construction & Infrastructure Ltd"
type input "Custom"
type input "By Vendor Group"
type input "No Limits"
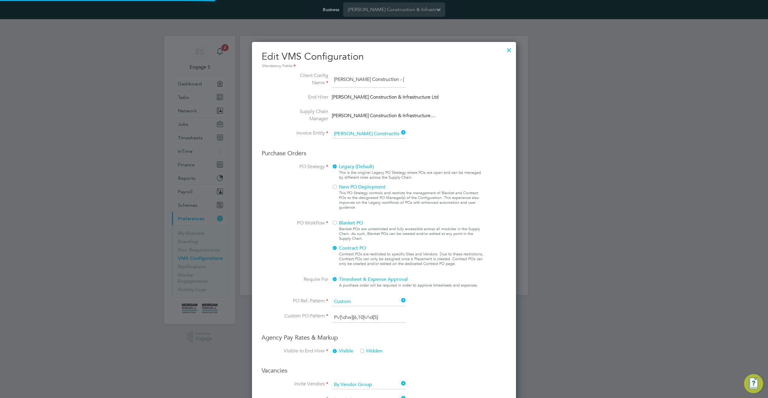
type input "Labour Desk"
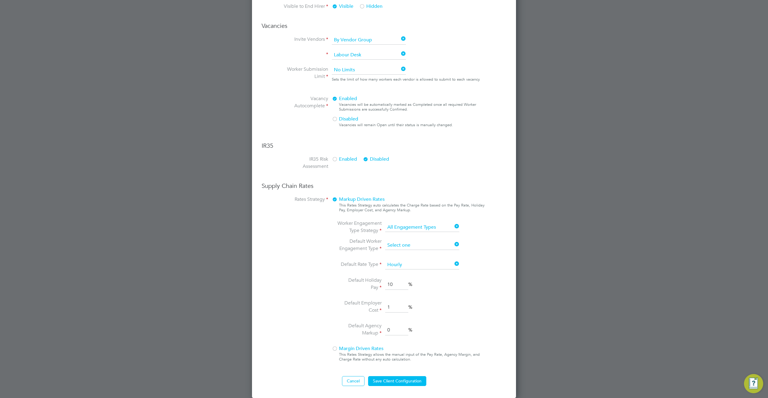
click at [408, 242] on input at bounding box center [422, 245] width 74 height 9
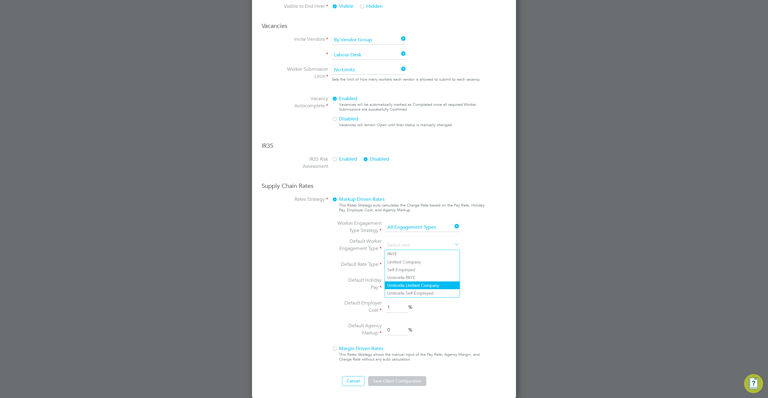
click at [400, 285] on li "Umbrella Limited Company" at bounding box center [422, 286] width 75 height 8
type input "Umbrella Limited Company"
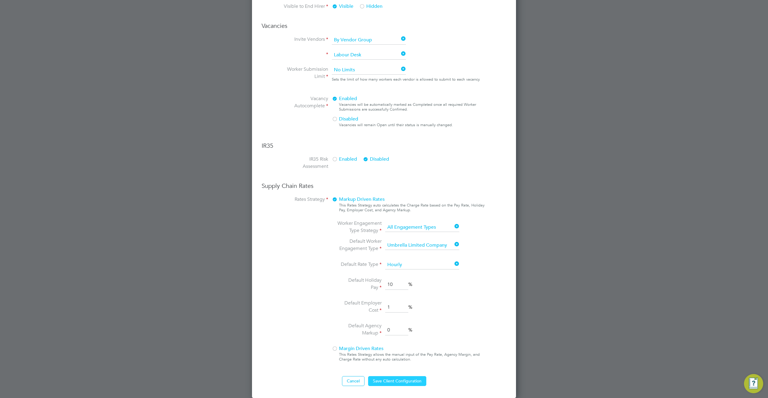
click at [399, 383] on button "Save Client Configuration" at bounding box center [397, 381] width 58 height 10
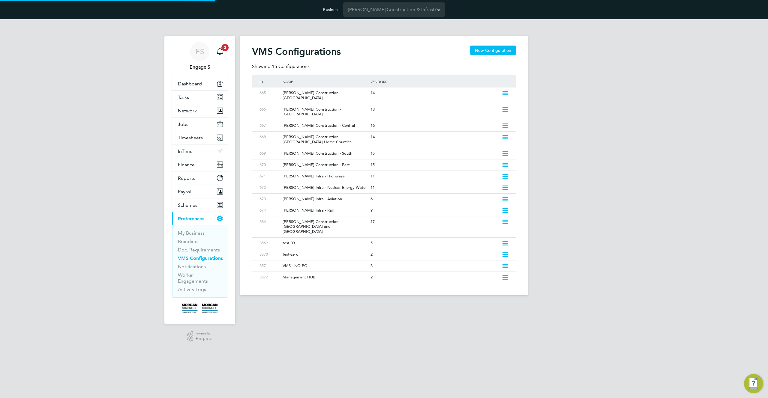
click at [551, 241] on div "ES Engage S Notifications 2 Applications: Dashboard Tasks Network Team Members …" at bounding box center [384, 162] width 768 height 286
click at [190, 126] on button "Jobs" at bounding box center [200, 124] width 56 height 13
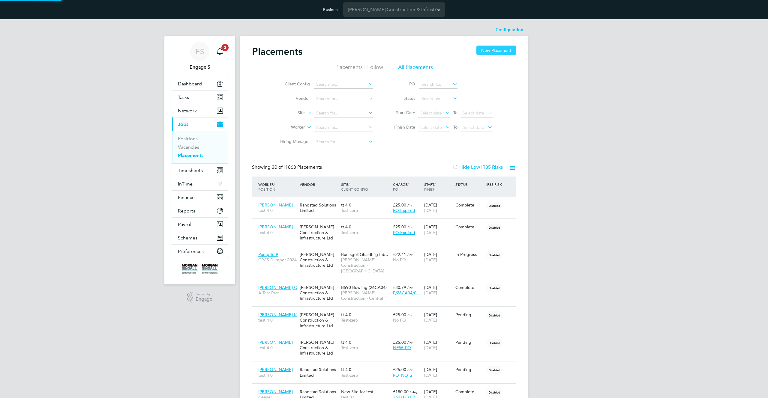
click at [499, 48] on button "New Placement" at bounding box center [496, 51] width 40 height 10
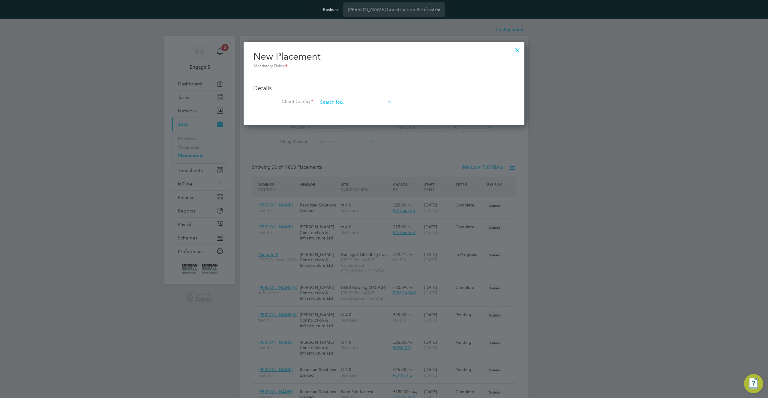
click at [357, 105] on input at bounding box center [355, 102] width 74 height 9
click at [367, 150] on li "[PERSON_NAME] Construction - [GEOGRAPHIC_DATA]" at bounding box center [400, 152] width 164 height 8
type input "[PERSON_NAME] Construction - [GEOGRAPHIC_DATA]"
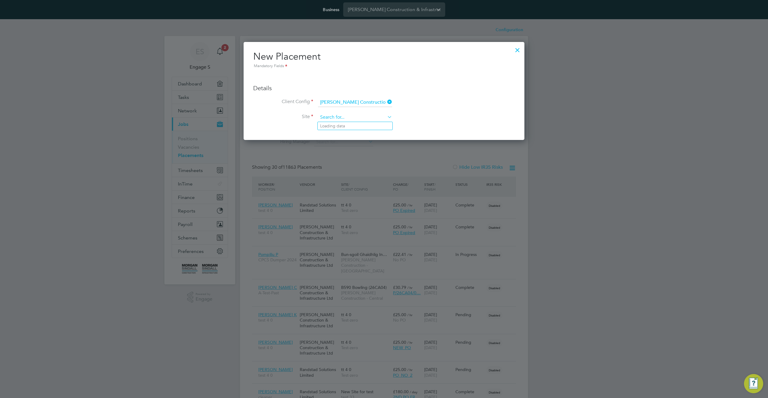
click at [354, 118] on input at bounding box center [355, 117] width 74 height 9
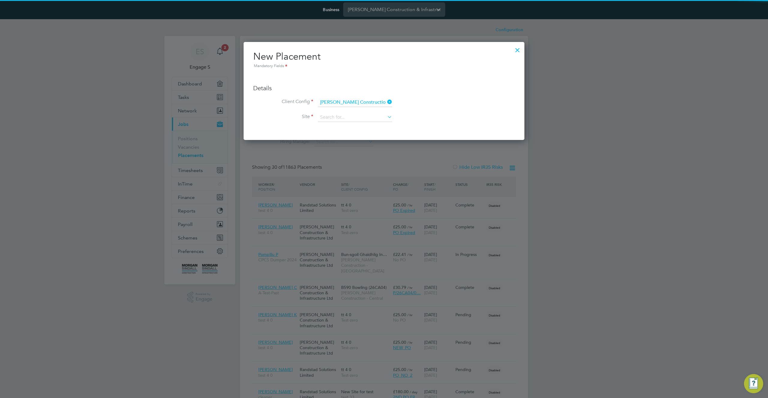
click at [357, 143] on li "[GEOGRAPHIC_DATA] (20X030)" at bounding box center [368, 142] width 101 height 8
type input "[GEOGRAPHIC_DATA] (20X030)"
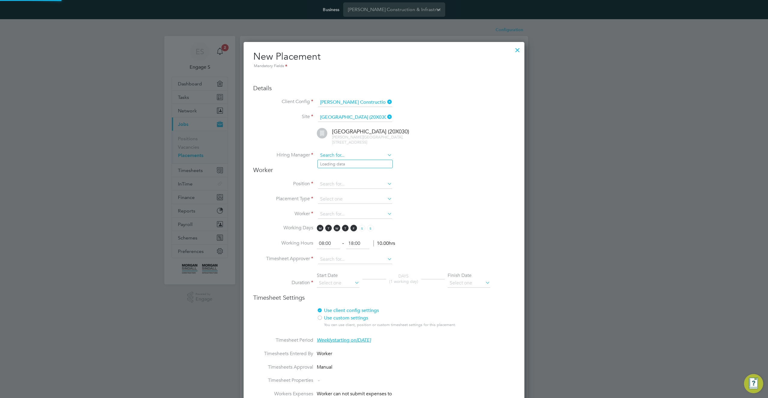
click at [359, 154] on input at bounding box center [355, 155] width 74 height 9
click at [350, 183] on li "[PERSON_NAME]" at bounding box center [355, 180] width 75 height 8
type input "[PERSON_NAME]"
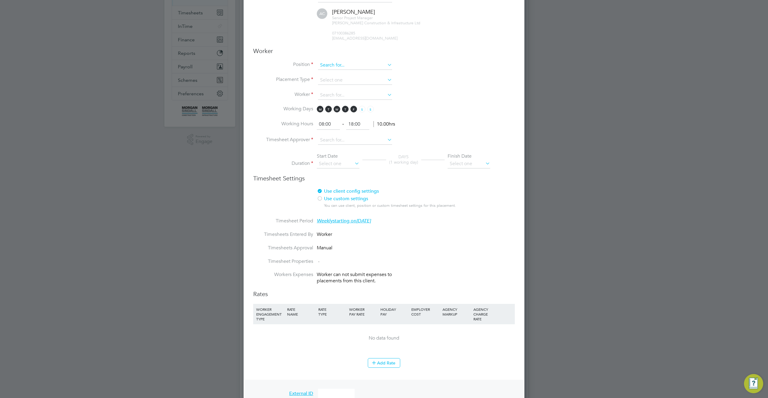
drag, startPoint x: 345, startPoint y: 63, endPoint x: 345, endPoint y: 67, distance: 3.6
click at [345, 64] on input at bounding box center [355, 65] width 74 height 9
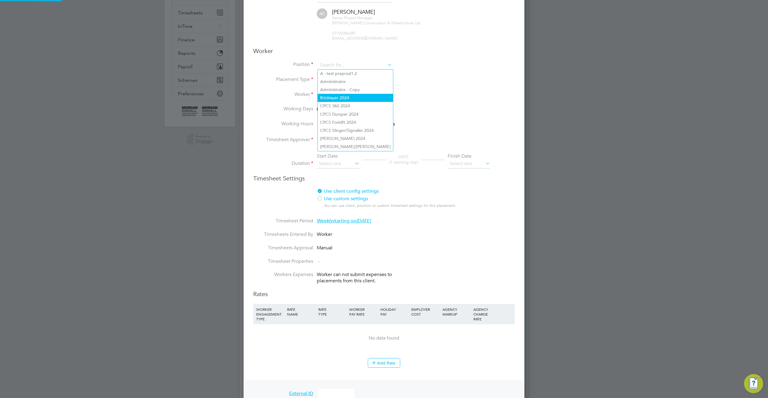
click at [341, 94] on li "Bricklayer 2024" at bounding box center [355, 98] width 75 height 8
type input "Bricklayer 2024"
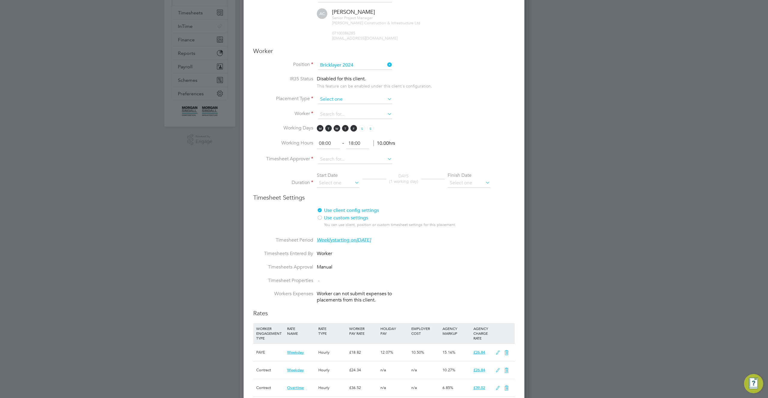
click at [360, 102] on input at bounding box center [355, 99] width 74 height 9
click at [359, 115] on li "Permanent" at bounding box center [355, 116] width 75 height 8
type input "Permanent"
click at [358, 114] on input at bounding box center [355, 114] width 74 height 9
click at [353, 137] on li "Michael G" at bounding box center [355, 139] width 75 height 8
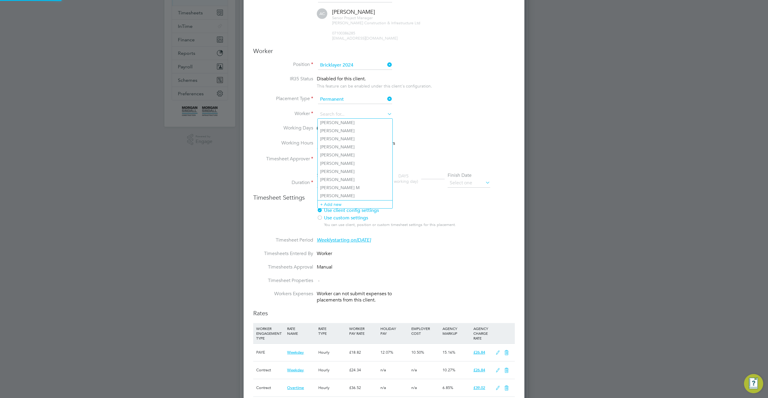
type input "Michael G"
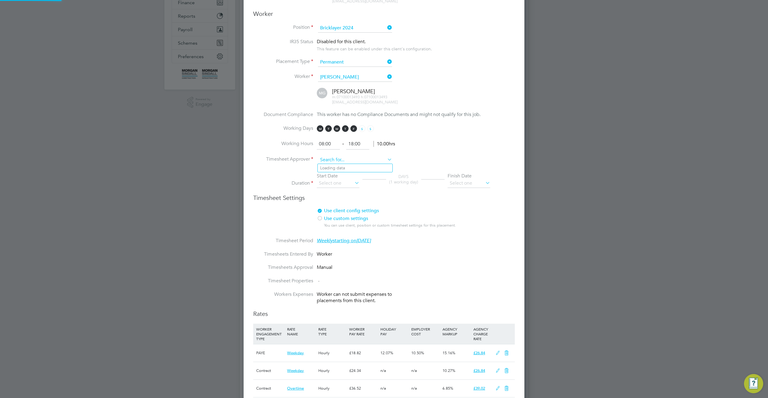
click at [351, 163] on input at bounding box center [355, 160] width 74 height 9
click at [345, 182] on li "Adam P" at bounding box center [355, 185] width 75 height 8
type input "Adam P"
click at [340, 185] on input at bounding box center [338, 183] width 43 height 9
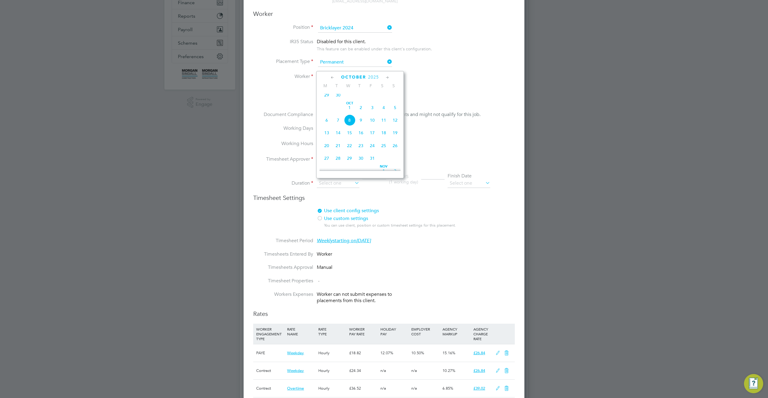
click at [327, 99] on span "29" at bounding box center [326, 94] width 11 height 11
type input "[DATE]"
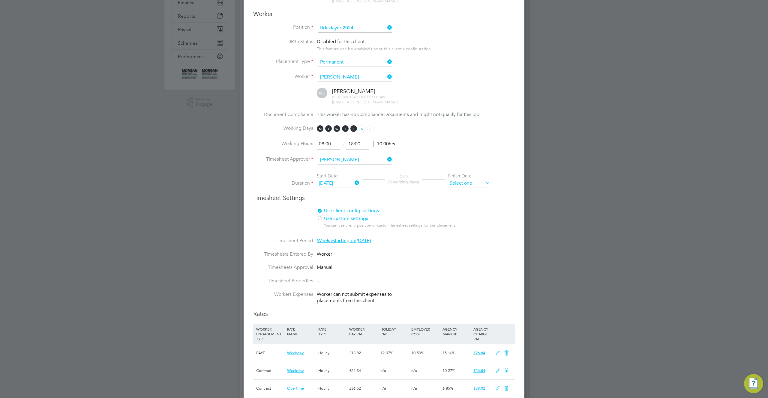
drag, startPoint x: 470, startPoint y: 186, endPoint x: 474, endPoint y: 187, distance: 4.8
click at [473, 186] on input at bounding box center [468, 183] width 43 height 9
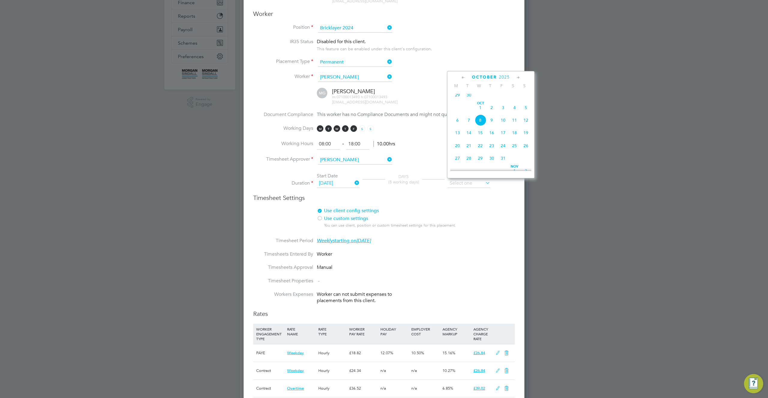
click at [500, 164] on span "31" at bounding box center [502, 158] width 11 height 11
type input "[DATE]"
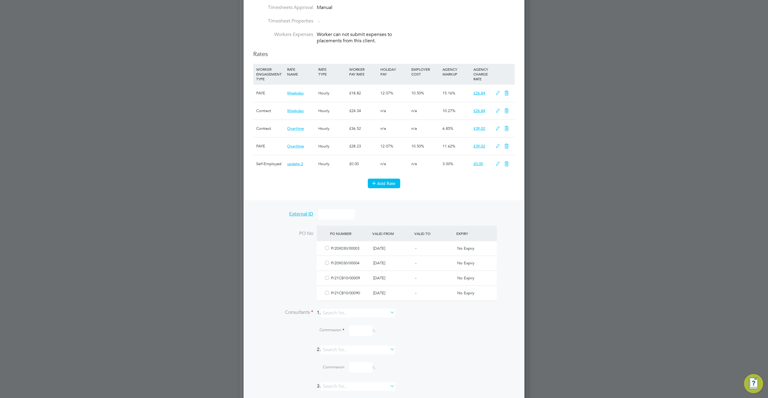
click at [384, 182] on button "Add Rate" at bounding box center [384, 184] width 32 height 10
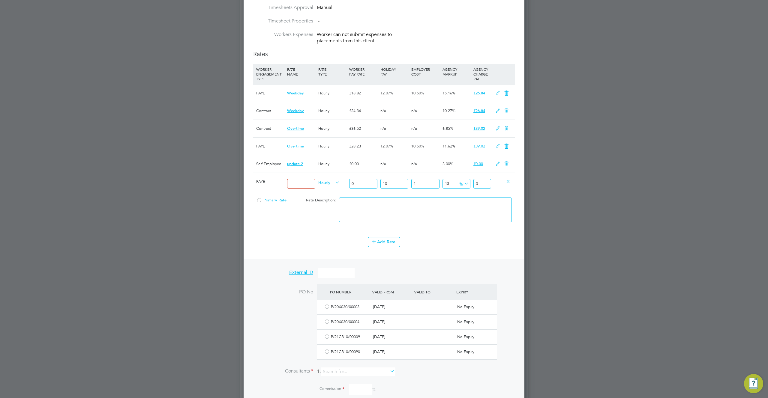
click at [259, 179] on span "PAYE" at bounding box center [260, 181] width 9 height 5
click at [260, 181] on span "PAYE" at bounding box center [260, 181] width 9 height 5
drag, startPoint x: 269, startPoint y: 188, endPoint x: 305, endPoint y: 229, distance: 54.8
click at [298, 227] on div "PAYE Hourly 0 10 n/a 1 n/a 13 0 % 0 Primary Rate Rate Description:" at bounding box center [383, 202] width 261 height 59
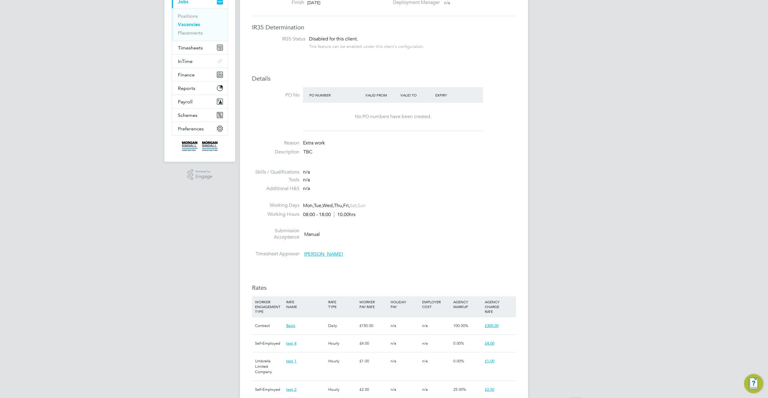
scroll to position [263, 0]
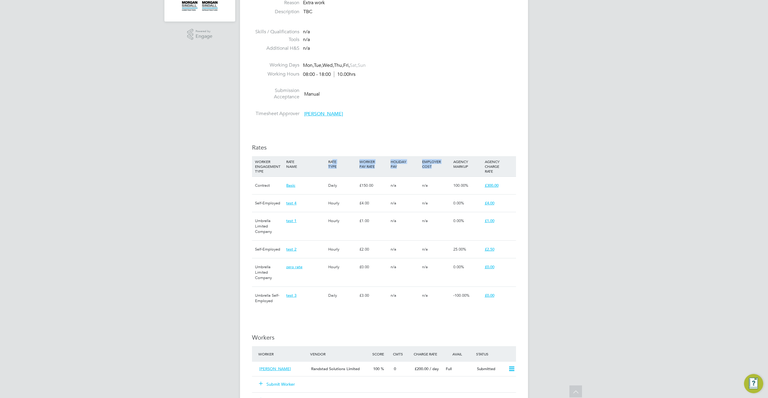
drag, startPoint x: 432, startPoint y: 166, endPoint x: 333, endPoint y: 162, distance: 99.6
click at [333, 162] on div "WORKER ENGAGEMENT TYPE RATE NAME RATE TYPE WORKER PAY RATE HOLIDAY PAY EMPLOYER…" at bounding box center [384, 166] width 264 height 20
click at [343, 160] on div "RATE TYPE" at bounding box center [342, 164] width 31 height 16
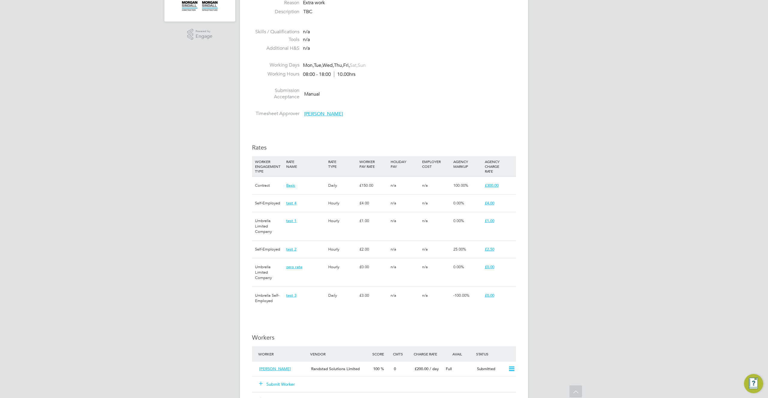
click at [418, 118] on li "Timesheet Approver [PERSON_NAME]" at bounding box center [384, 115] width 264 height 9
click at [376, 127] on div "IR35 Determination IR35 Status Disabled for this client. This feature can be en…" at bounding box center [384, 290] width 264 height 815
click at [430, 123] on div "IR35 Determination IR35 Status Disabled for this client. This feature can be en…" at bounding box center [384, 290] width 264 height 815
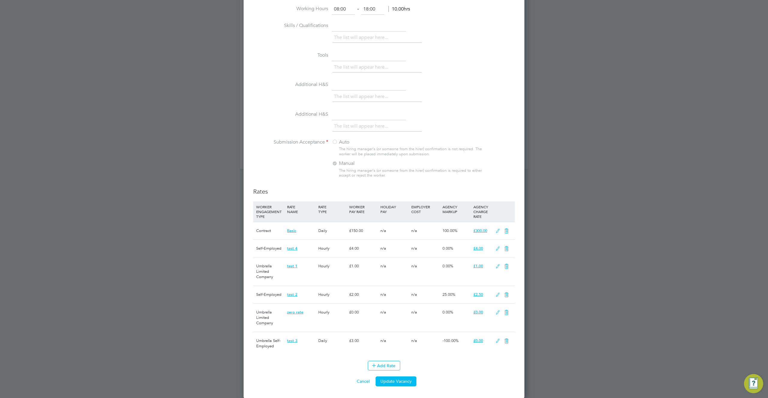
scroll to position [805, 0]
click at [384, 370] on button "Add Rate" at bounding box center [384, 366] width 32 height 10
click at [266, 366] on span "Umbrella Limited Company" at bounding box center [267, 364] width 22 height 7
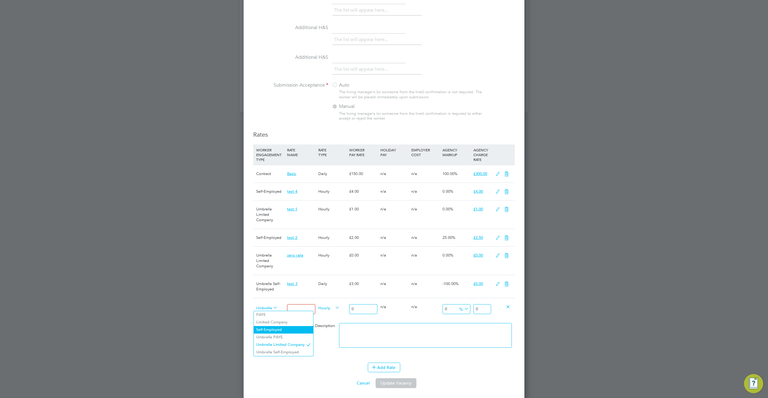
scroll to position [863, 0]
click at [280, 335] on li "Umbrella PAYE" at bounding box center [283, 335] width 59 height 7
click at [305, 307] on input at bounding box center [301, 307] width 28 height 10
type input "tt"
click at [360, 306] on input "0" at bounding box center [363, 307] width 28 height 10
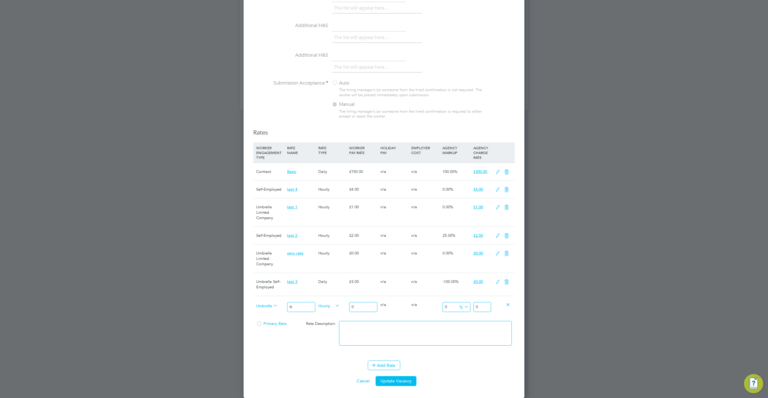
type input "03"
type input "3"
click at [360, 306] on input "03" at bounding box center [363, 307] width 28 height 10
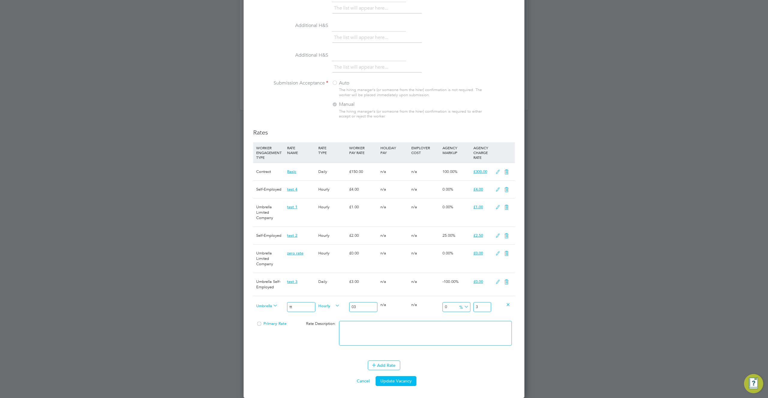
type input "1"
type input "11"
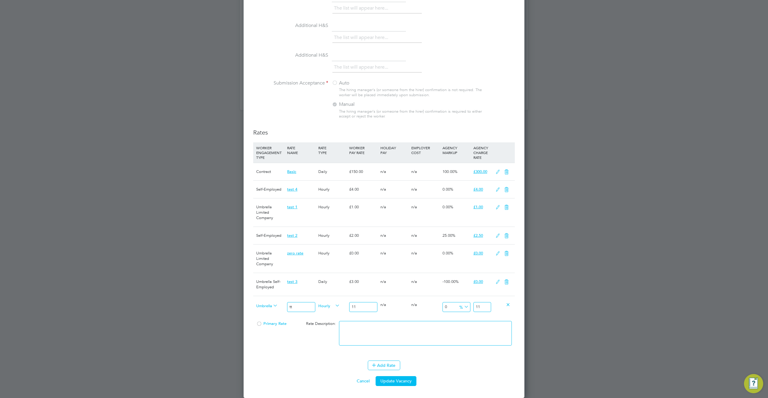
click at [483, 307] on input "11" at bounding box center [482, 307] width 18 height 10
click at [402, 381] on button "Update Vacancy" at bounding box center [395, 381] width 41 height 10
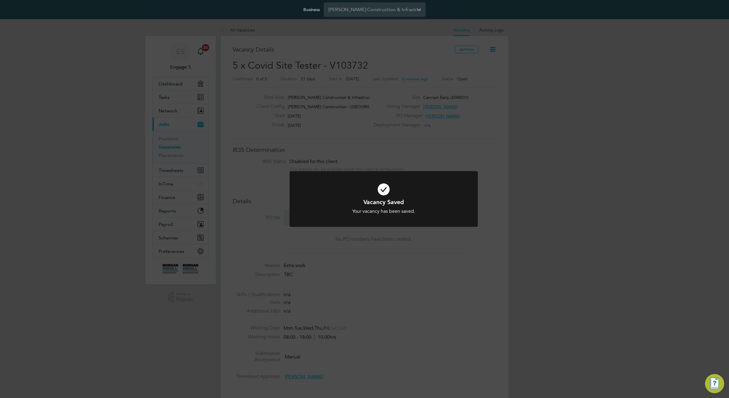
scroll to position [3, 3]
